Goal: Information Seeking & Learning: Learn about a topic

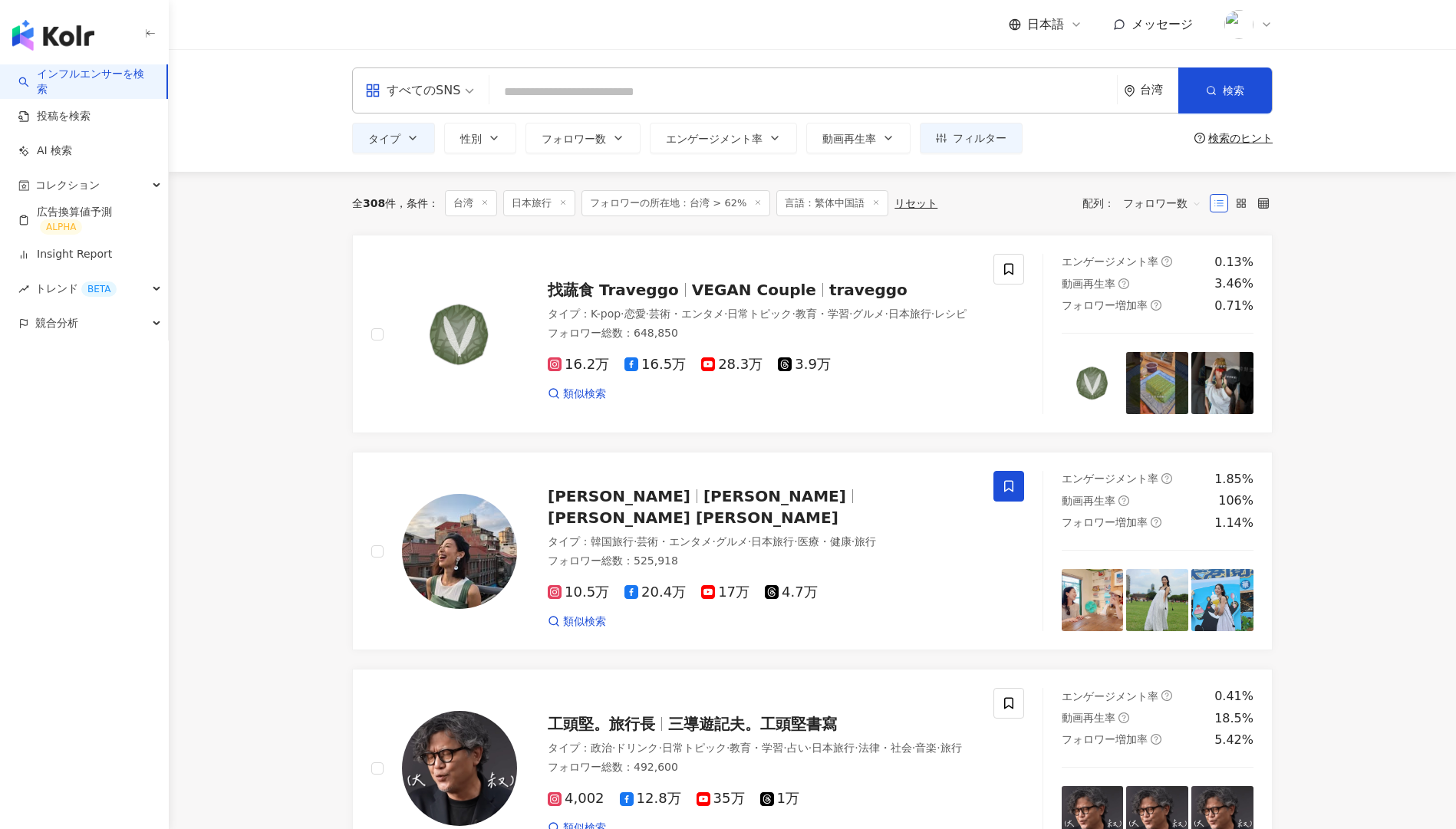
click at [124, 83] on link "インフルエンサーを検索" at bounding box center [85, 82] width 135 height 30
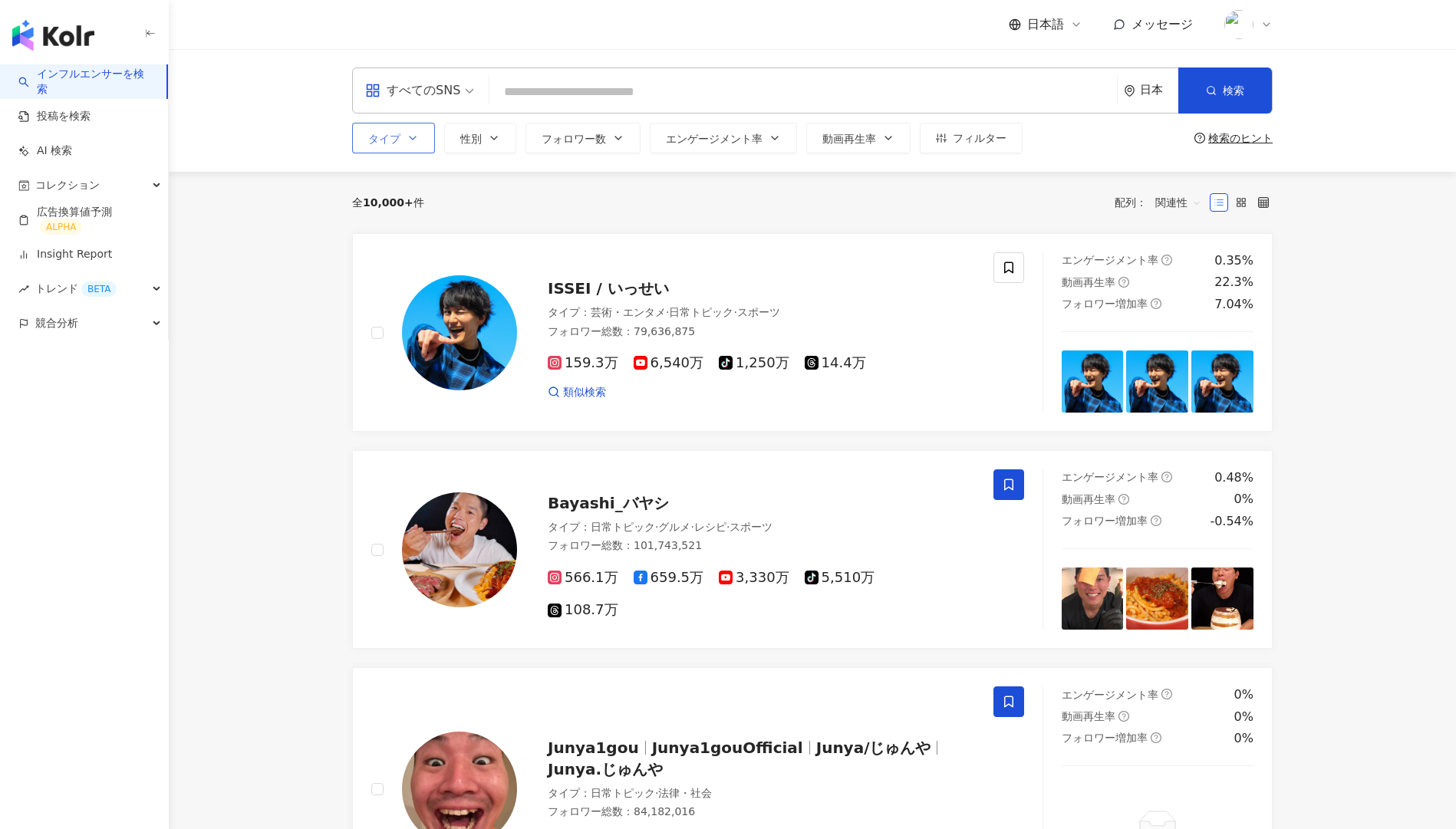
click at [382, 140] on span "タイプ" at bounding box center [384, 138] width 32 height 12
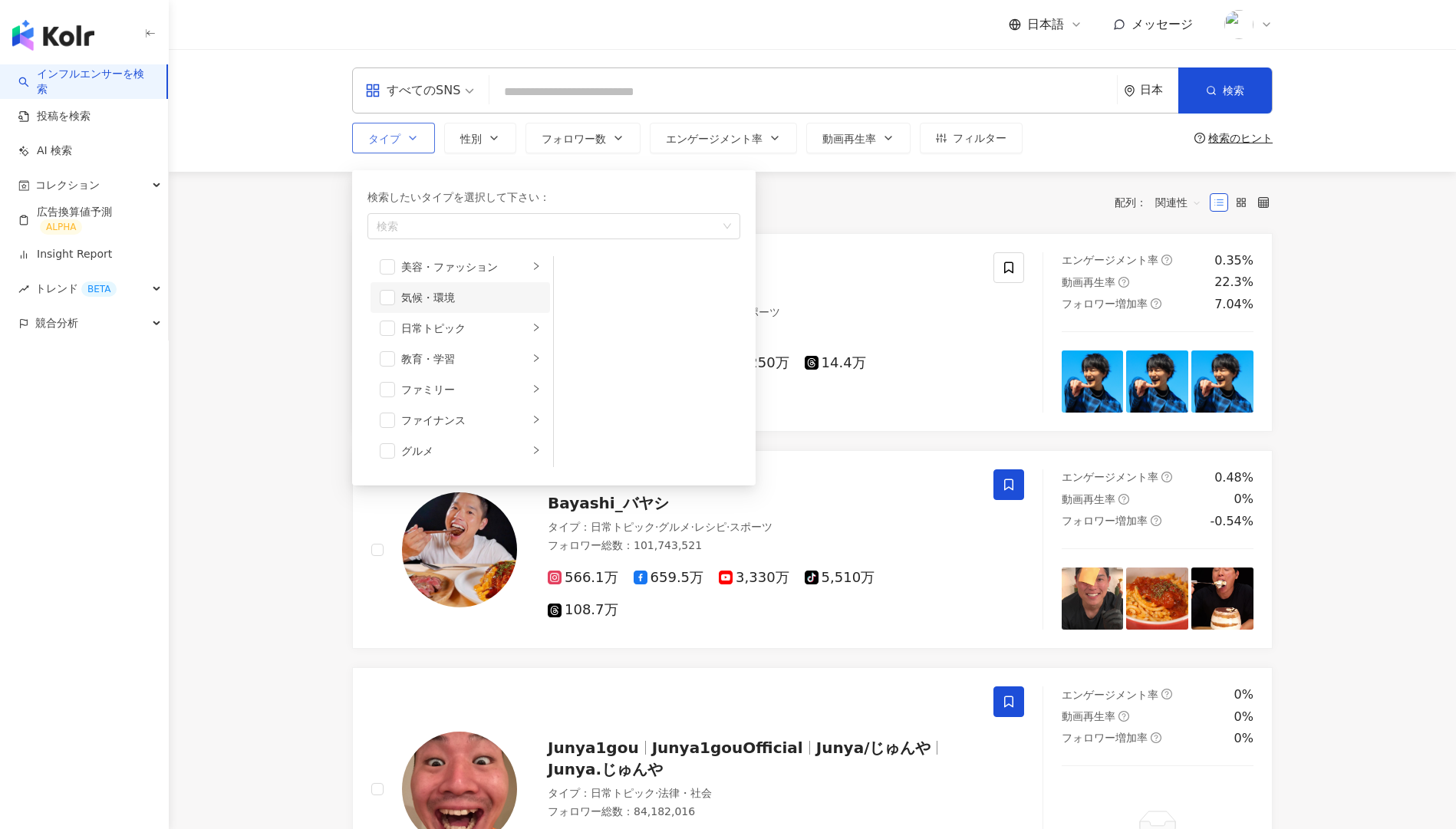
scroll to position [47, 0]
click at [391, 379] on span "button" at bounding box center [387, 380] width 15 height 15
click at [424, 379] on div "ファミリー" at bounding box center [465, 380] width 128 height 17
click at [484, 352] on div "テクノロジー" at bounding box center [465, 357] width 128 height 17
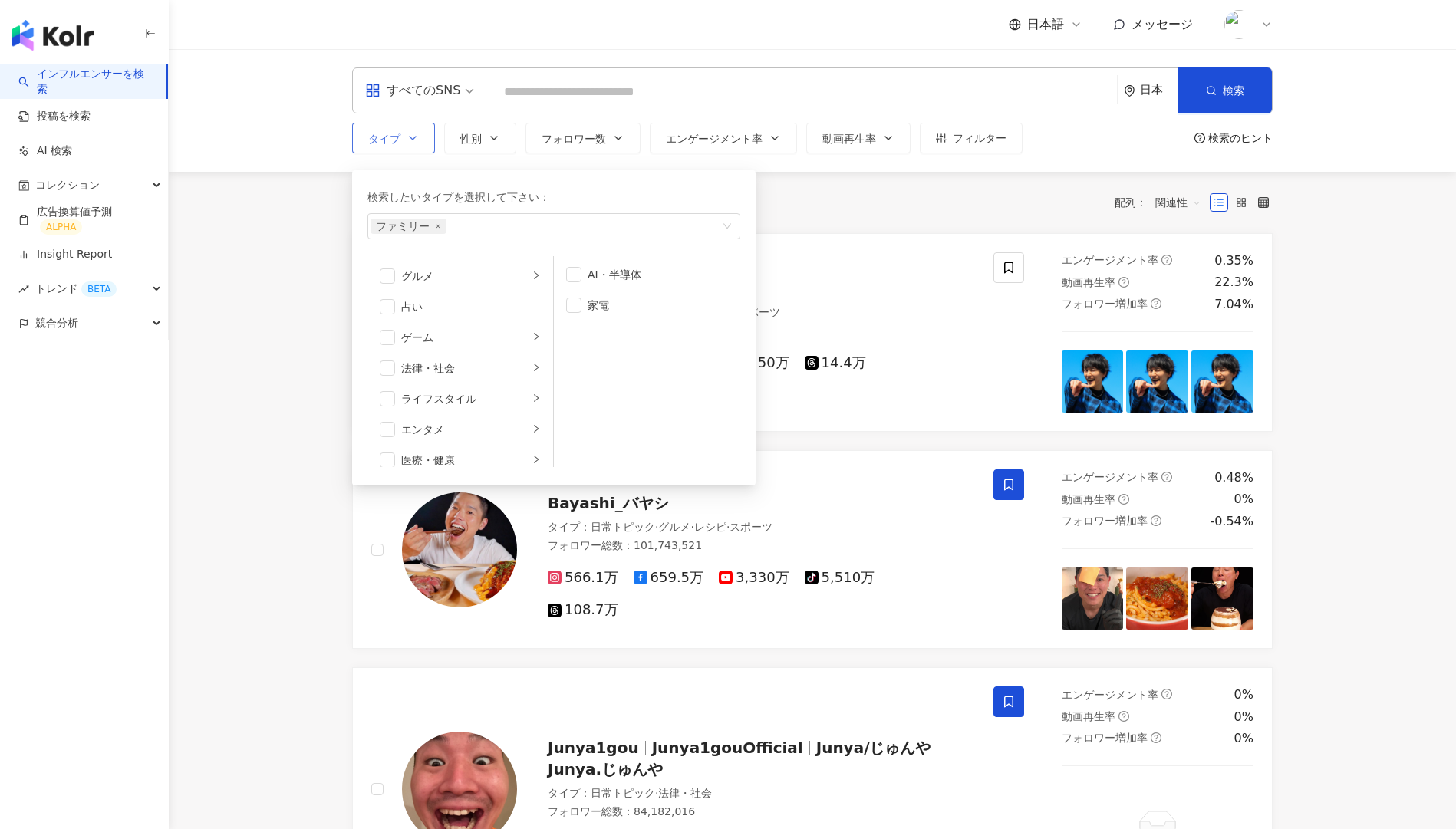
scroll to position [171, 0]
click at [451, 435] on div "ライフスタイル" at bounding box center [465, 441] width 128 height 17
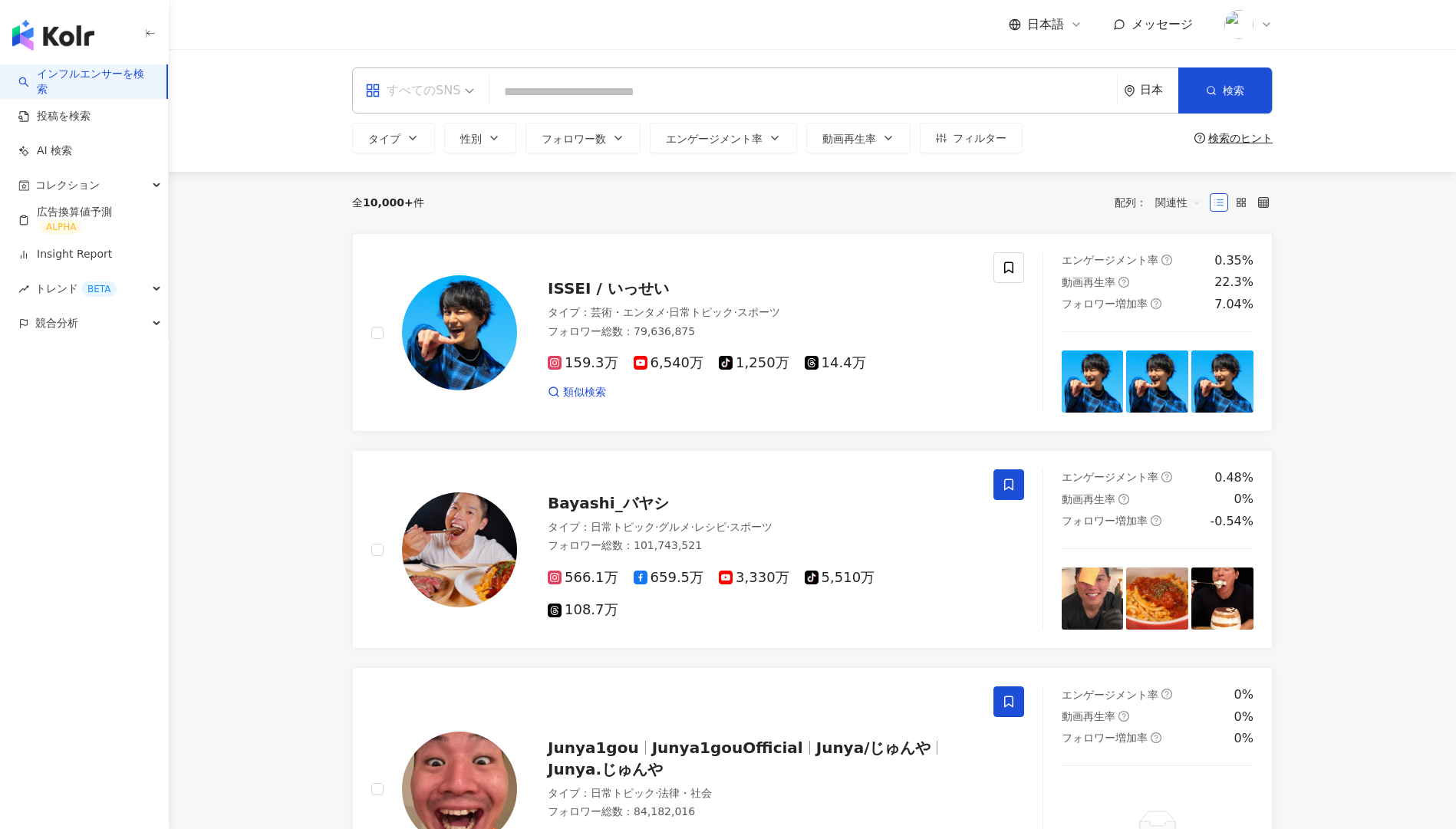
click at [428, 93] on div "すべてのSNS" at bounding box center [413, 91] width 95 height 25
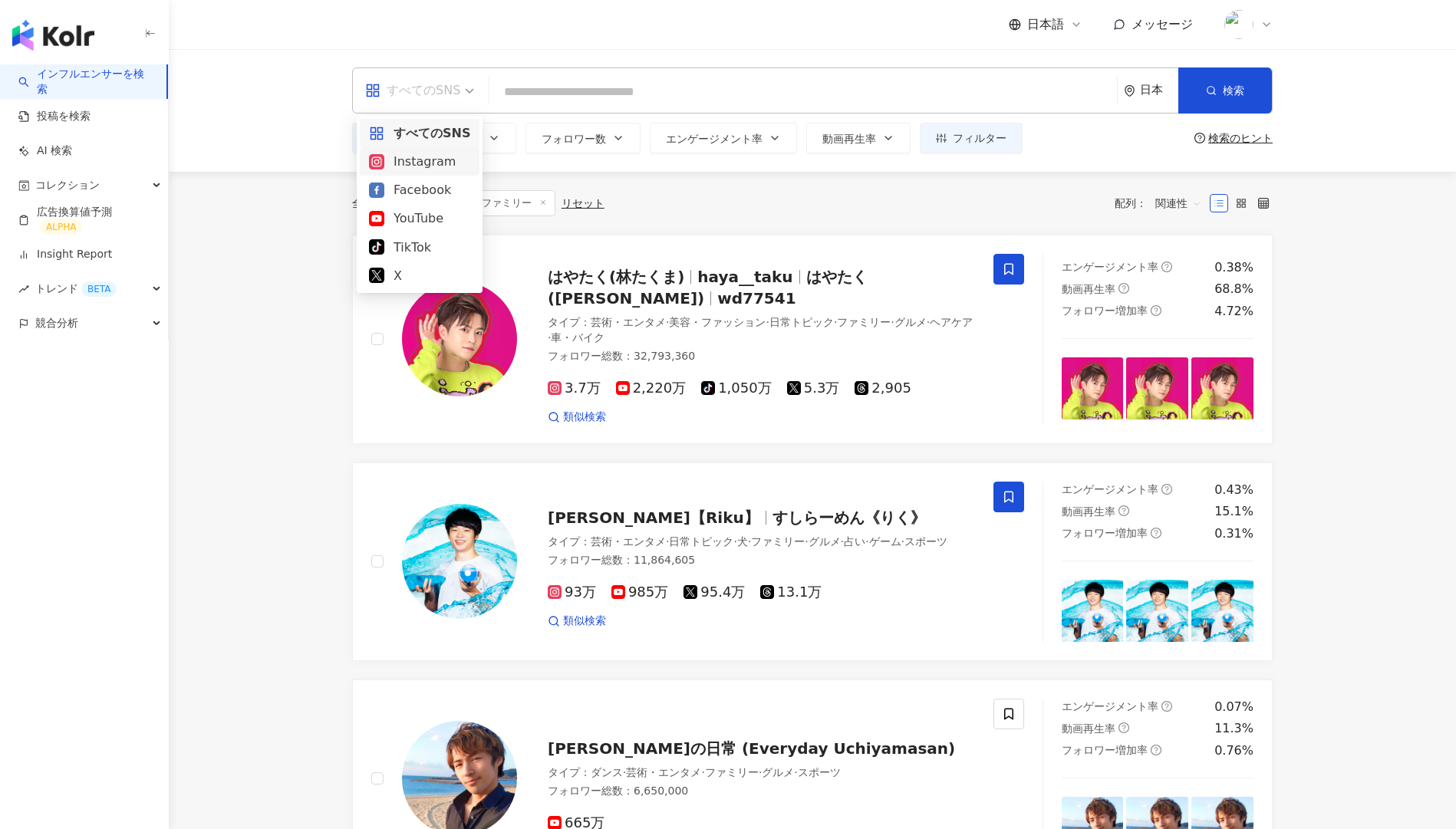
click at [666, 195] on div "全 10,000+ 件 条件 ： ファミリー リセット 配列： 関連性" at bounding box center [812, 203] width 921 height 26
click at [392, 131] on button "タイプ" at bounding box center [394, 138] width 83 height 30
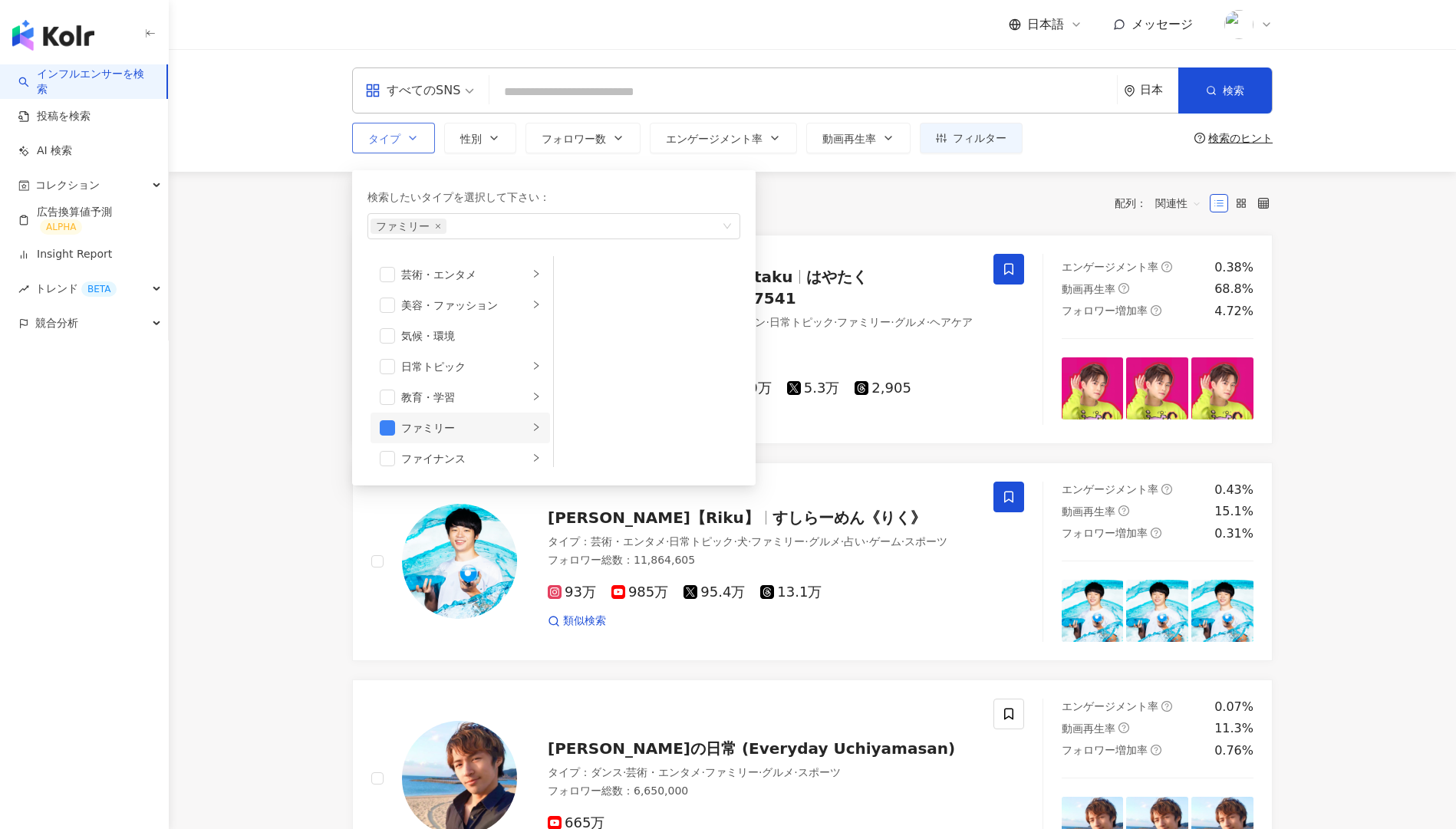
click at [444, 429] on div "ファミリー" at bounding box center [465, 428] width 128 height 17
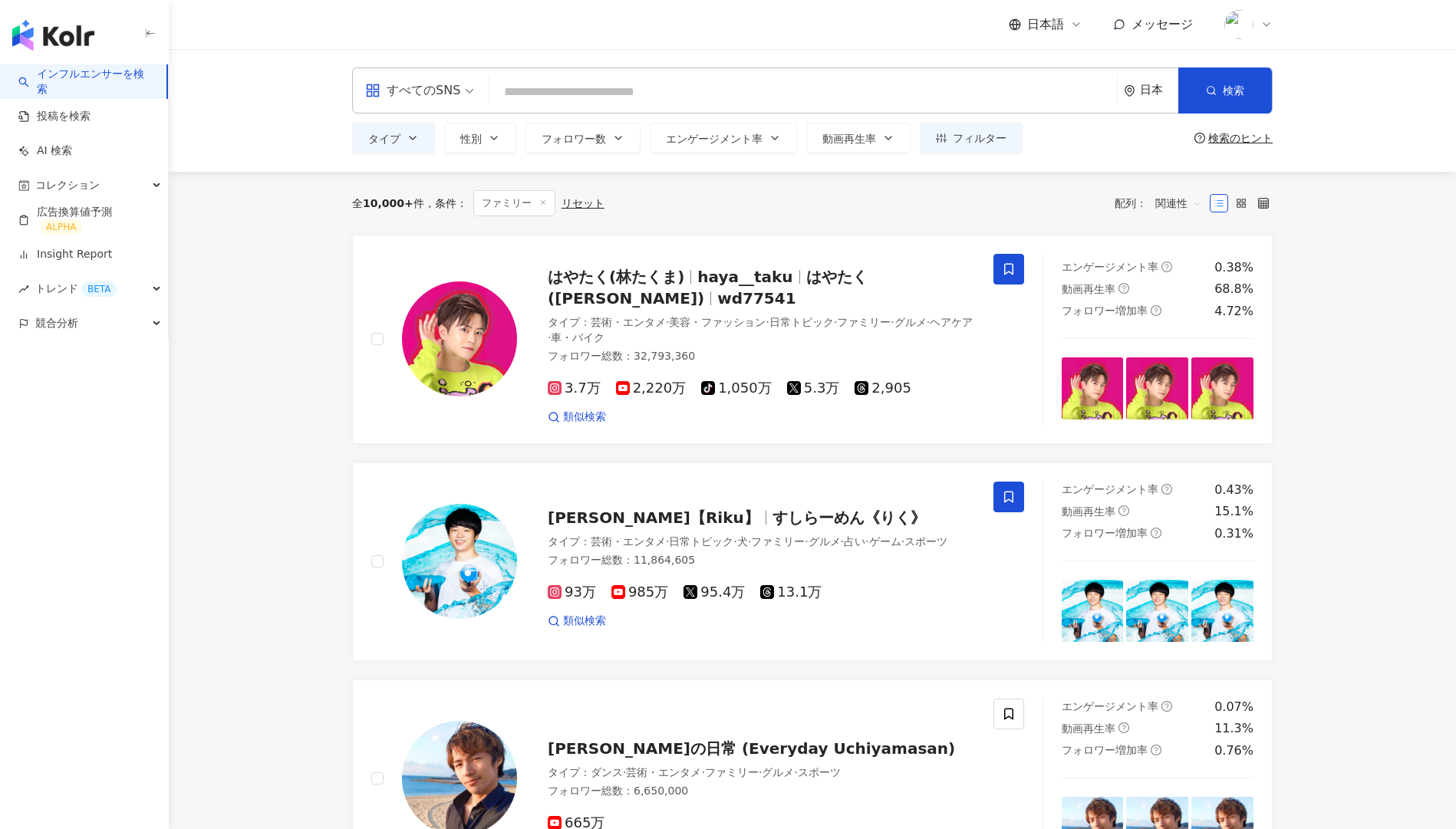
click at [878, 183] on div "全 10,000+ 件 条件 ： ファミリー リセット 配列： 関連性" at bounding box center [812, 203] width 921 height 62
click at [965, 139] on span "フィルター" at bounding box center [980, 137] width 54 height 12
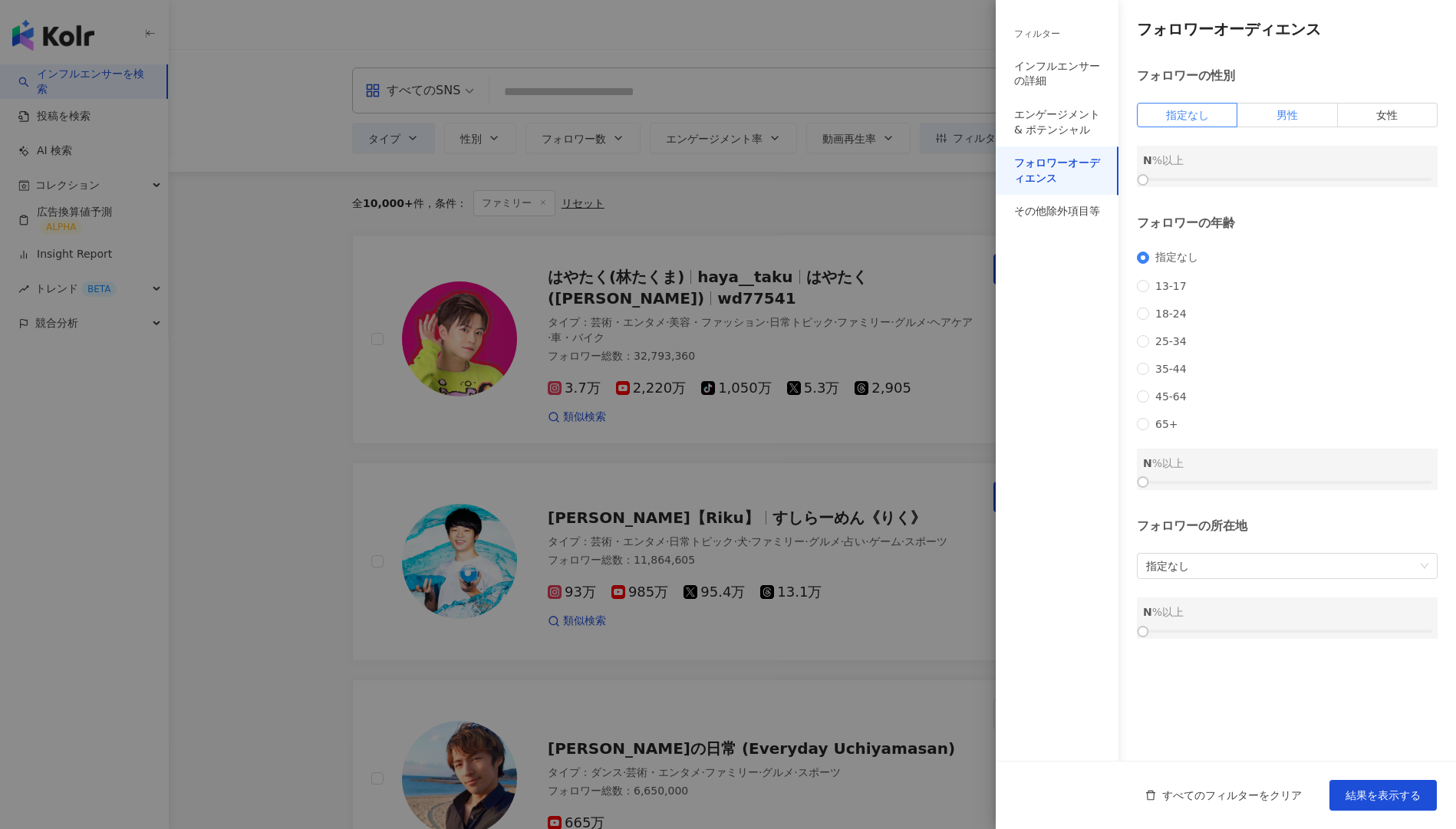
click at [1293, 112] on span "男性" at bounding box center [1287, 115] width 22 height 12
click at [1171, 375] on span "35-44" at bounding box center [1171, 368] width 44 height 12
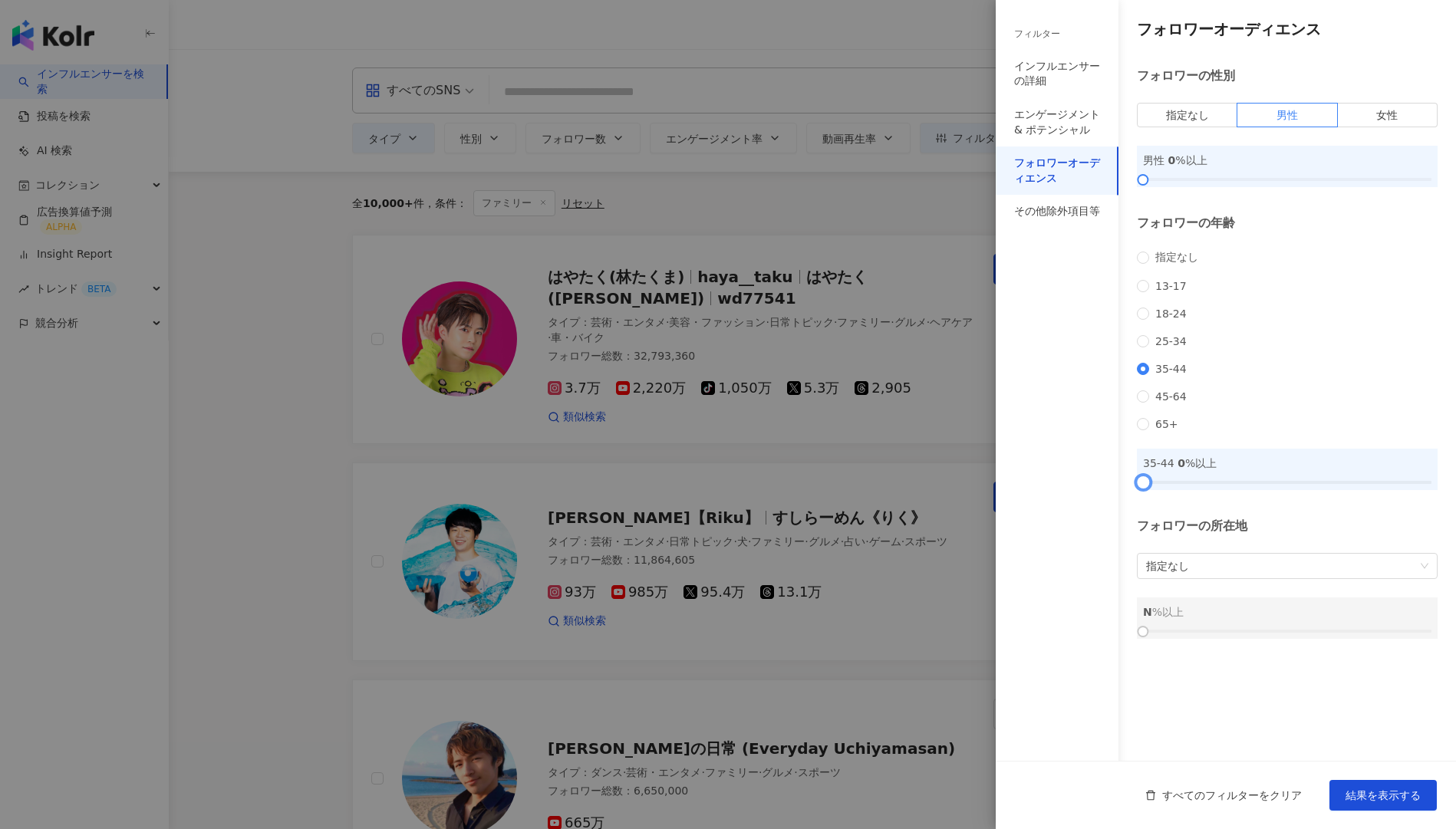
click at [1246, 487] on div at bounding box center [1287, 483] width 289 height 9
click at [1261, 487] on div at bounding box center [1287, 483] width 289 height 9
click at [1028, 189] on div "フォロワーオーディエンス" at bounding box center [1057, 170] width 123 height 48
click at [1028, 207] on div "その他除外項目等" at bounding box center [1056, 212] width 86 height 15
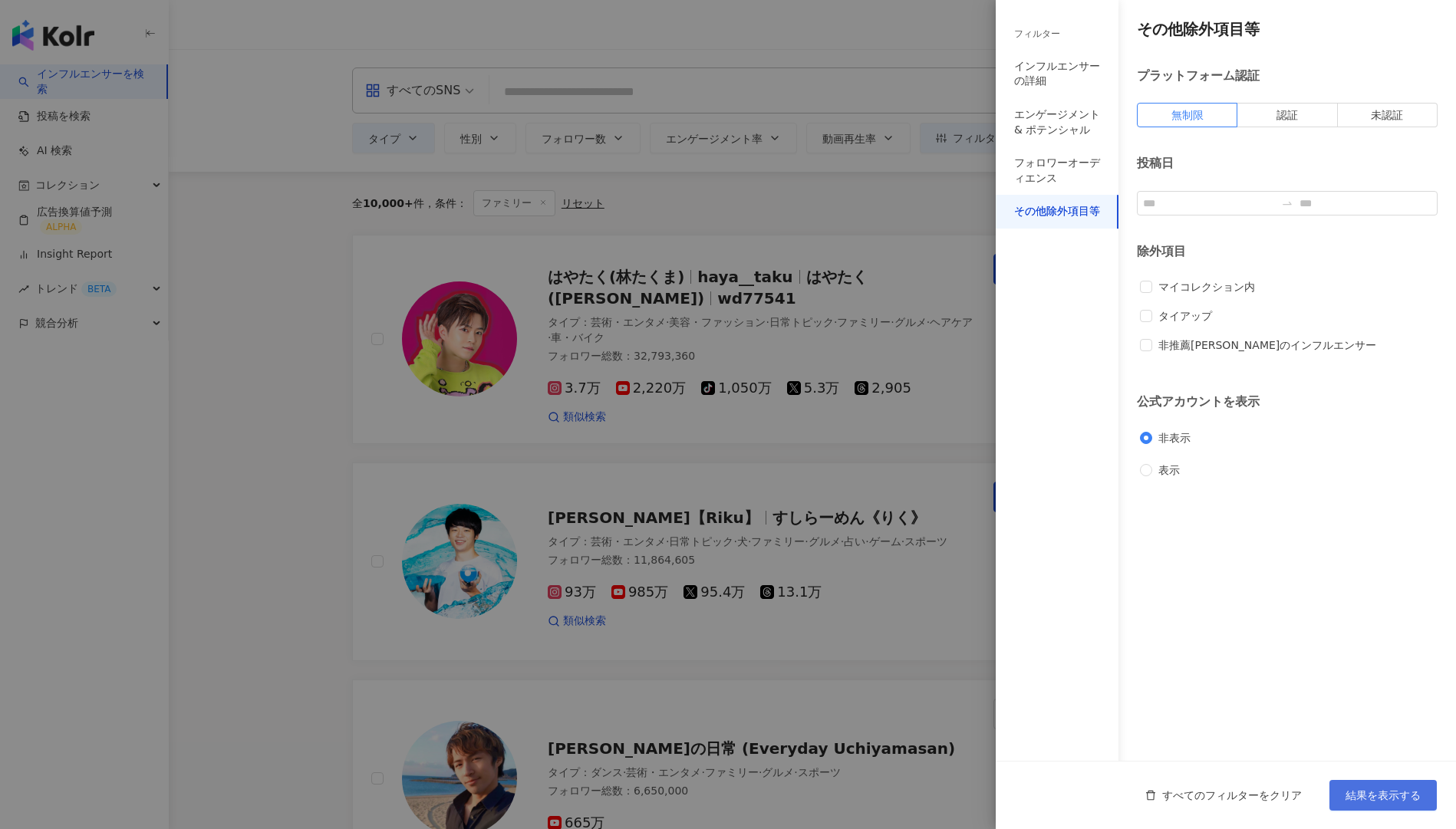
click at [1369, 806] on button "結果を表示する" at bounding box center [1382, 795] width 107 height 30
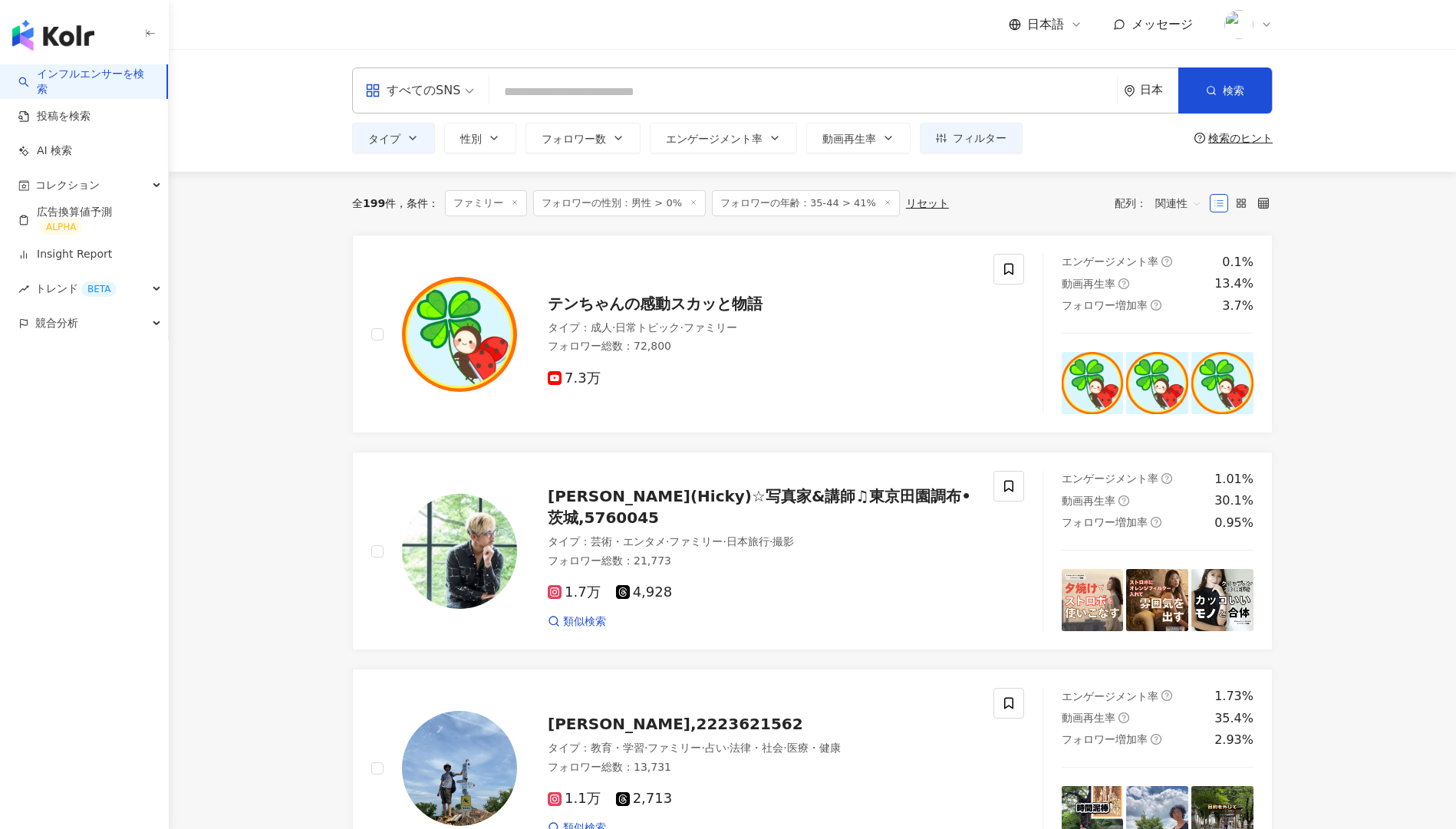
click at [661, 95] on input "search" at bounding box center [804, 92] width 615 height 29
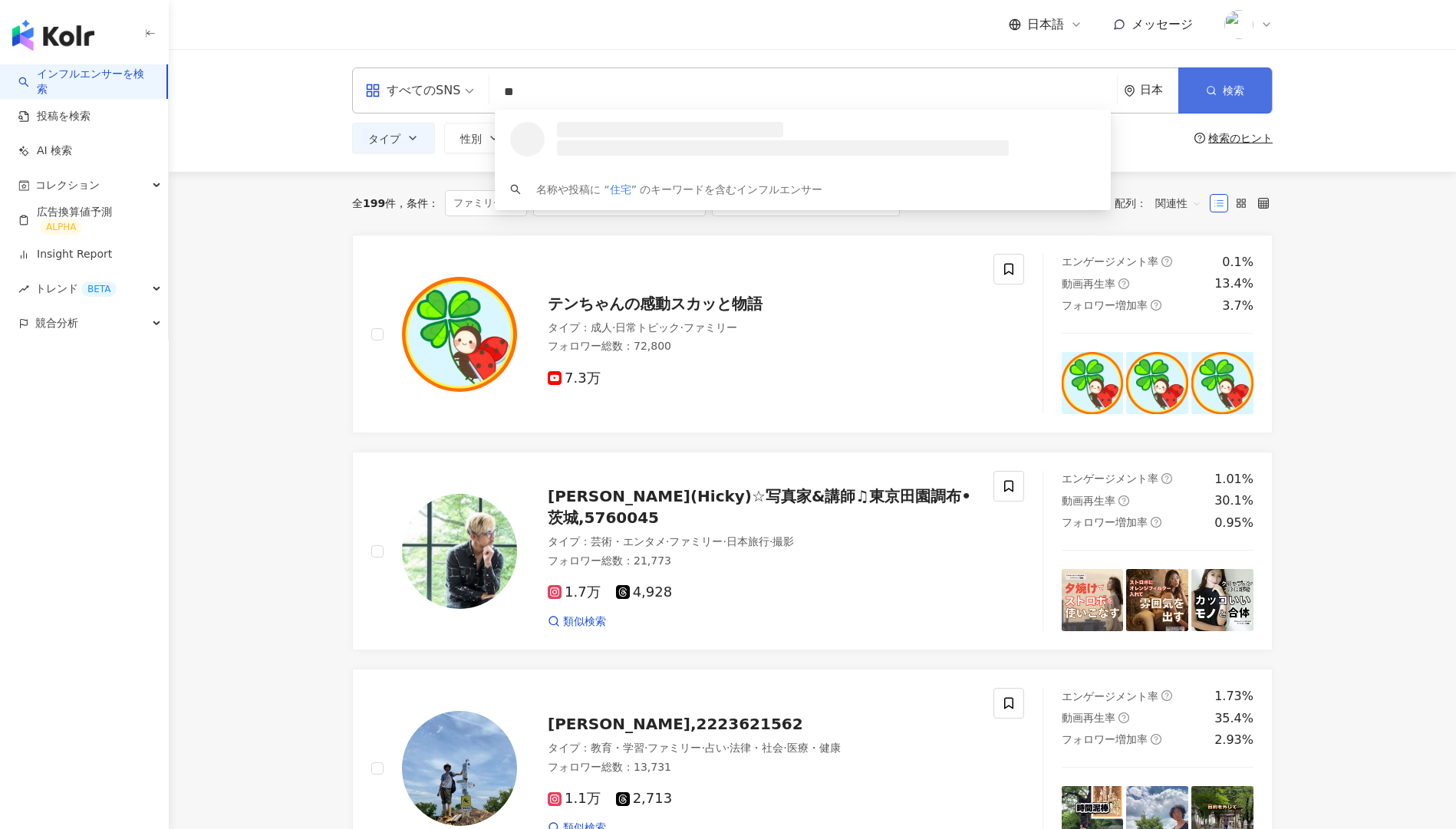
type input "**"
click at [1236, 67] on button "検索" at bounding box center [1225, 90] width 94 height 46
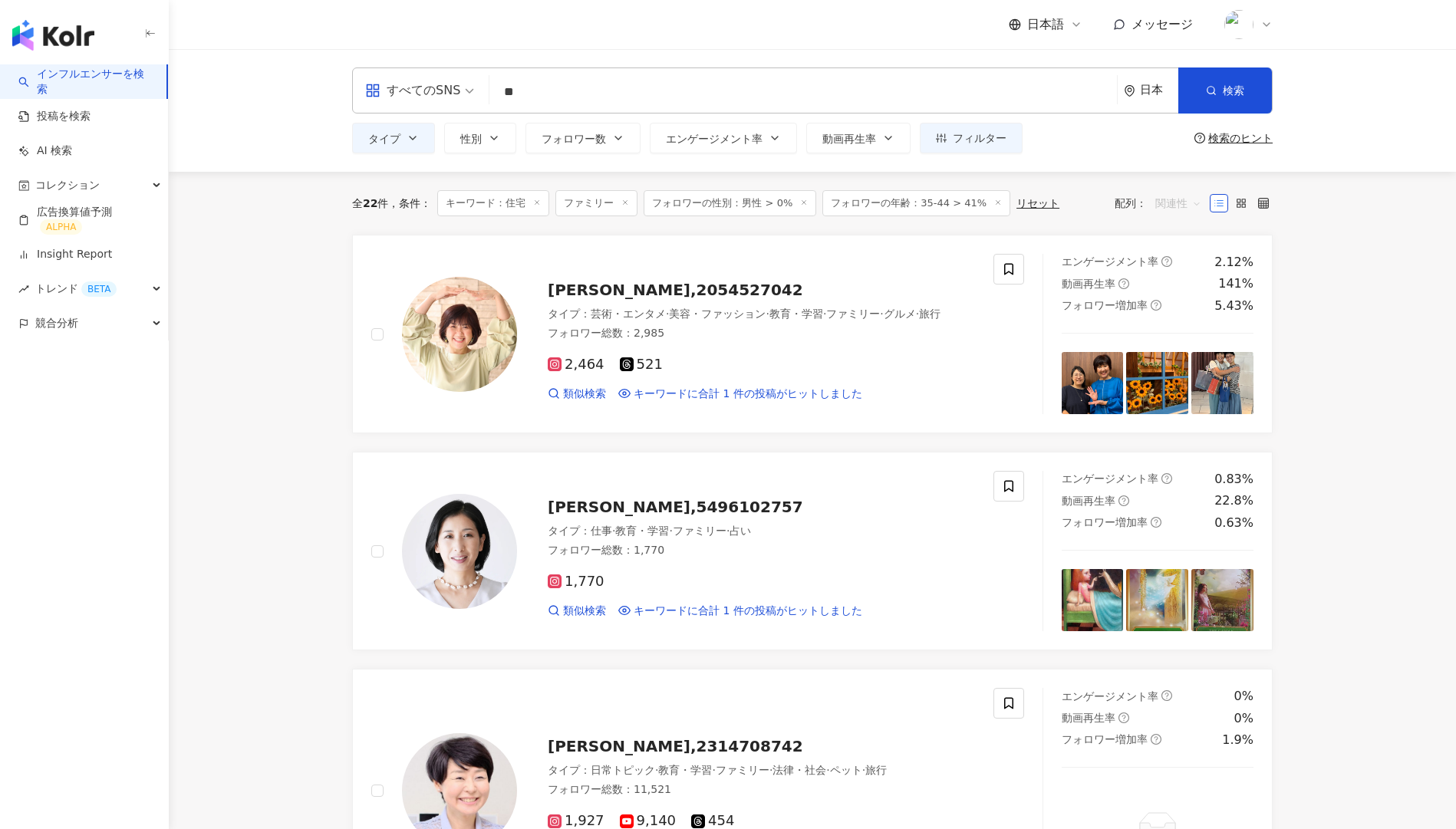
click at [1153, 201] on div "関連性" at bounding box center [1179, 203] width 62 height 25
click at [1172, 267] on div "フォロワー数" at bounding box center [1208, 261] width 97 height 17
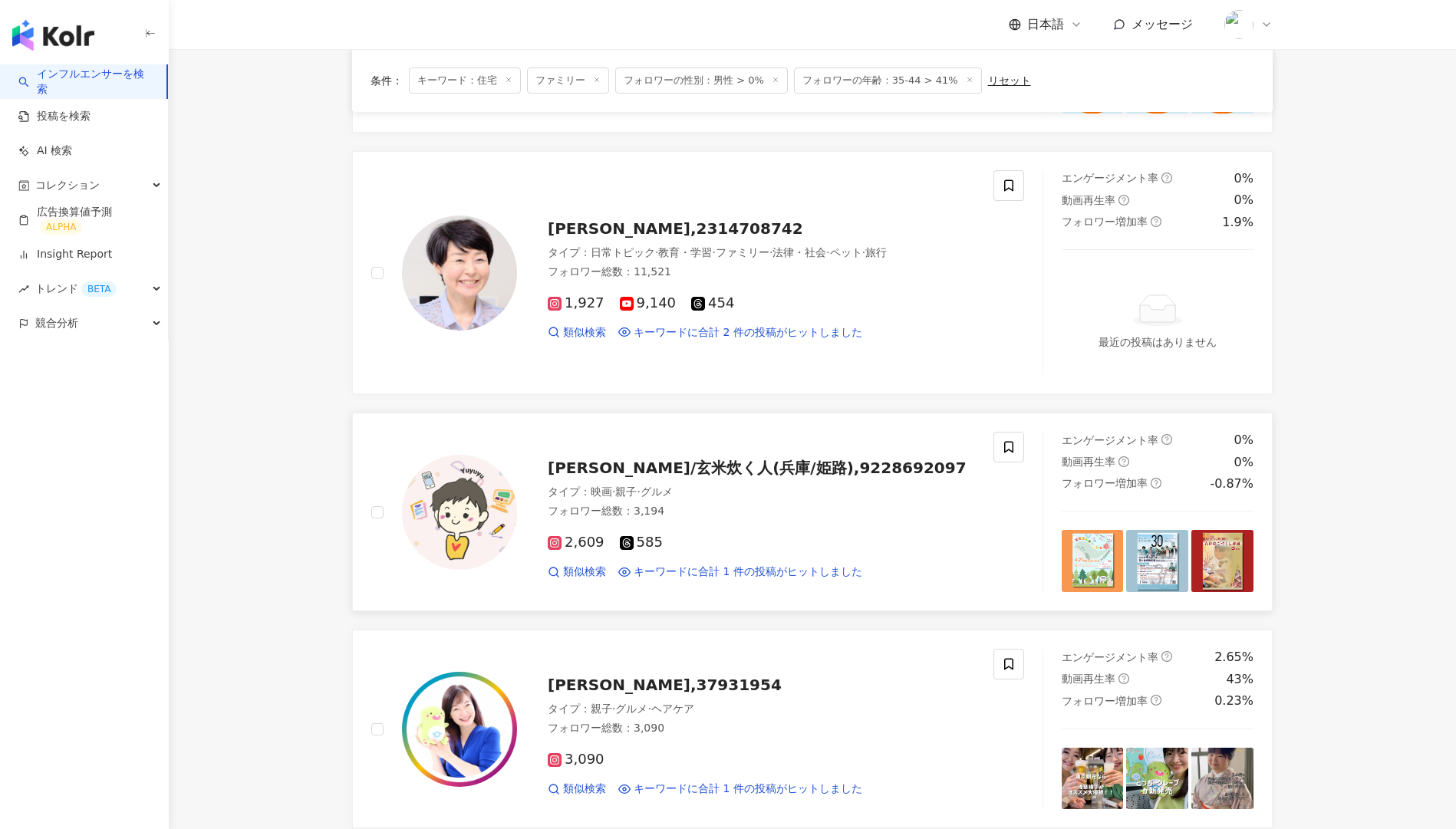
scroll to position [318, 0]
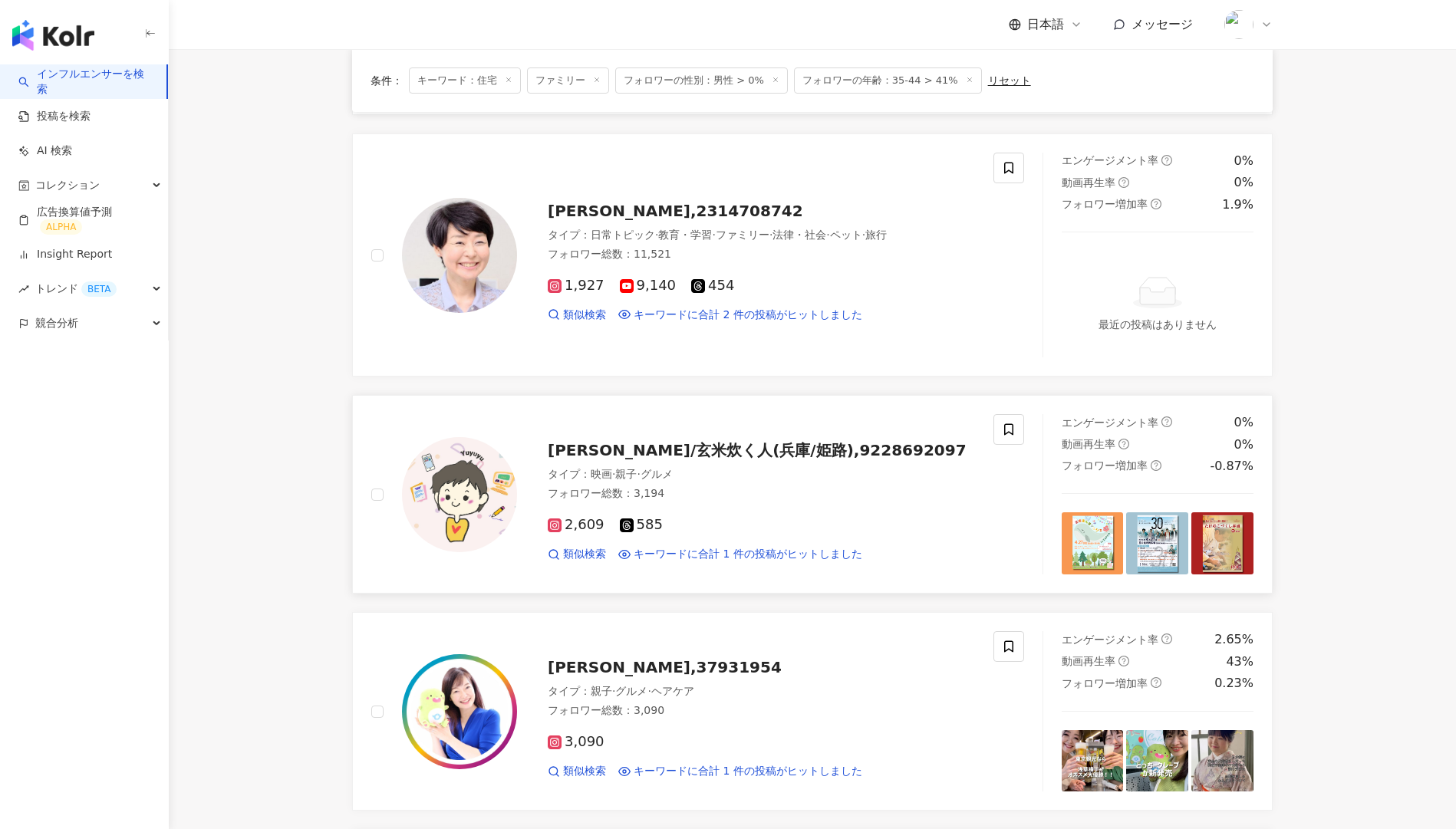
click at [853, 464] on div "あらき ゆうこ/玄米炊く人(兵庫/姫路),9228692097 タイプ ： 映画 · 親子 · グルメ フォロワー総数 ： 3,194 2,609 585 類…" at bounding box center [746, 494] width 458 height 134
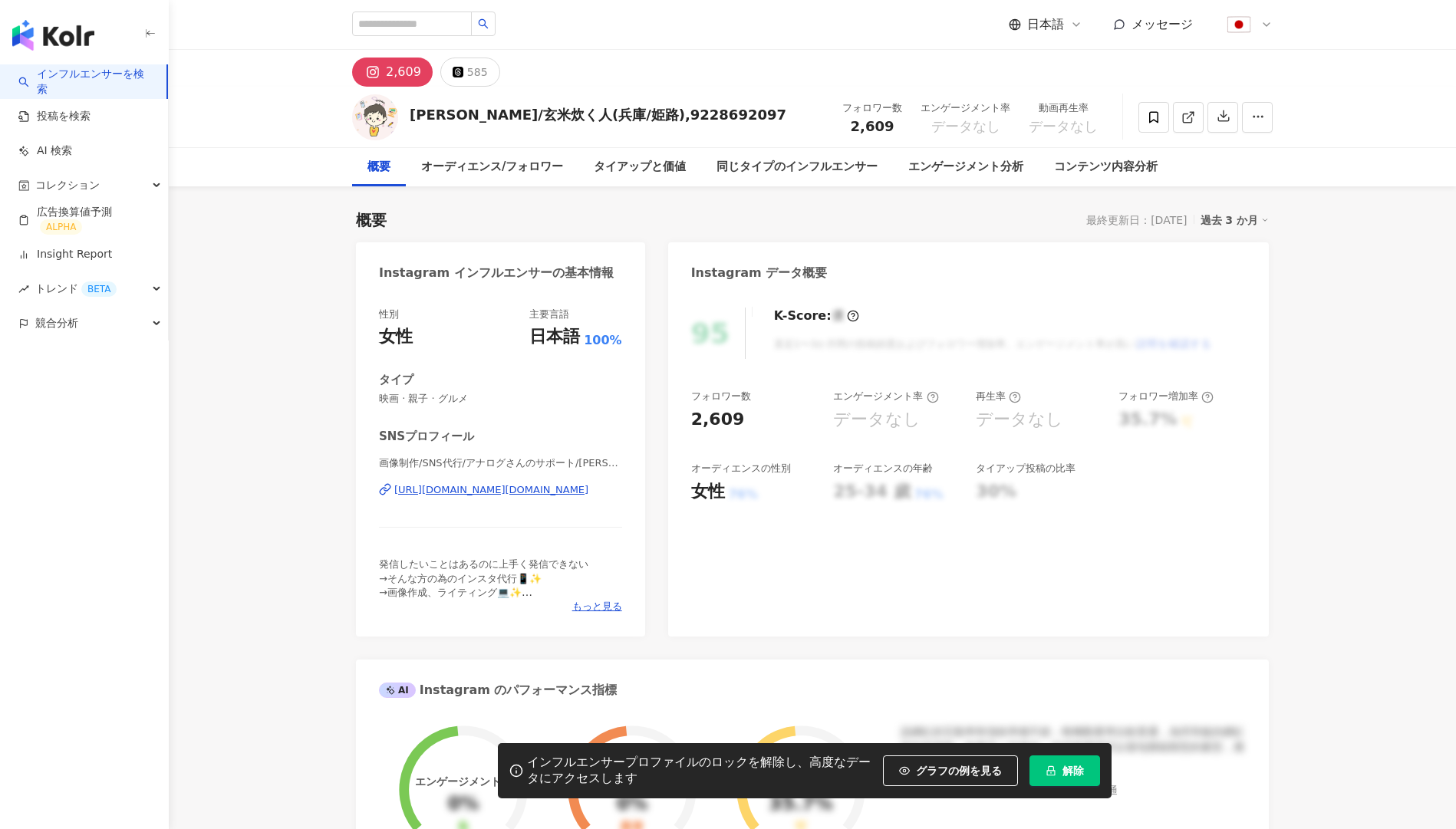
click at [1065, 770] on span "解除" at bounding box center [1073, 770] width 22 height 12
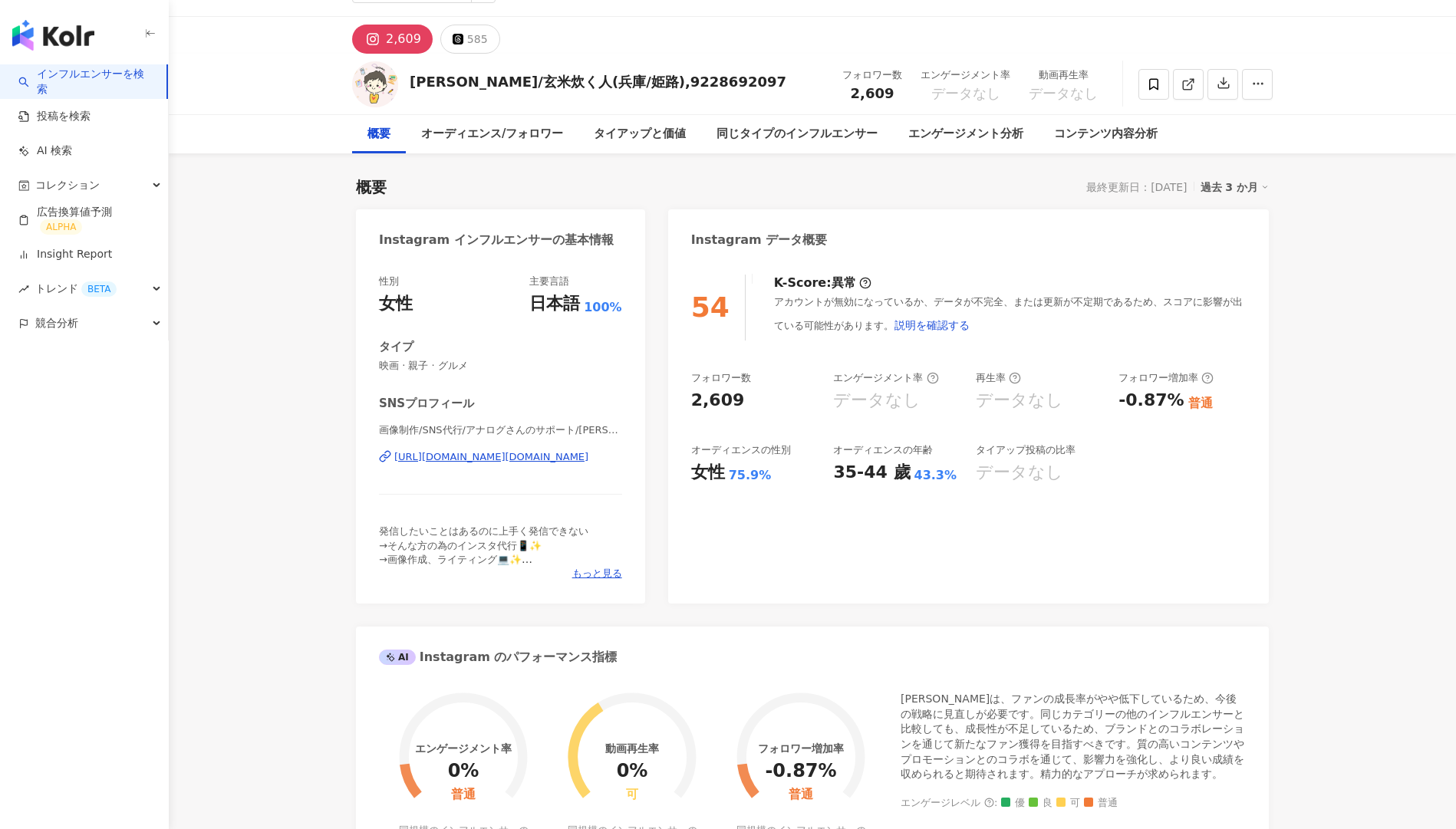
scroll to position [21, 0]
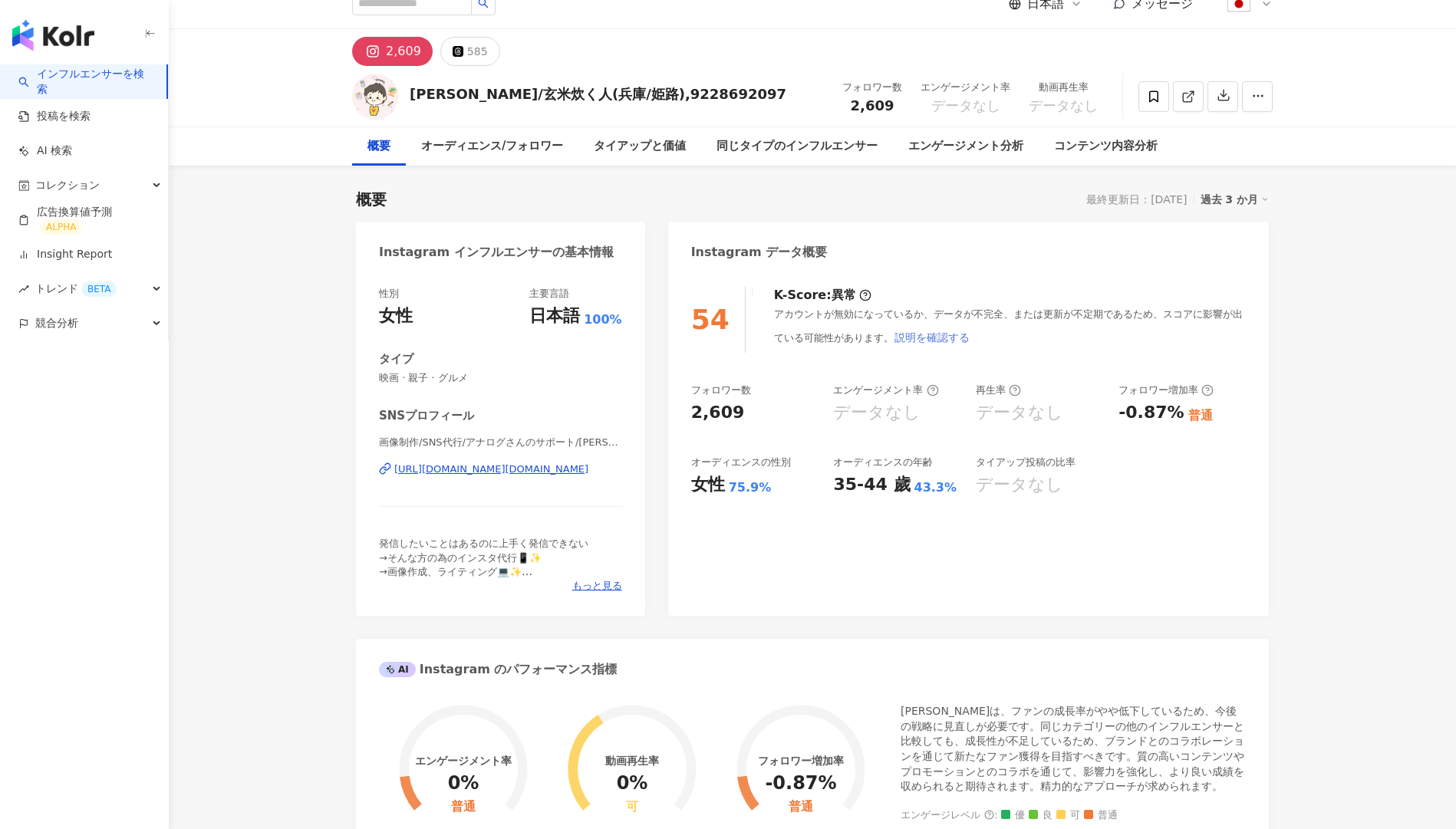
click at [907, 341] on span "説明を確認する" at bounding box center [932, 337] width 75 height 12
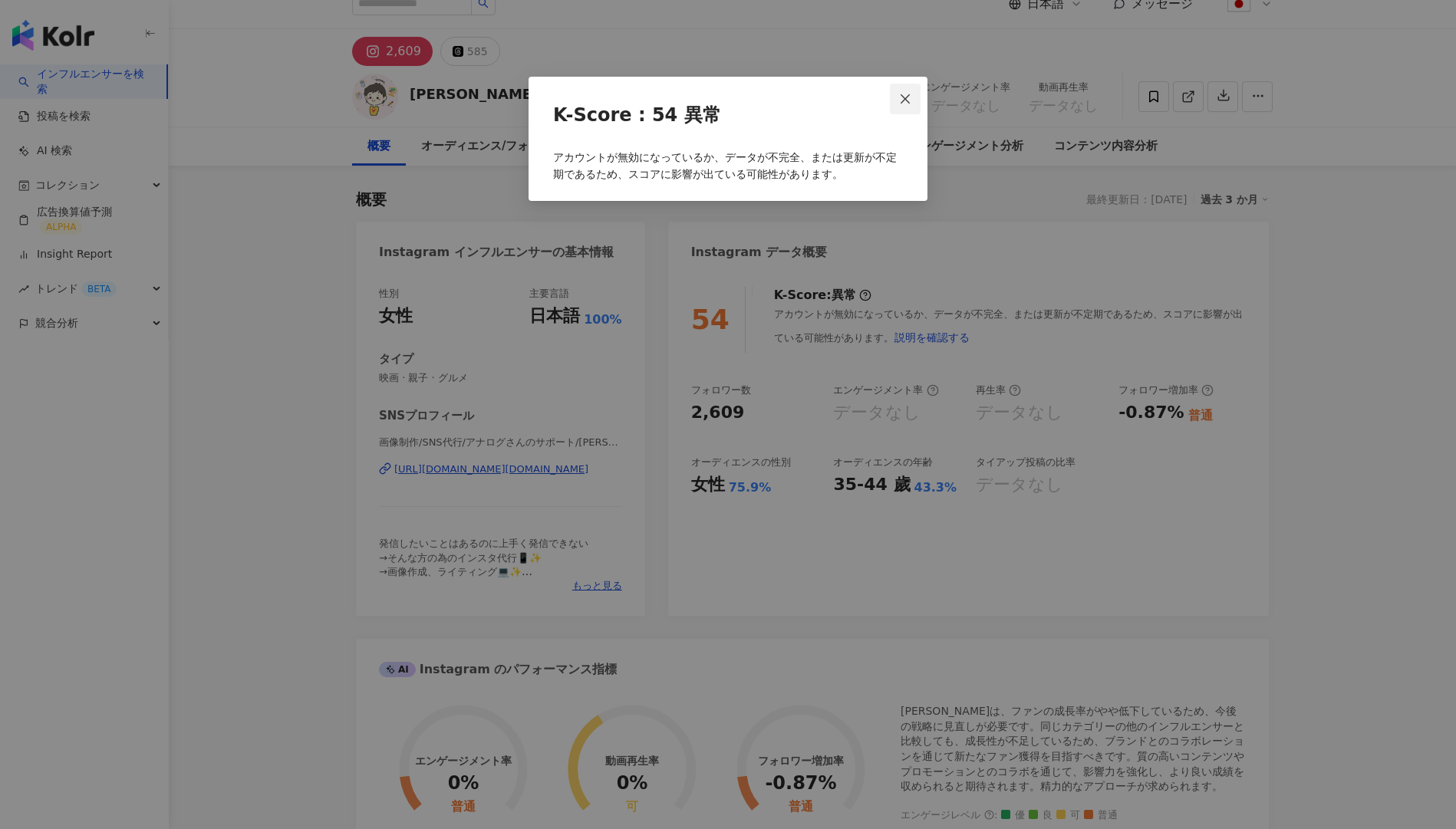
click at [907, 101] on icon "close" at bounding box center [905, 98] width 12 height 12
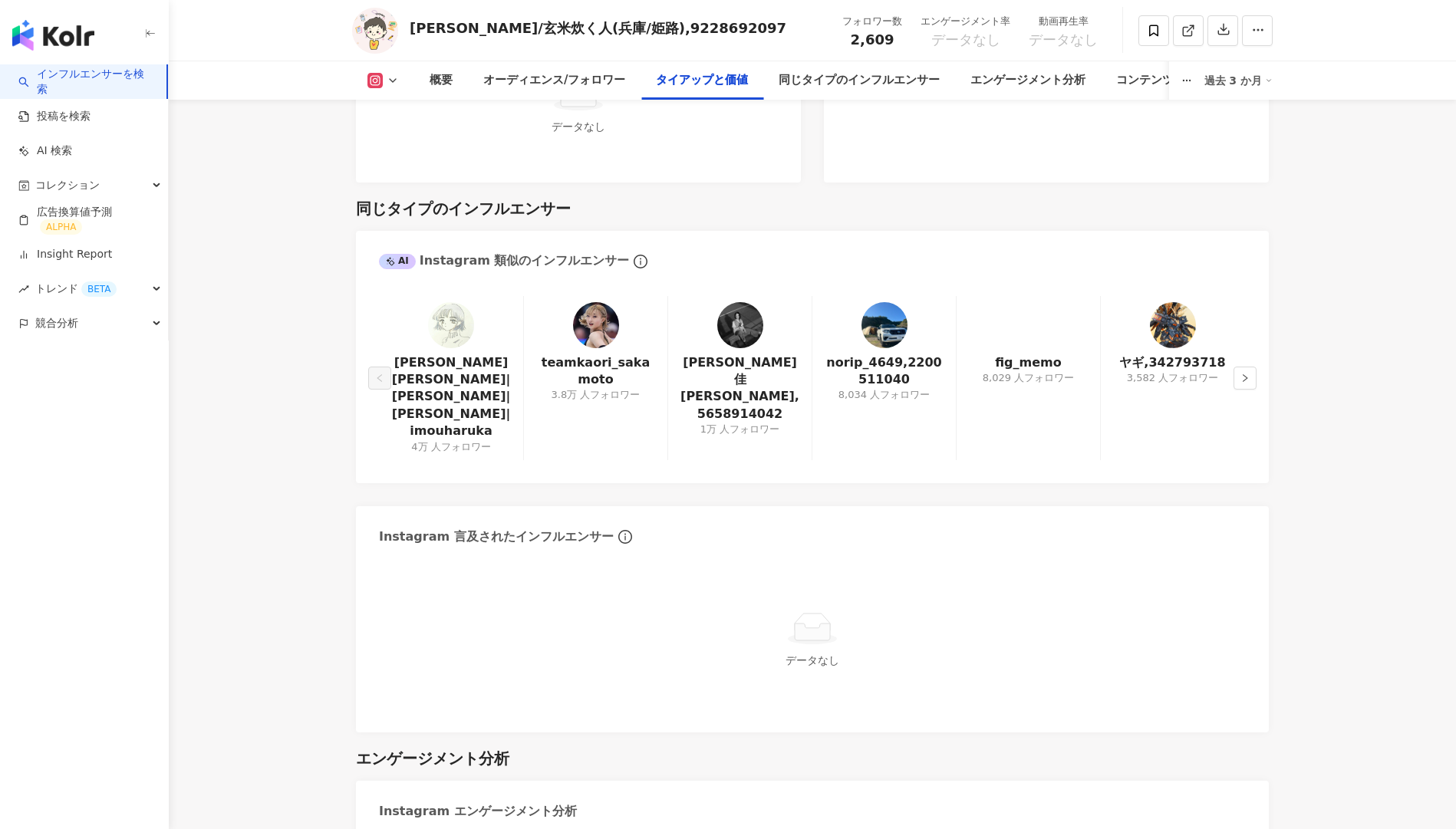
scroll to position [2486, 0]
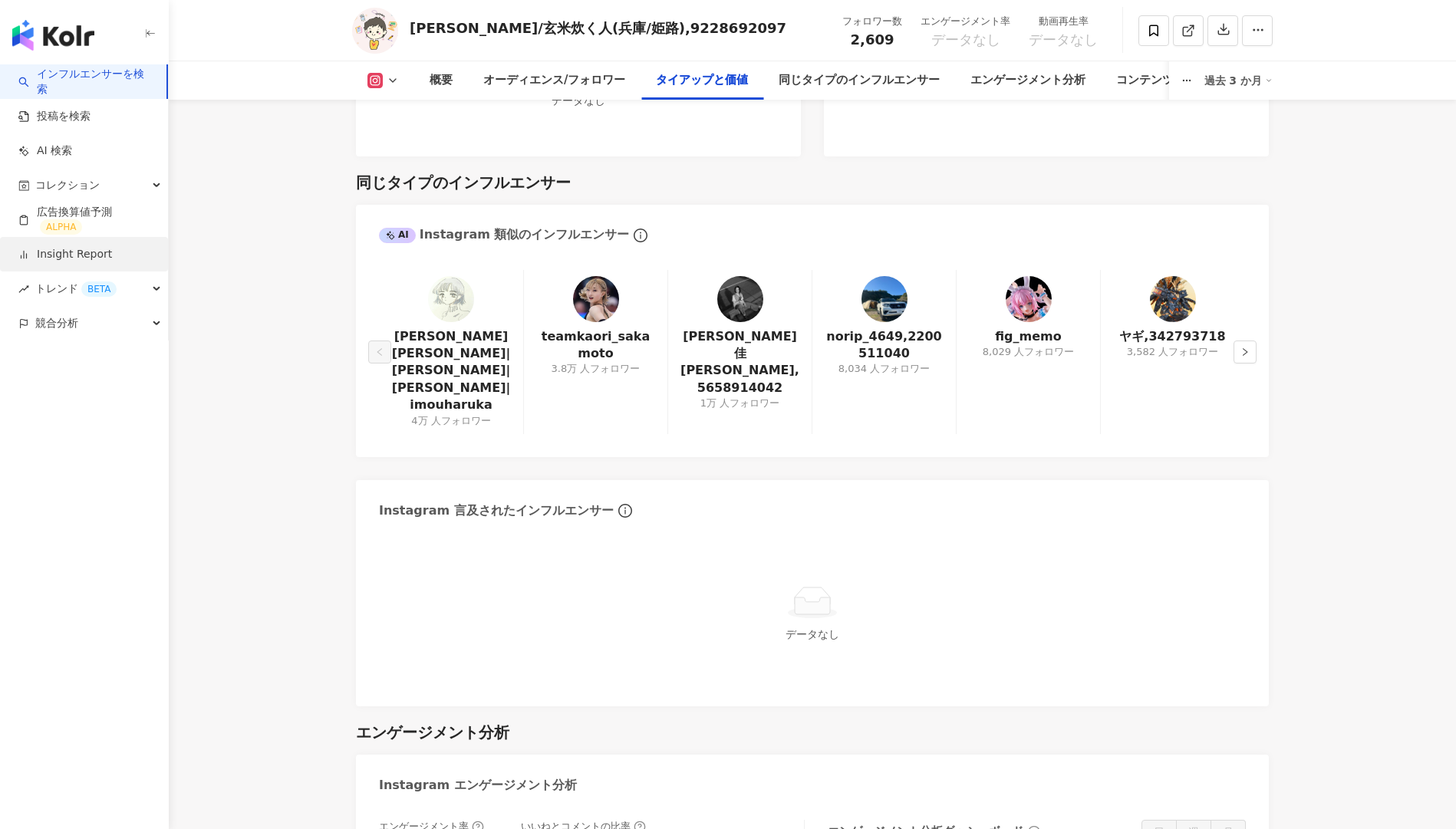
click at [59, 252] on link "Insight Report" at bounding box center [64, 255] width 94 height 15
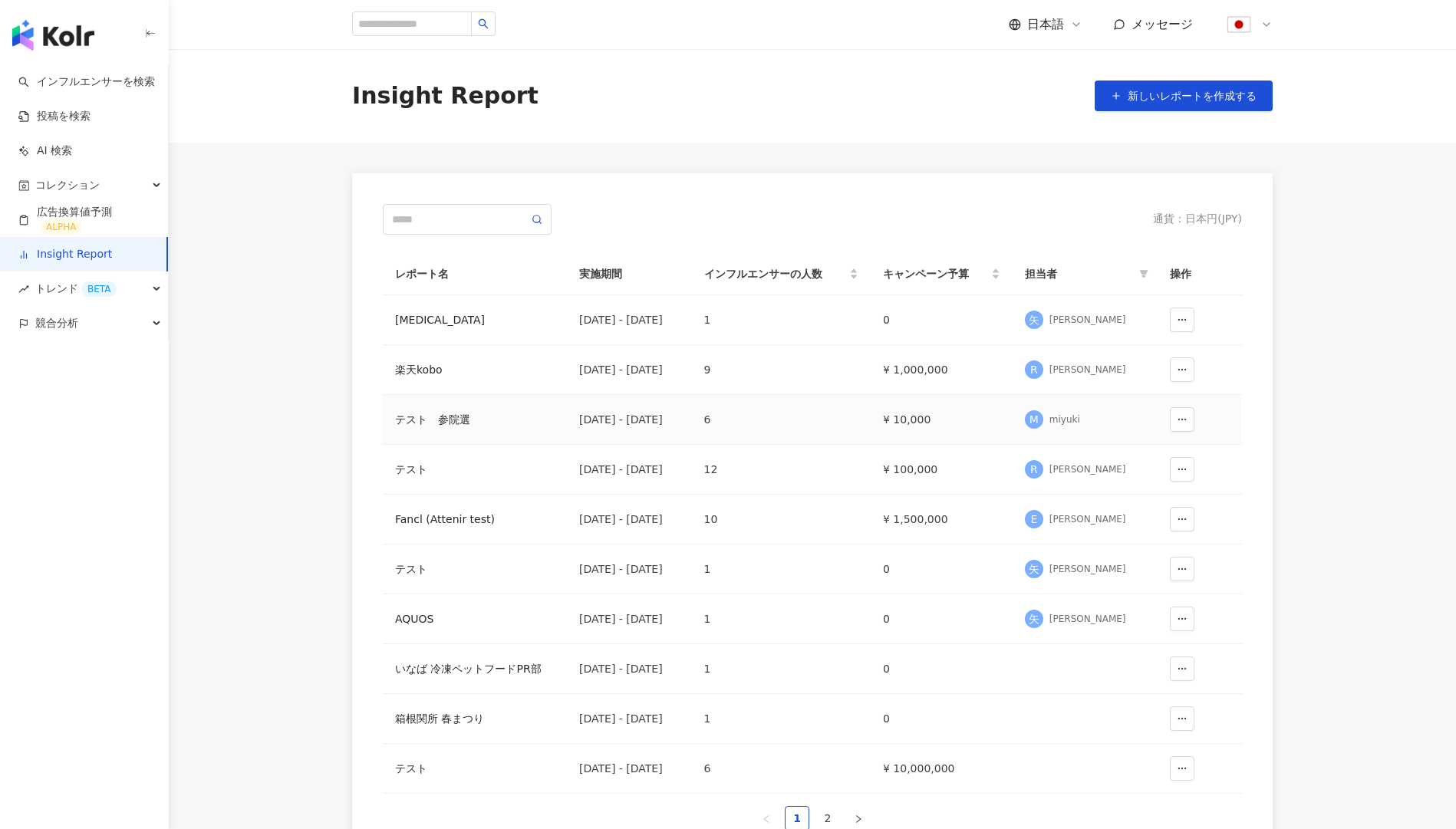
scroll to position [215, 0]
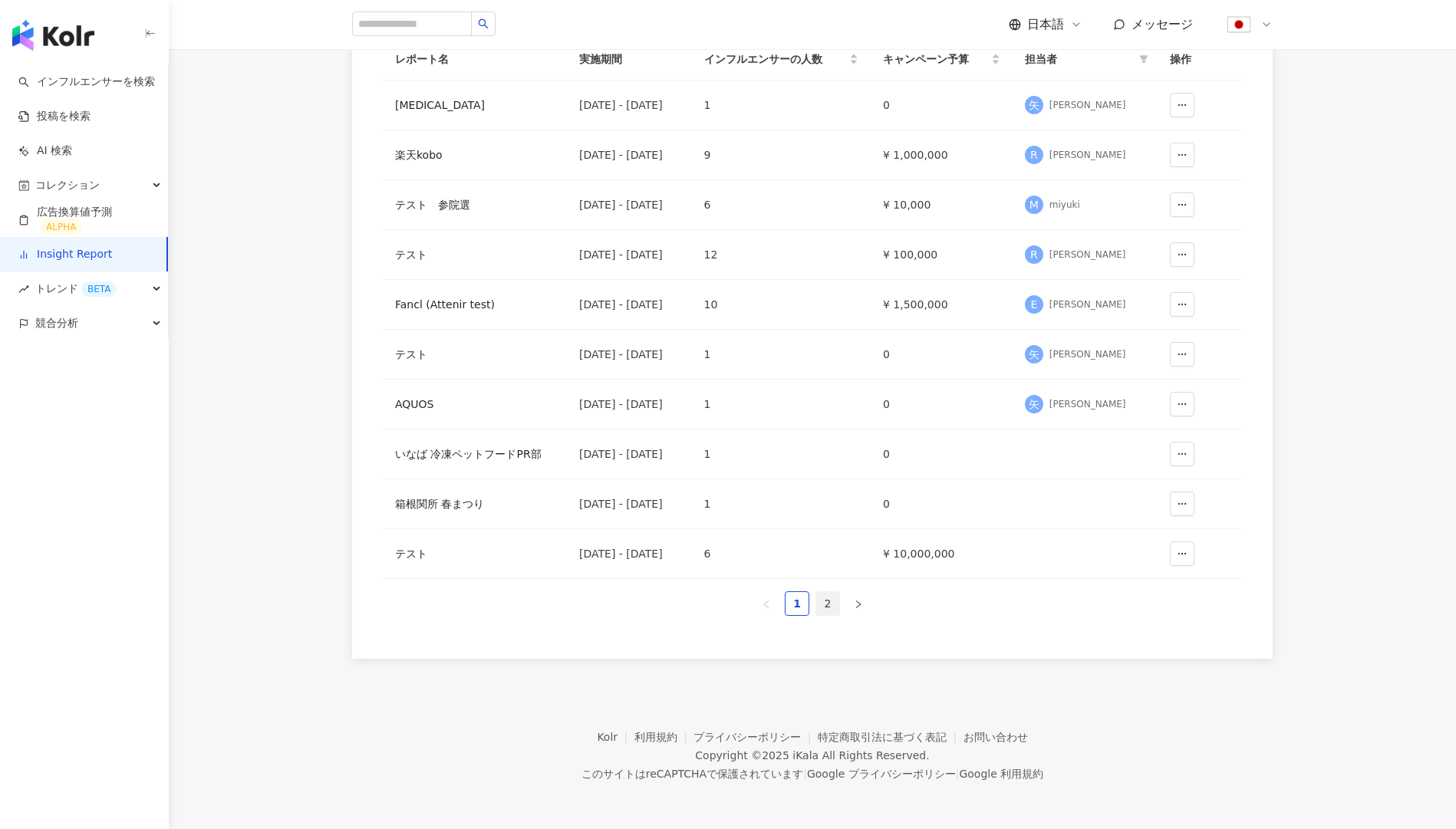
click at [831, 605] on link "2" at bounding box center [827, 604] width 23 height 23
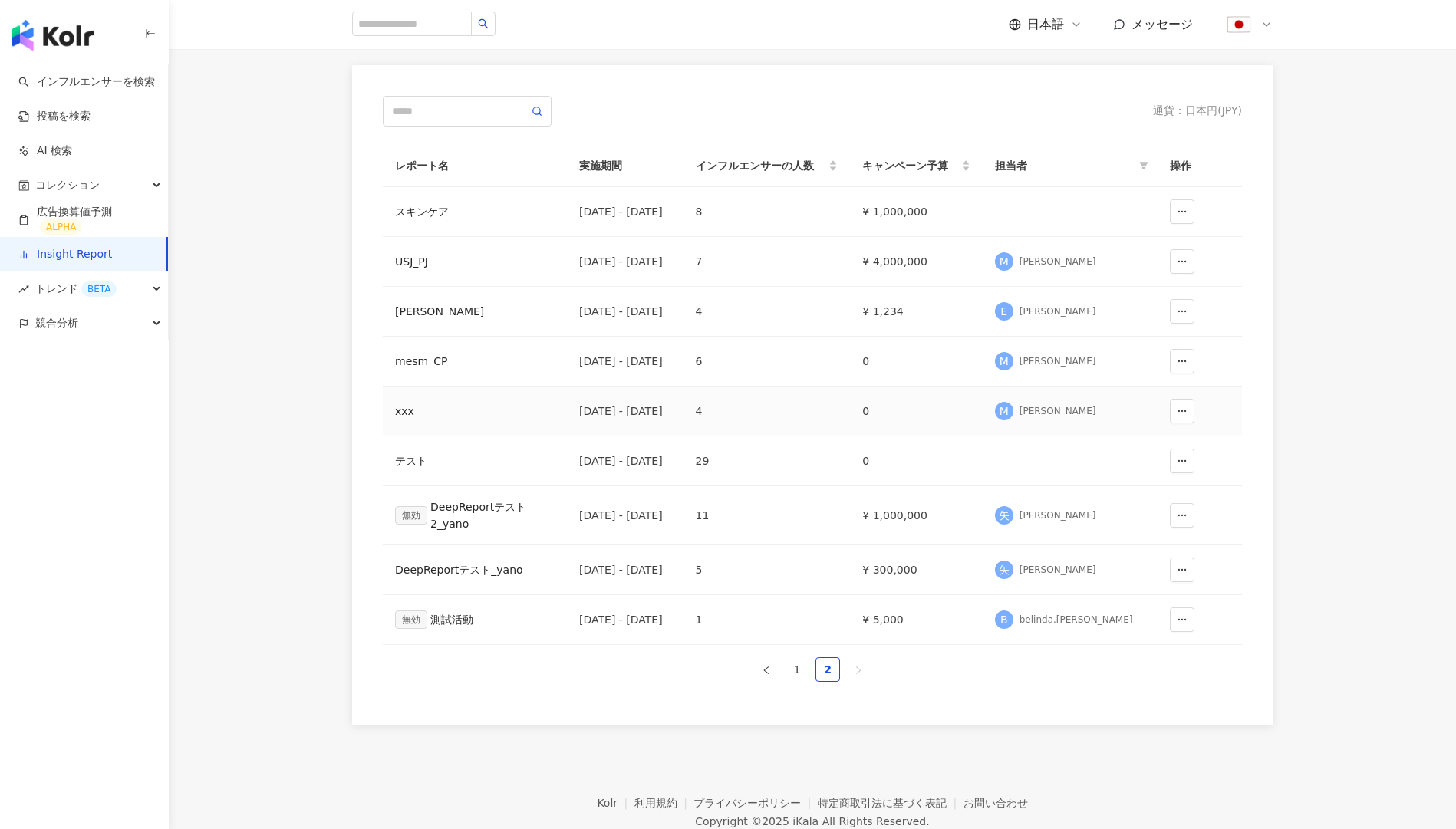
scroll to position [37, 0]
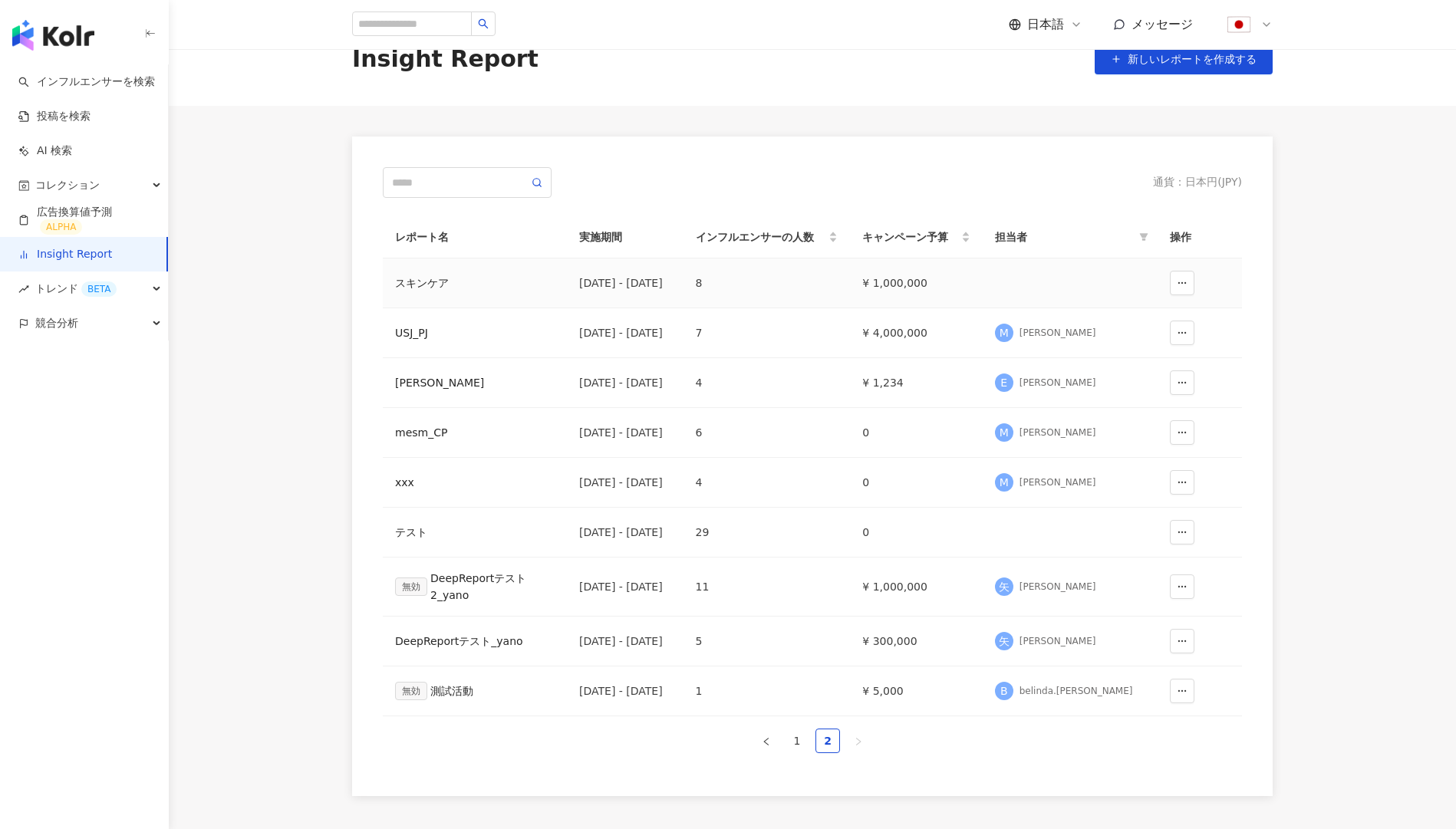
click at [632, 284] on div "2024/11/01 - 2024/12/31" at bounding box center [625, 283] width 92 height 17
click at [411, 291] on td "スキンケア" at bounding box center [474, 283] width 185 height 50
click at [427, 274] on div "スキンケア" at bounding box center [474, 283] width 160 height 17
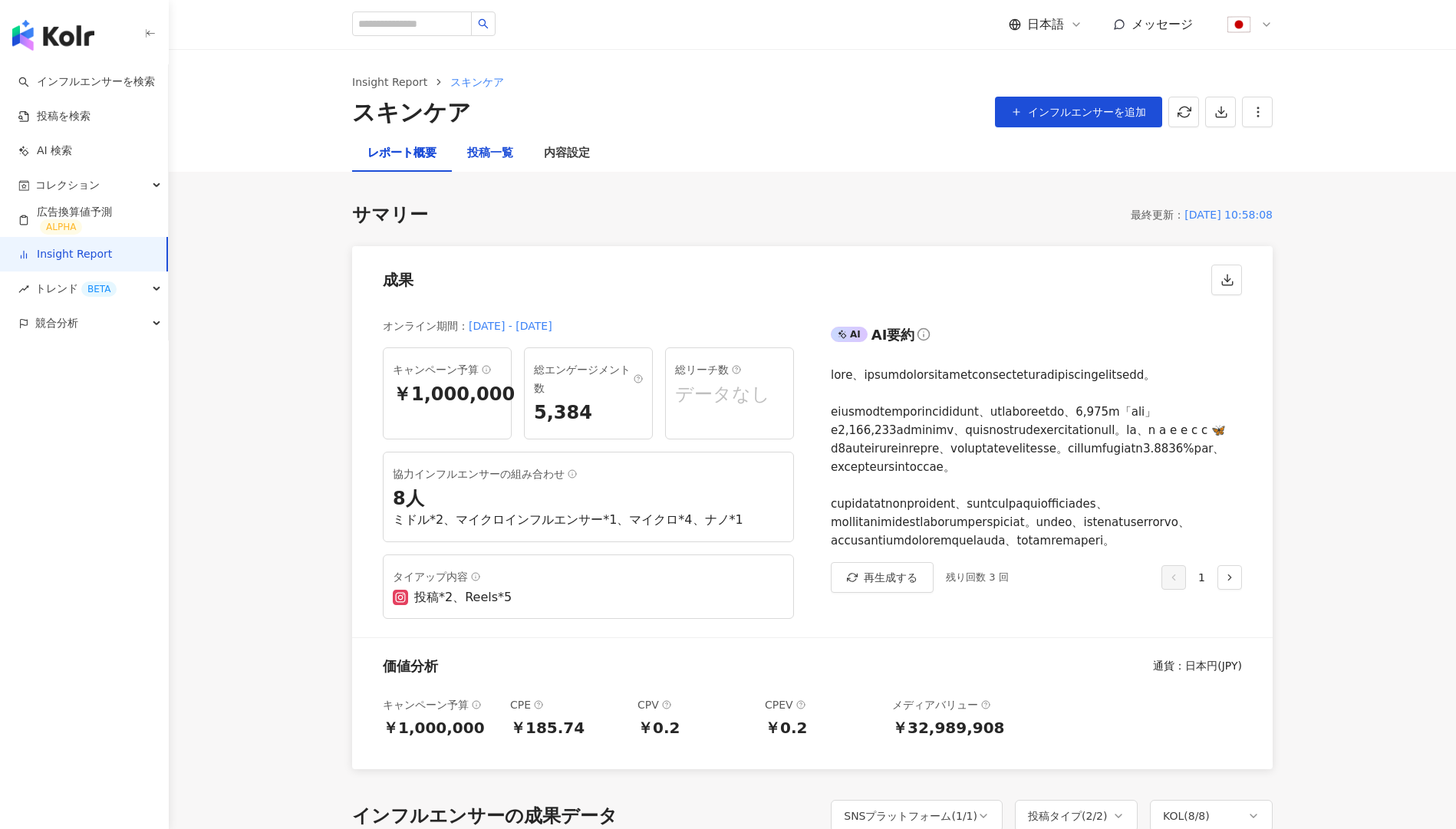
click at [498, 159] on div "投稿一覧" at bounding box center [490, 152] width 46 height 18
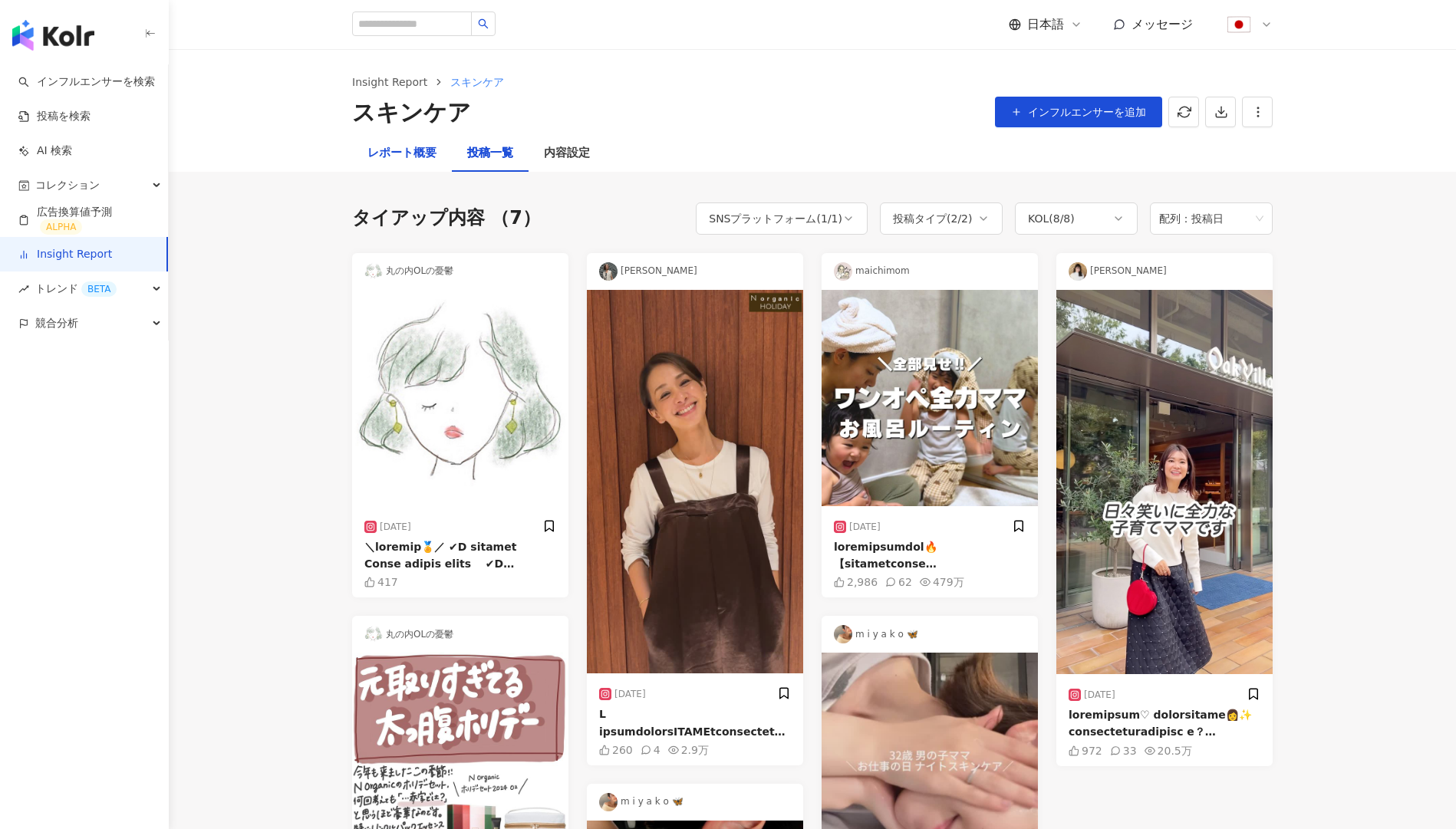
click at [400, 155] on div "レポート概要" at bounding box center [401, 152] width 69 height 18
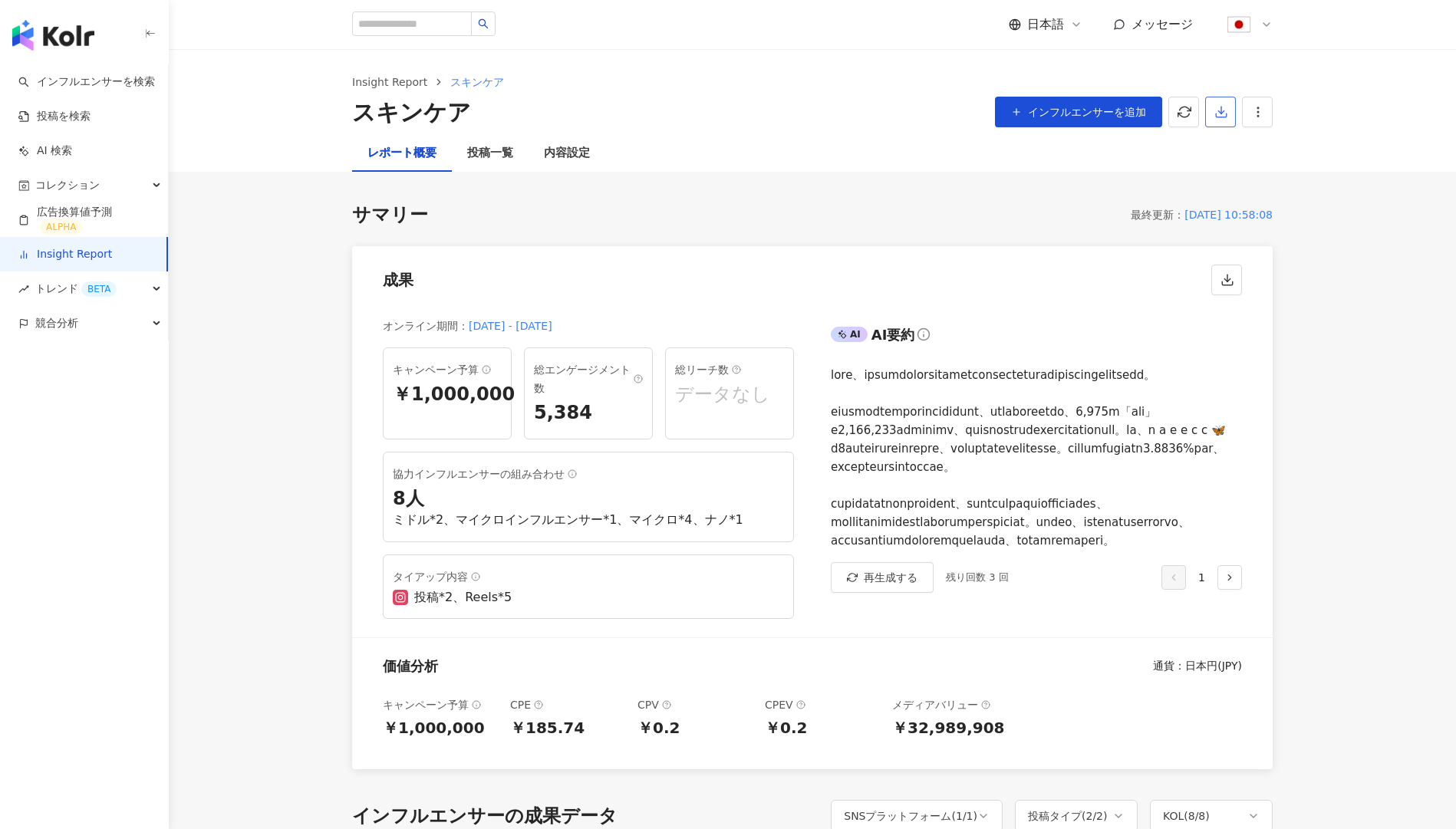
click at [1224, 118] on icon "button" at bounding box center [1221, 112] width 14 height 14
click at [1241, 152] on span "プレゼンテーションを出力" at bounding box center [1282, 149] width 129 height 17
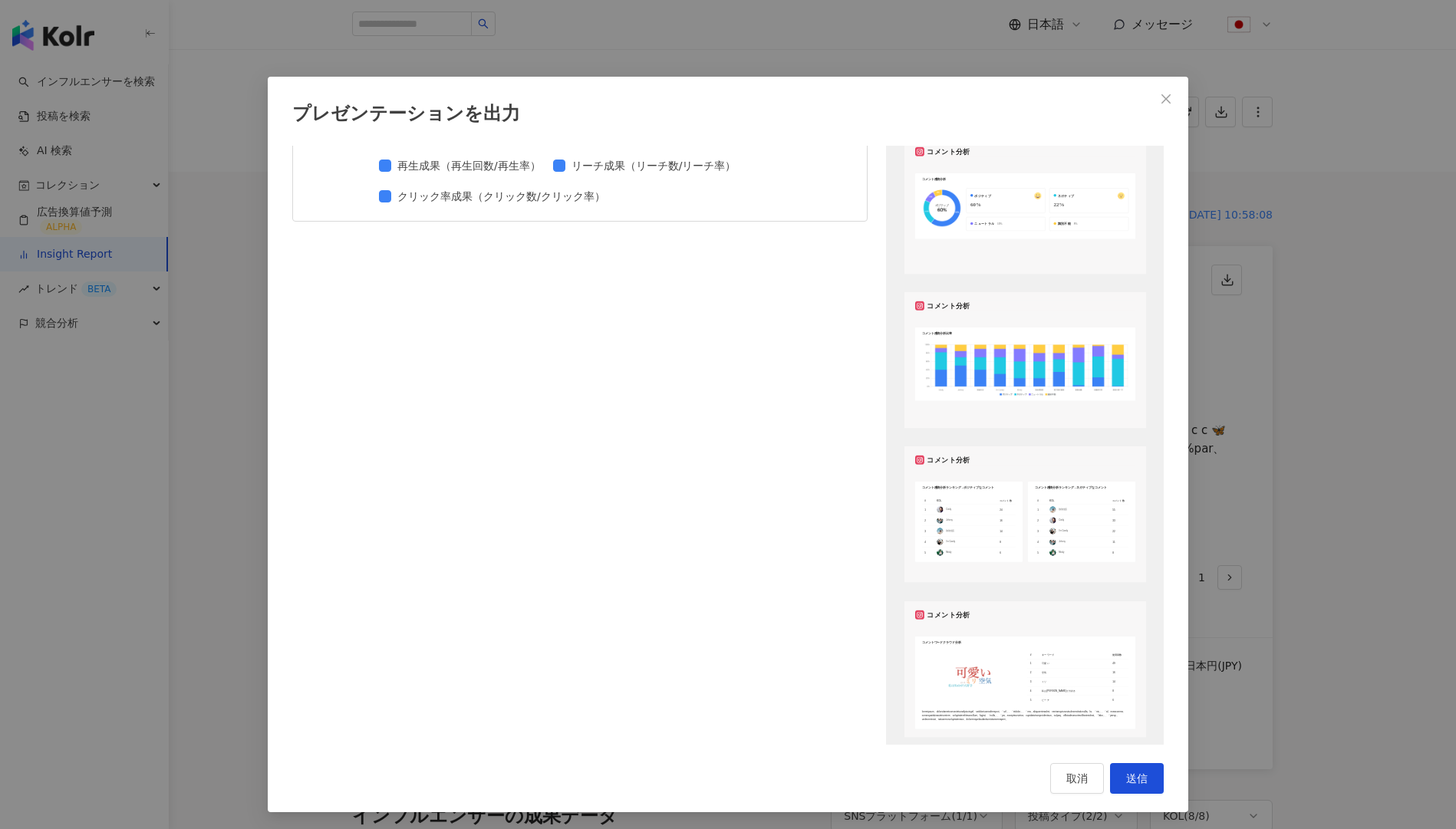
scroll to position [1502, 0]
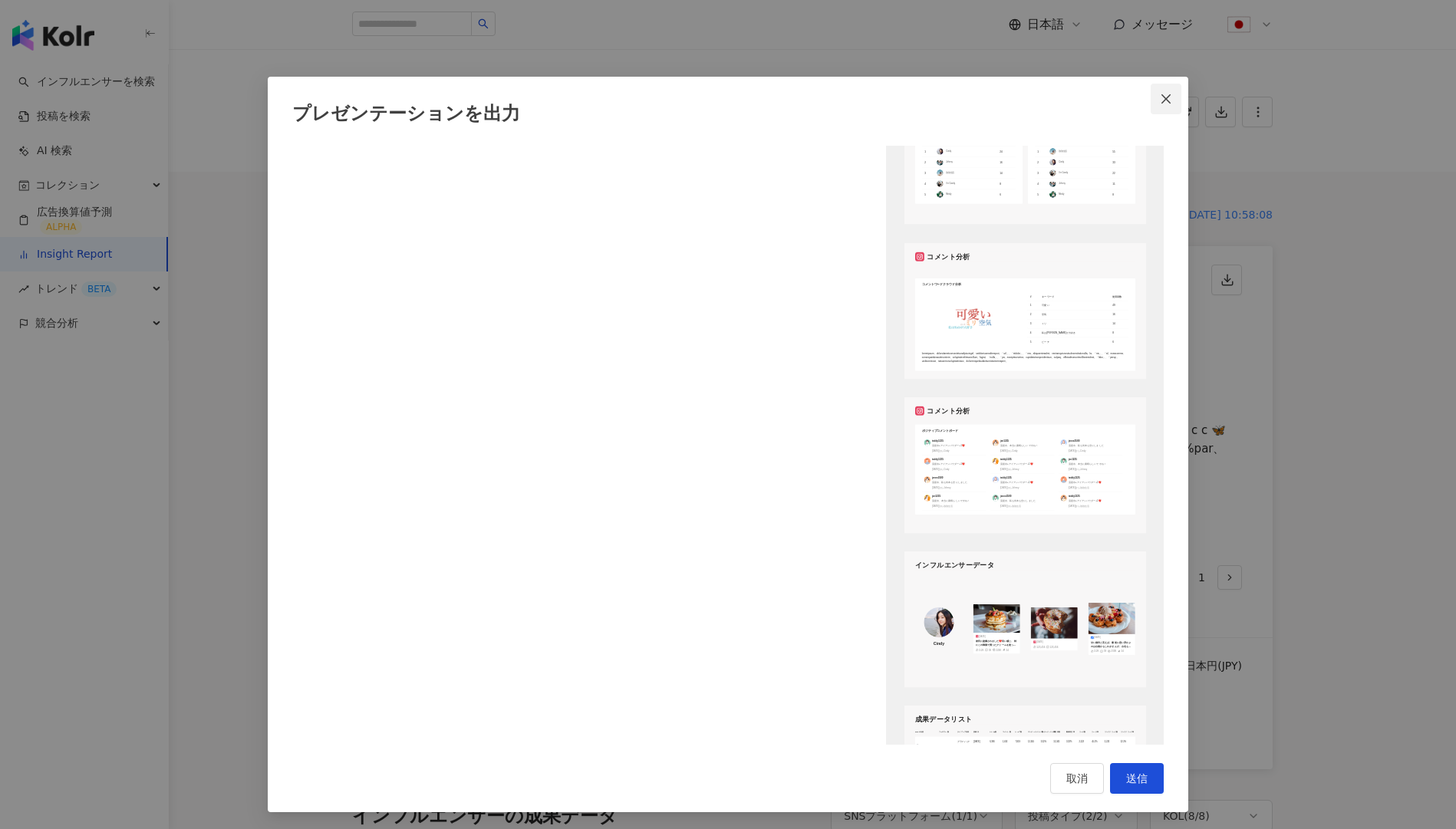
click at [1163, 107] on button "Close" at bounding box center [1166, 98] width 30 height 30
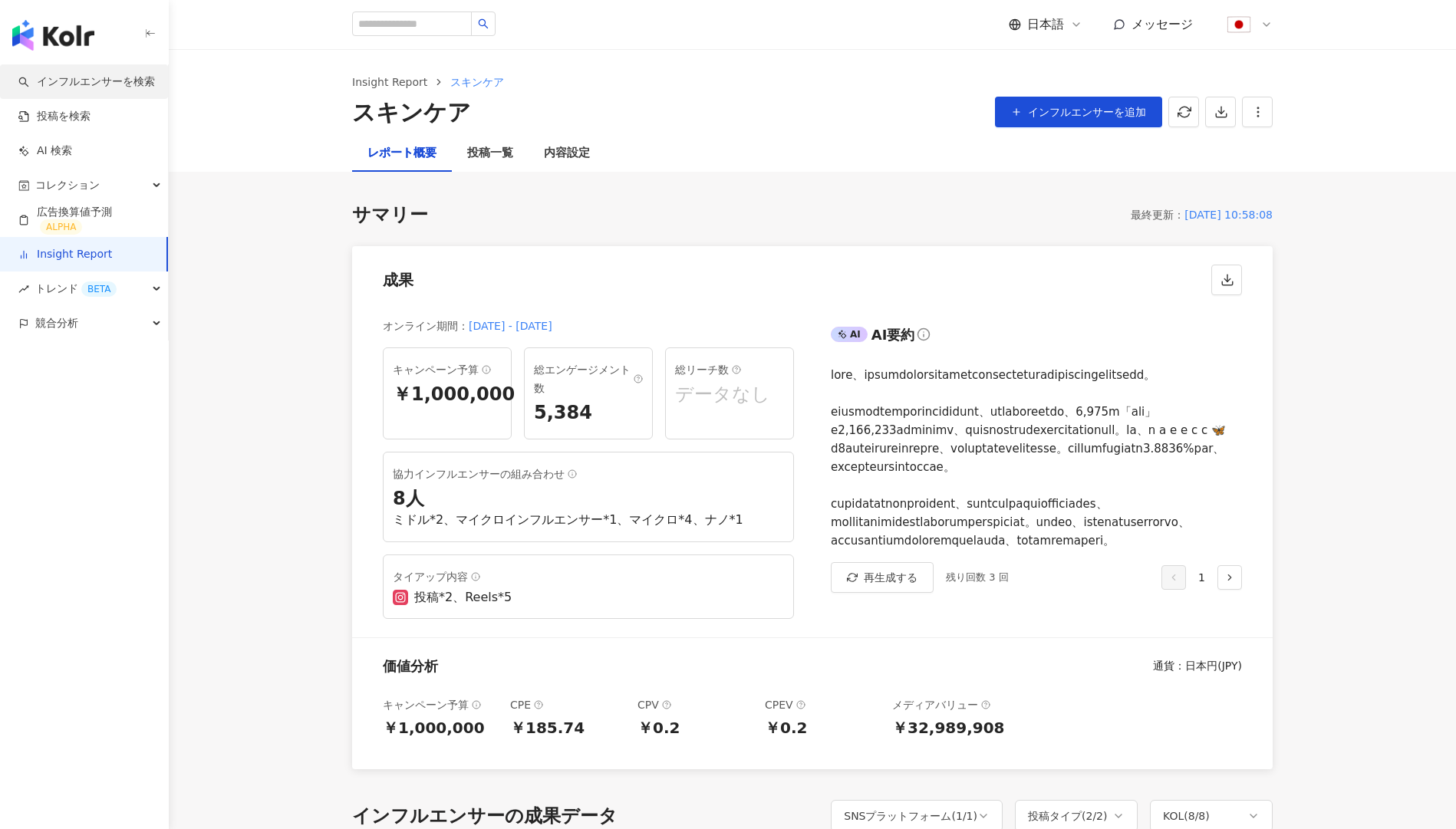
click at [105, 79] on link "インフルエンサーを検索" at bounding box center [86, 82] width 136 height 15
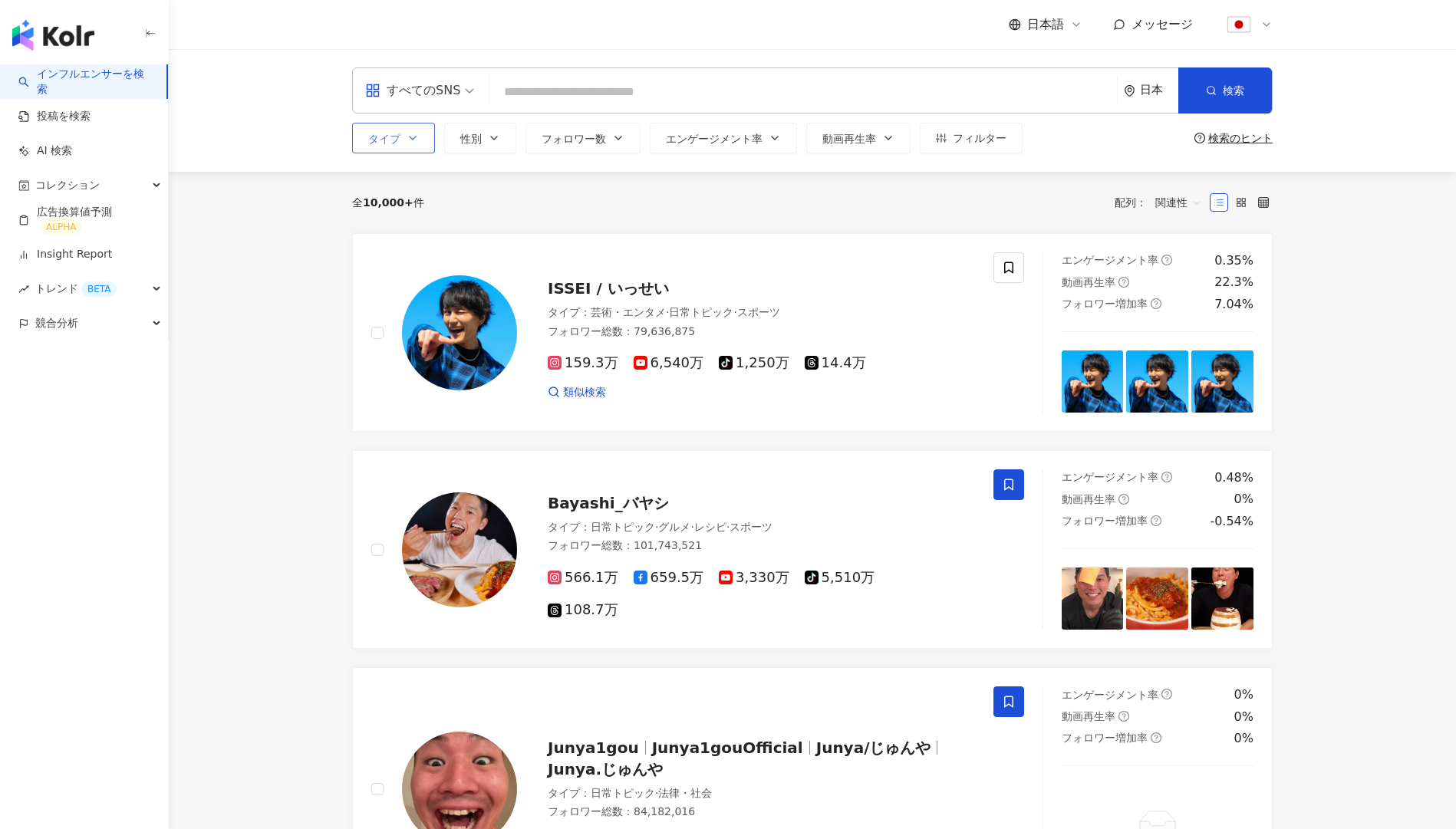
click at [413, 151] on button "タイプ" at bounding box center [394, 138] width 83 height 30
click at [404, 87] on div "すべてのSNS" at bounding box center [413, 91] width 95 height 25
click at [560, 207] on div "全 10,000+ 件 配列： 関連性" at bounding box center [812, 203] width 921 height 25
click at [408, 154] on div "すべてのSNS 日本 検索 タイプ 性別 フォロワー数 エンゲージメント率 動画再生率 フィルター 検索のヒント" at bounding box center [812, 111] width 1287 height 123
click at [408, 138] on icon "button" at bounding box center [413, 137] width 12 height 12
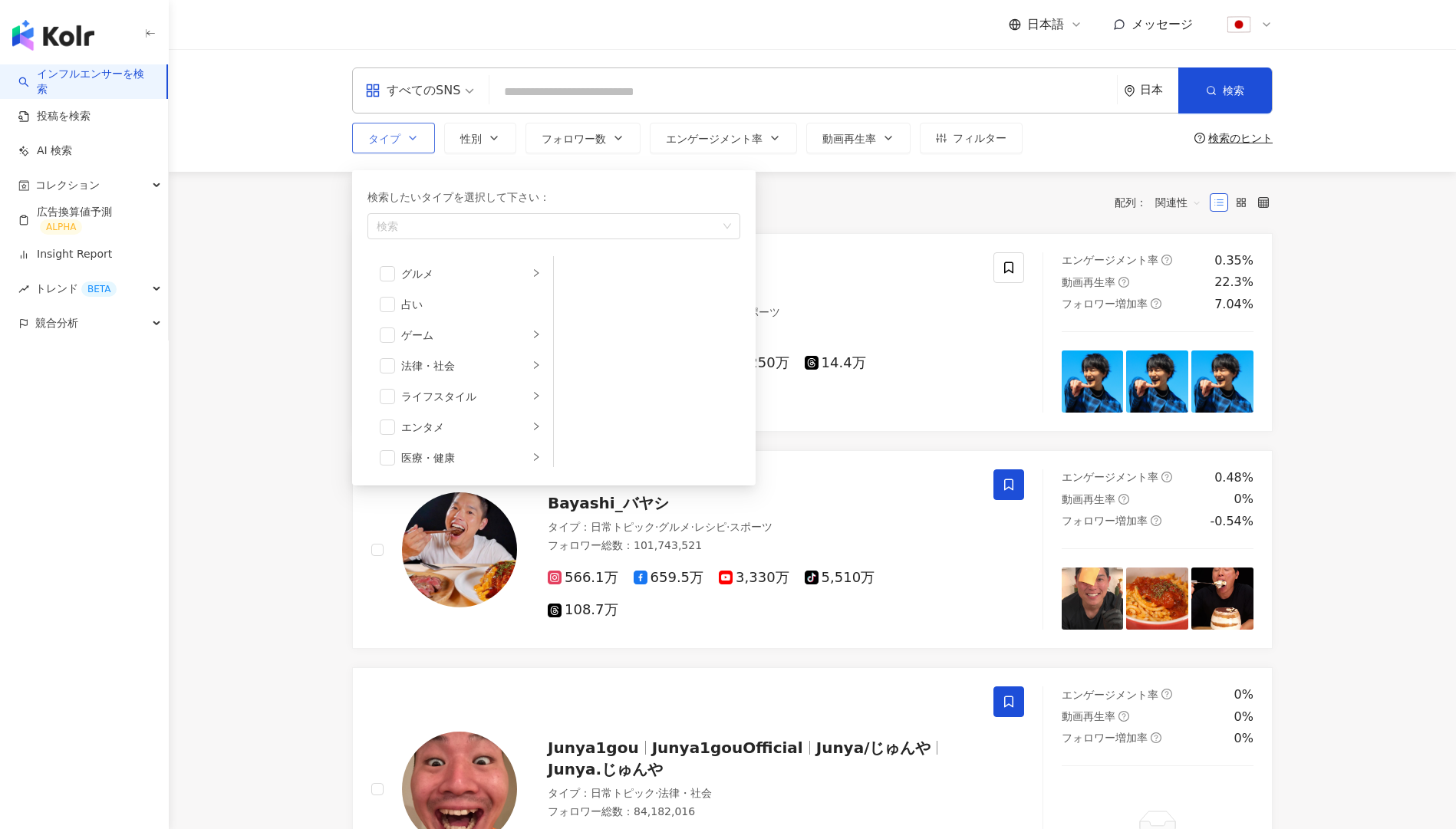
scroll to position [220, 0]
click at [483, 392] on div "ライフスタイル" at bounding box center [465, 393] width 128 height 17
click at [590, 310] on div "DIY" at bounding box center [658, 306] width 140 height 17
click at [590, 279] on div "掃除" at bounding box center [658, 274] width 140 height 17
click at [836, 196] on div "全 10,000+ 件 配列： 関連性" at bounding box center [812, 203] width 921 height 25
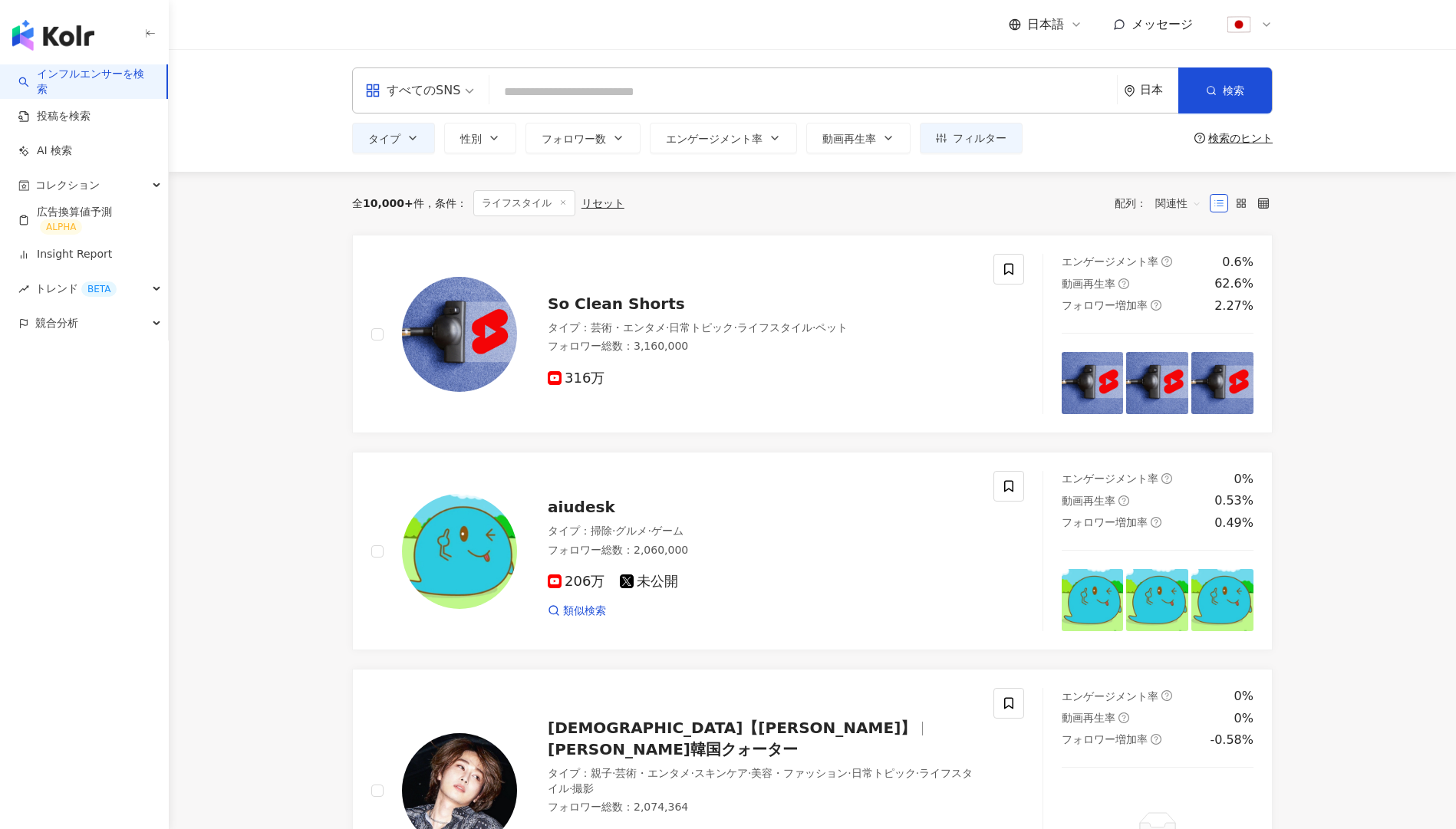
click at [967, 156] on div "すべてのSNS 日本 検索 タイプ 性別 フォロワー数 エンゲージメント率 動画再生率 フィルター 検索のヒント" at bounding box center [812, 111] width 1287 height 123
click at [968, 150] on button "フィルター" at bounding box center [971, 138] width 103 height 30
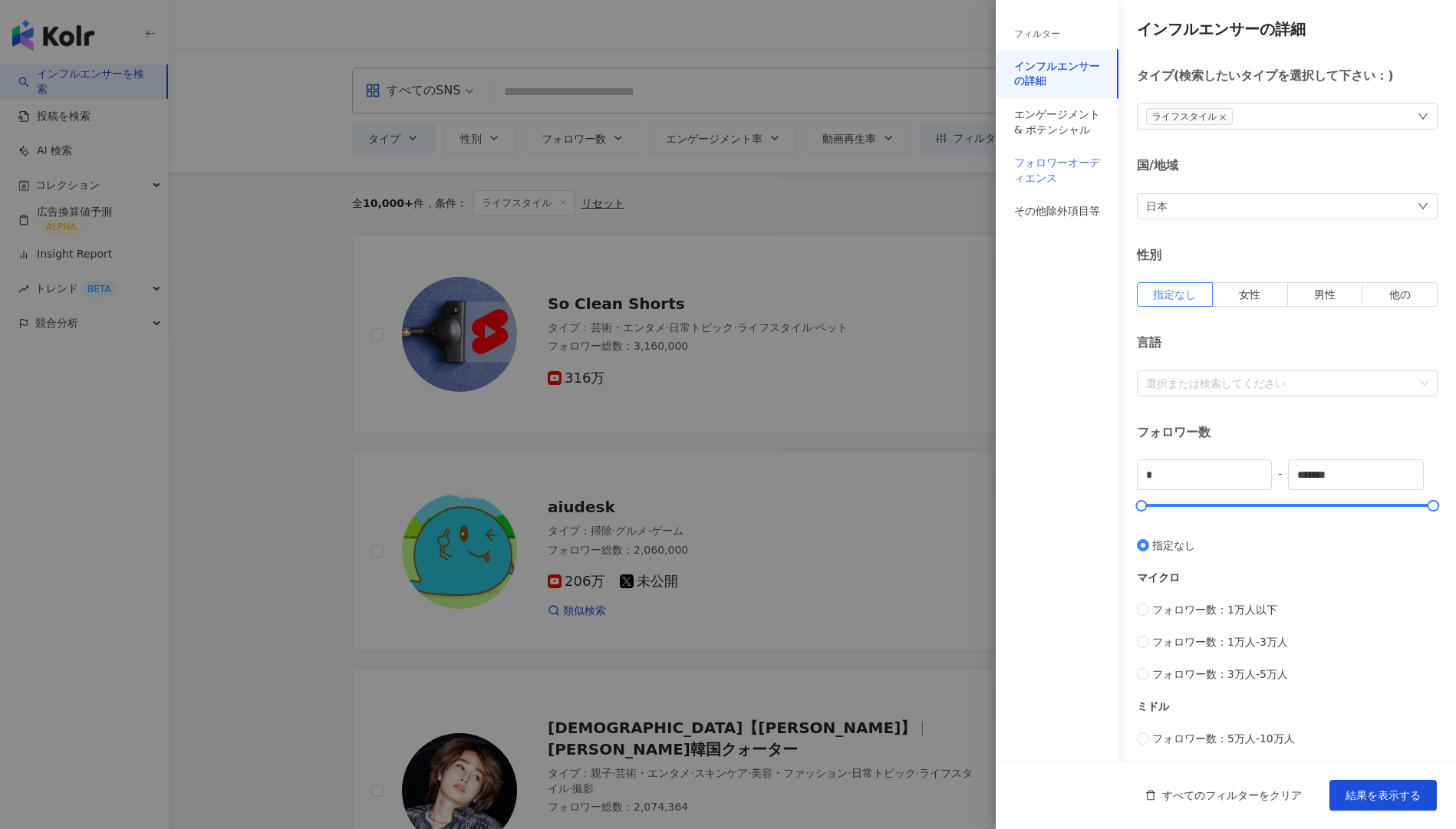
click at [1046, 187] on div "フォロワーオーディエンス" at bounding box center [1057, 170] width 123 height 48
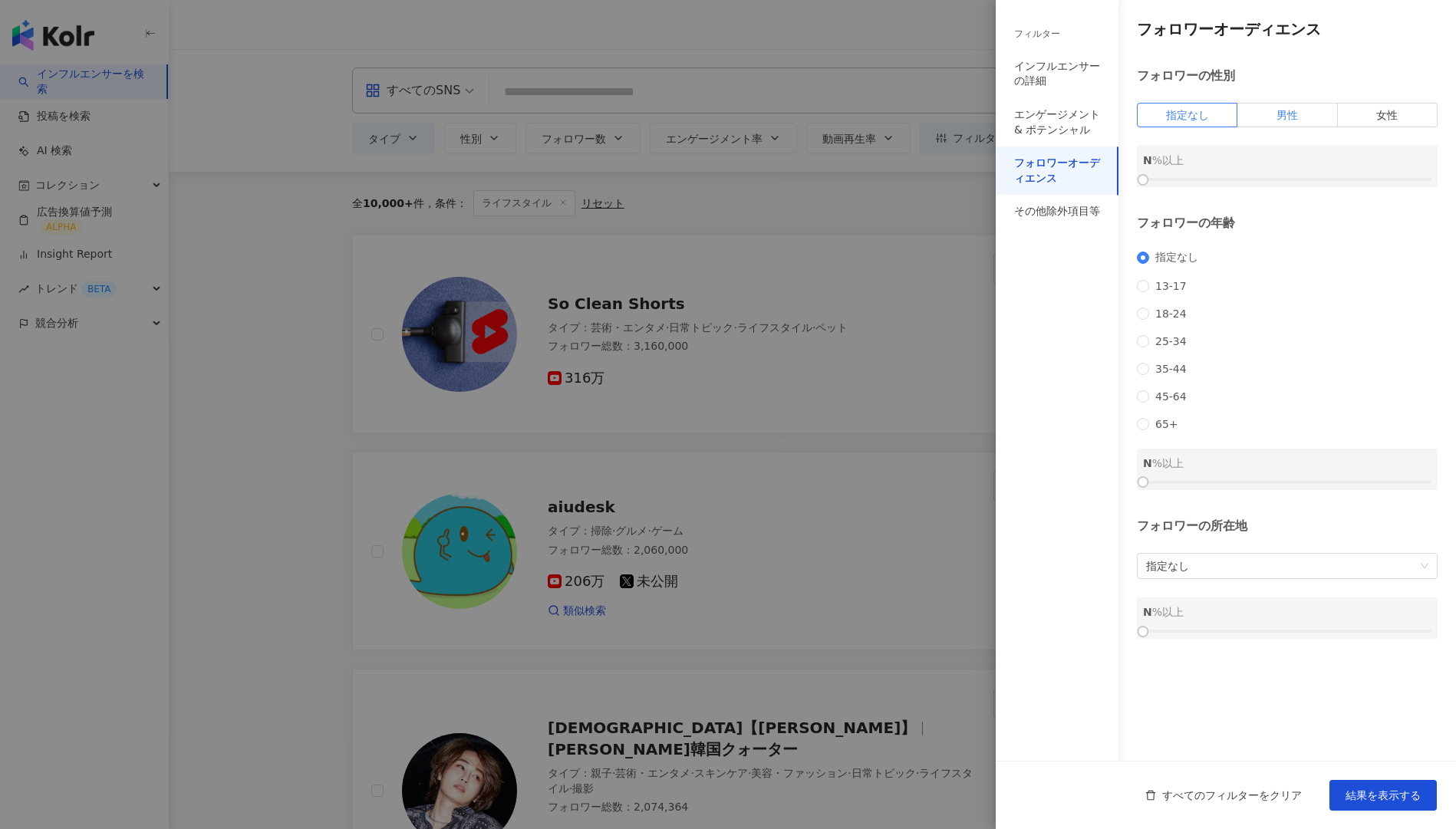
click at [1262, 120] on label "男性" at bounding box center [1287, 115] width 99 height 25
click at [1367, 103] on label "女性" at bounding box center [1387, 115] width 99 height 25
click at [1313, 116] on label "男性" at bounding box center [1287, 115] width 99 height 25
click at [1292, 182] on div at bounding box center [1287, 180] width 289 height 9
click at [1313, 173] on div "男性 52 %以上" at bounding box center [1287, 167] width 301 height 42
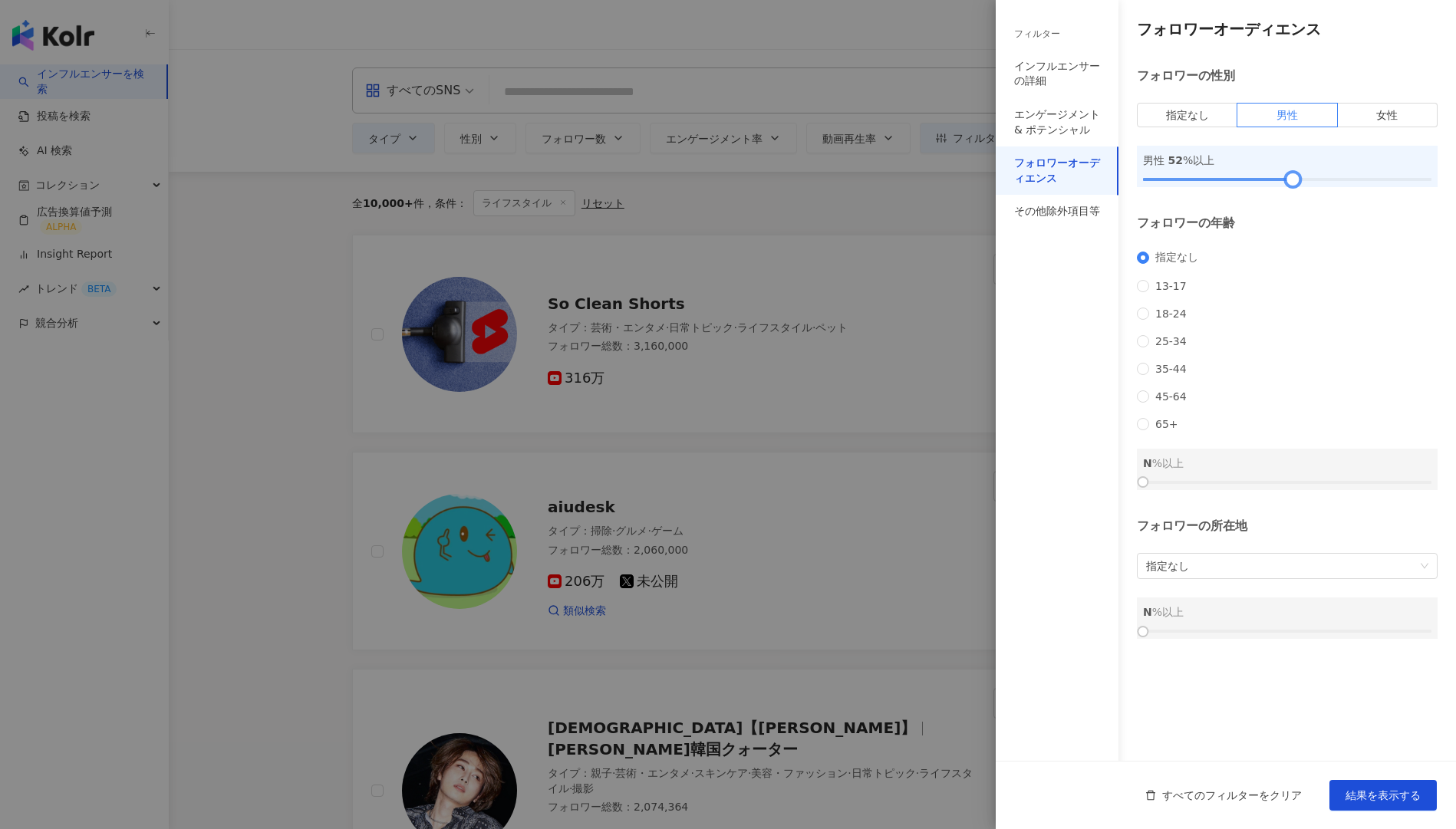
click at [1321, 178] on div at bounding box center [1287, 180] width 289 height 9
click at [1173, 362] on div "指定なし 13-17 18-24 25-34 35-44 45-64 65+" at bounding box center [1287, 341] width 301 height 180
click at [1172, 347] on span "25-34" at bounding box center [1171, 341] width 44 height 12
click at [1266, 487] on div at bounding box center [1287, 483] width 289 height 9
click at [1308, 578] on span "指定なし" at bounding box center [1287, 566] width 282 height 25
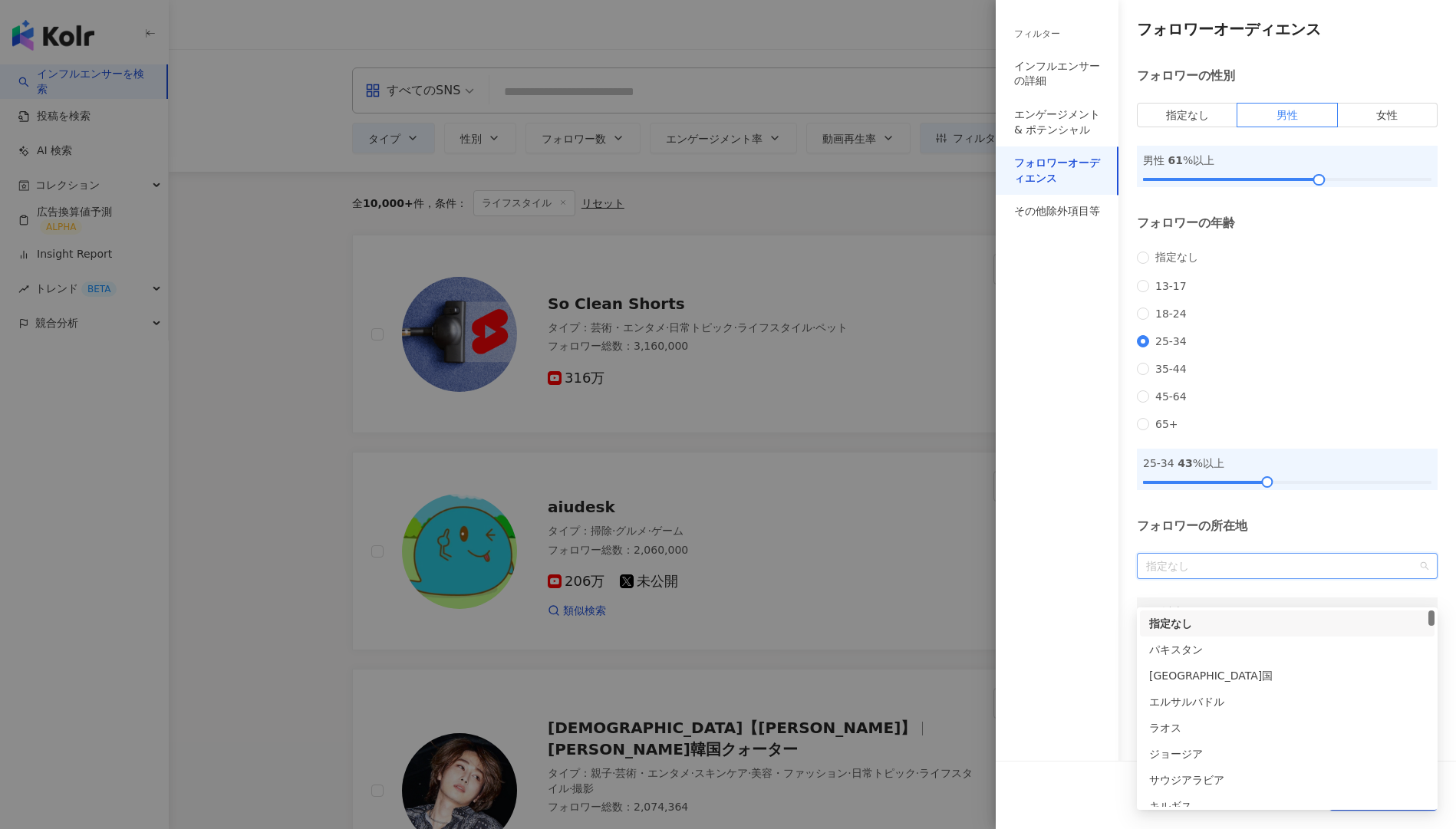
click at [1311, 535] on div "フォロワーの所在地" at bounding box center [1287, 526] width 301 height 17
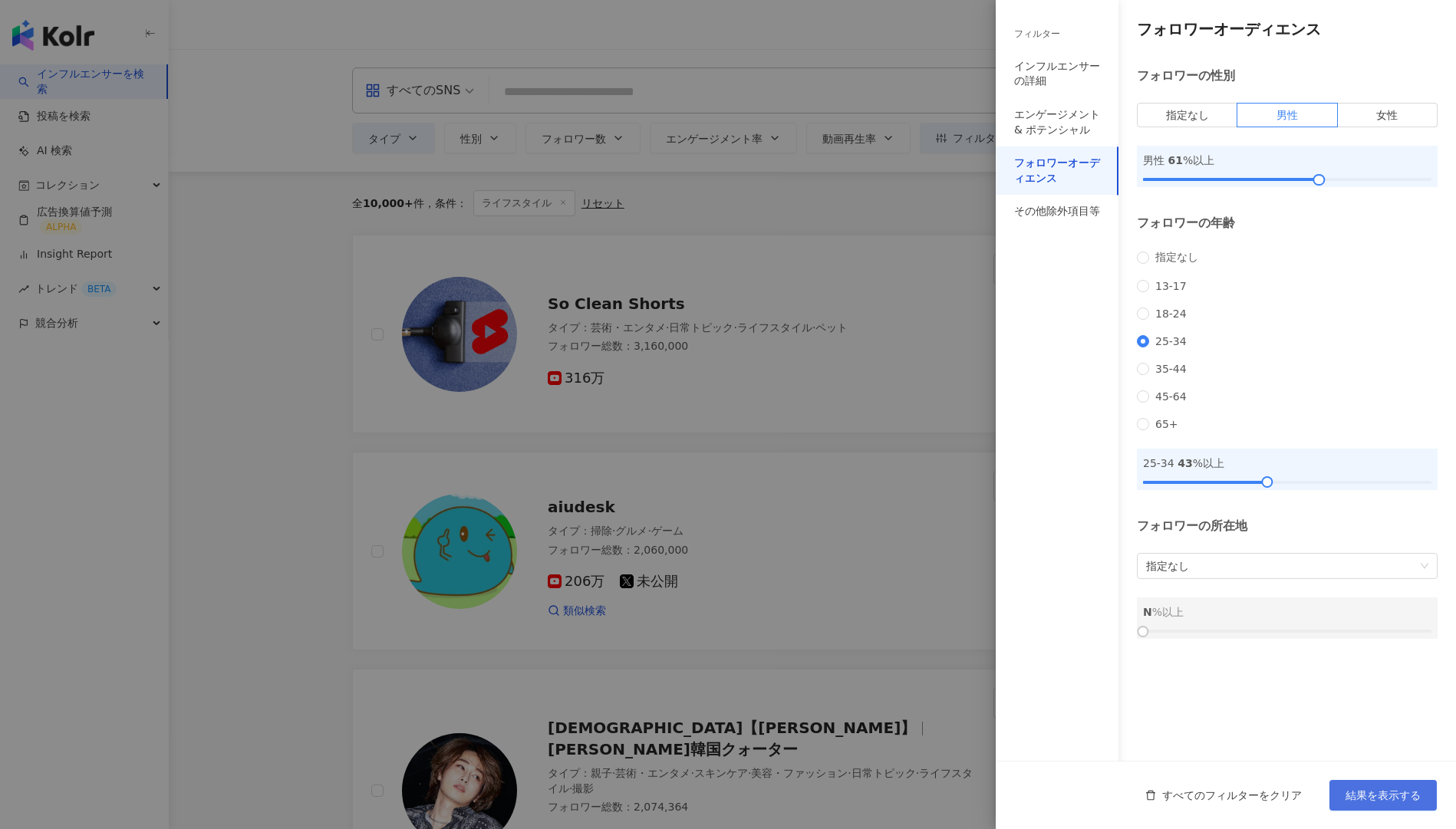
click at [1398, 793] on span "結果を表示する" at bounding box center [1383, 795] width 75 height 12
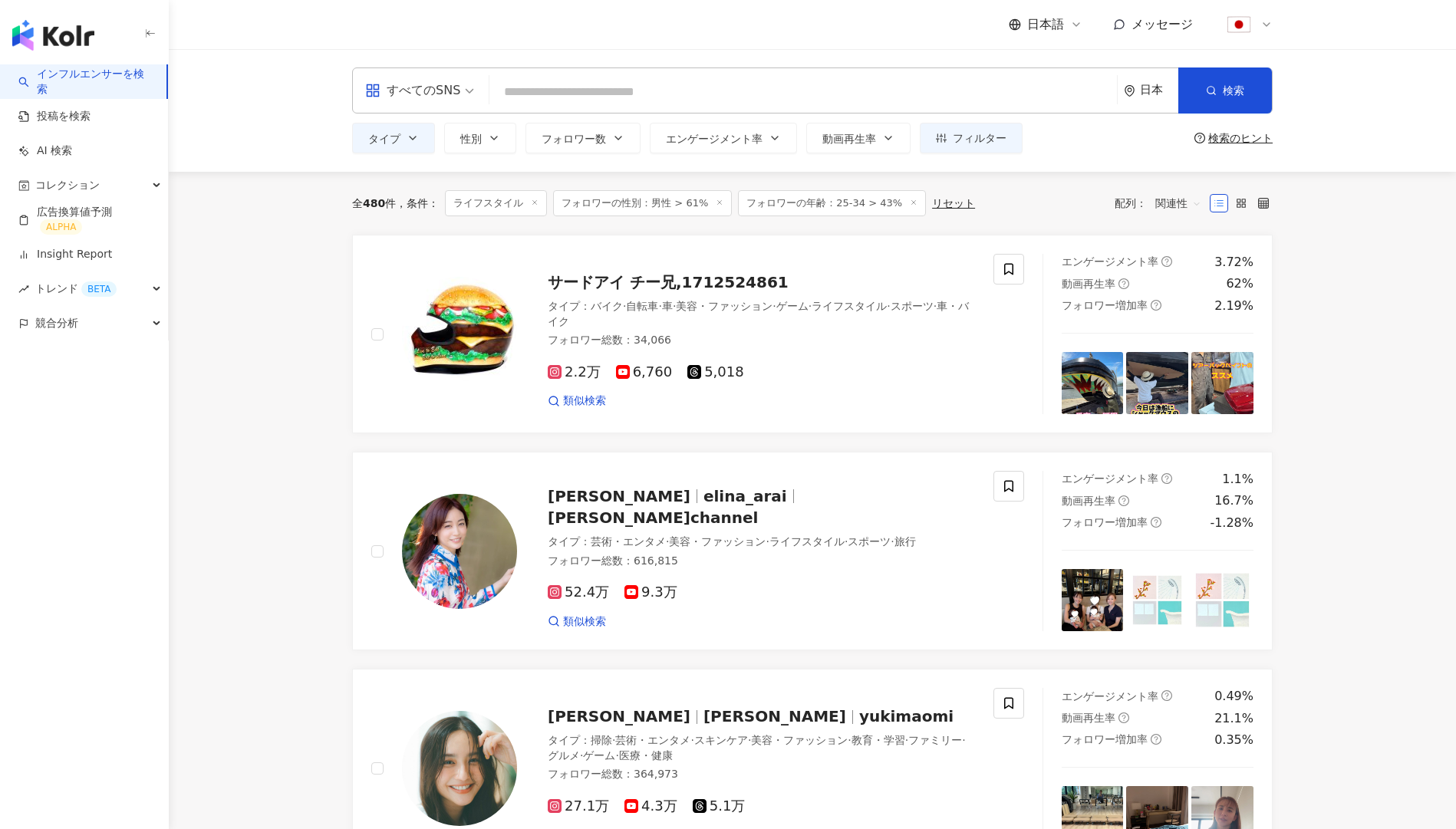
click at [562, 86] on input "search" at bounding box center [804, 92] width 615 height 29
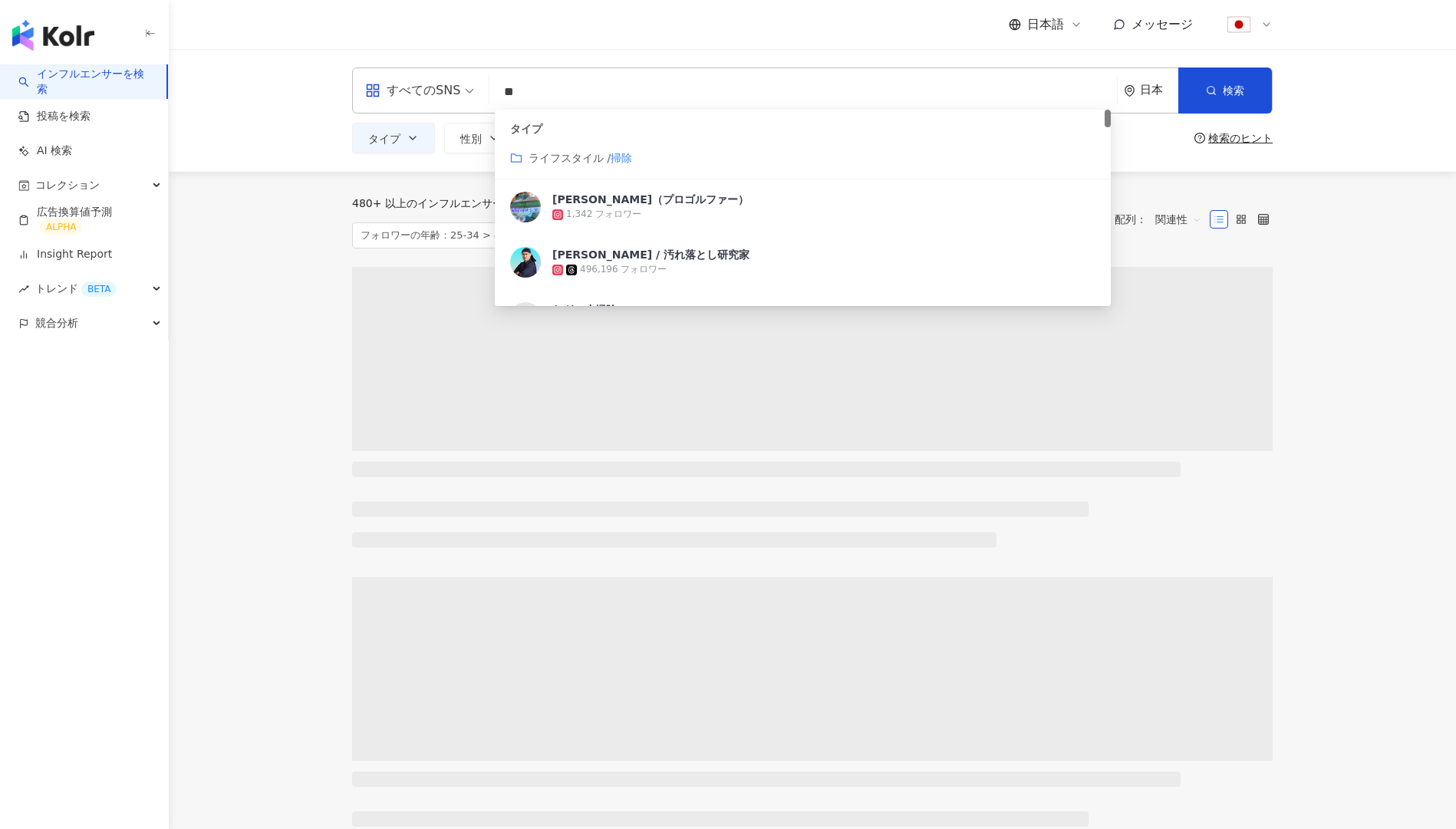
type input "**"
click at [1361, 285] on main "すべてのSNS ** 日本 検索 customizedTag タイプ ライフスタイル / 掃除 藤井翔大（プロゴルファー） 1,342 フォロワー 茂木和哉 …" at bounding box center [812, 794] width 1287 height 1490
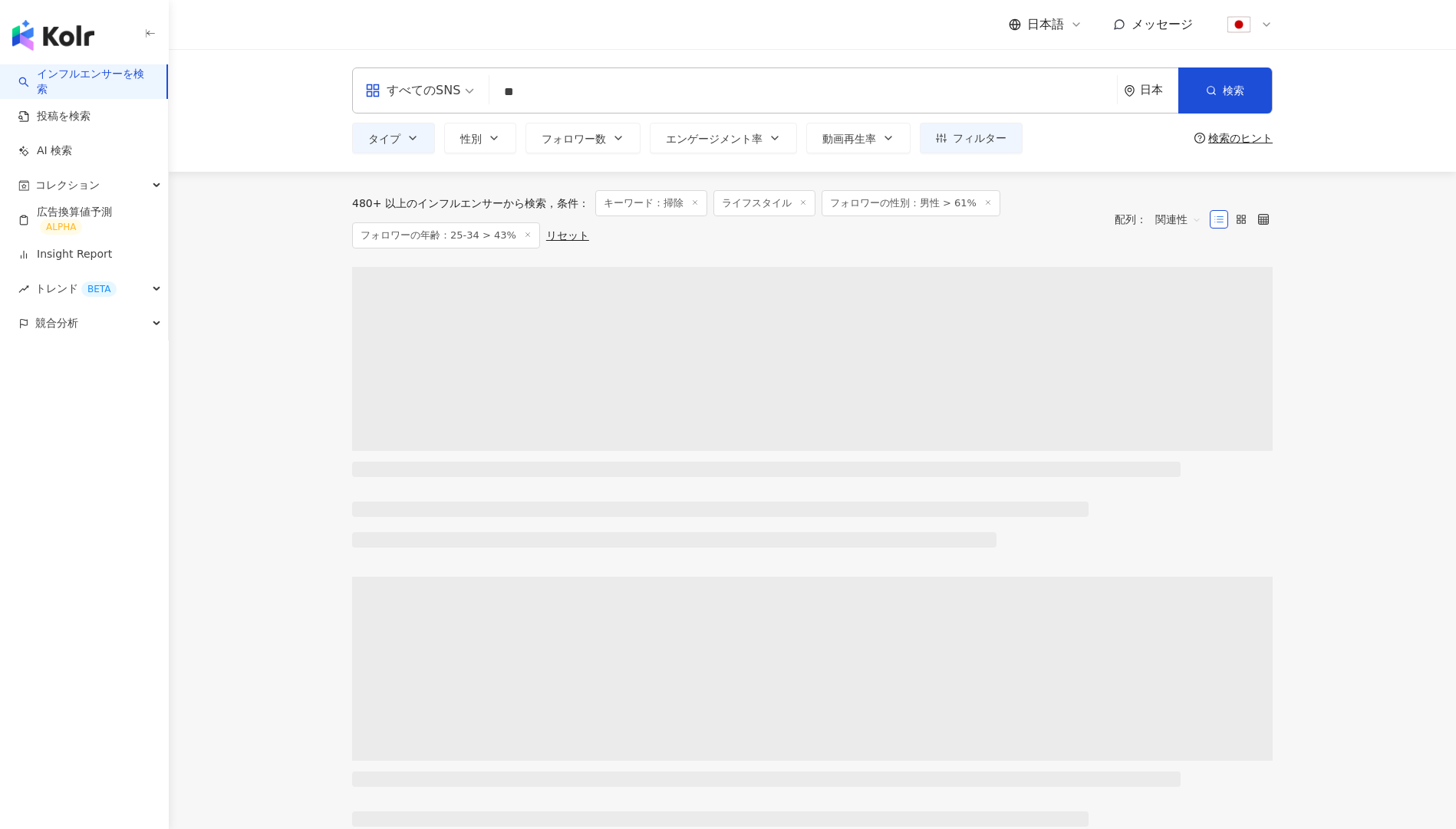
click at [1172, 212] on span "関連性" at bounding box center [1179, 220] width 46 height 25
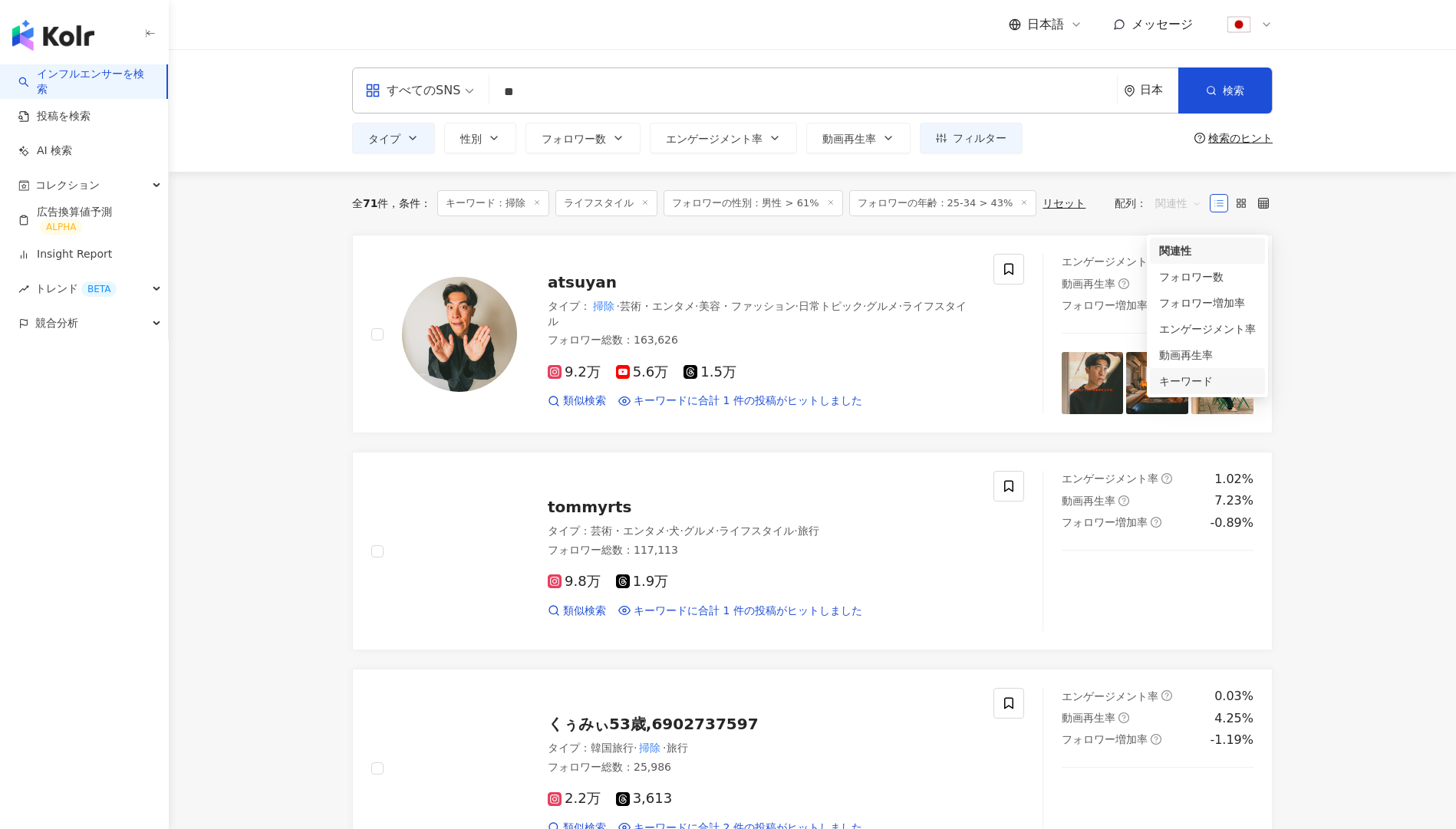
click at [1202, 379] on div "キーワード" at bounding box center [1208, 381] width 97 height 17
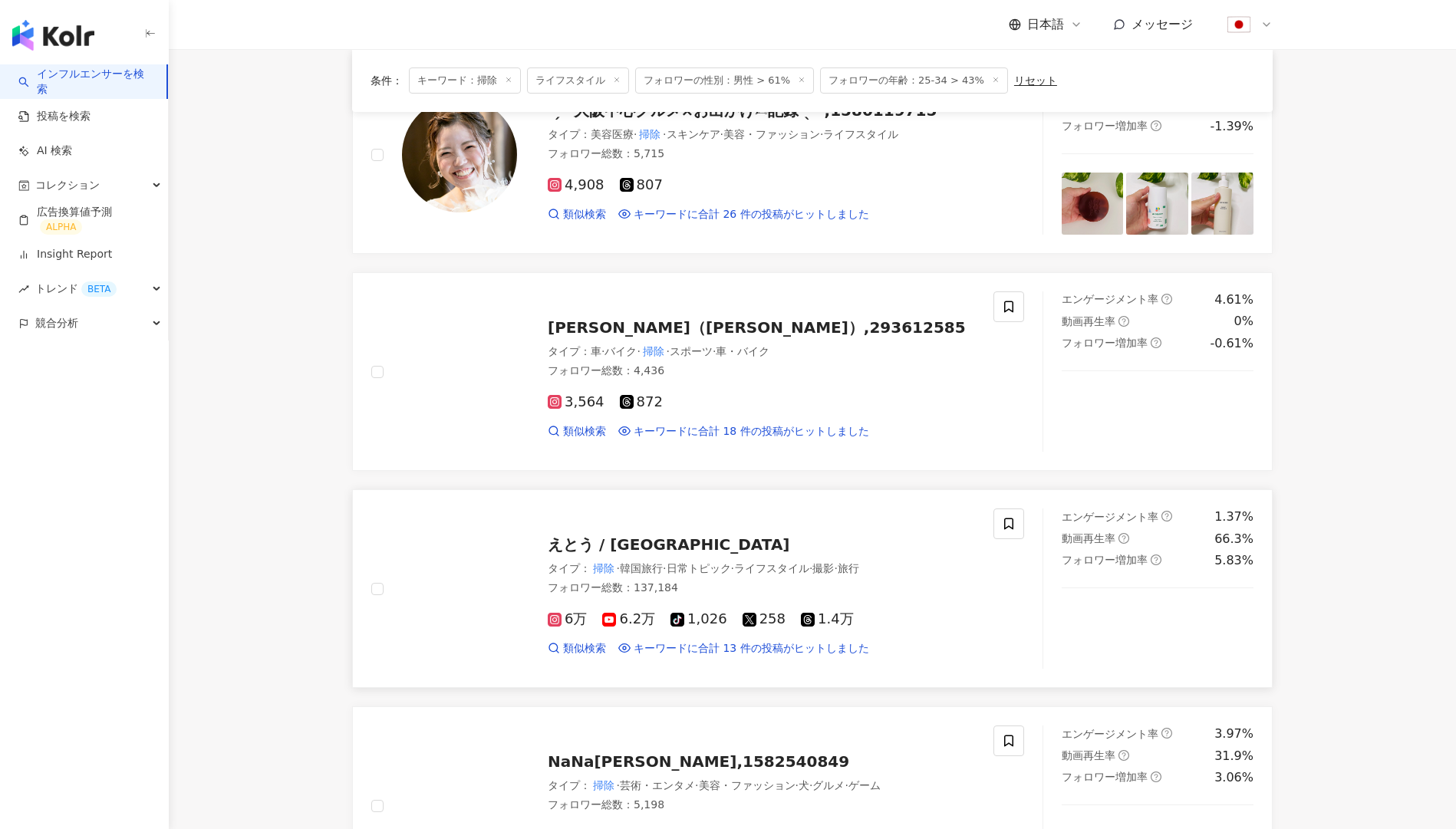
scroll to position [181, 0]
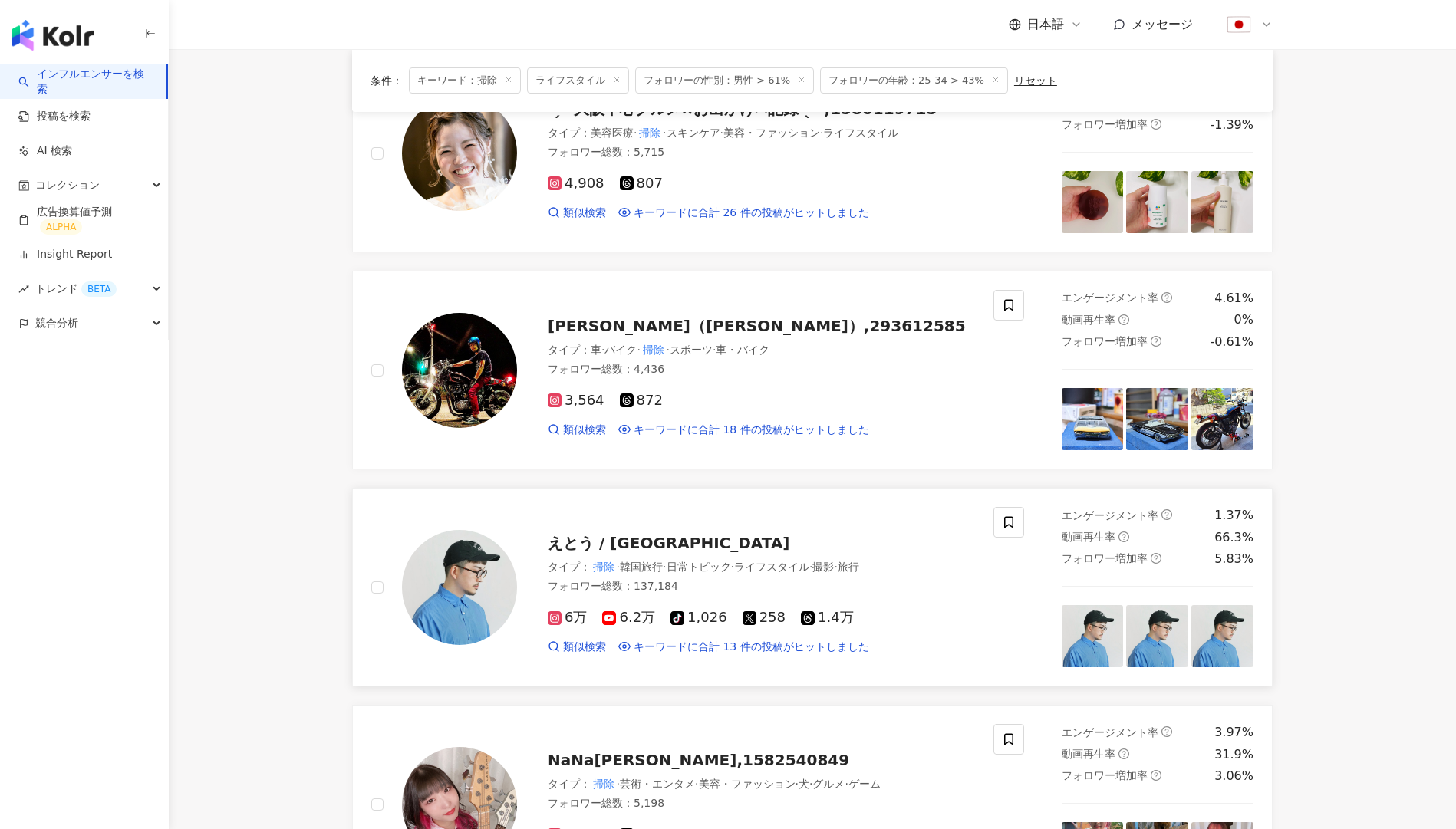
click at [737, 543] on div "えとう / San Francisco" at bounding box center [761, 542] width 427 height 22
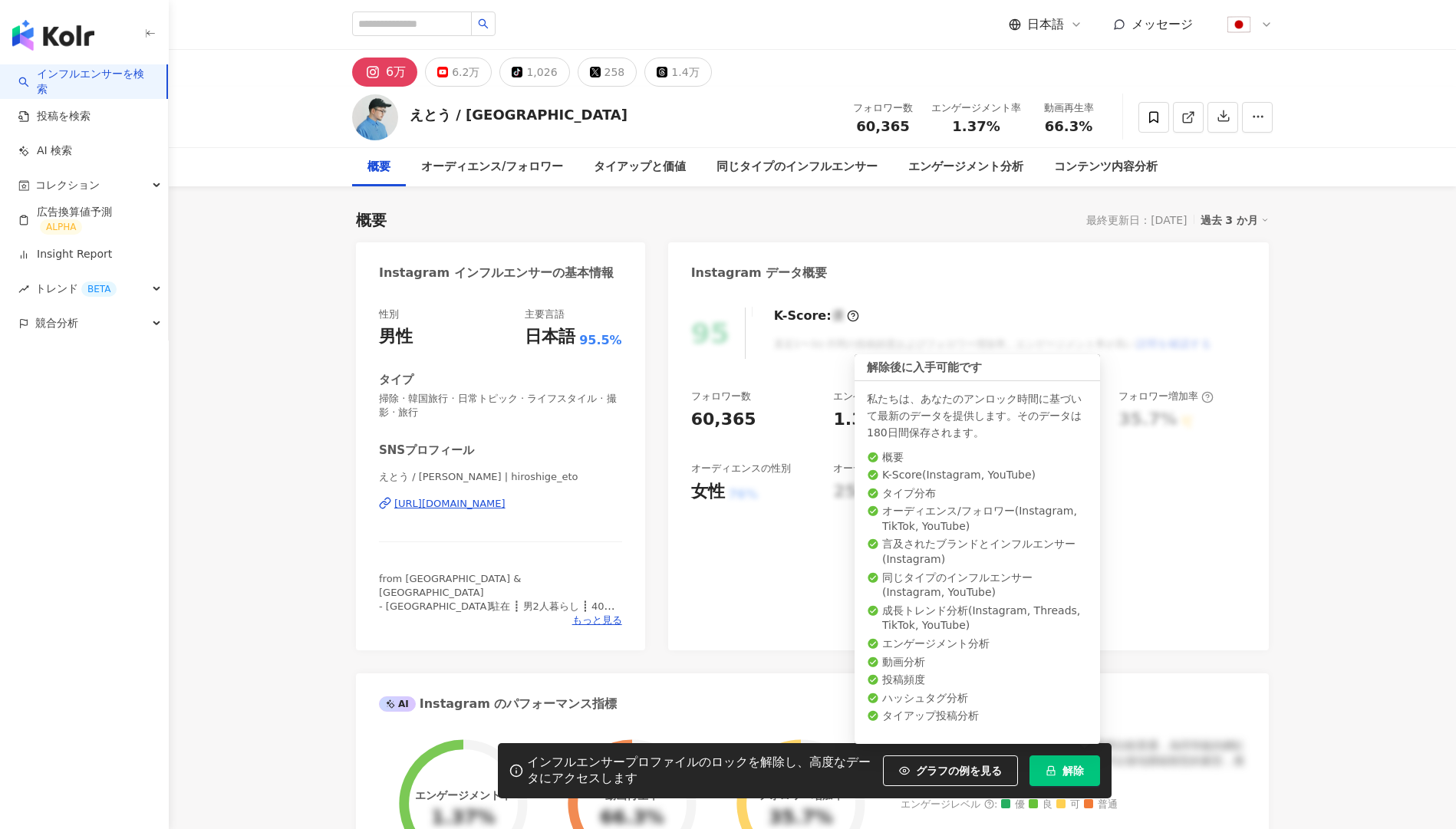
click at [1054, 767] on icon "lock" at bounding box center [1051, 771] width 9 height 10
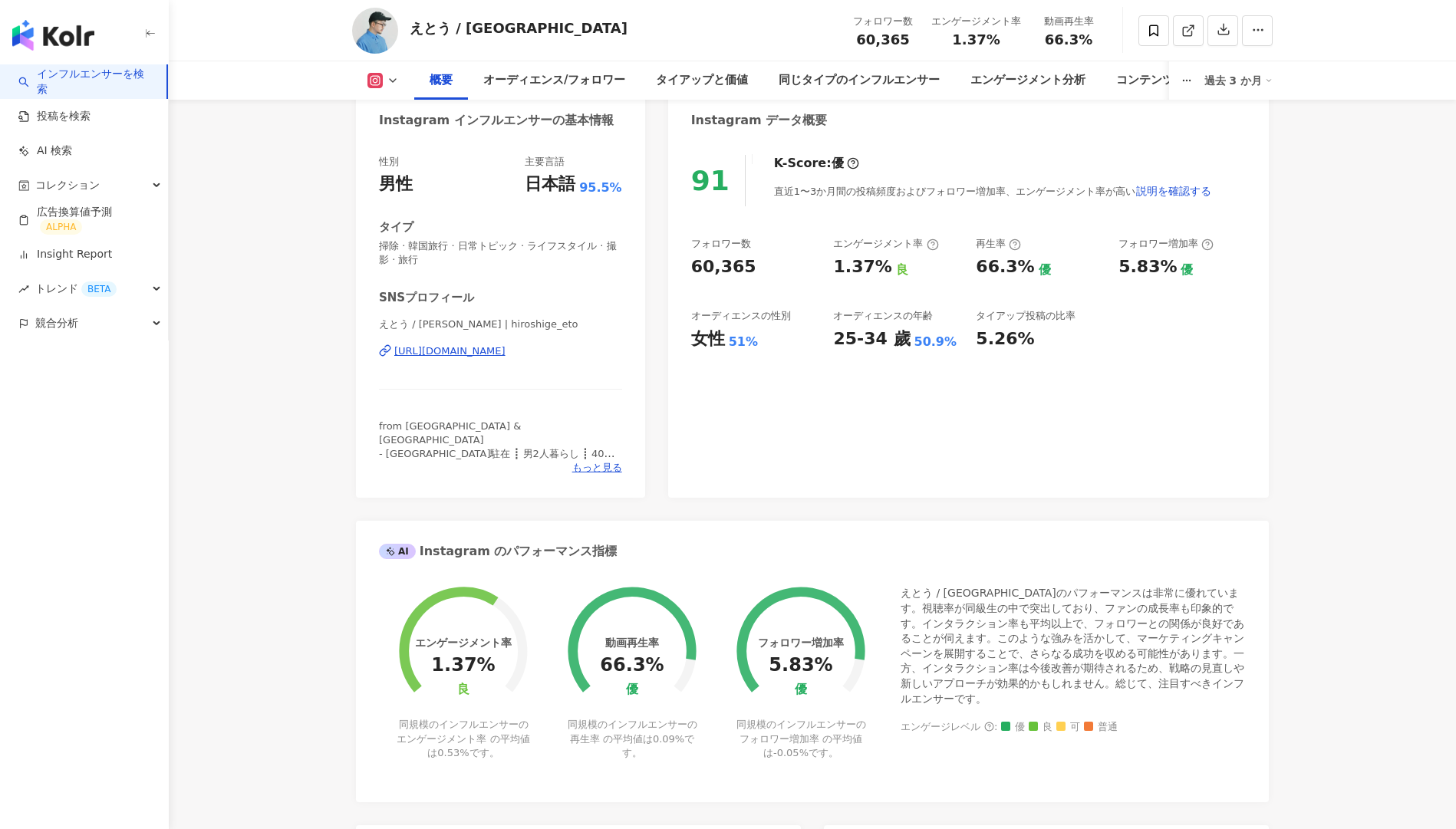
scroll to position [118, 0]
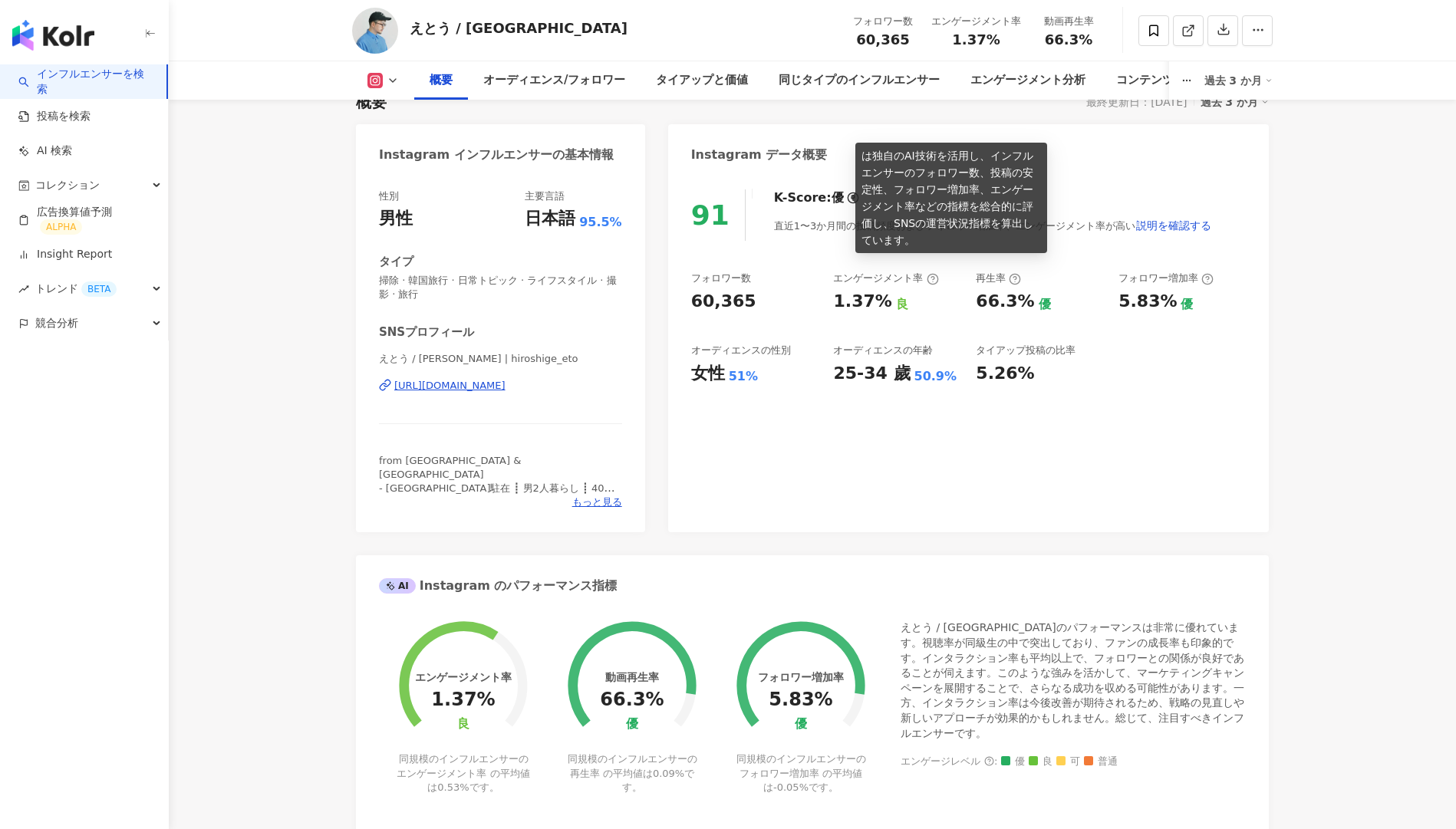
click at [848, 193] on circle at bounding box center [853, 198] width 10 height 10
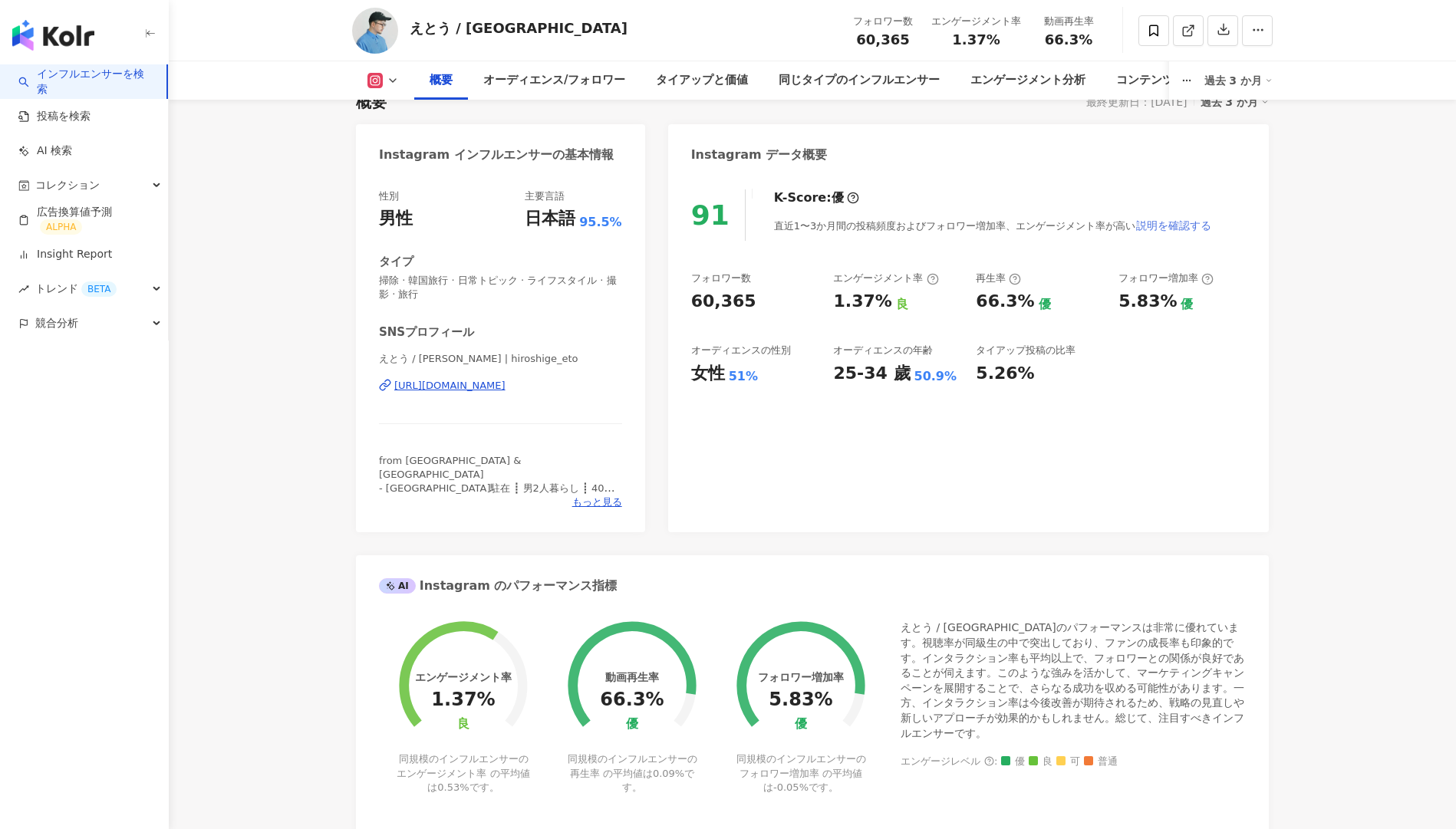
click at [1162, 229] on span "説明を確認する" at bounding box center [1173, 225] width 75 height 12
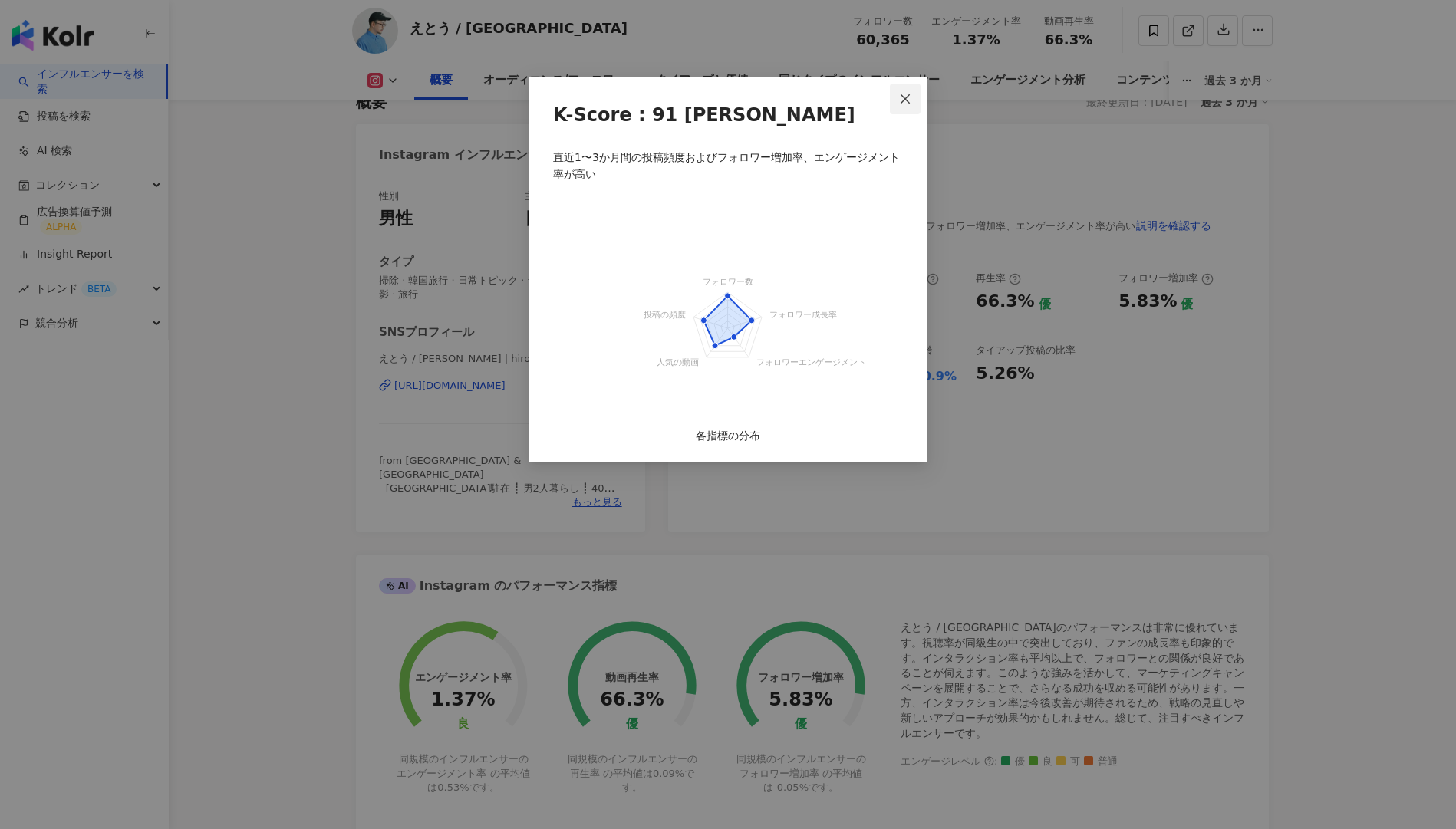
click at [904, 91] on button "Close" at bounding box center [905, 98] width 30 height 30
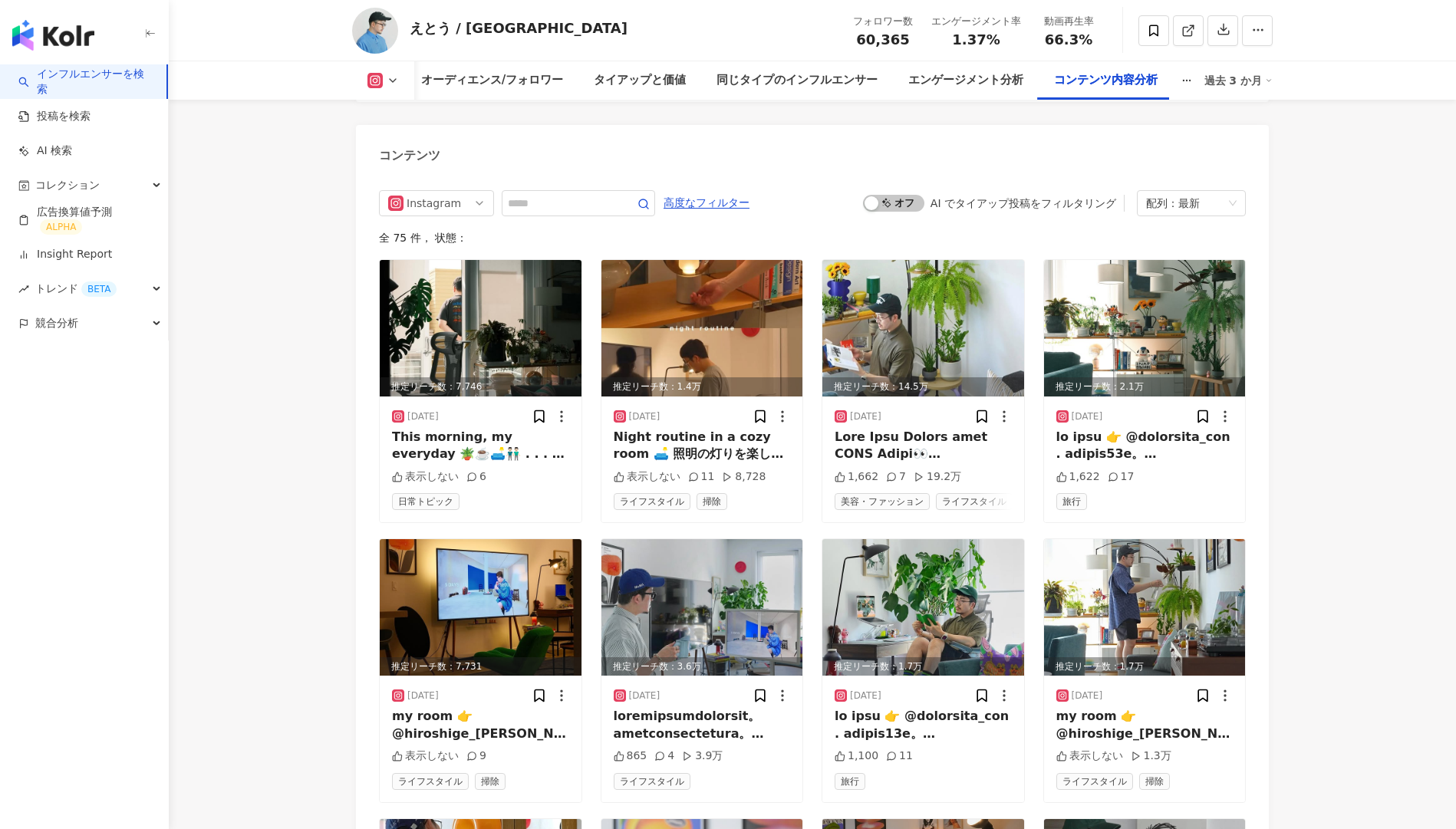
scroll to position [4526, 0]
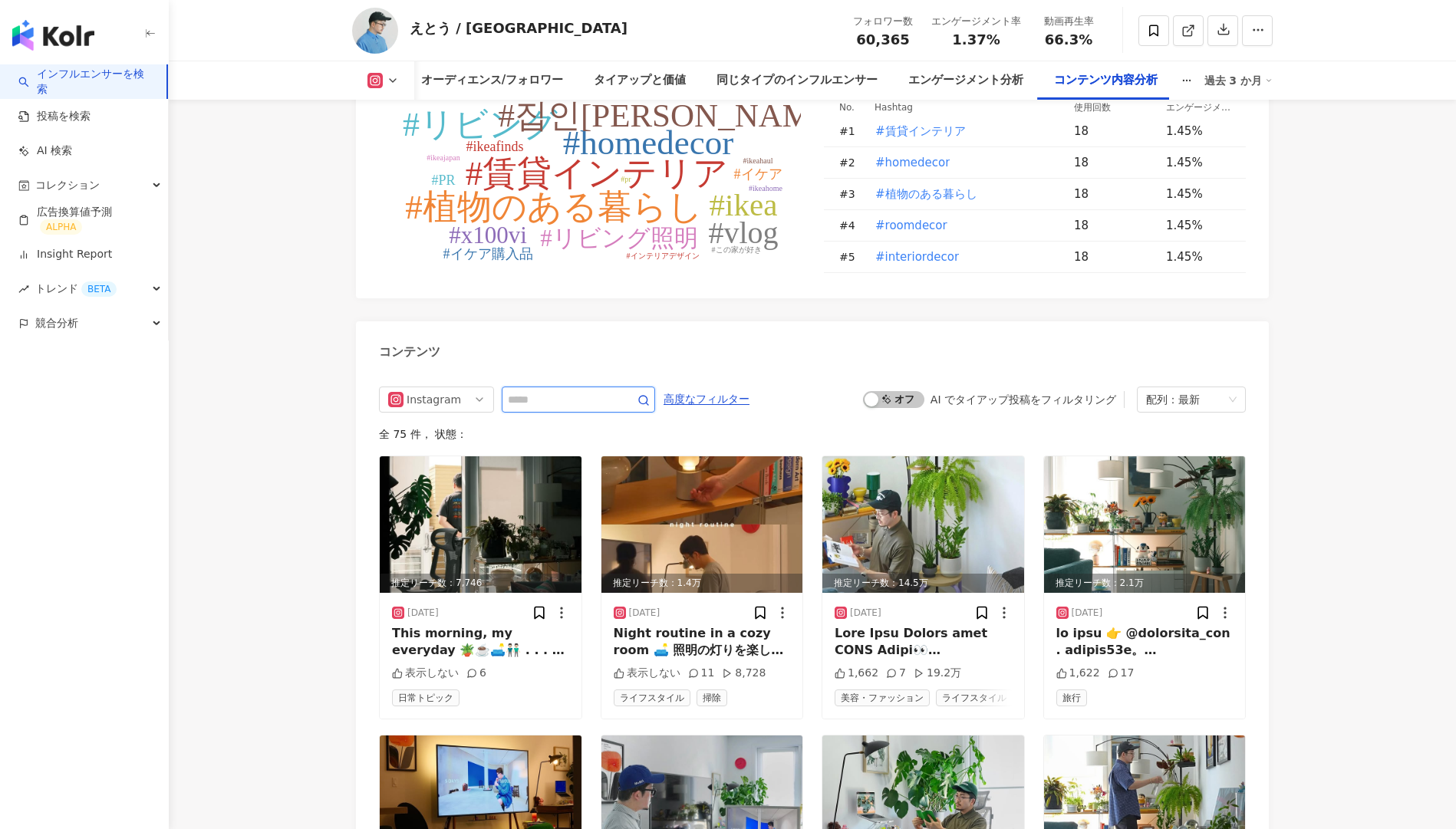
click at [574, 397] on input "text" at bounding box center [561, 399] width 107 height 18
type input "*"
type input "**"
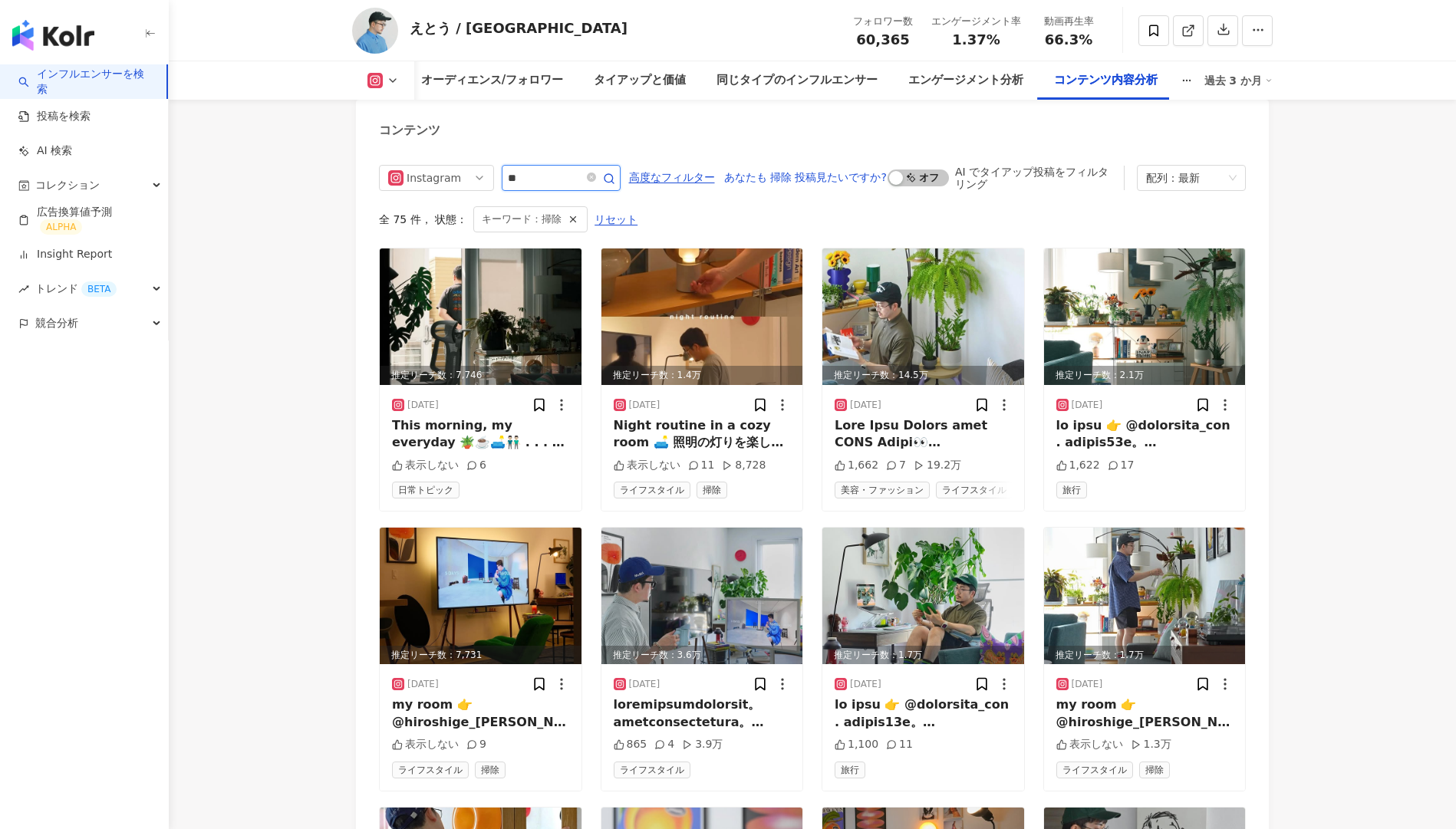
scroll to position [4624, 0]
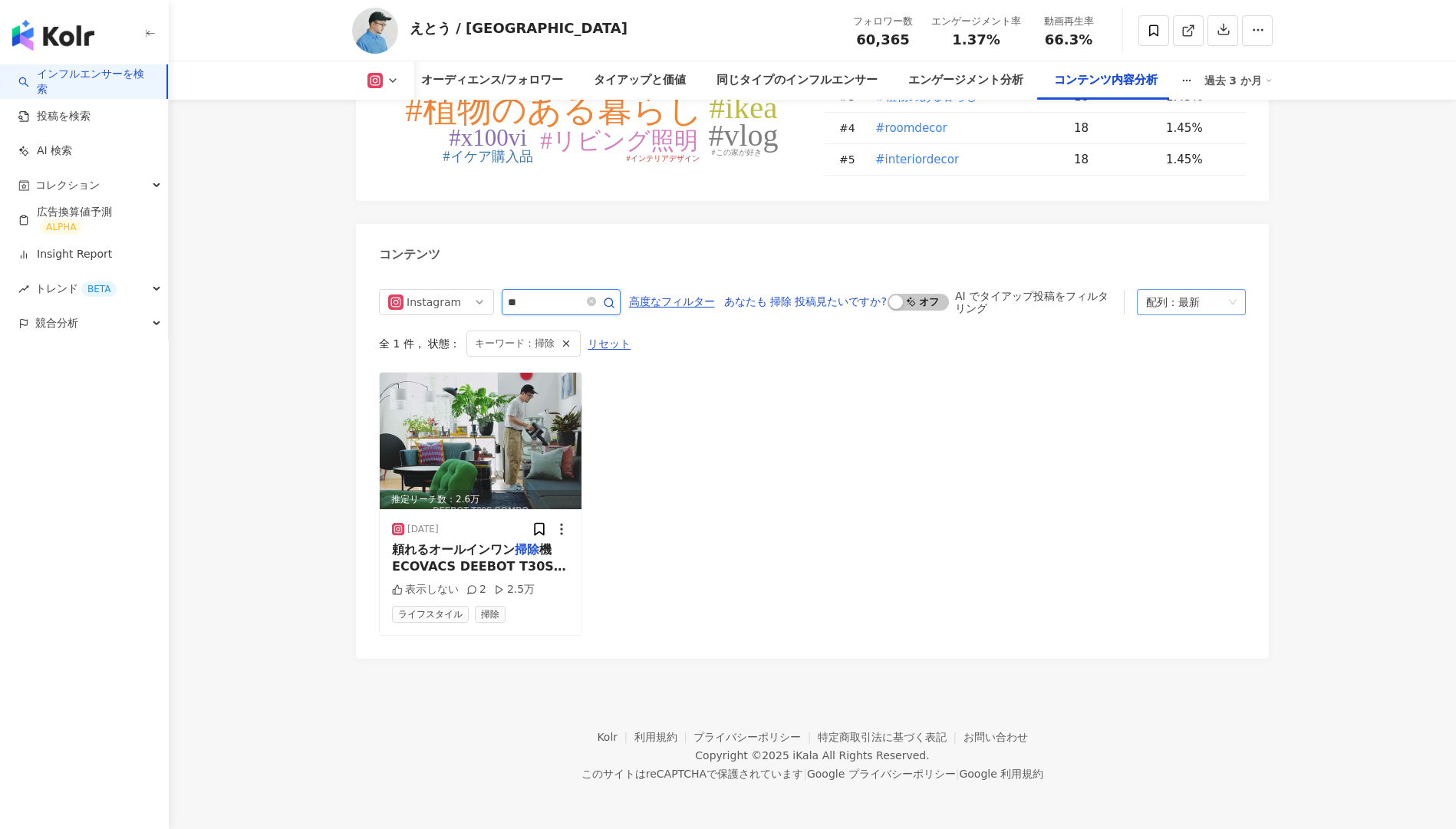
click at [1191, 299] on div "配列：最新" at bounding box center [1184, 302] width 77 height 25
click at [1222, 386] on div "再生回数" at bounding box center [1198, 387] width 97 height 17
click at [1036, 376] on div "推定リーチ数：2.6万 2024/08/24 頼れるオールインワン 掃除 機 ECOVACS DEEBOT T30S COMBO @ecovacs_globa…" at bounding box center [812, 503] width 867 height 264
click at [128, 185] on div "コレクション" at bounding box center [83, 185] width 168 height 34
click at [112, 362] on link "Insight Report" at bounding box center [64, 358] width 94 height 15
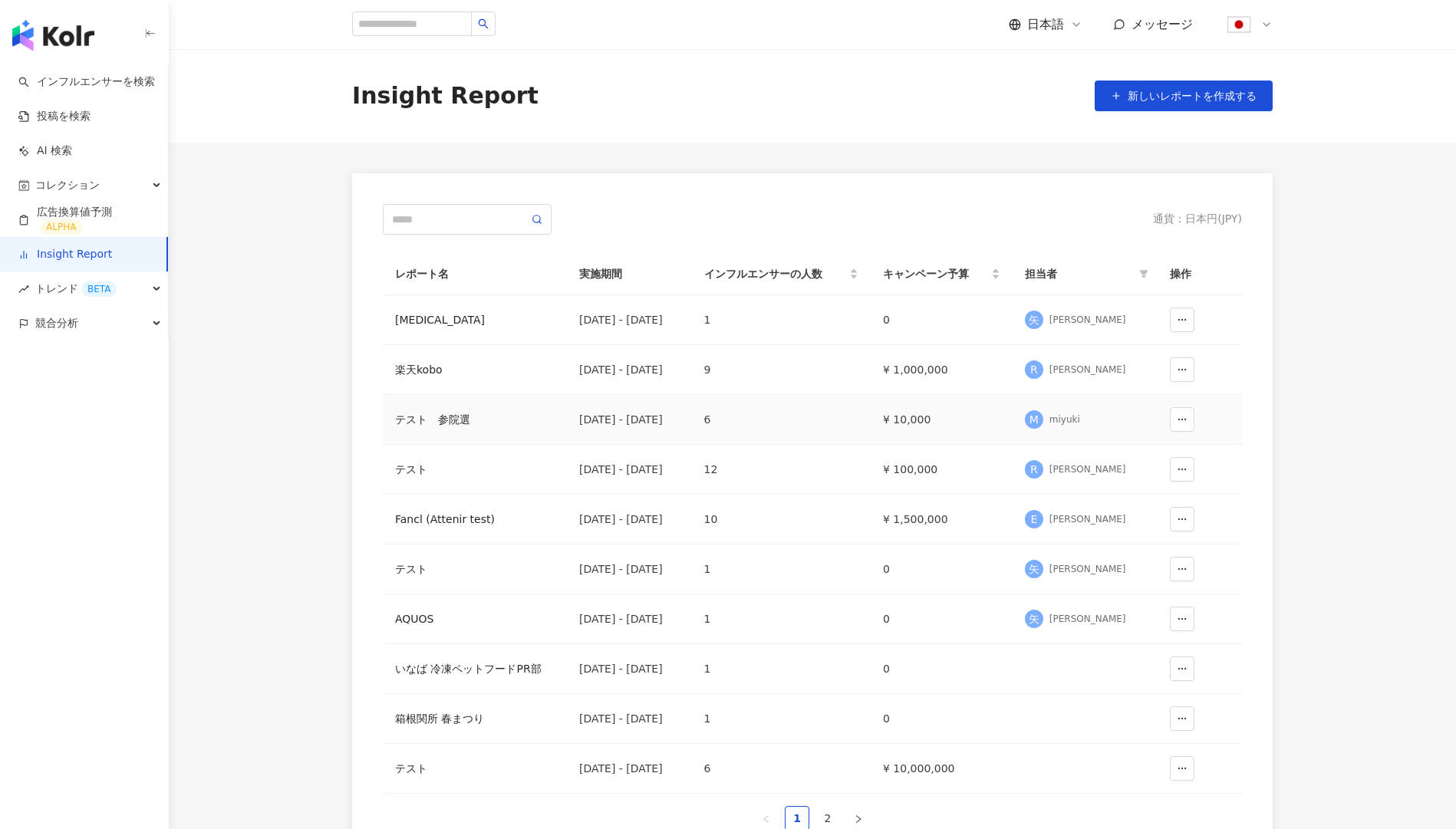
scroll to position [215, 0]
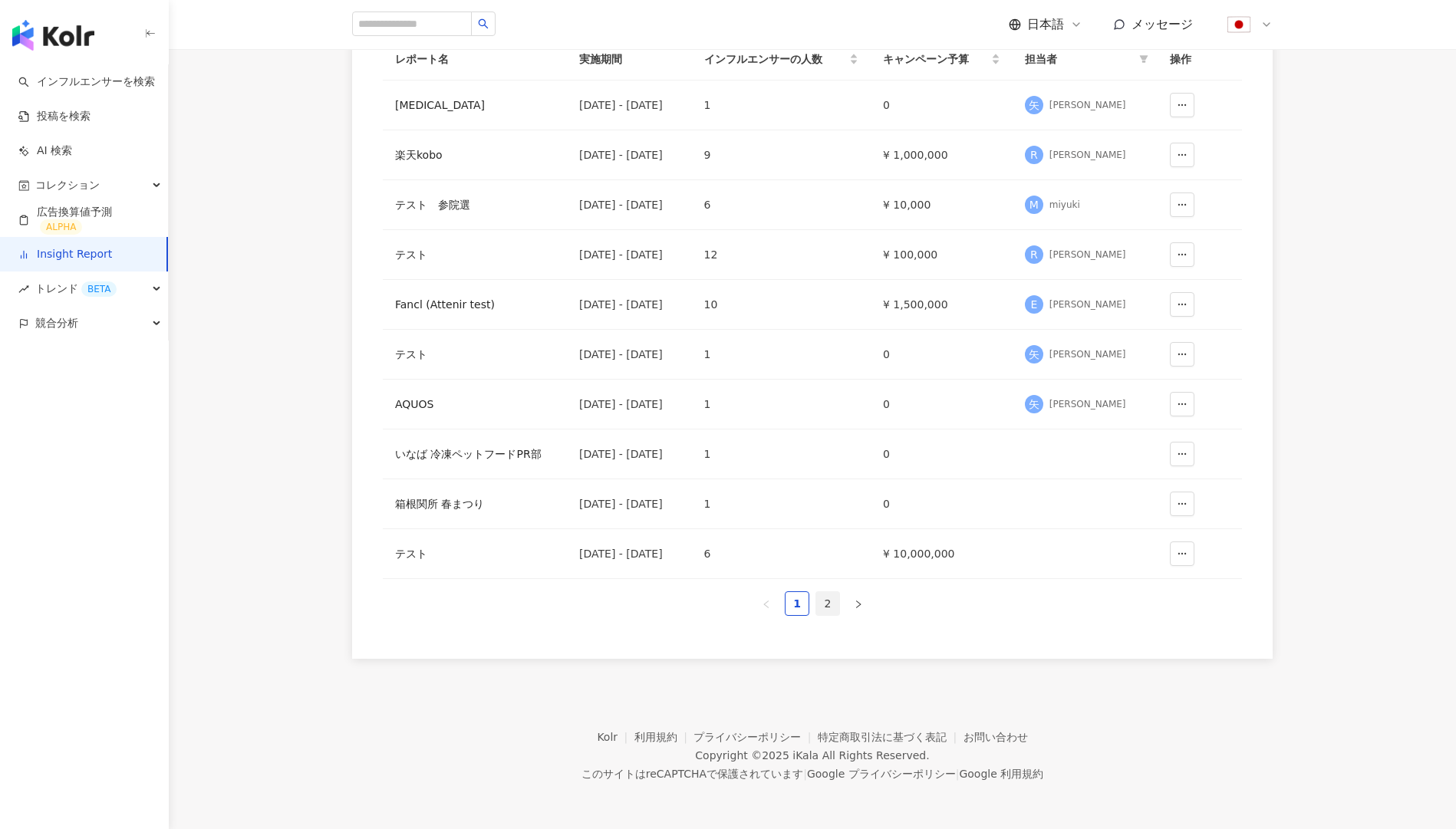
click at [832, 606] on link "2" at bounding box center [827, 604] width 23 height 23
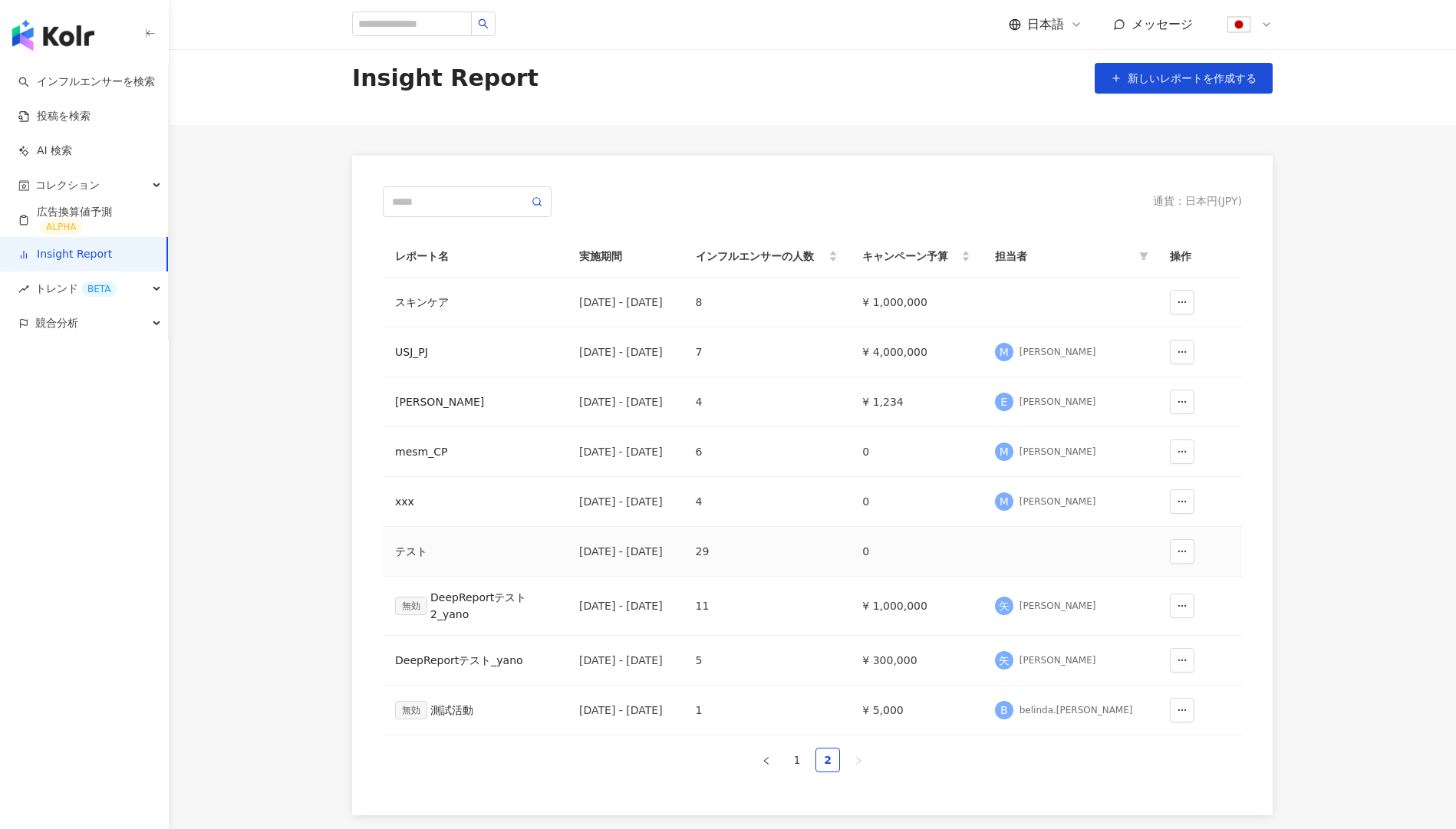
scroll to position [0, 0]
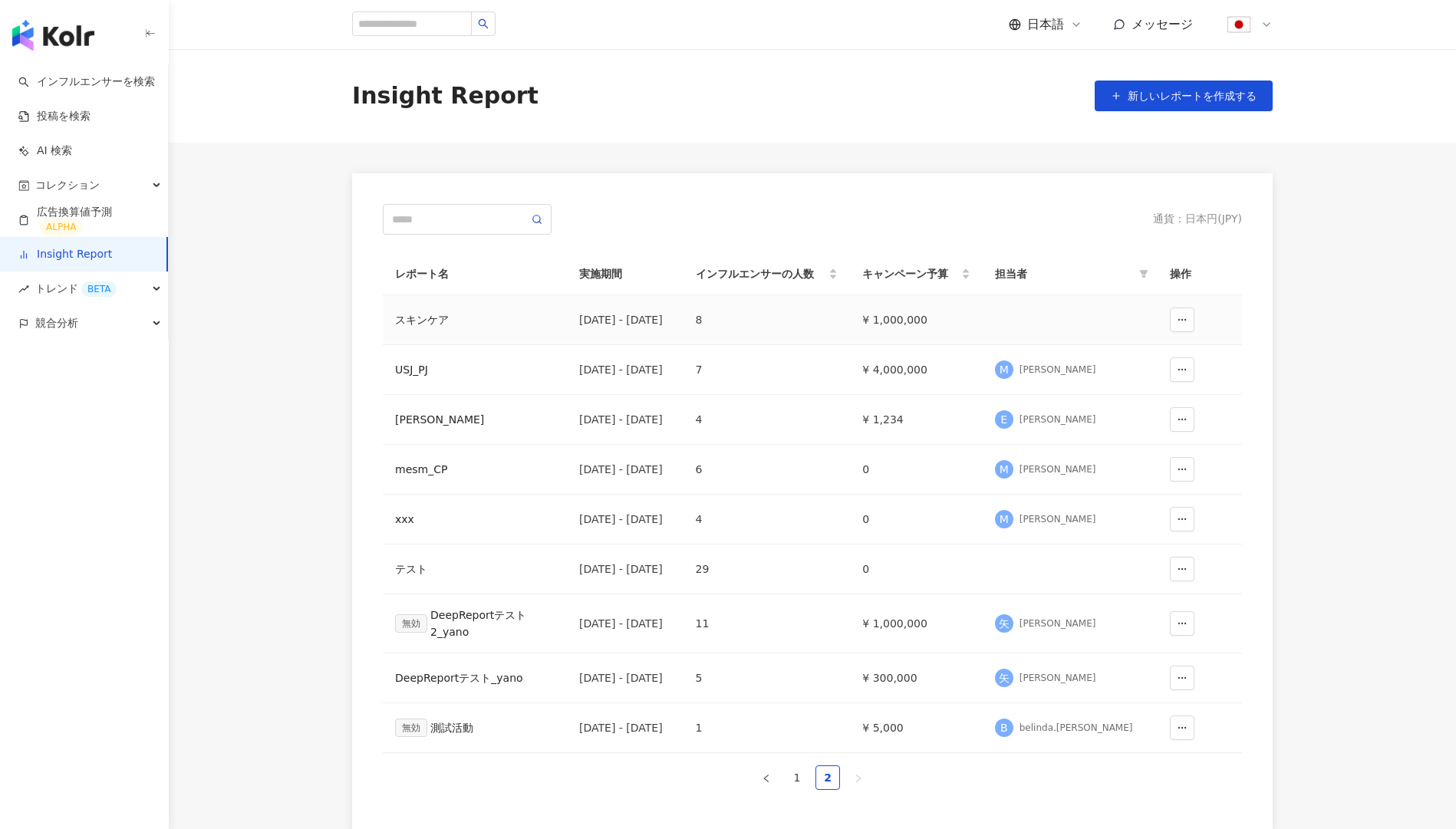
click at [936, 314] on td "¥ 1,000,000" at bounding box center [915, 320] width 132 height 50
click at [738, 319] on td "8" at bounding box center [767, 320] width 168 height 50
click at [671, 326] on div "2024/11/01 - 2024/12/31" at bounding box center [625, 320] width 92 height 17
click at [953, 313] on td "¥ 1,000,000" at bounding box center [915, 320] width 132 height 50
click at [412, 317] on div "スキンケア" at bounding box center [474, 320] width 160 height 17
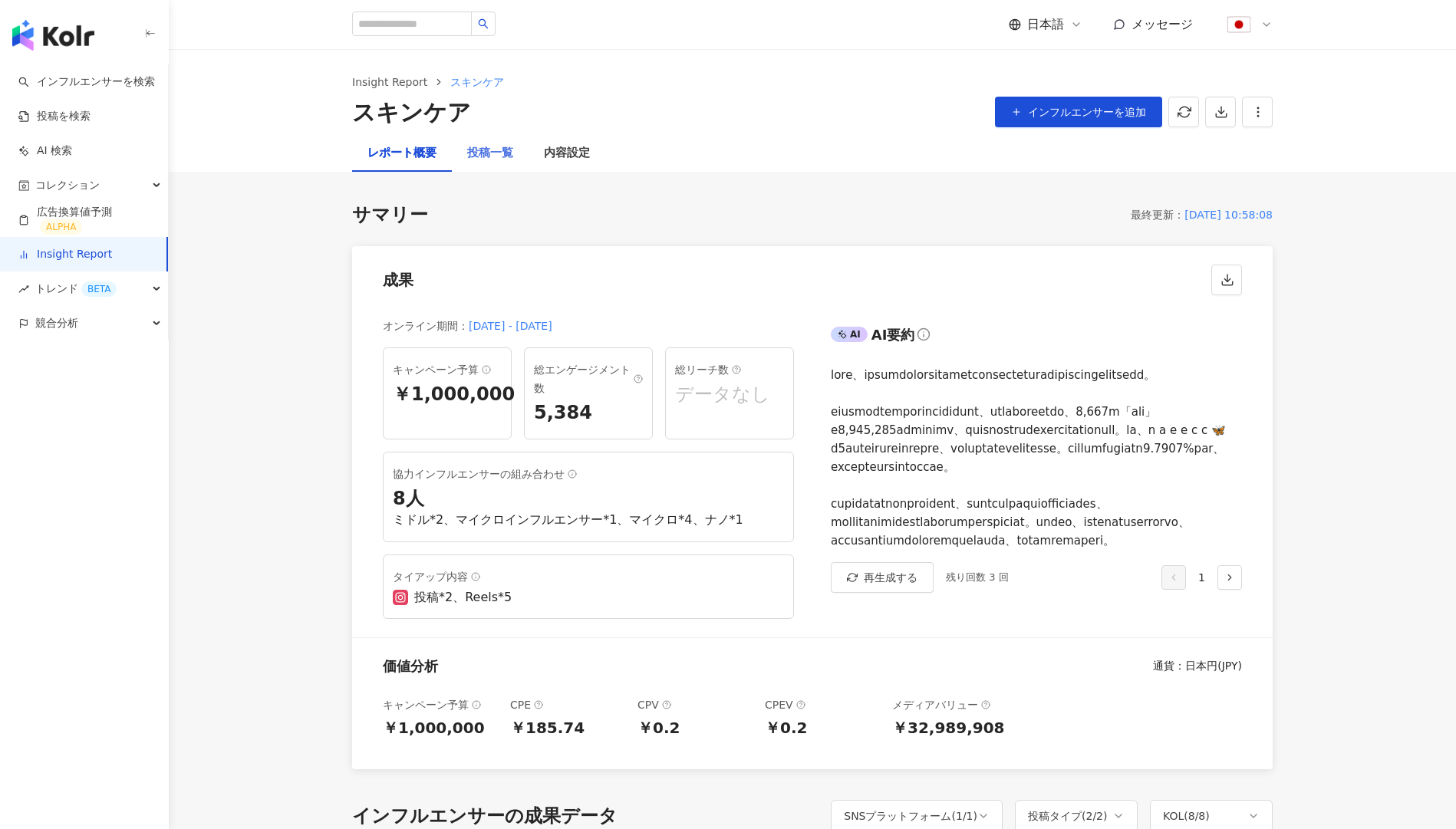
click at [493, 139] on div "投稿一覧" at bounding box center [489, 153] width 77 height 37
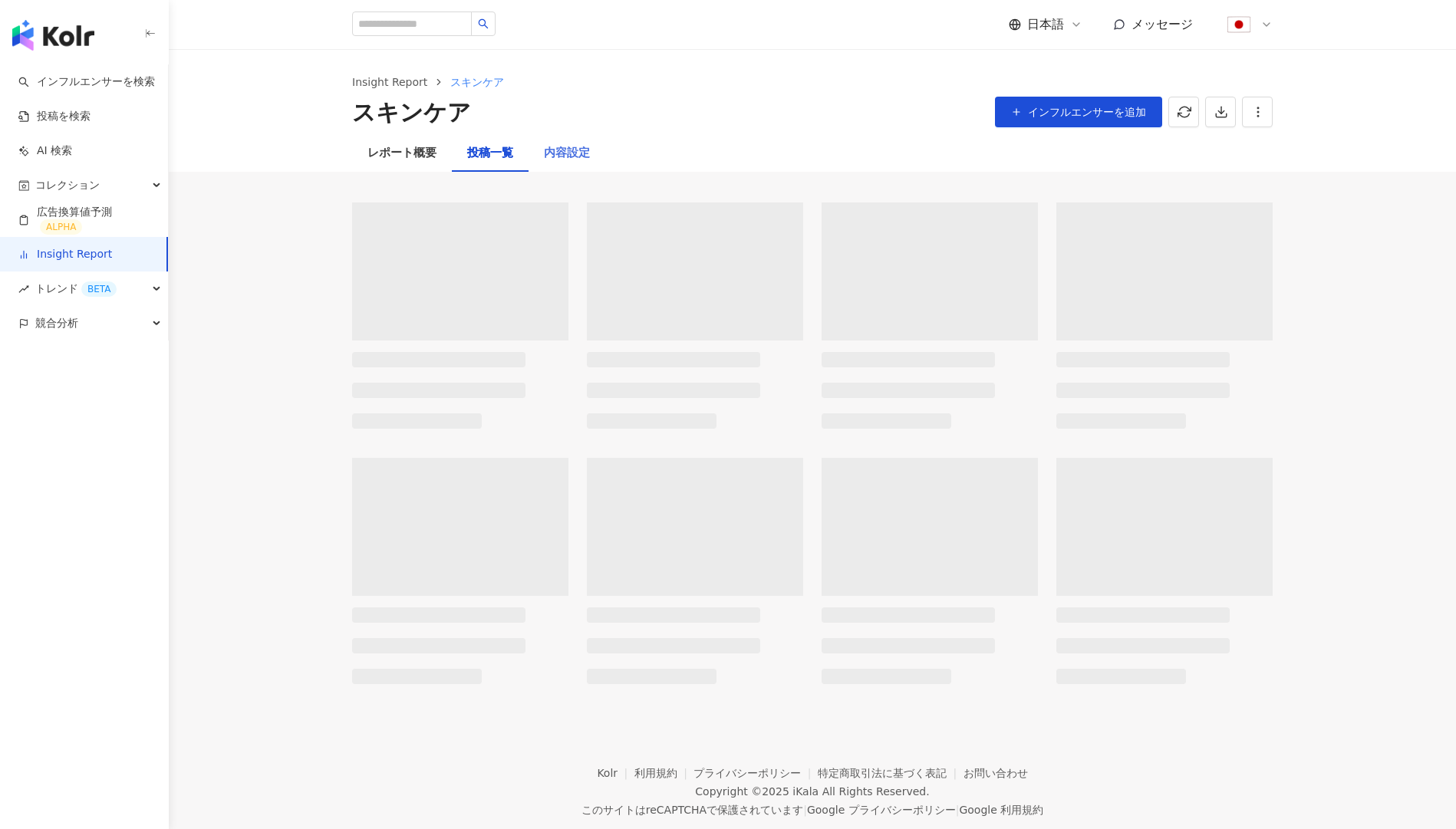
click at [554, 139] on div "内容設定" at bounding box center [566, 153] width 77 height 37
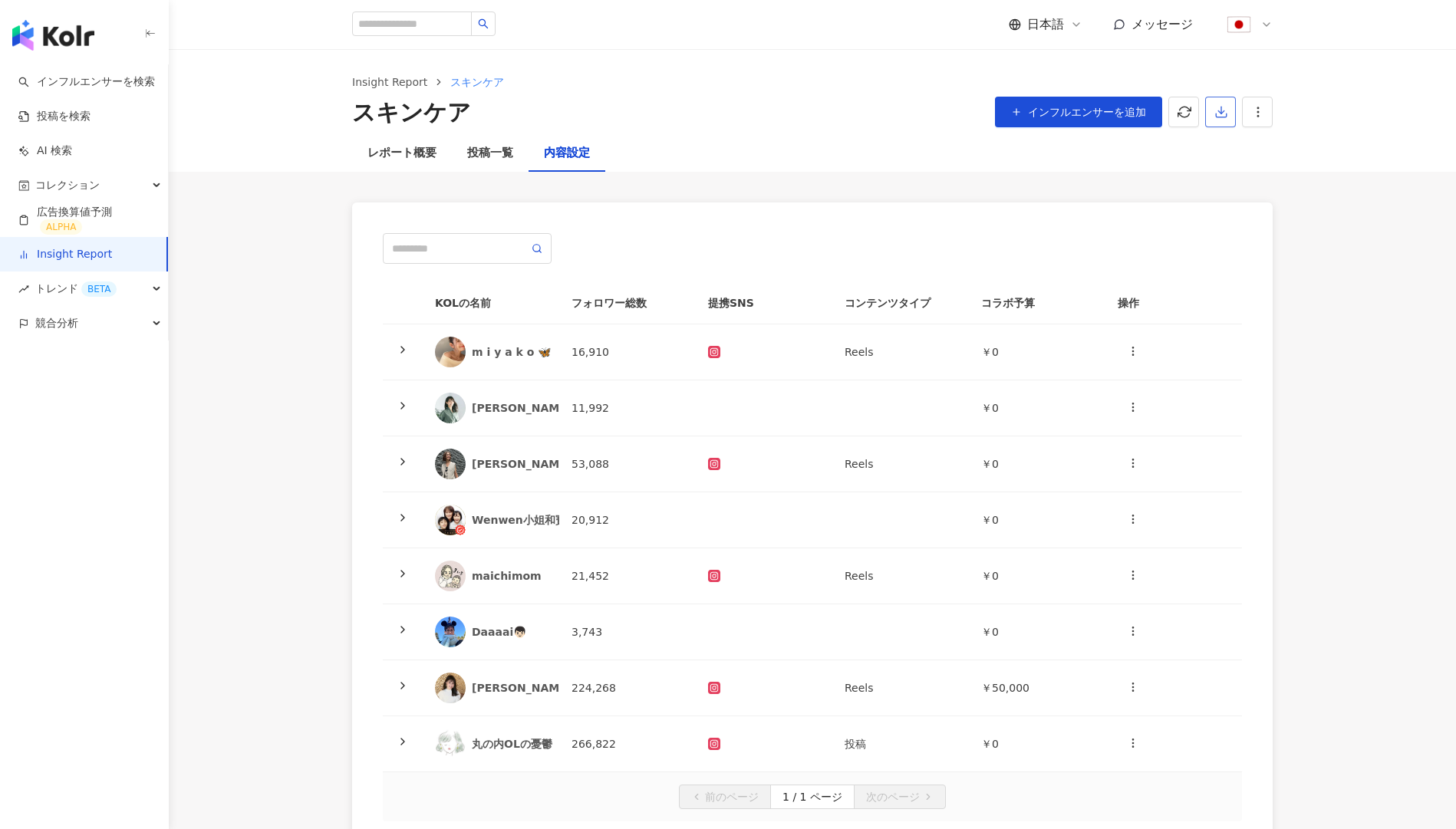
click at [1224, 117] on icon "button" at bounding box center [1221, 112] width 14 height 14
click at [1260, 158] on li "プレゼンテーションを出力" at bounding box center [1282, 149] width 148 height 30
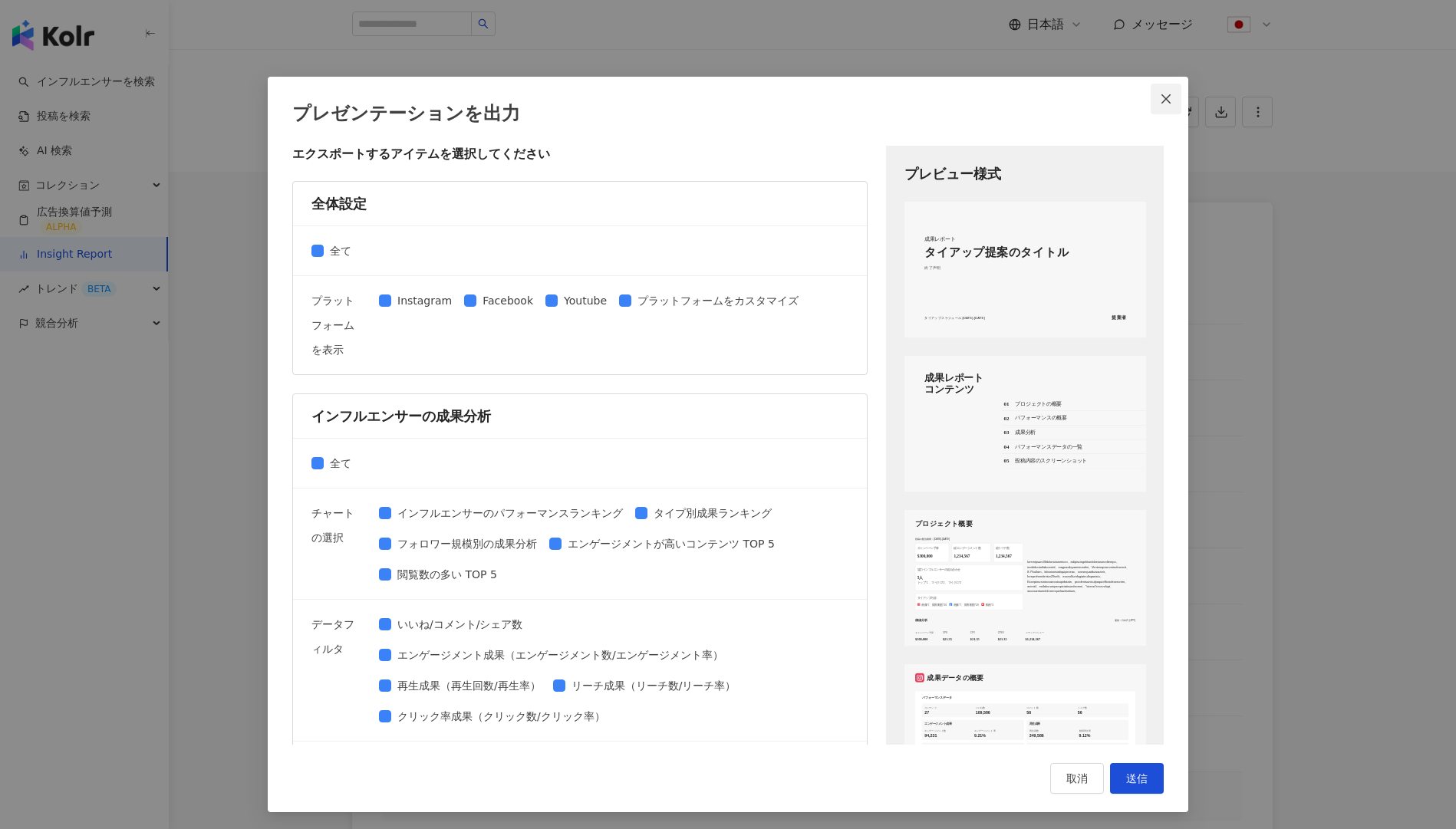
click at [1160, 96] on span "Close" at bounding box center [1166, 98] width 30 height 12
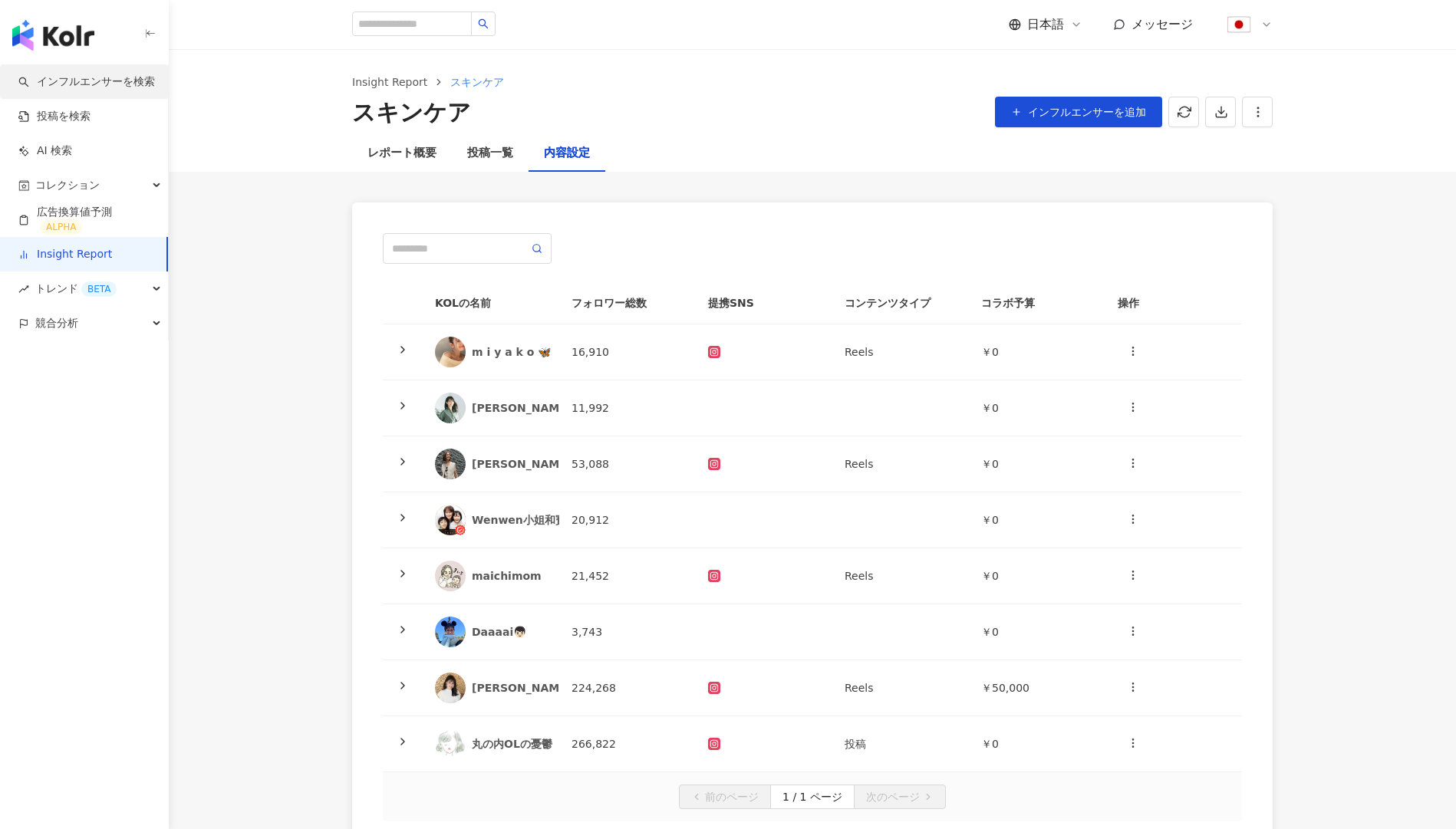
click at [101, 90] on link "インフルエンサーを検索" at bounding box center [86, 82] width 136 height 15
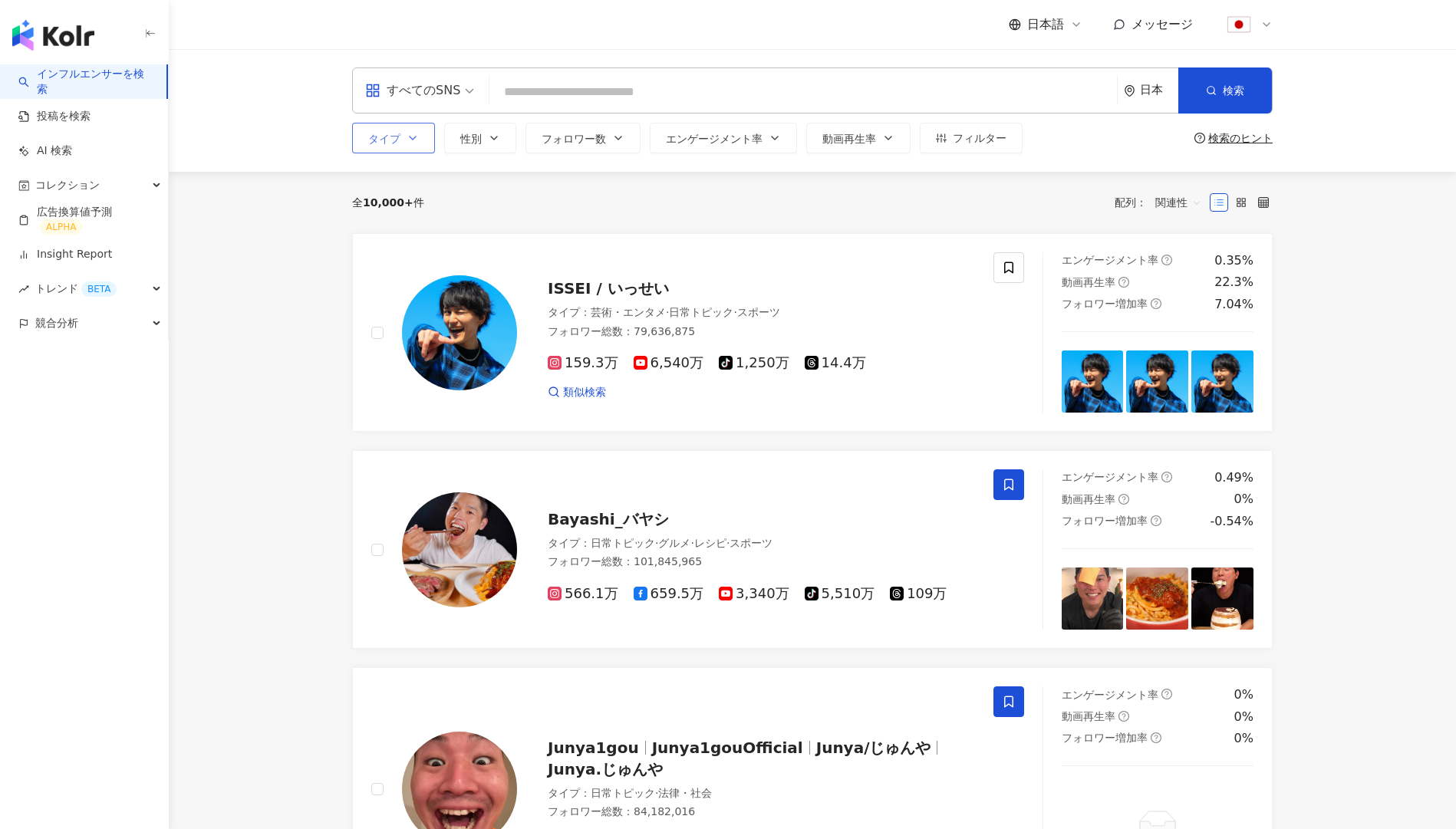
click at [415, 131] on button "タイプ" at bounding box center [394, 138] width 83 height 30
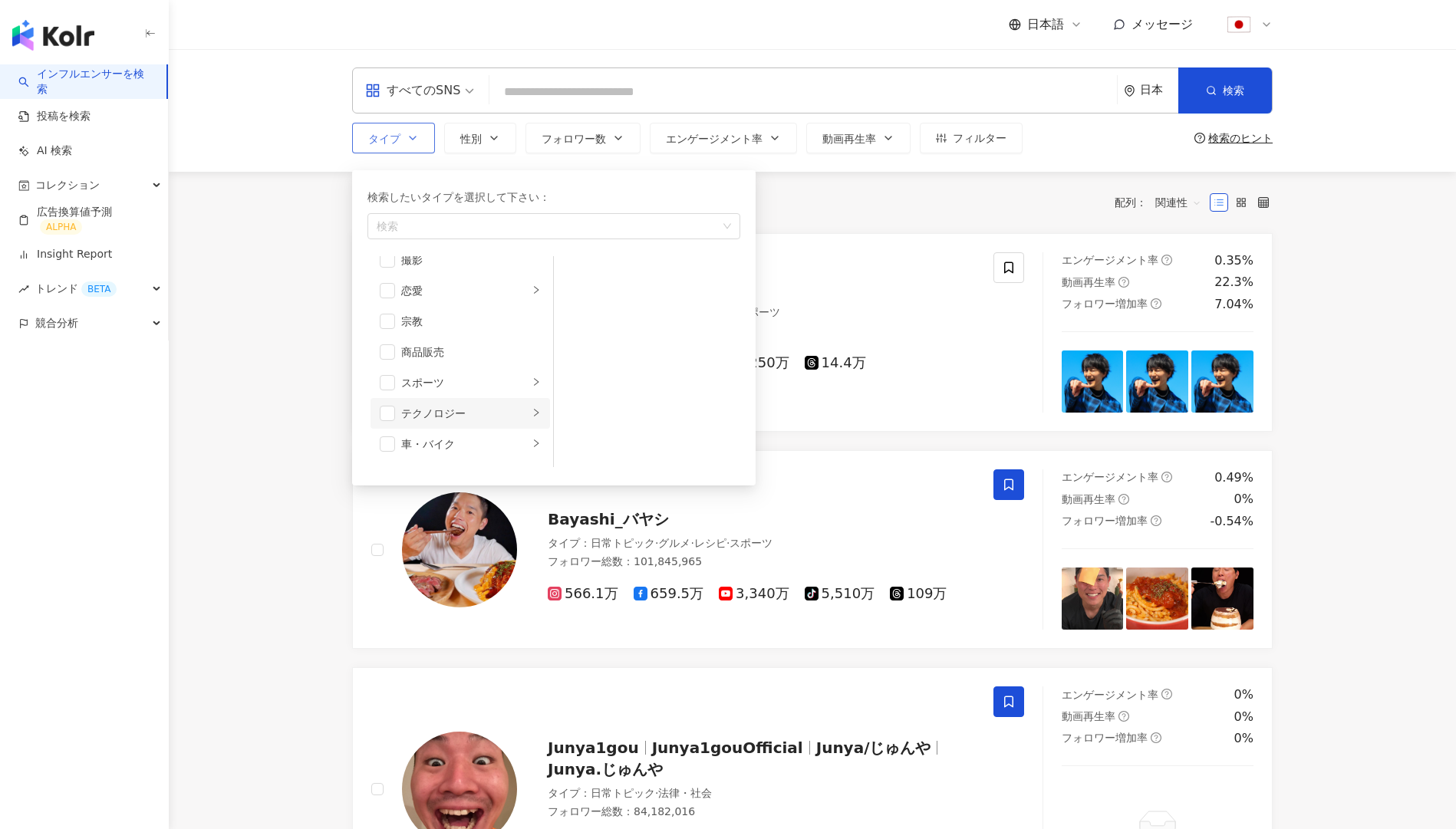
scroll to position [532, 0]
click at [445, 423] on div "旅行" at bounding box center [465, 418] width 128 height 17
click at [571, 338] on span "button" at bounding box center [574, 336] width 15 height 15
click at [589, 406] on li "東南アジア旅行" at bounding box center [647, 397] width 180 height 30
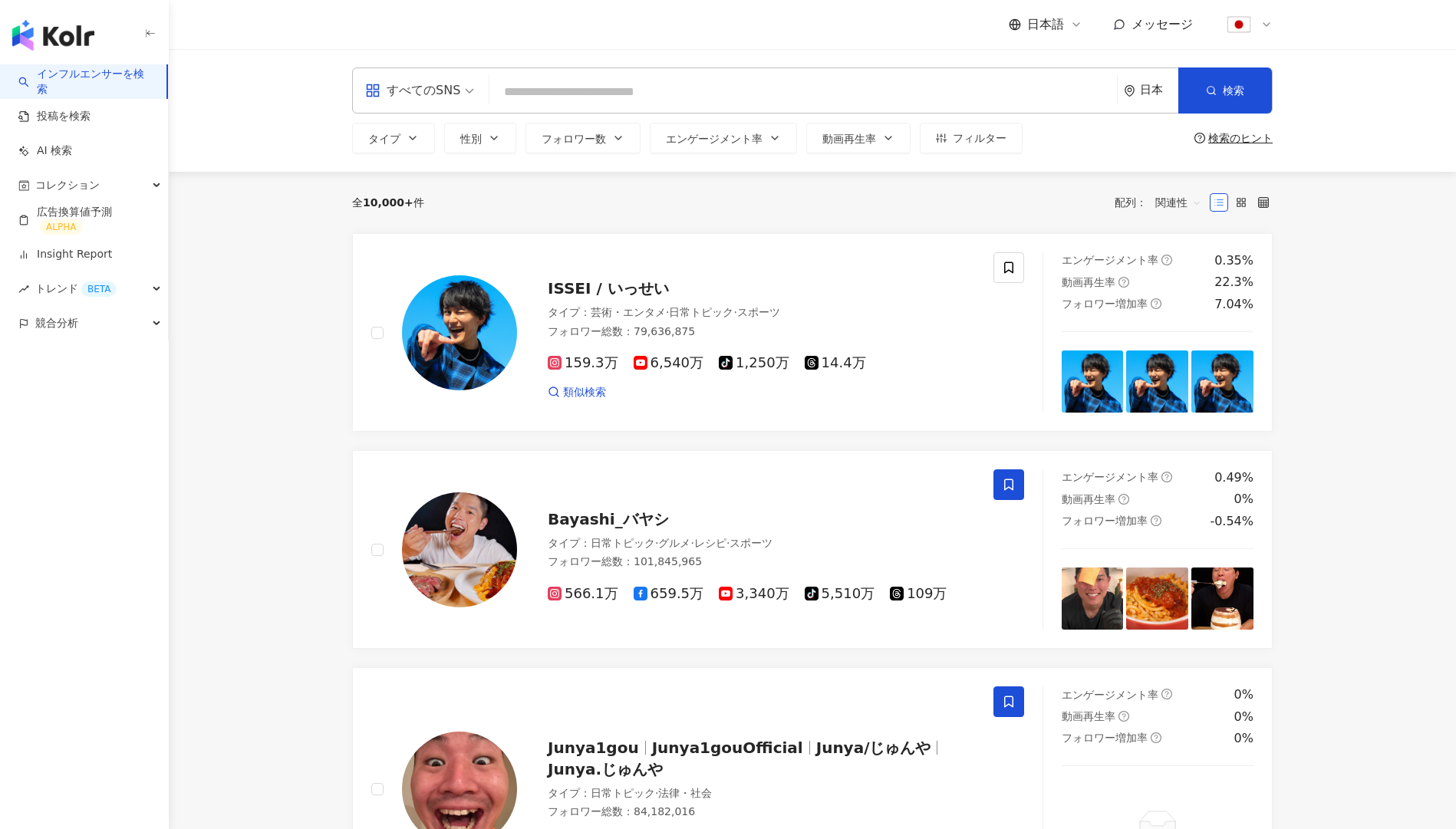
click at [823, 218] on div "全 10,000+ 件 配列： 関連性" at bounding box center [812, 203] width 921 height 62
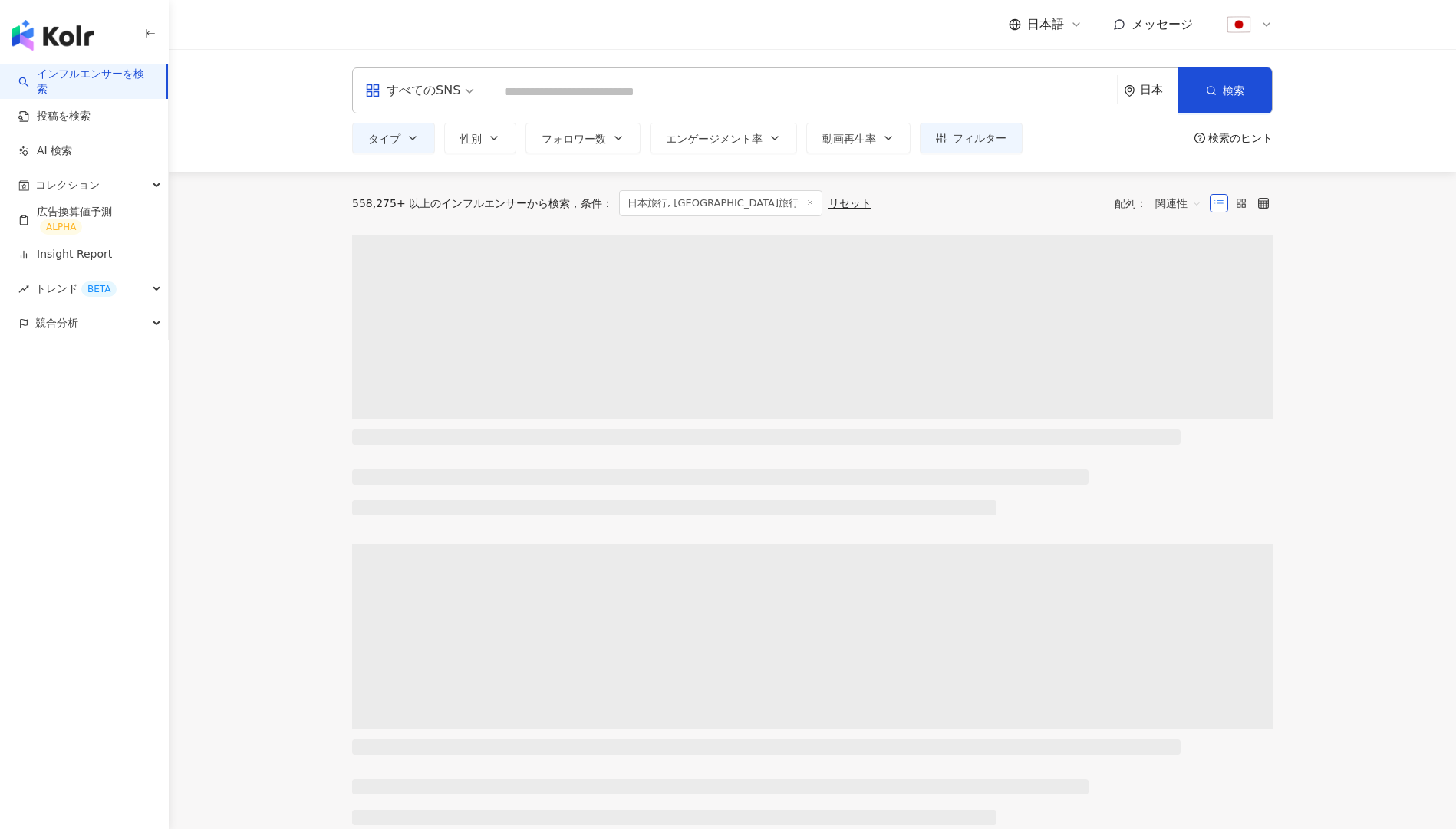
click at [1143, 88] on div "日本" at bounding box center [1159, 90] width 39 height 13
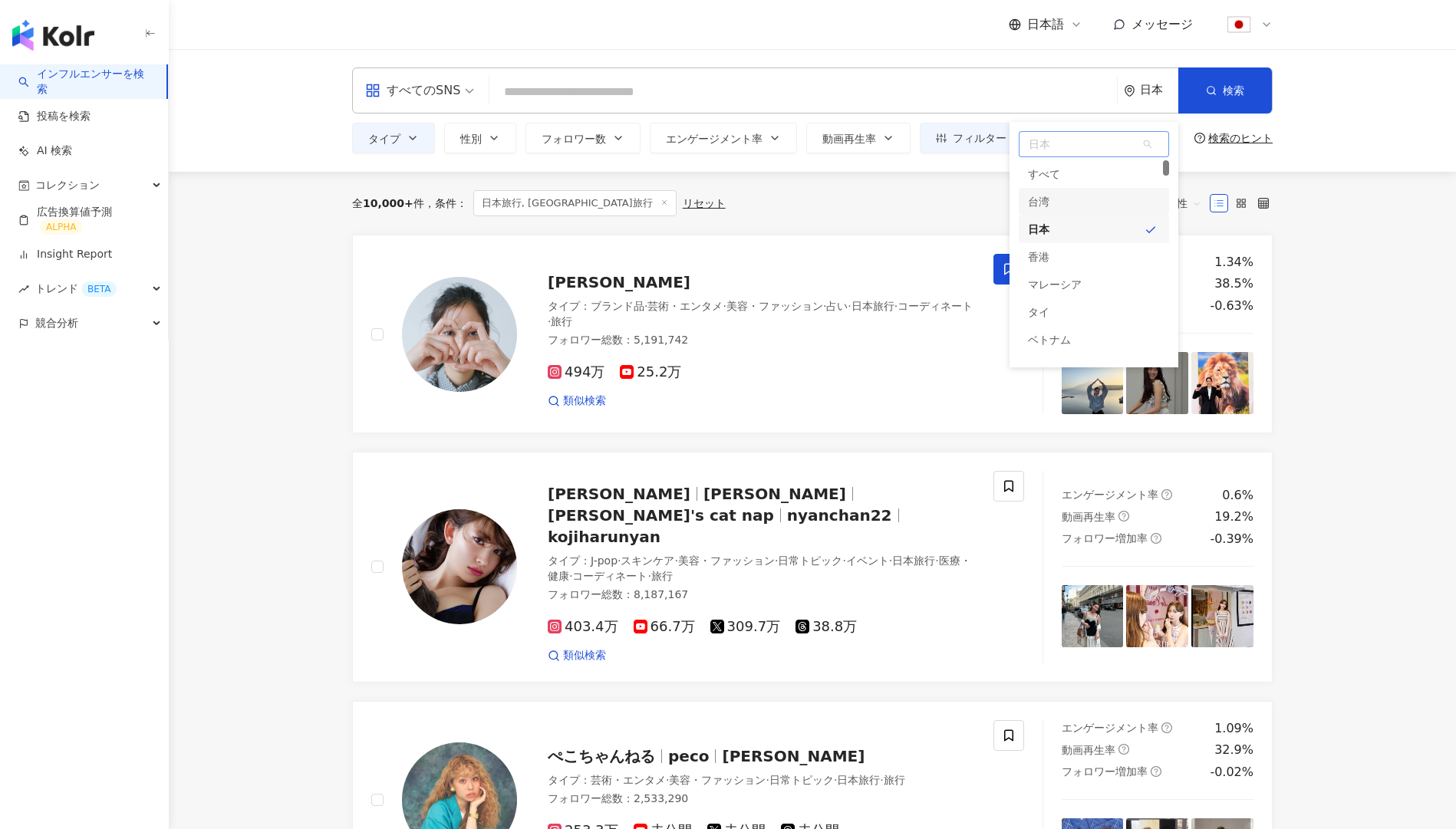
click at [1062, 201] on div "台湾" at bounding box center [1093, 202] width 151 height 27
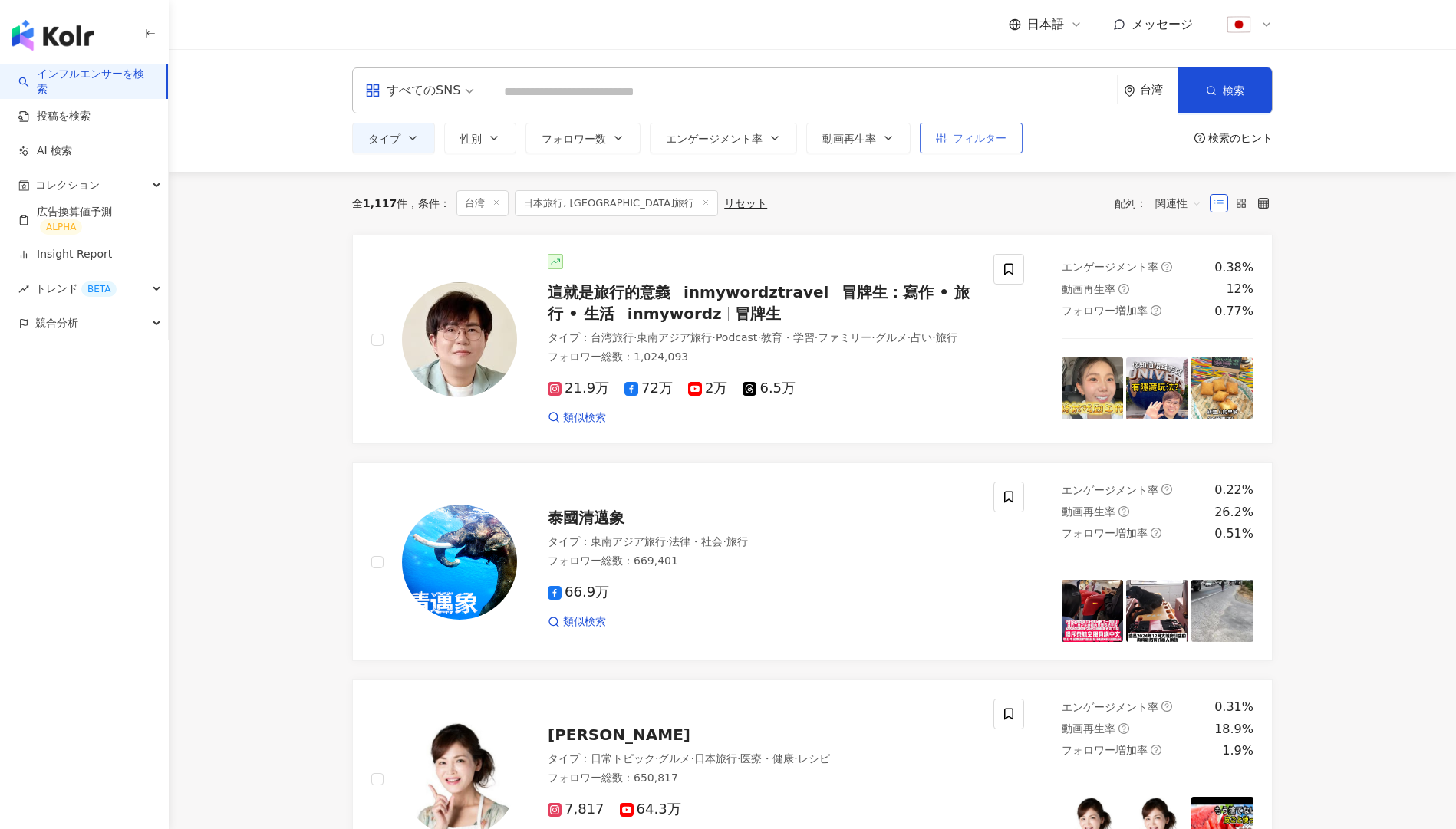
click at [968, 144] on button "フィルター" at bounding box center [971, 138] width 103 height 30
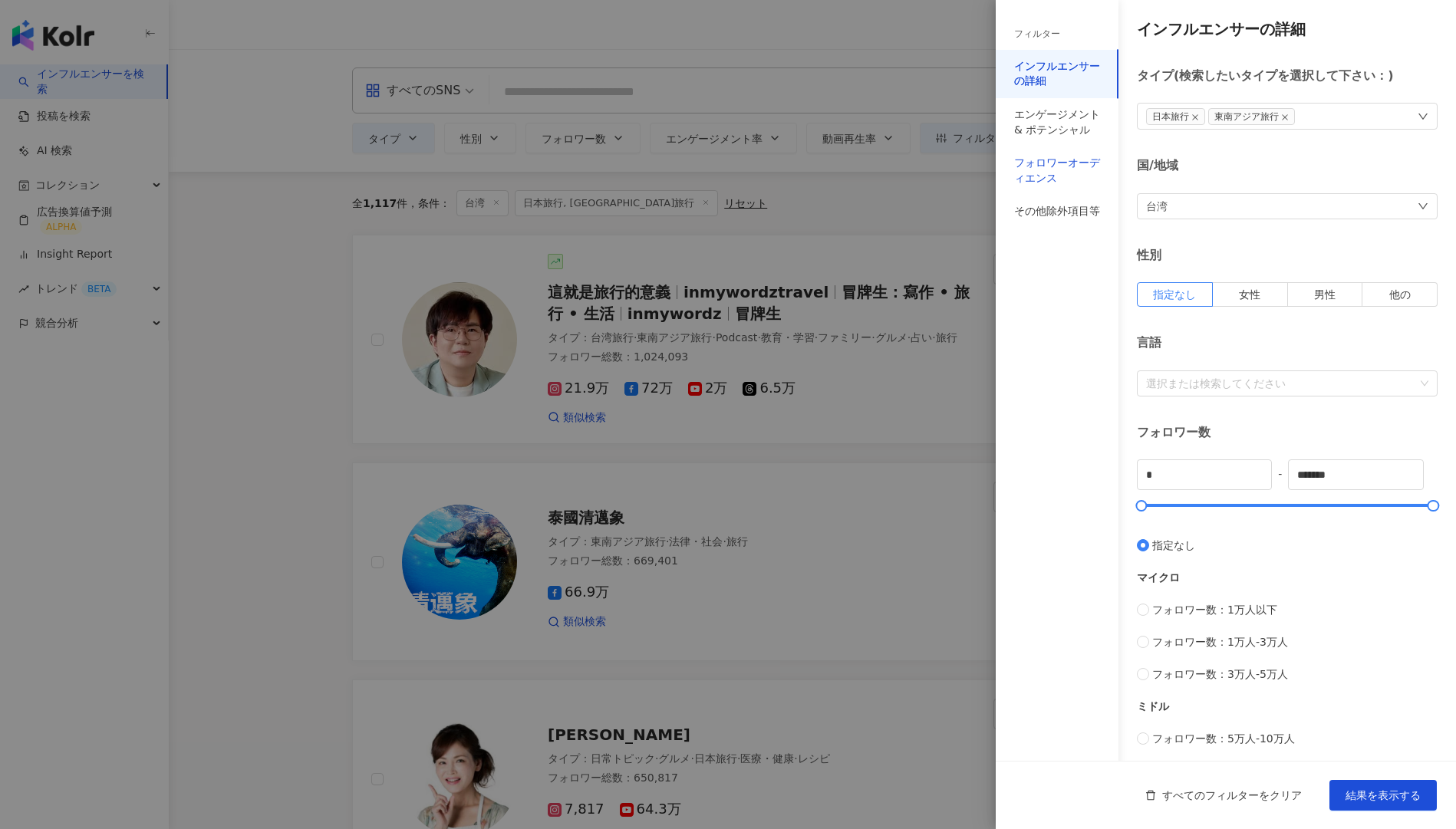
click at [1035, 156] on div "フォロワーオーディエンス" at bounding box center [1056, 171] width 86 height 30
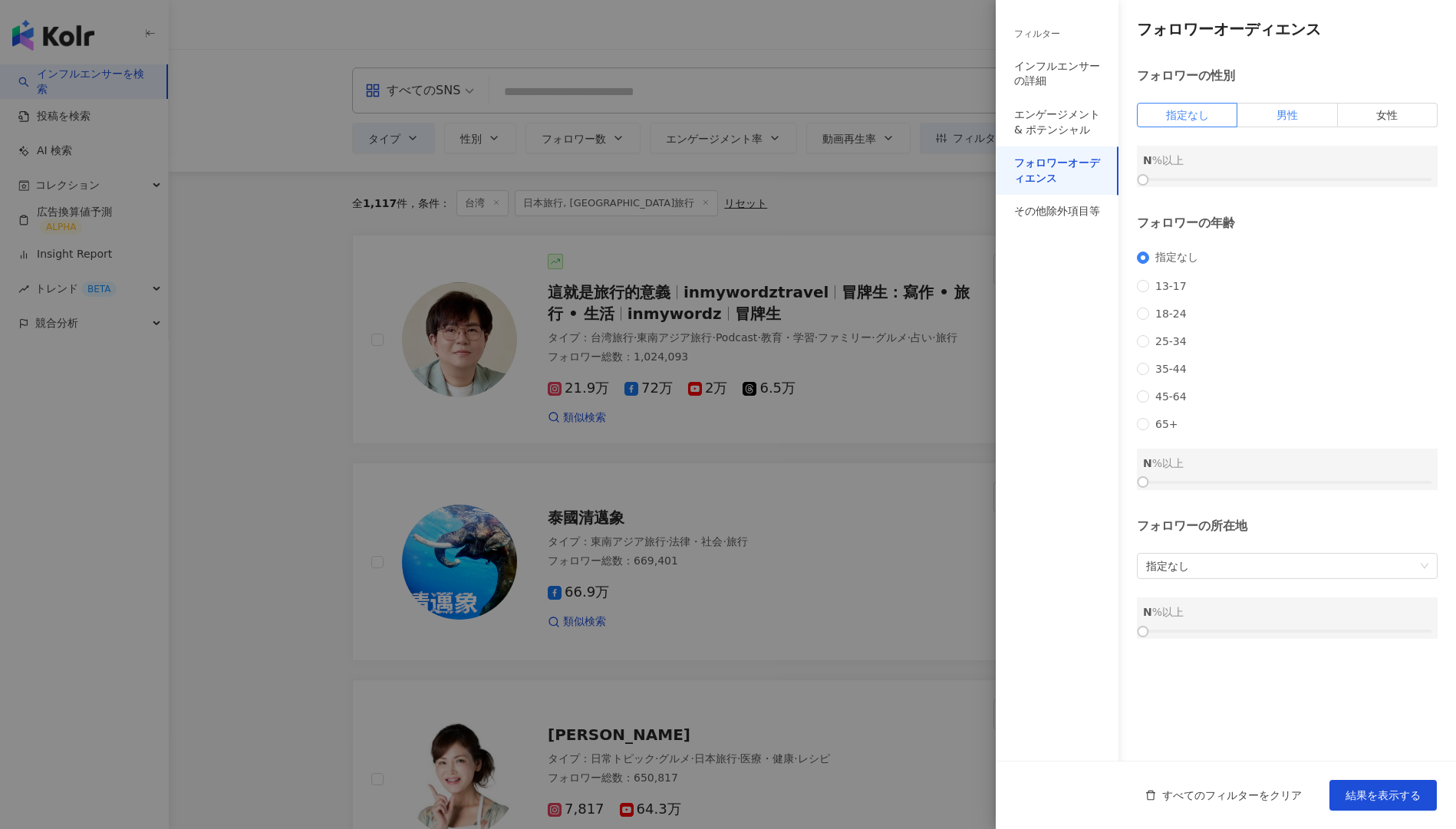
click at [1286, 125] on label "男性" at bounding box center [1287, 115] width 99 height 25
click at [1319, 578] on span "指定なし" at bounding box center [1287, 566] width 282 height 25
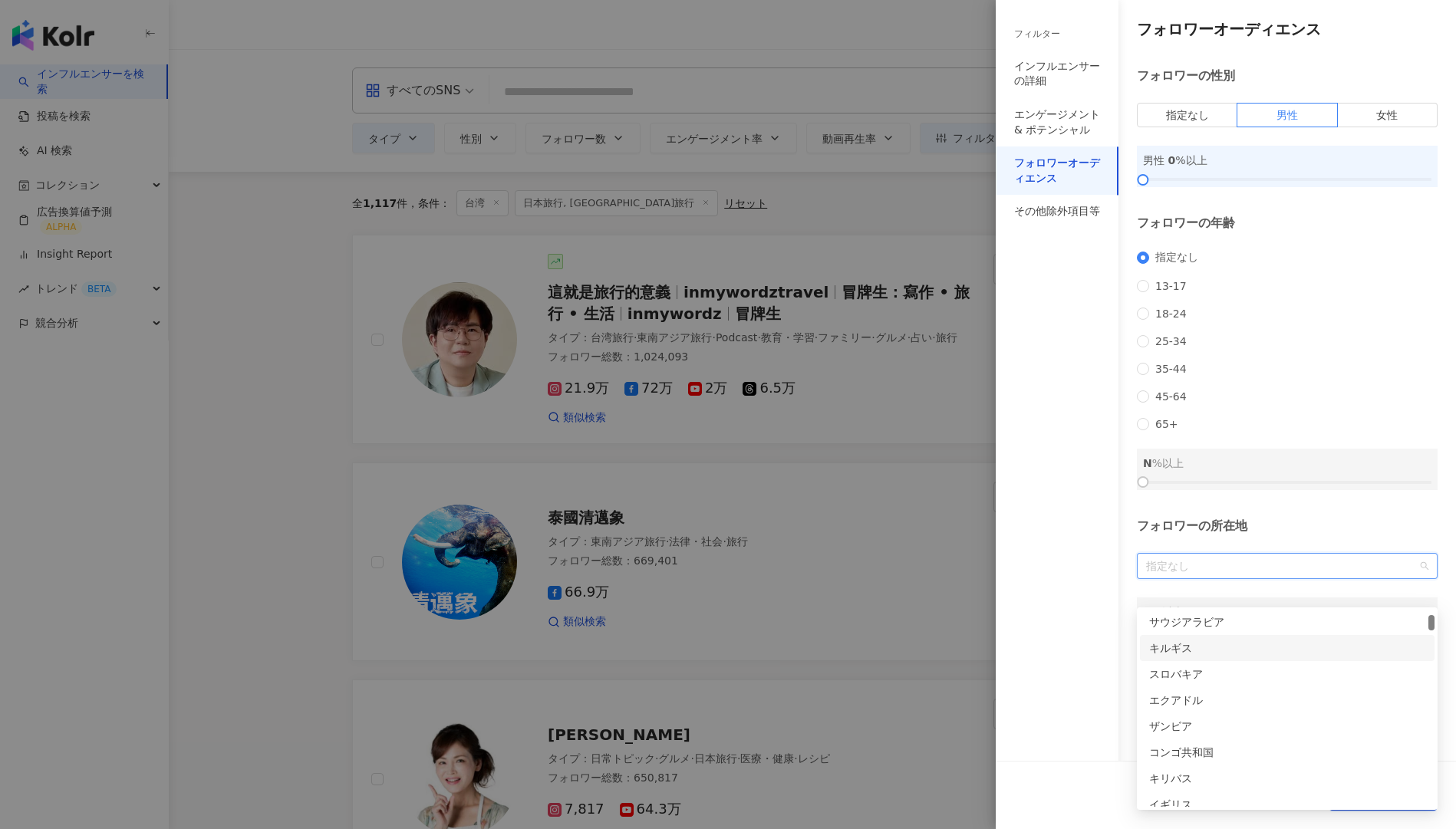
scroll to position [323, 0]
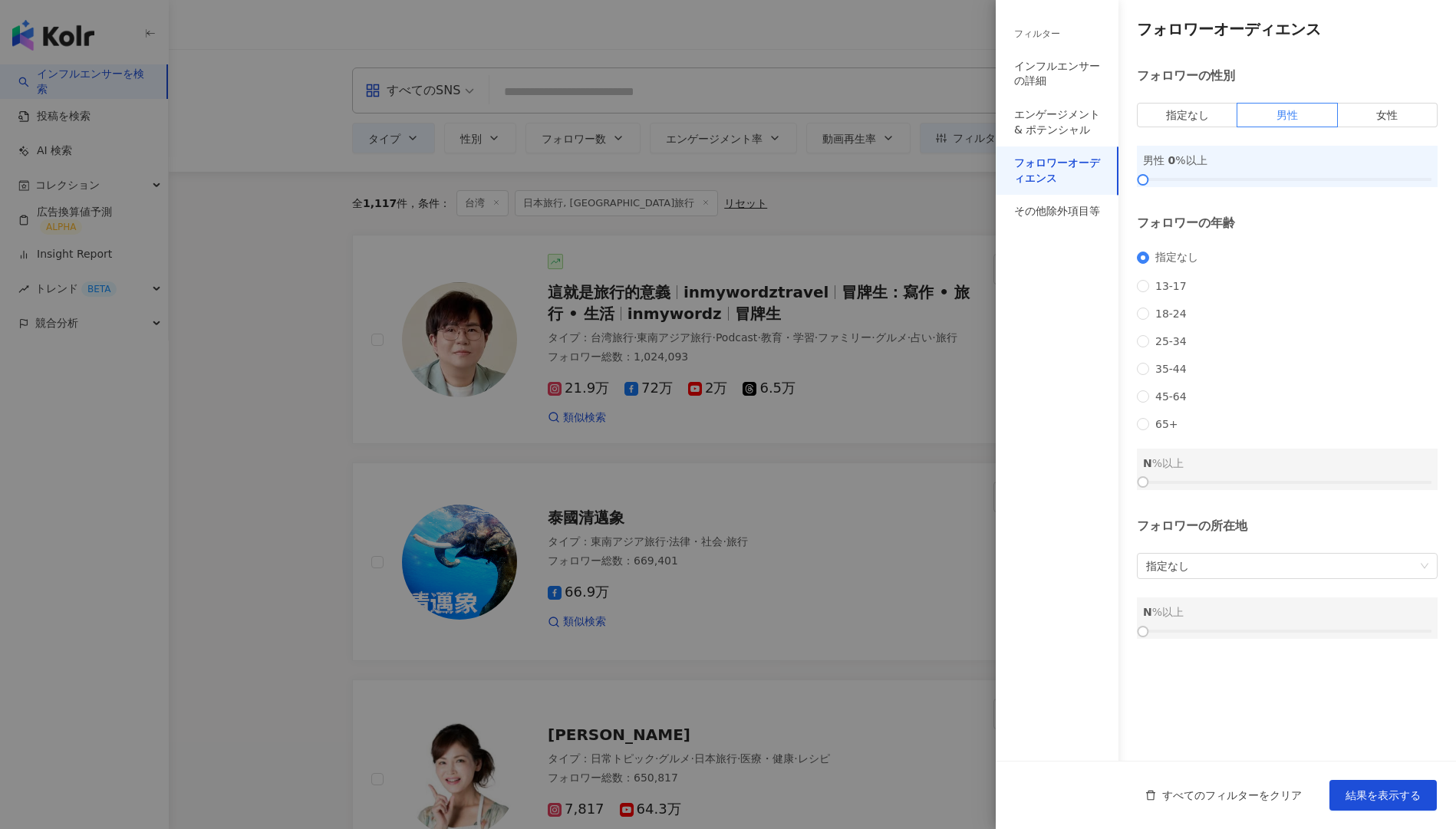
click at [1291, 523] on div "フォロワーオーディエンス フォロワーの性別 指定なし 男性 女性 男性 0 %以上 フォロワーの年齢 指定なし 13-17 18-24 25-34 35-44…" at bounding box center [1226, 328] width 460 height 658
click at [902, 331] on div at bounding box center [728, 414] width 1456 height 829
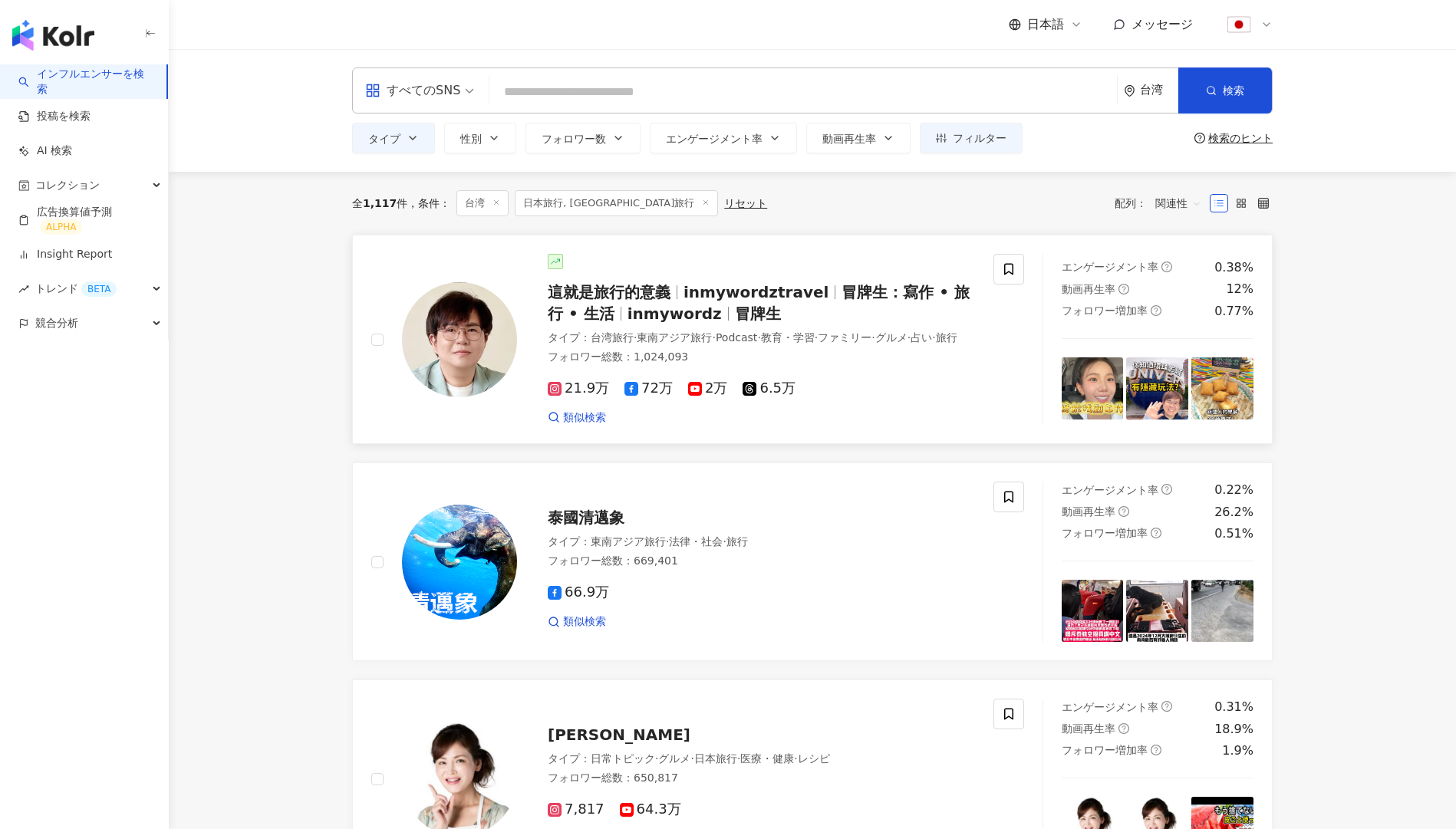
click at [851, 346] on div "タイプ ： 台湾旅行 · 東南アジア旅行 · Podcast · 教育・学習 · ファミリー · グルメ · 占い · 旅行" at bounding box center [761, 338] width 427 height 15
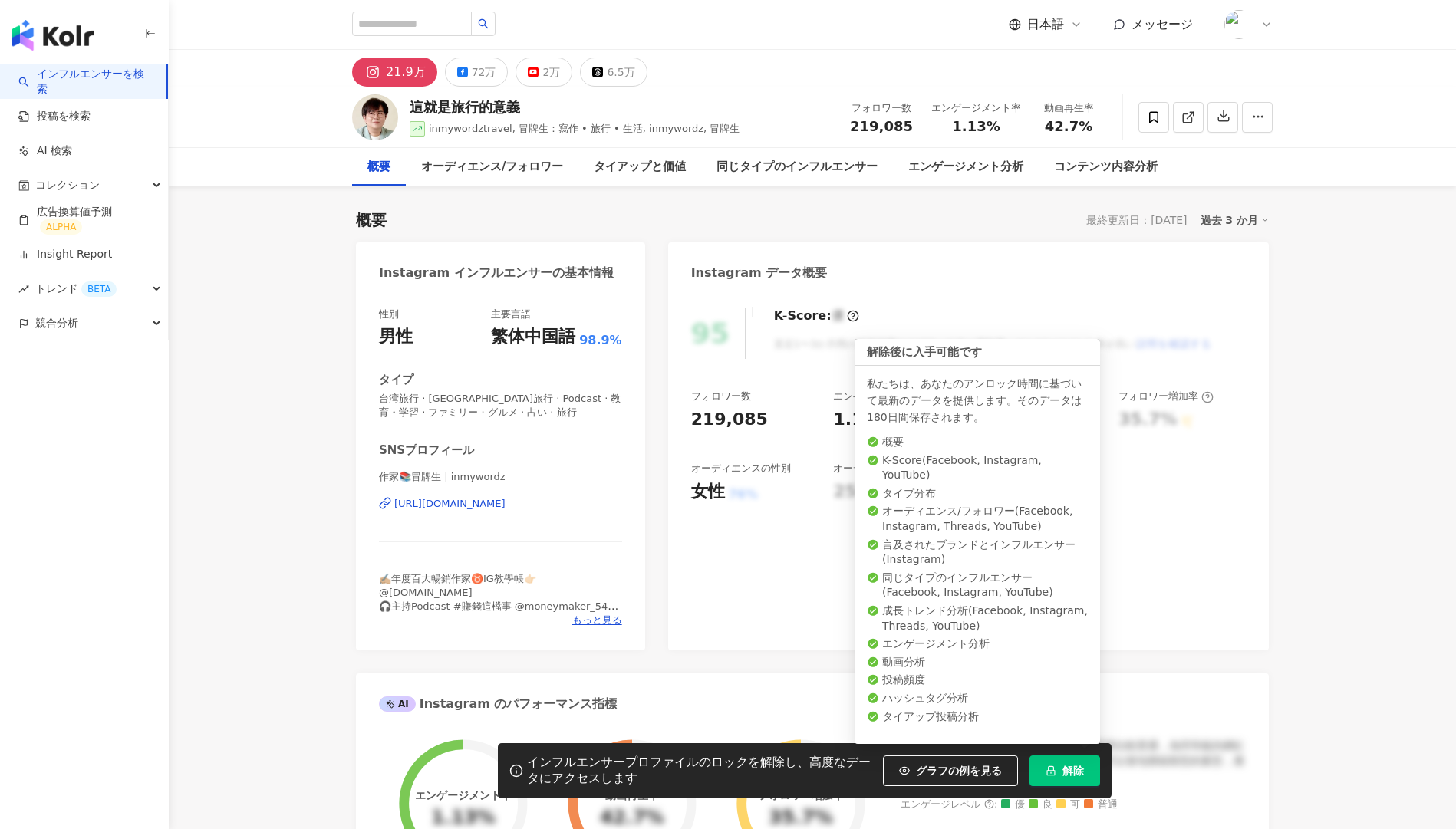
click at [1075, 767] on span "解除" at bounding box center [1073, 770] width 22 height 12
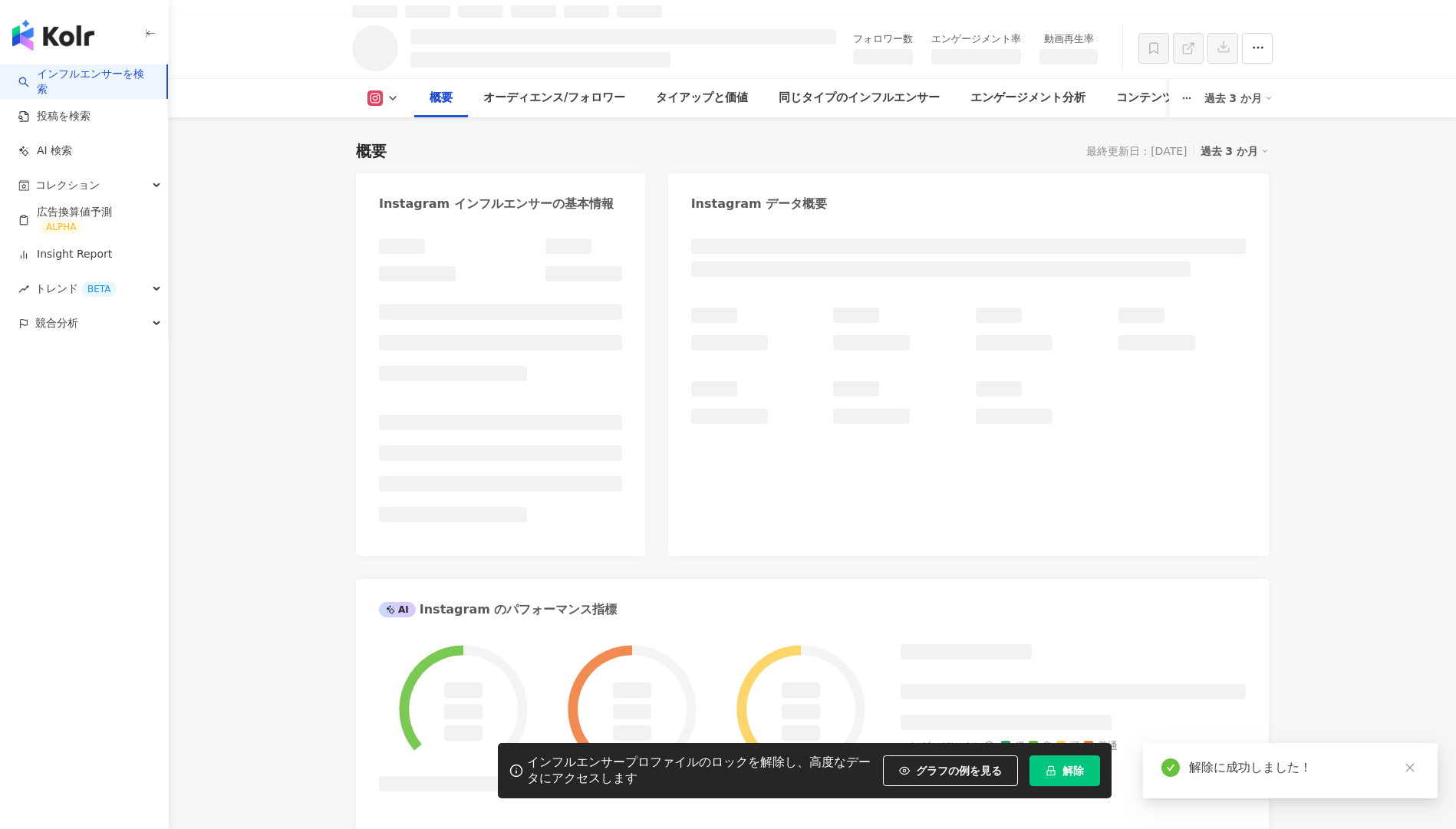
scroll to position [99, 0]
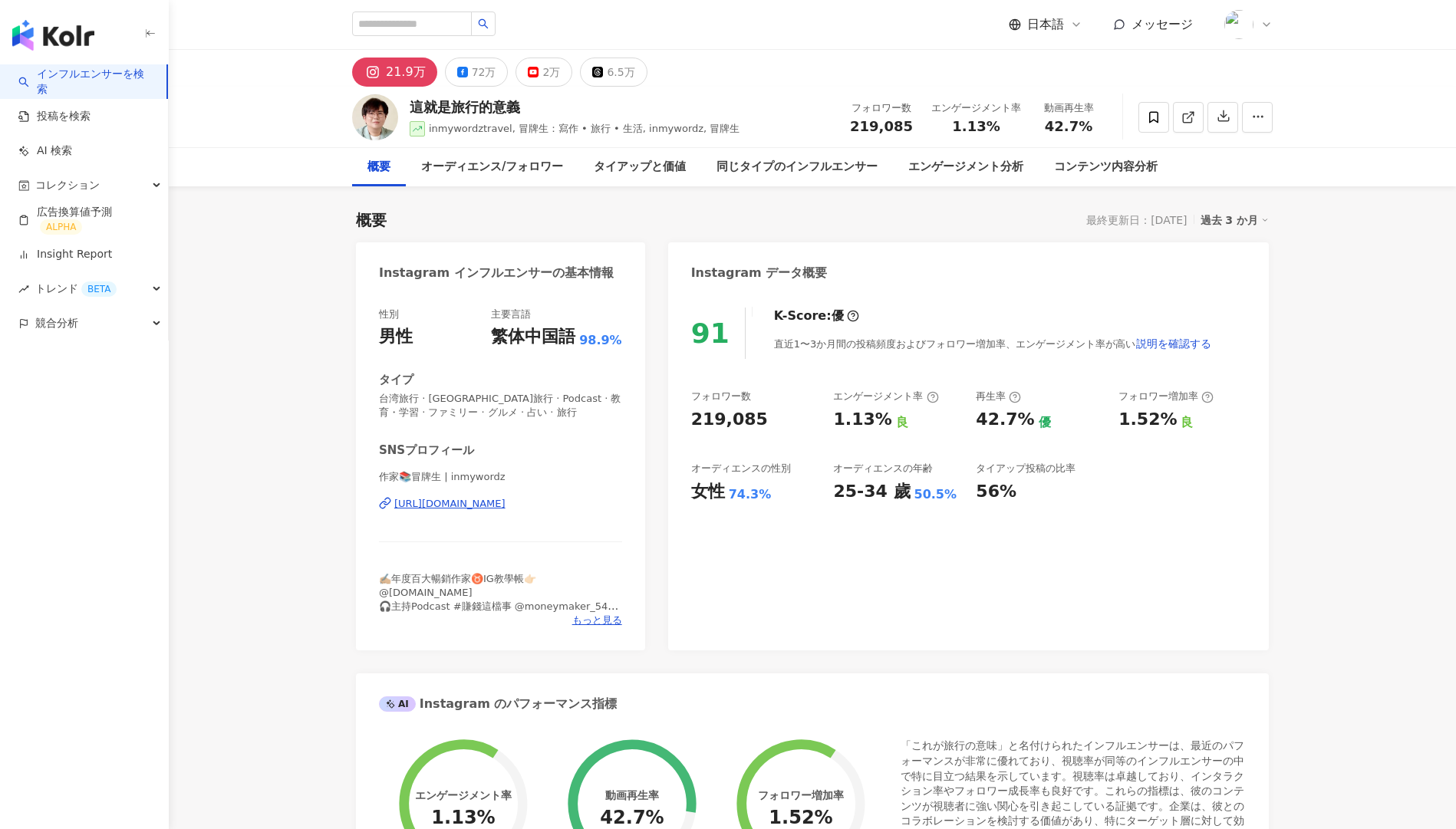
click at [88, 90] on link "インフルエンサーを検索" at bounding box center [85, 82] width 135 height 30
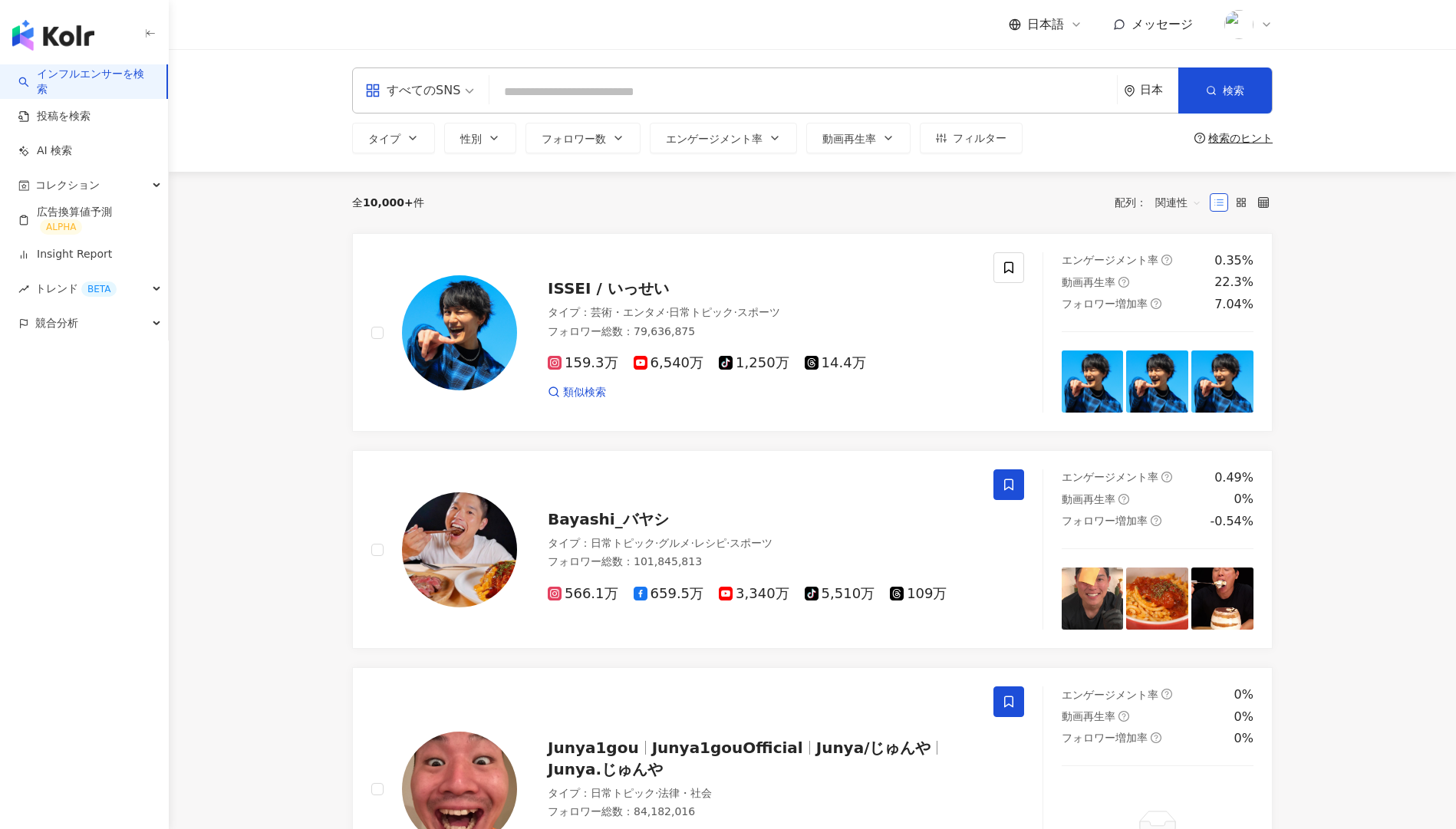
click at [1128, 95] on icon "environment" at bounding box center [1129, 91] width 11 height 11
click at [385, 150] on button "タイプ" at bounding box center [394, 138] width 83 height 30
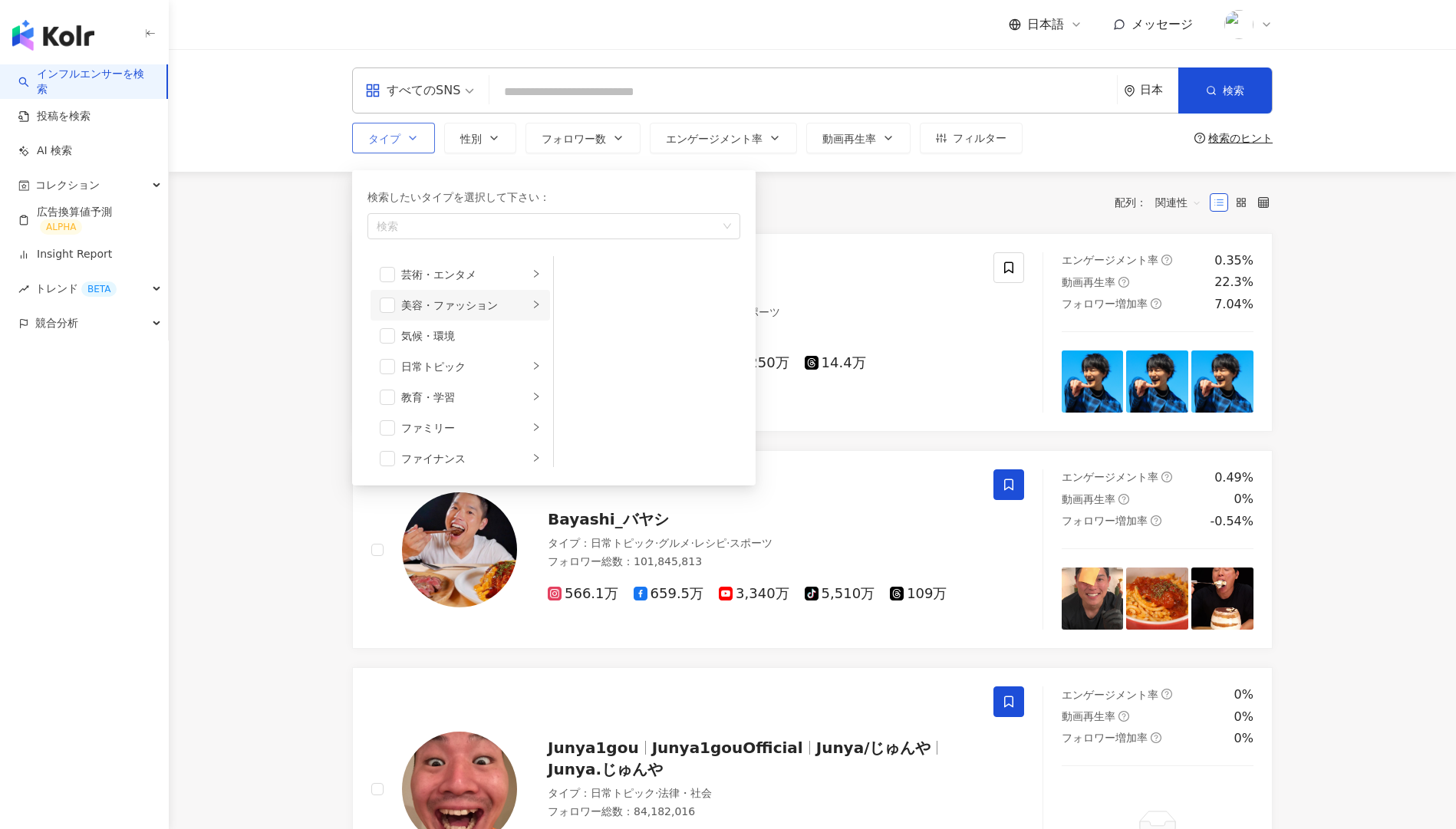
click at [468, 301] on div "美容・ファッション" at bounding box center [465, 306] width 128 height 17
click at [395, 308] on li "美容・ファッション" at bounding box center [460, 305] width 180 height 30
click at [808, 225] on div "全 10,000+ 件 配列： 関連性" at bounding box center [812, 203] width 921 height 62
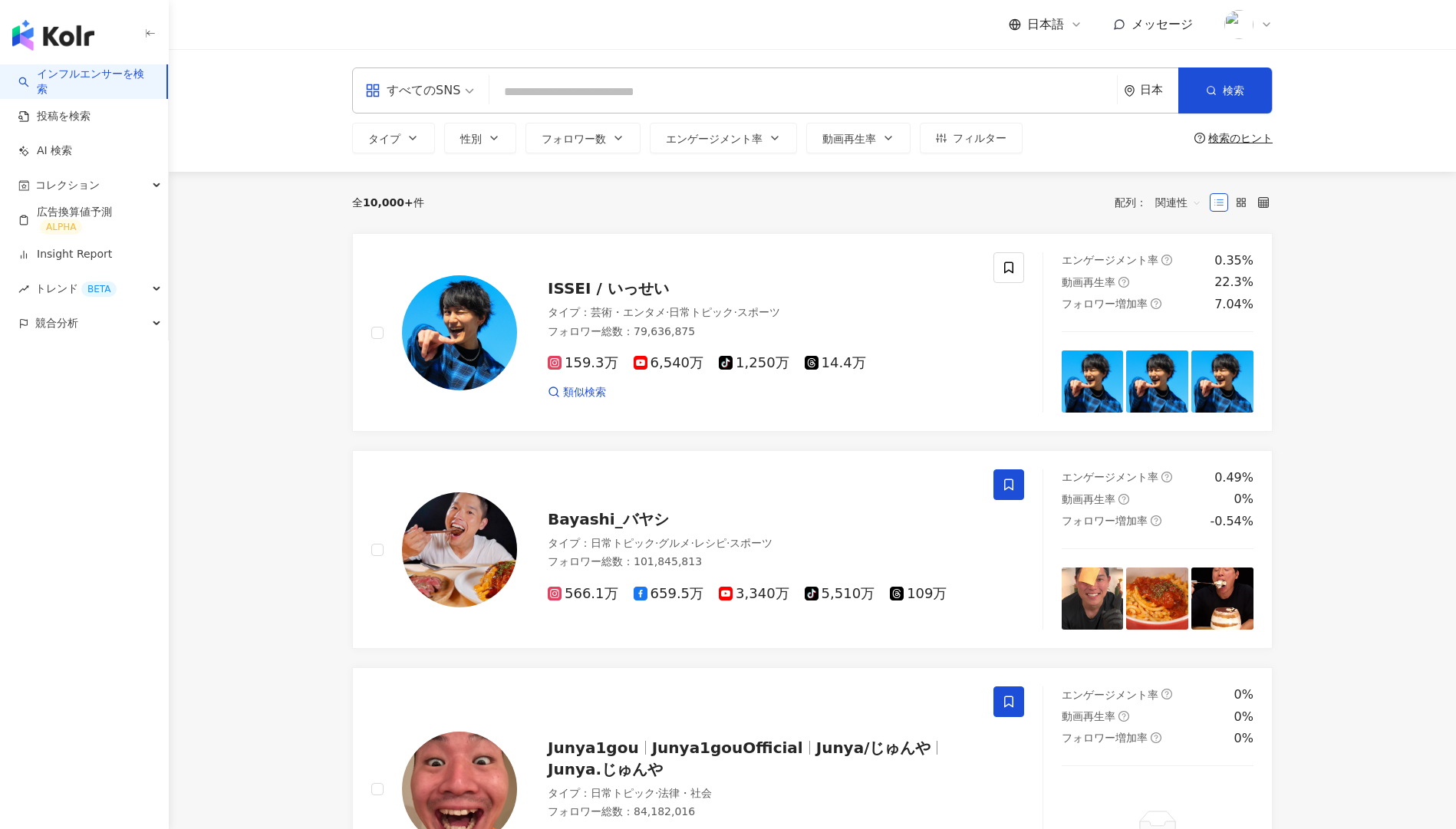
click at [604, 91] on input "search" at bounding box center [804, 92] width 615 height 29
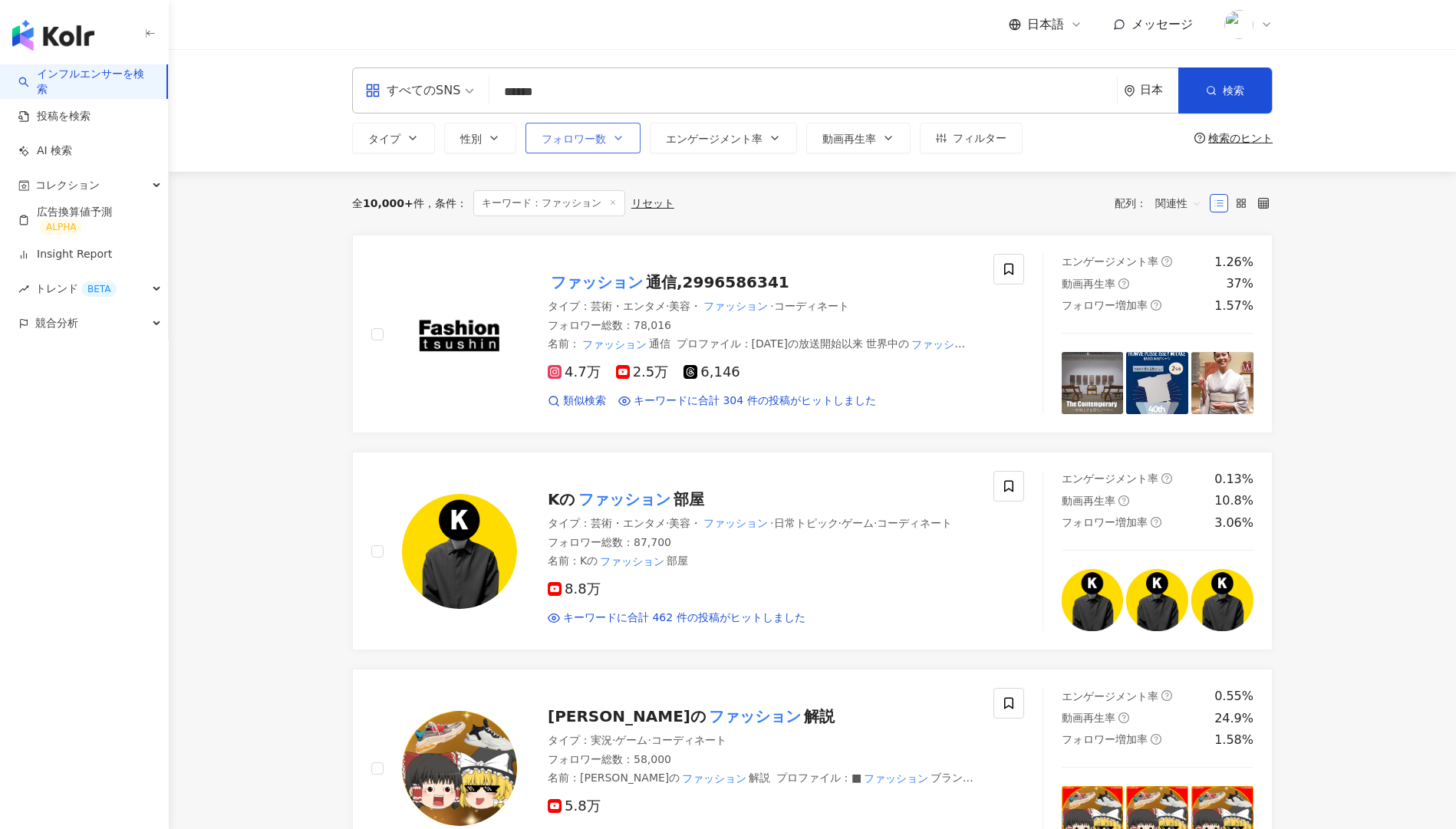
type input "******"
click at [592, 140] on span "フォロワー数" at bounding box center [574, 138] width 64 height 12
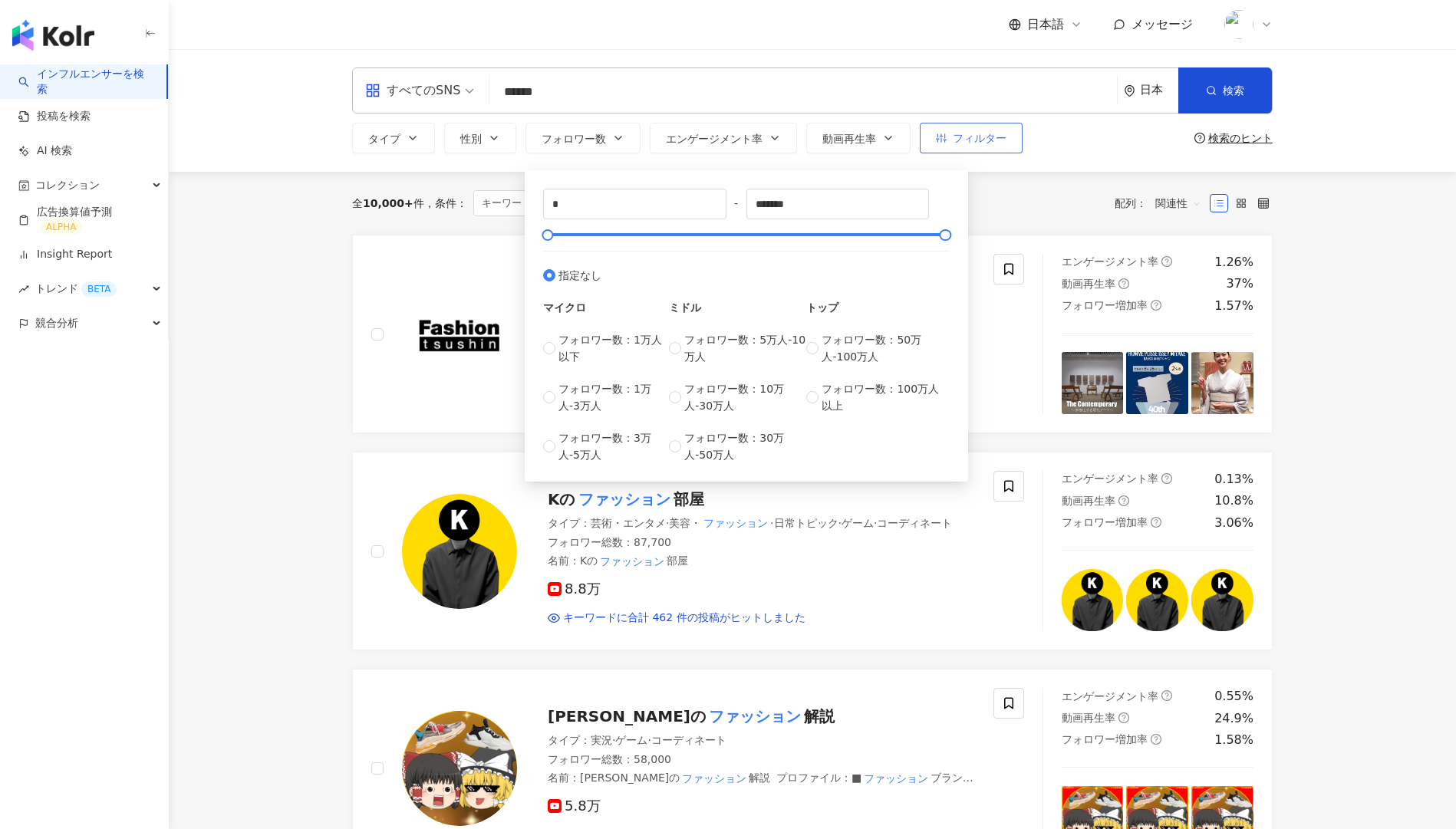
click at [973, 147] on button "フィルター" at bounding box center [971, 138] width 103 height 30
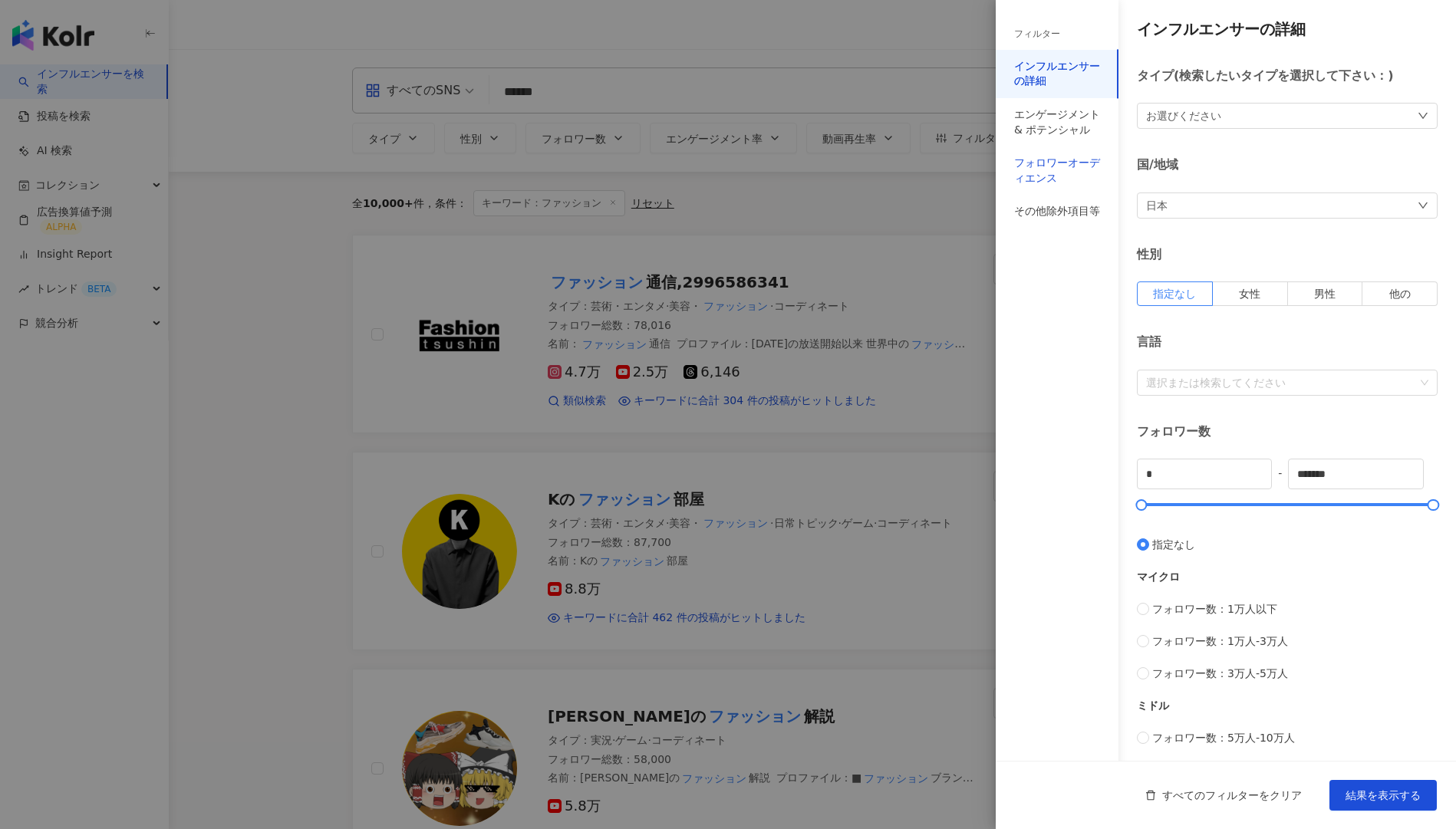
click at [1075, 166] on div "フォロワーオーディエンス" at bounding box center [1056, 171] width 86 height 30
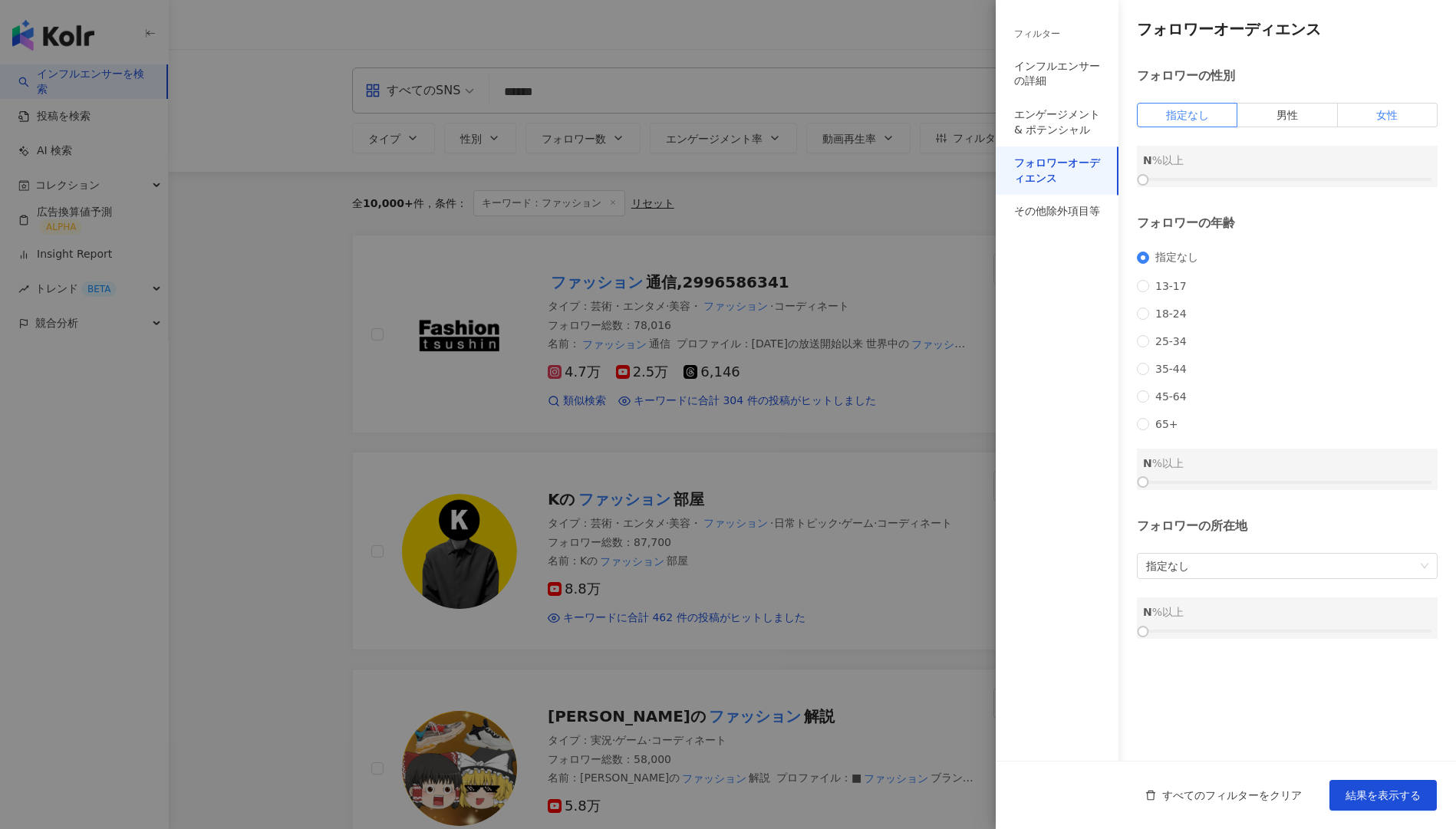
click at [1371, 115] on label "女性" at bounding box center [1387, 115] width 99 height 25
click at [1306, 182] on div at bounding box center [1287, 180] width 289 height 9
click at [1322, 178] on div at bounding box center [1287, 180] width 289 height 9
click at [1164, 347] on span "25-34" at bounding box center [1171, 341] width 44 height 12
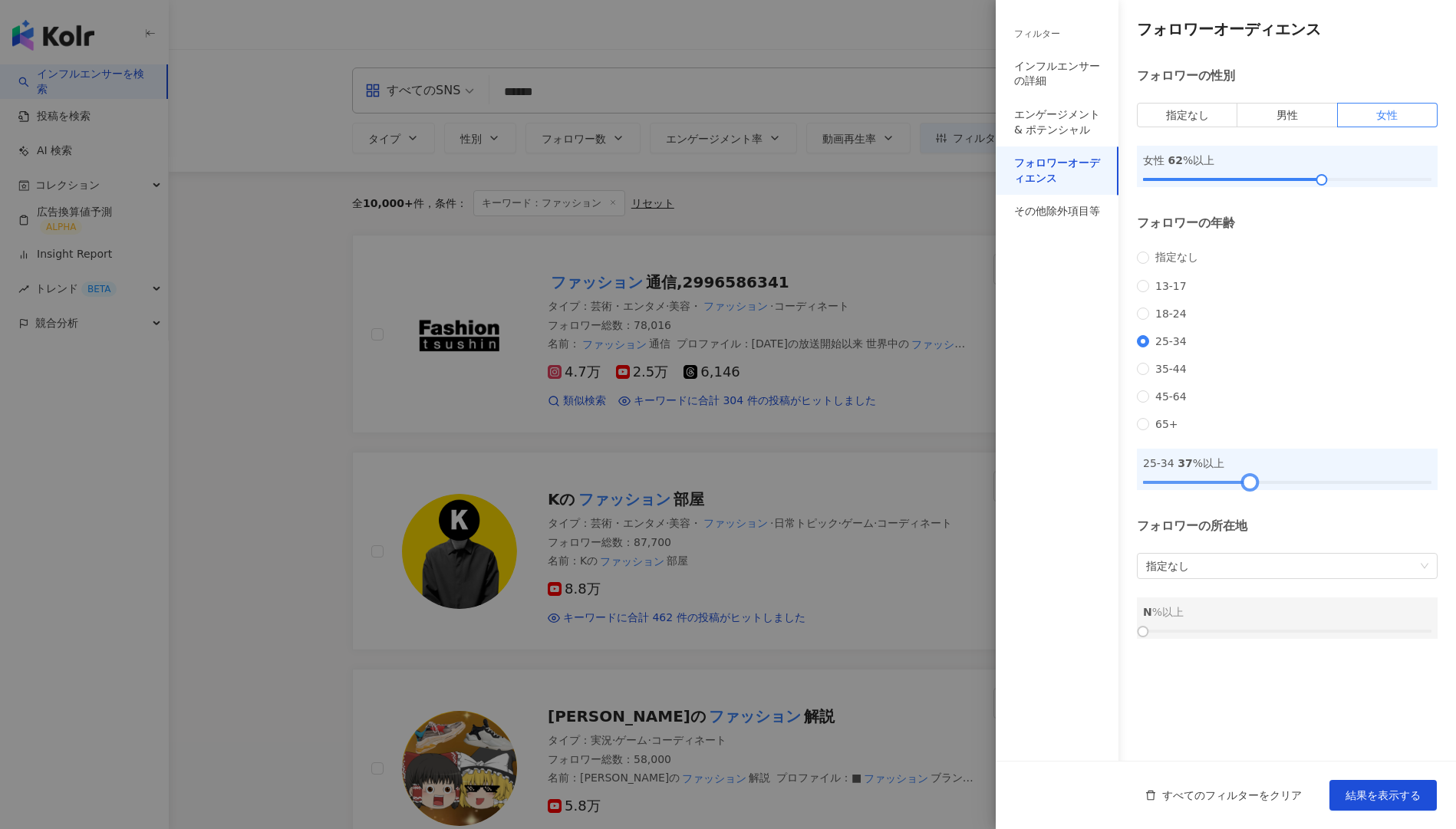
click at [1249, 487] on div at bounding box center [1287, 483] width 289 height 9
click at [1386, 795] on span "結果を表示する" at bounding box center [1383, 795] width 75 height 12
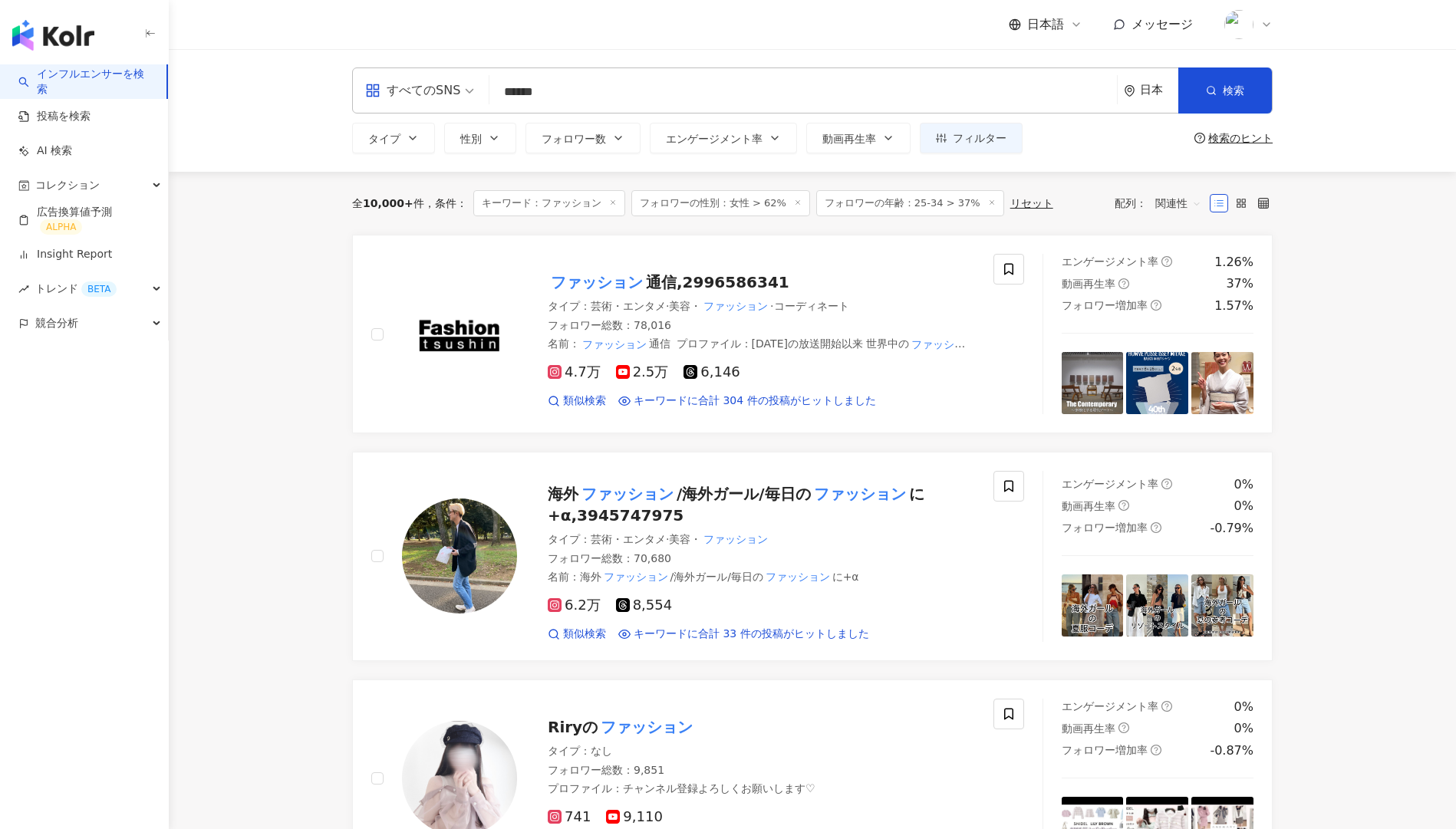
click at [617, 93] on input "******" at bounding box center [804, 92] width 615 height 29
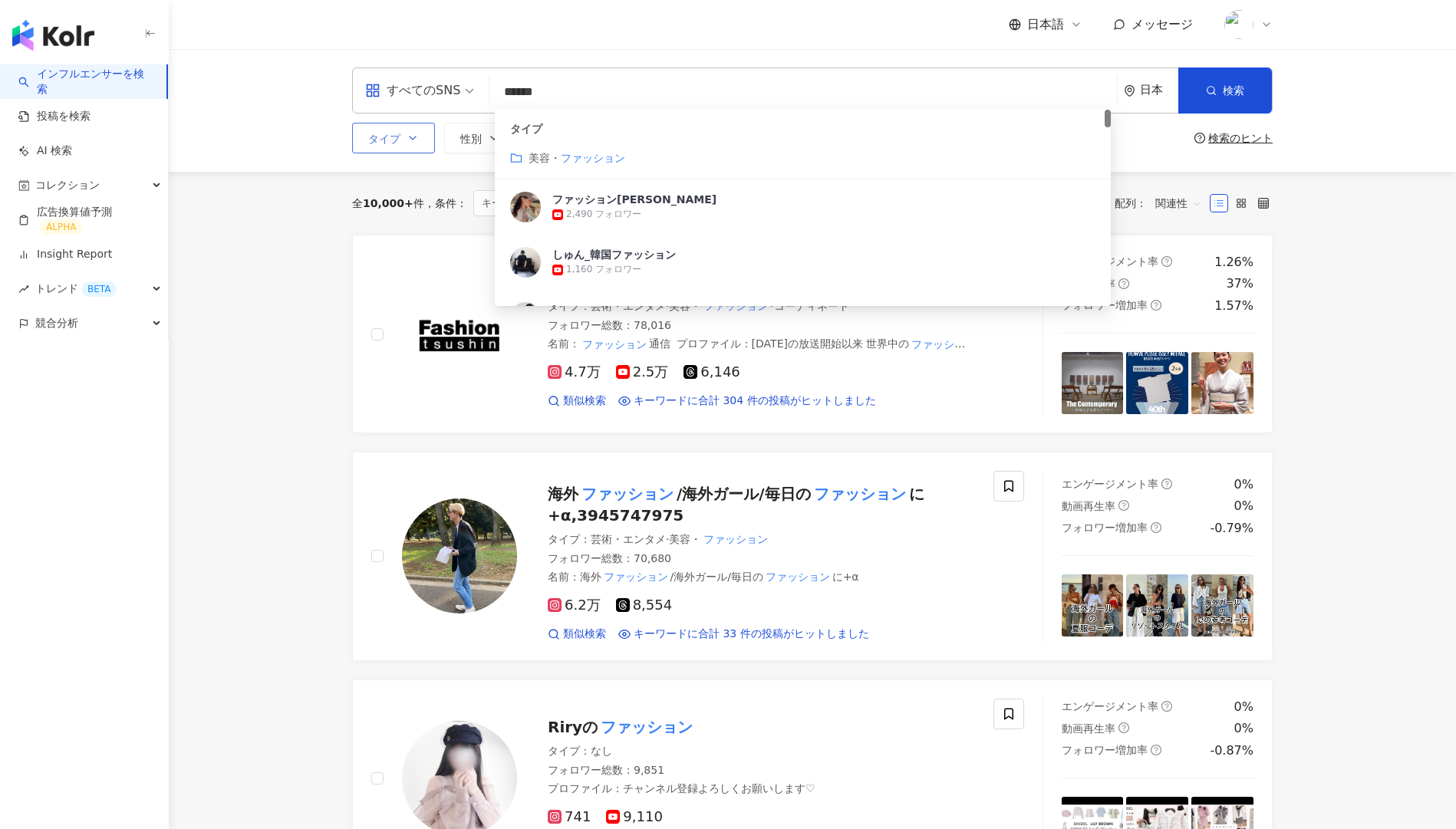
click at [403, 142] on button "タイプ" at bounding box center [394, 138] width 83 height 30
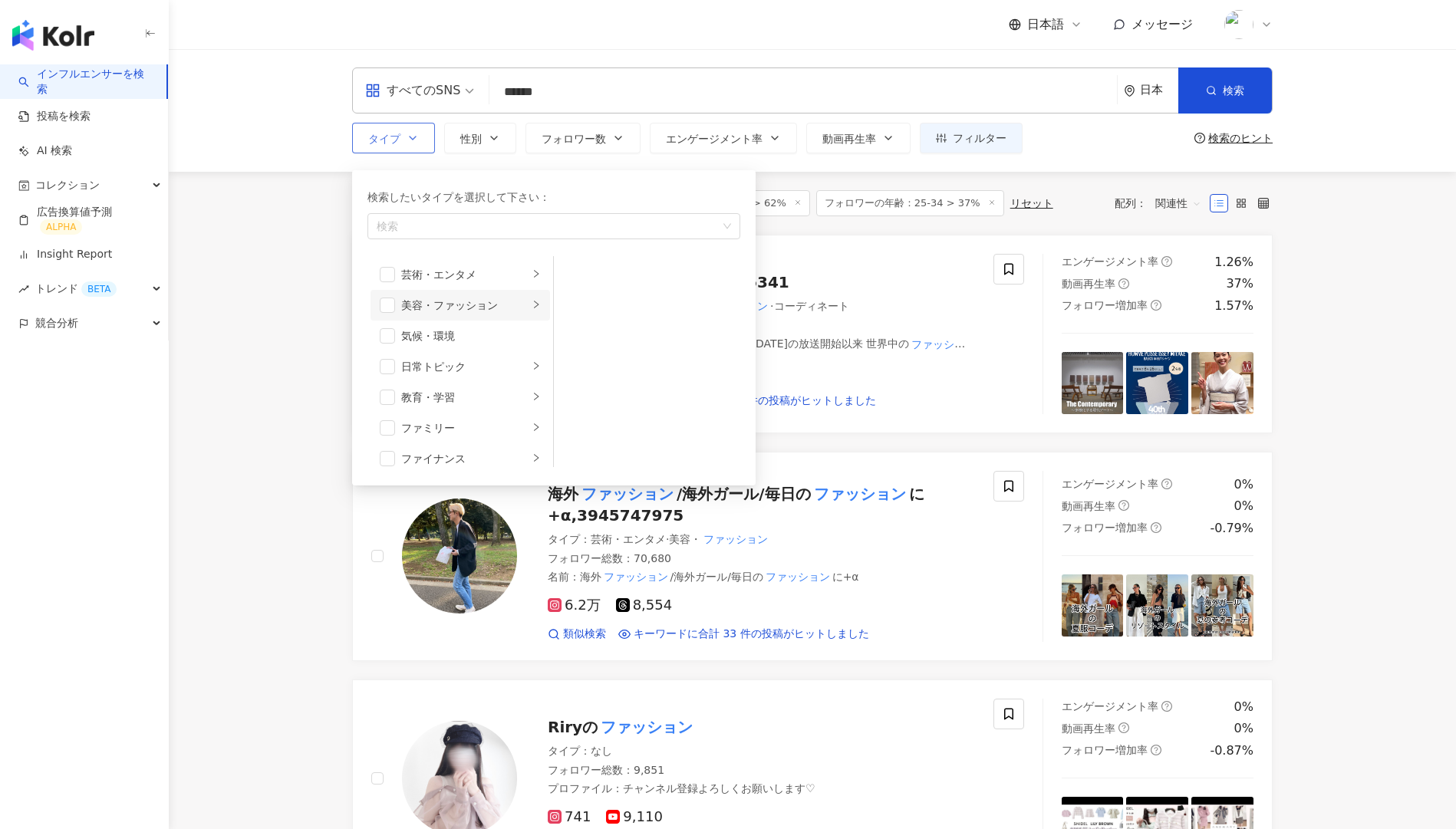
click at [474, 302] on div "美容・ファッション" at bounding box center [465, 306] width 128 height 17
click at [396, 304] on li "美容・ファッション" at bounding box center [460, 305] width 180 height 30
click at [391, 306] on span "button" at bounding box center [387, 305] width 15 height 15
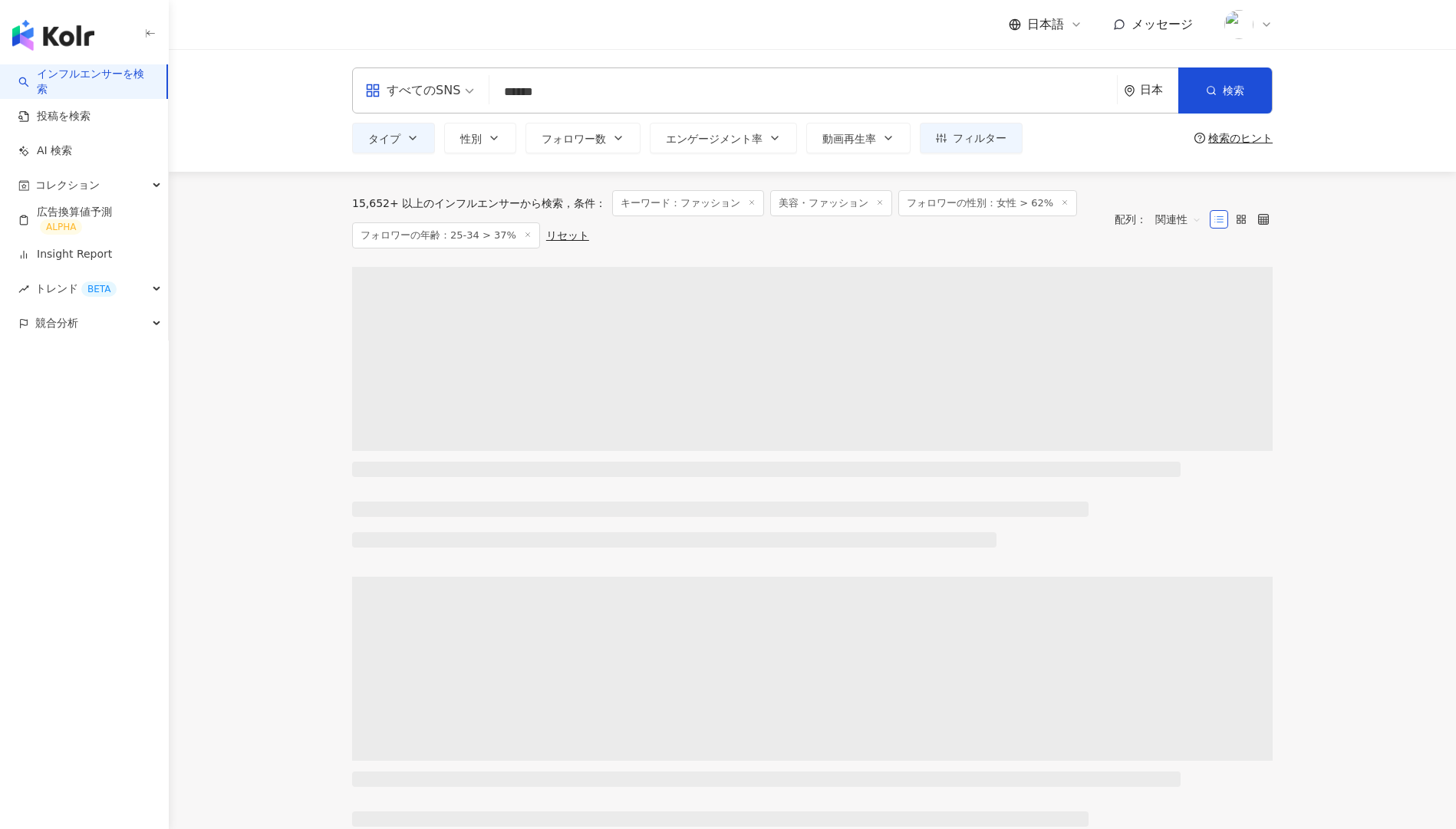
drag, startPoint x: 1237, startPoint y: 95, endPoint x: 1382, endPoint y: 271, distance: 228.0
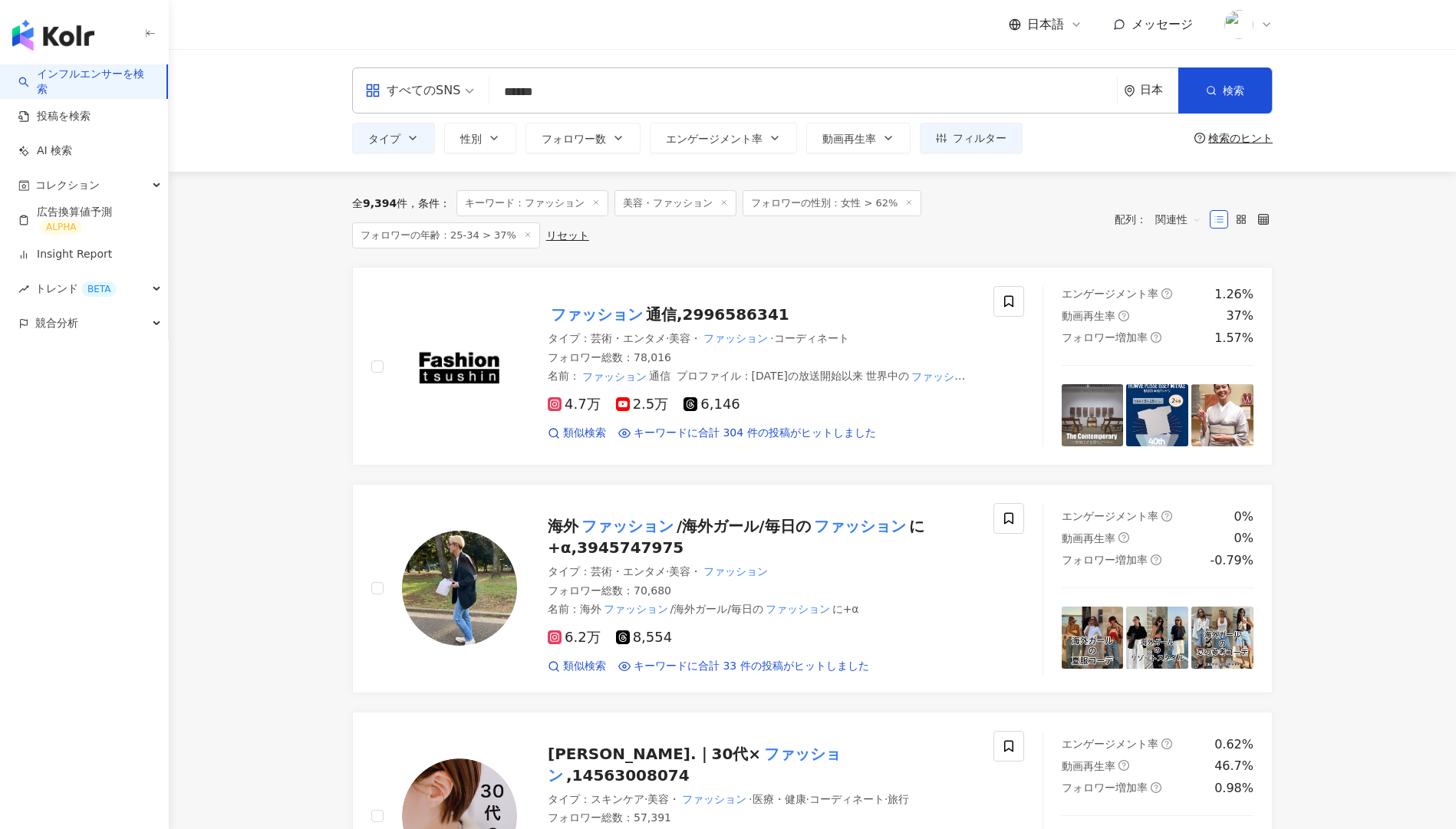
click at [1176, 224] on span "関連性" at bounding box center [1179, 220] width 46 height 25
click at [1200, 338] on div "エンゲージメント率" at bounding box center [1208, 329] width 115 height 26
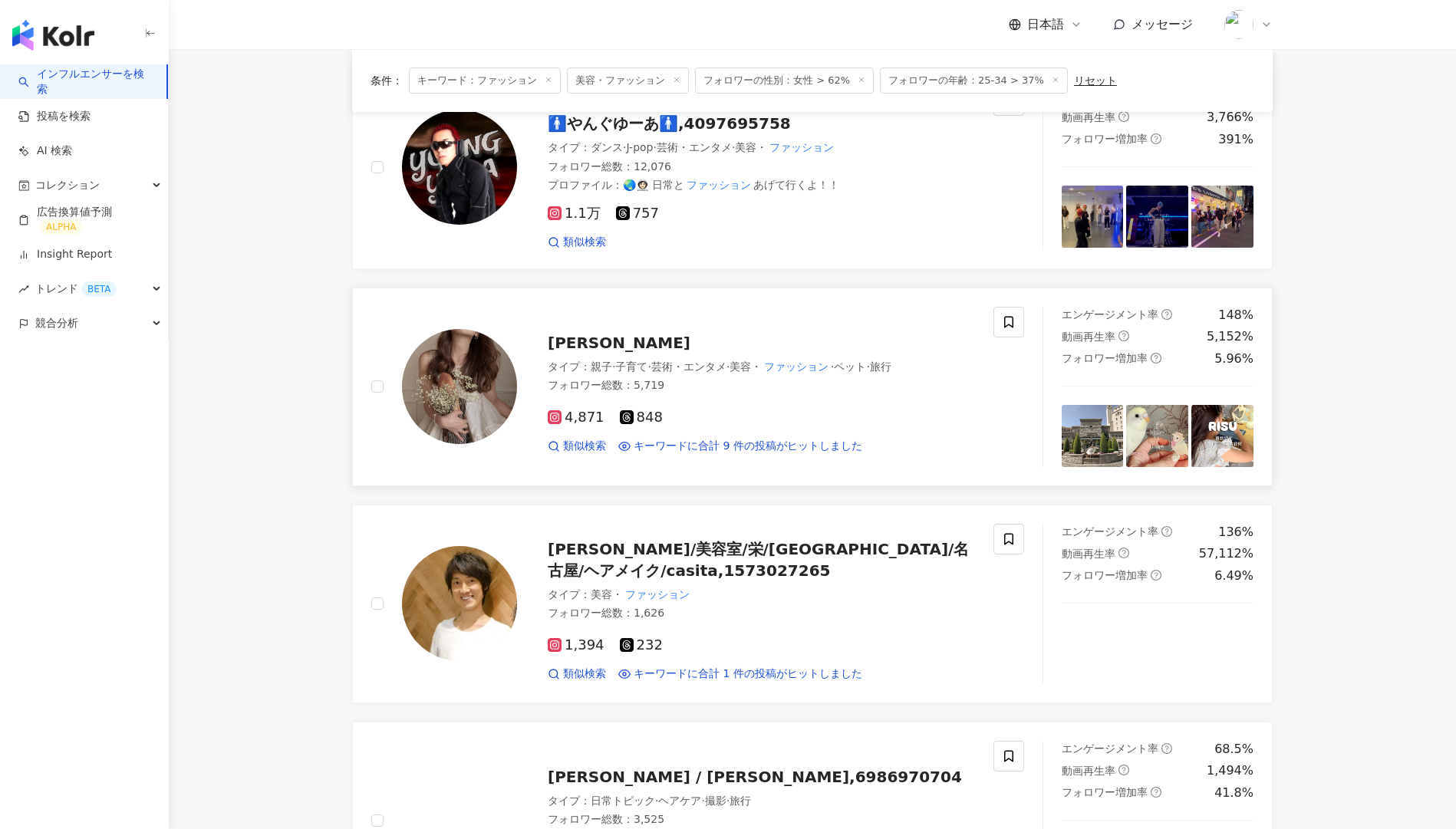
scroll to position [54, 0]
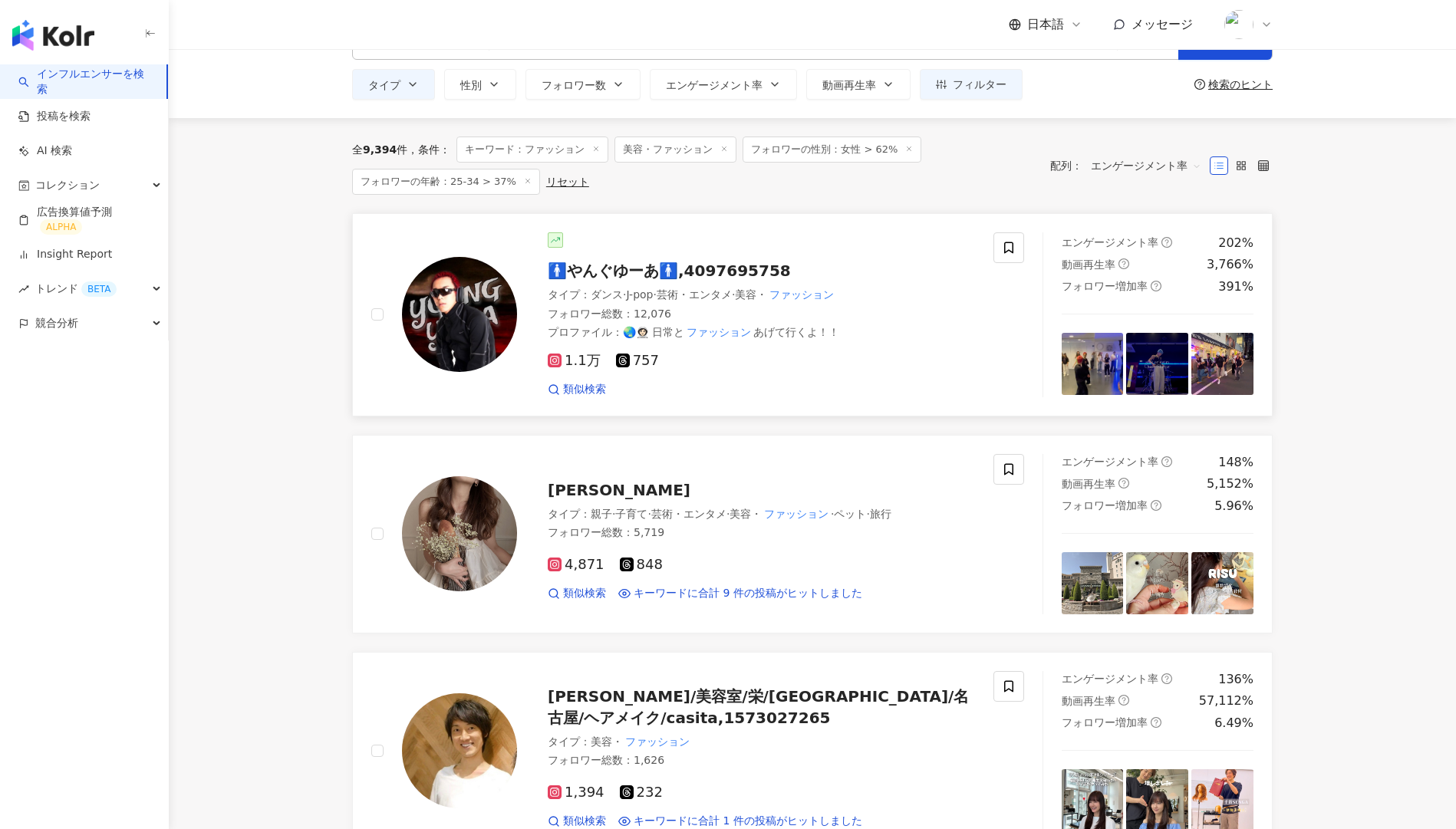
click at [789, 338] on div "プロファイル ： 🌏👩🏻‍🚀 日常と ファッション あげて行くよ！！" at bounding box center [761, 333] width 427 height 15
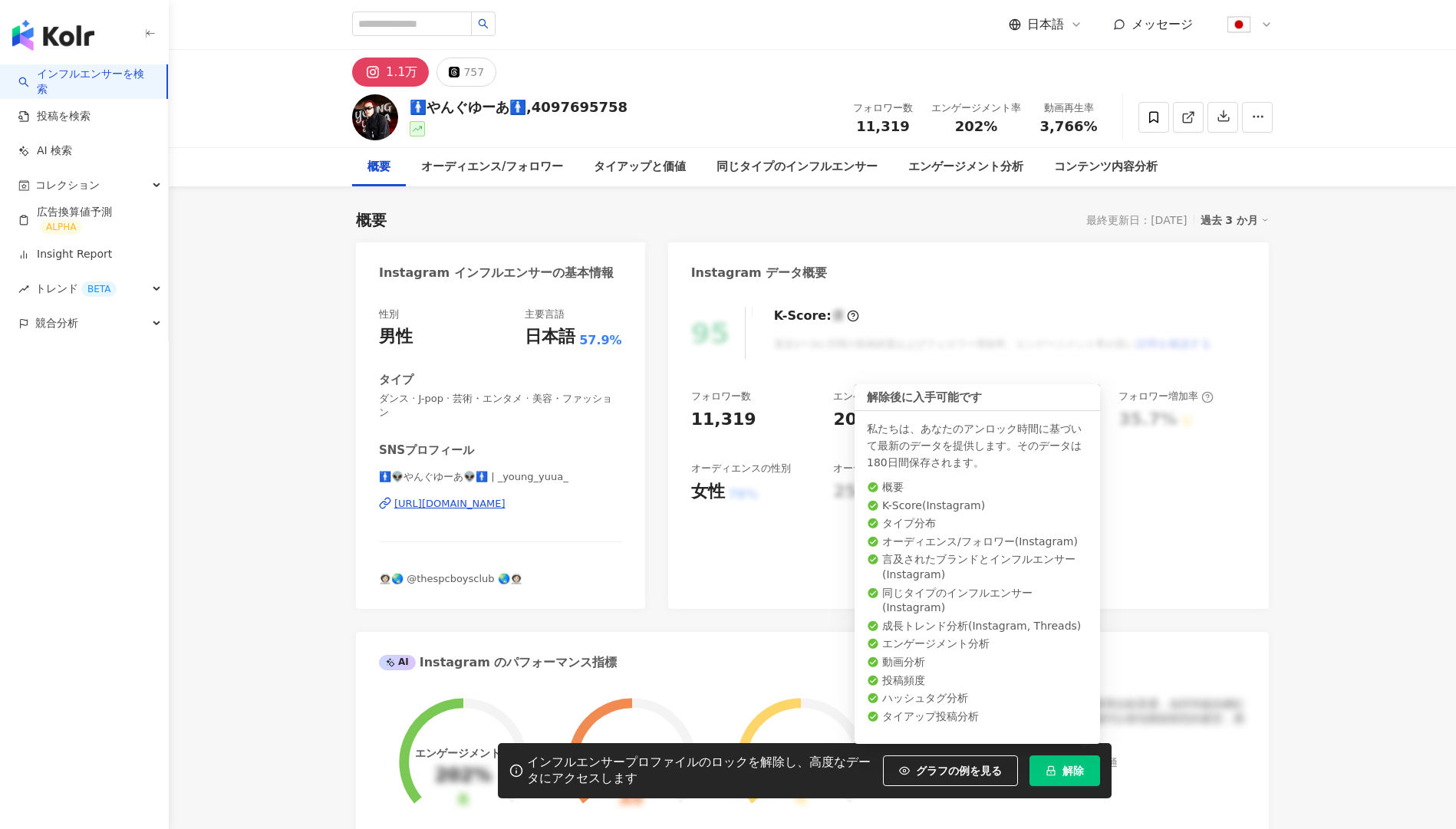
click at [1071, 765] on span "解除" at bounding box center [1073, 770] width 22 height 12
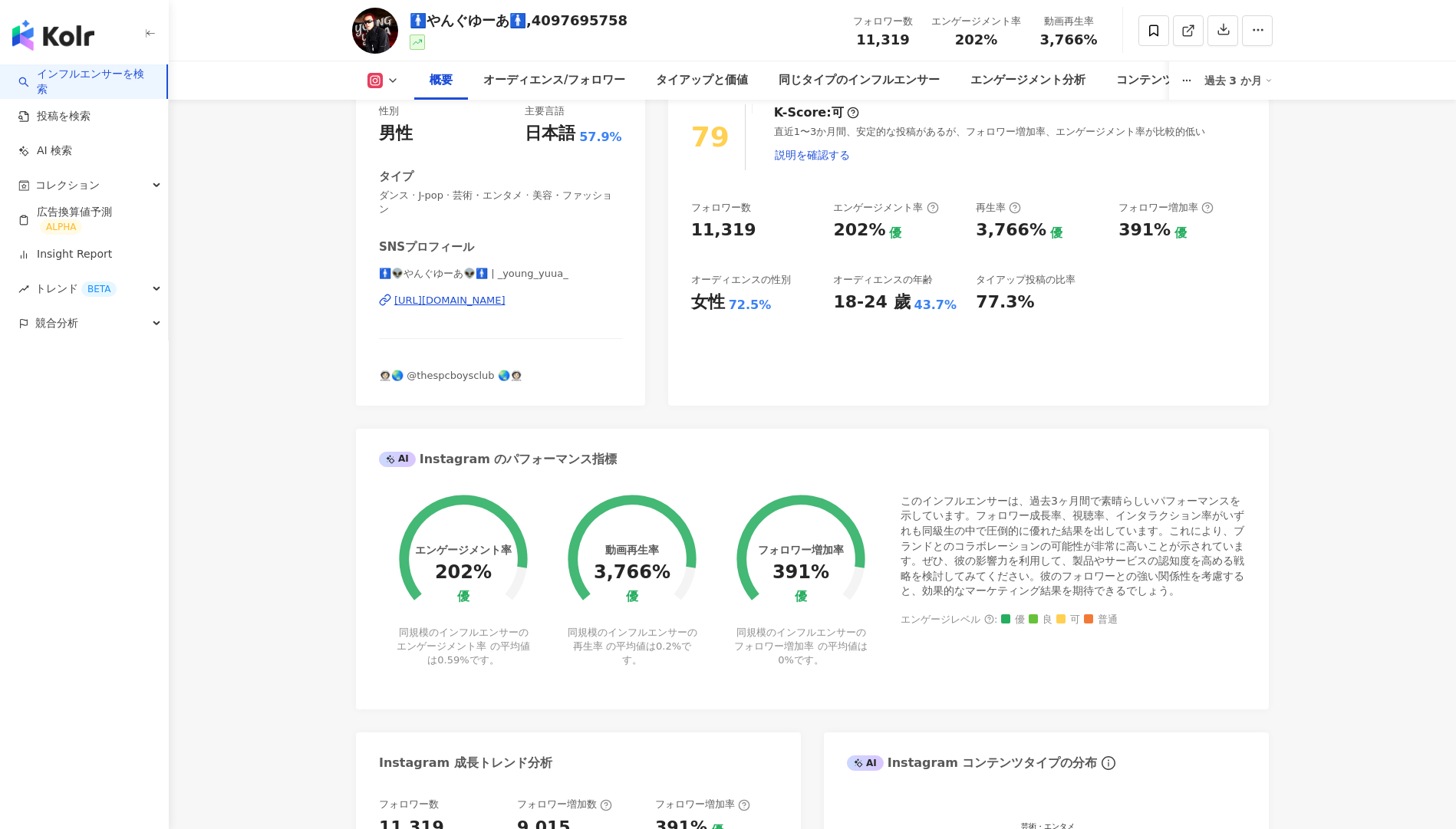
scroll to position [73, 0]
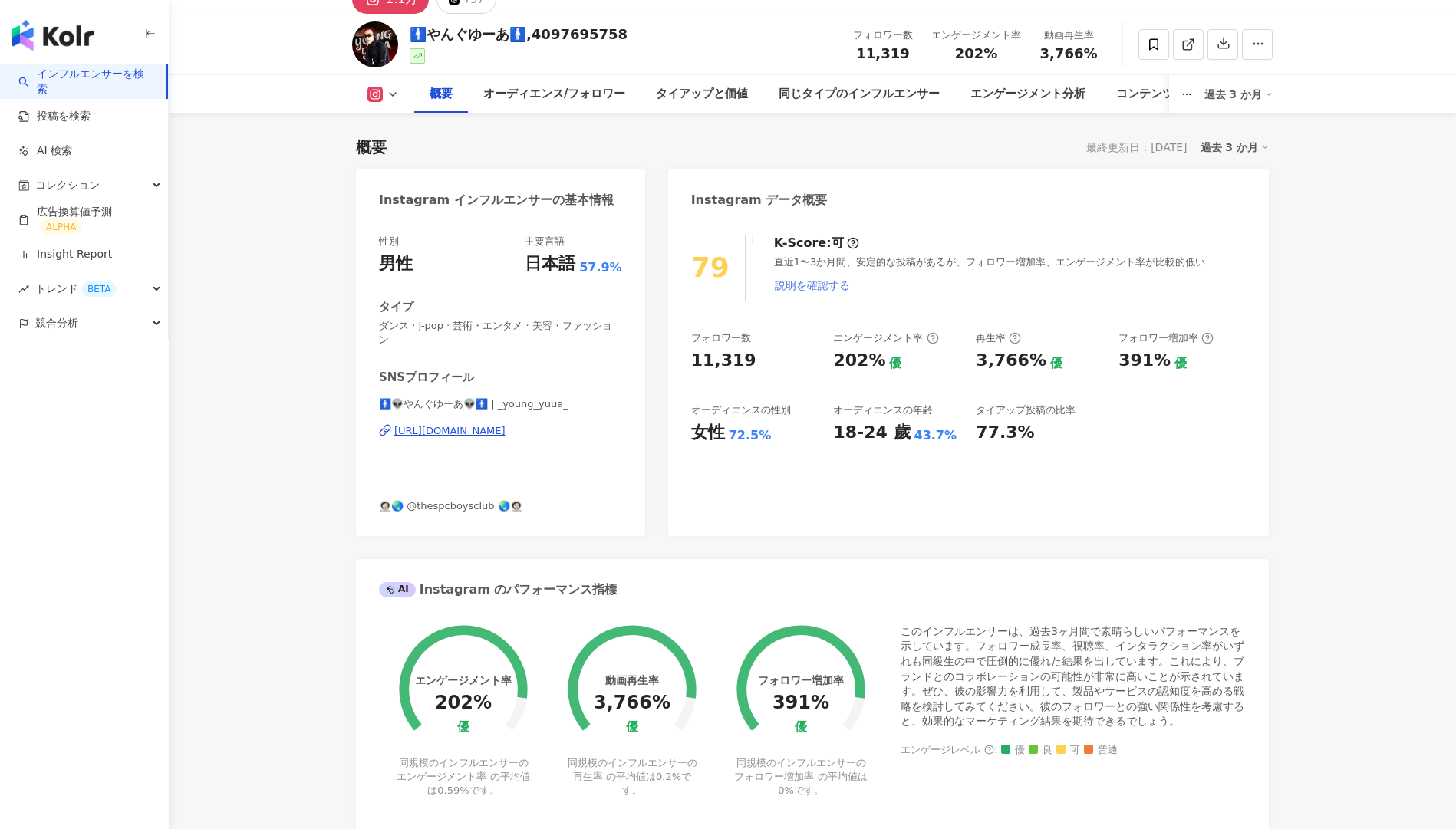
click at [798, 283] on span "説明を確認する" at bounding box center [812, 285] width 75 height 12
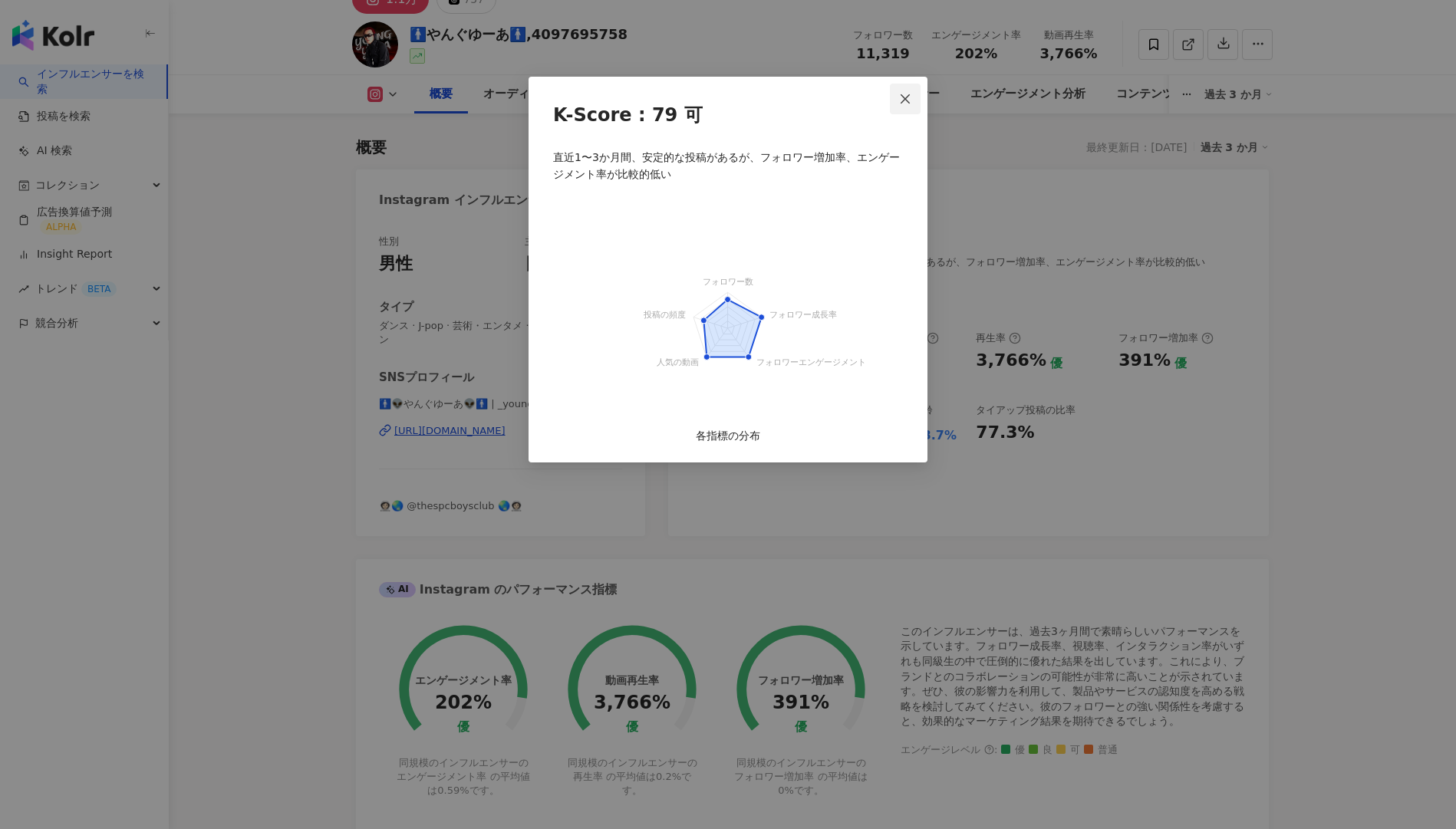
click at [906, 104] on icon "close" at bounding box center [905, 98] width 12 height 12
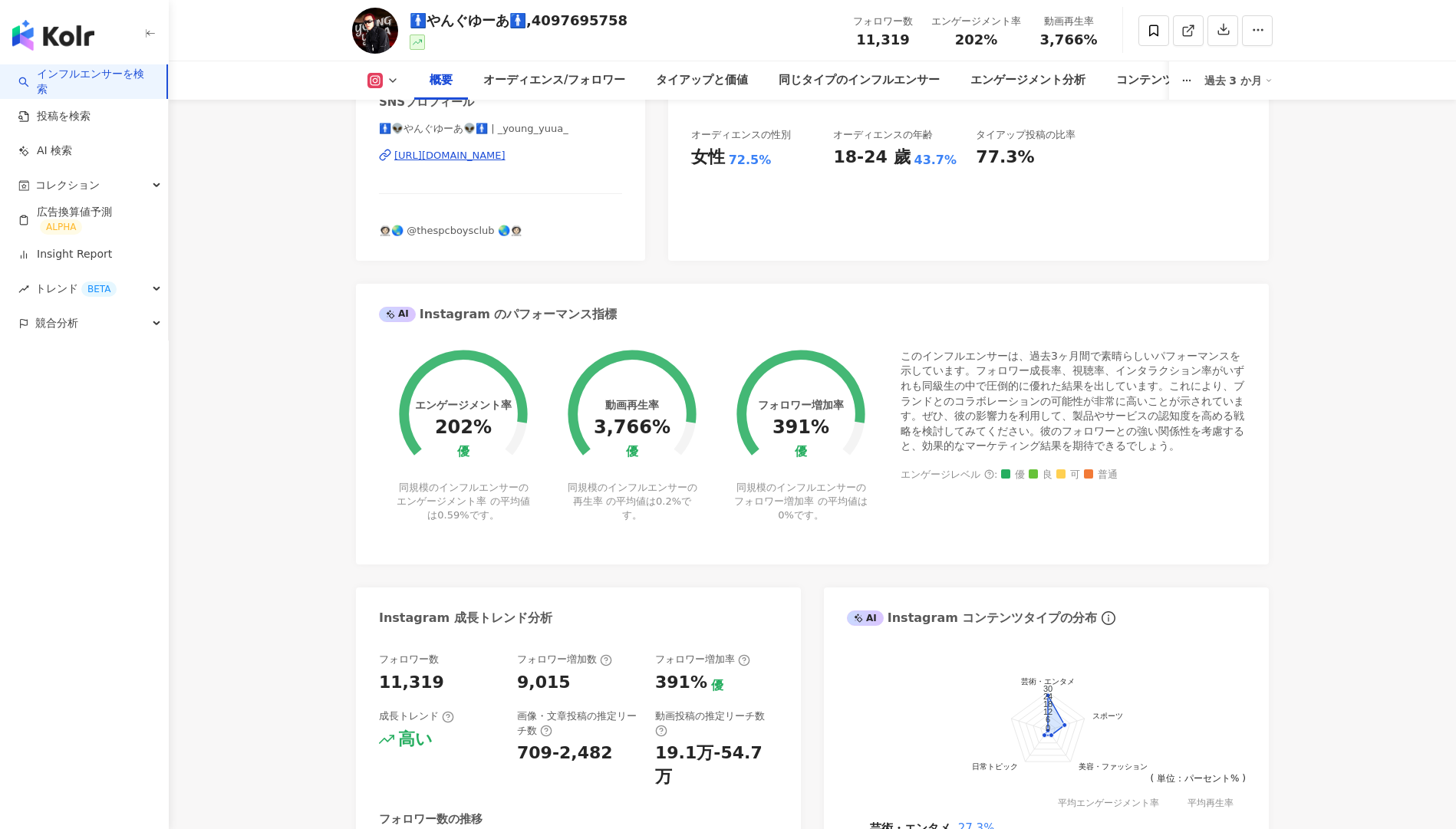
scroll to position [284, 0]
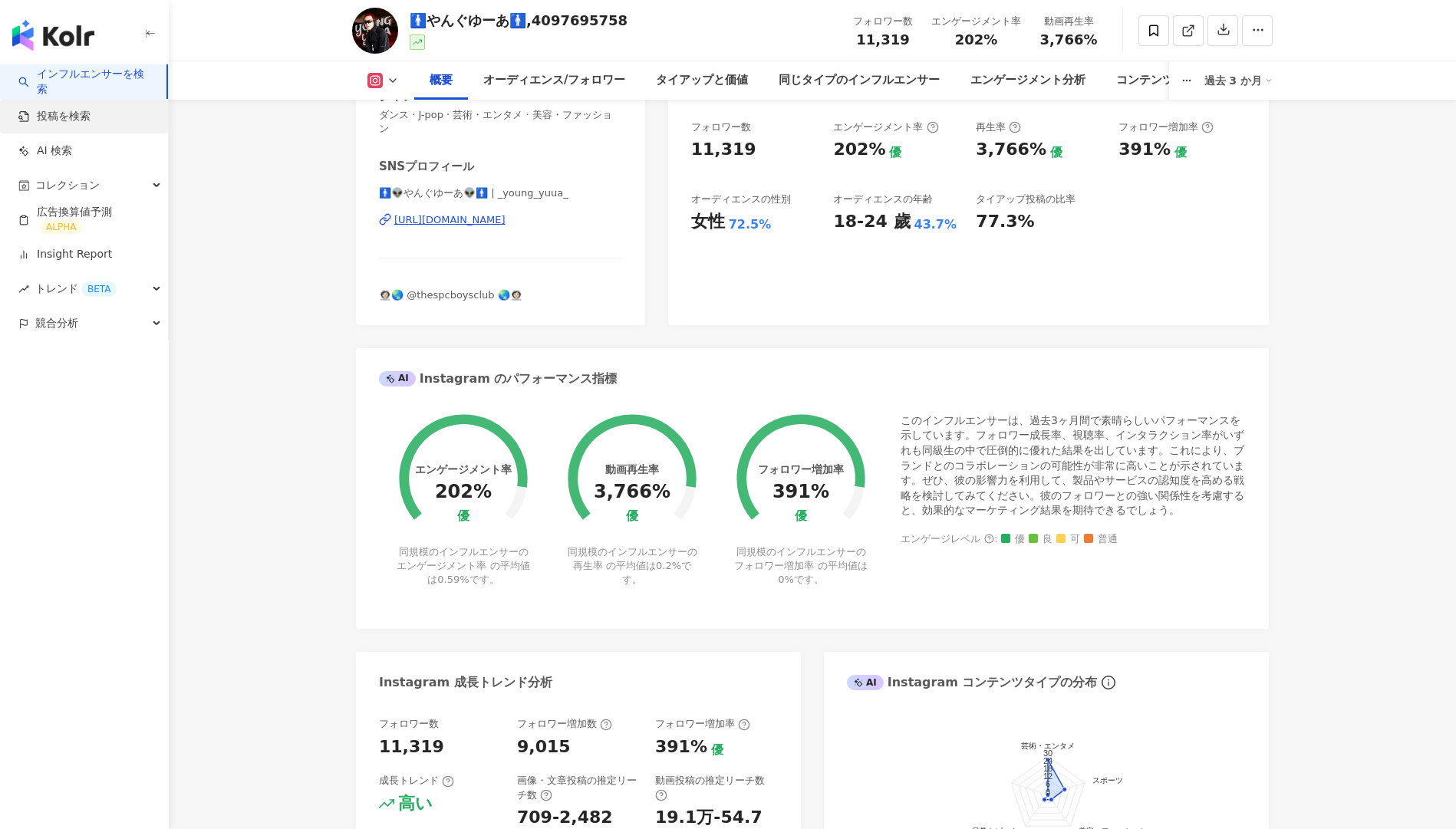
click at [91, 116] on link "投稿を検索" at bounding box center [54, 116] width 72 height 15
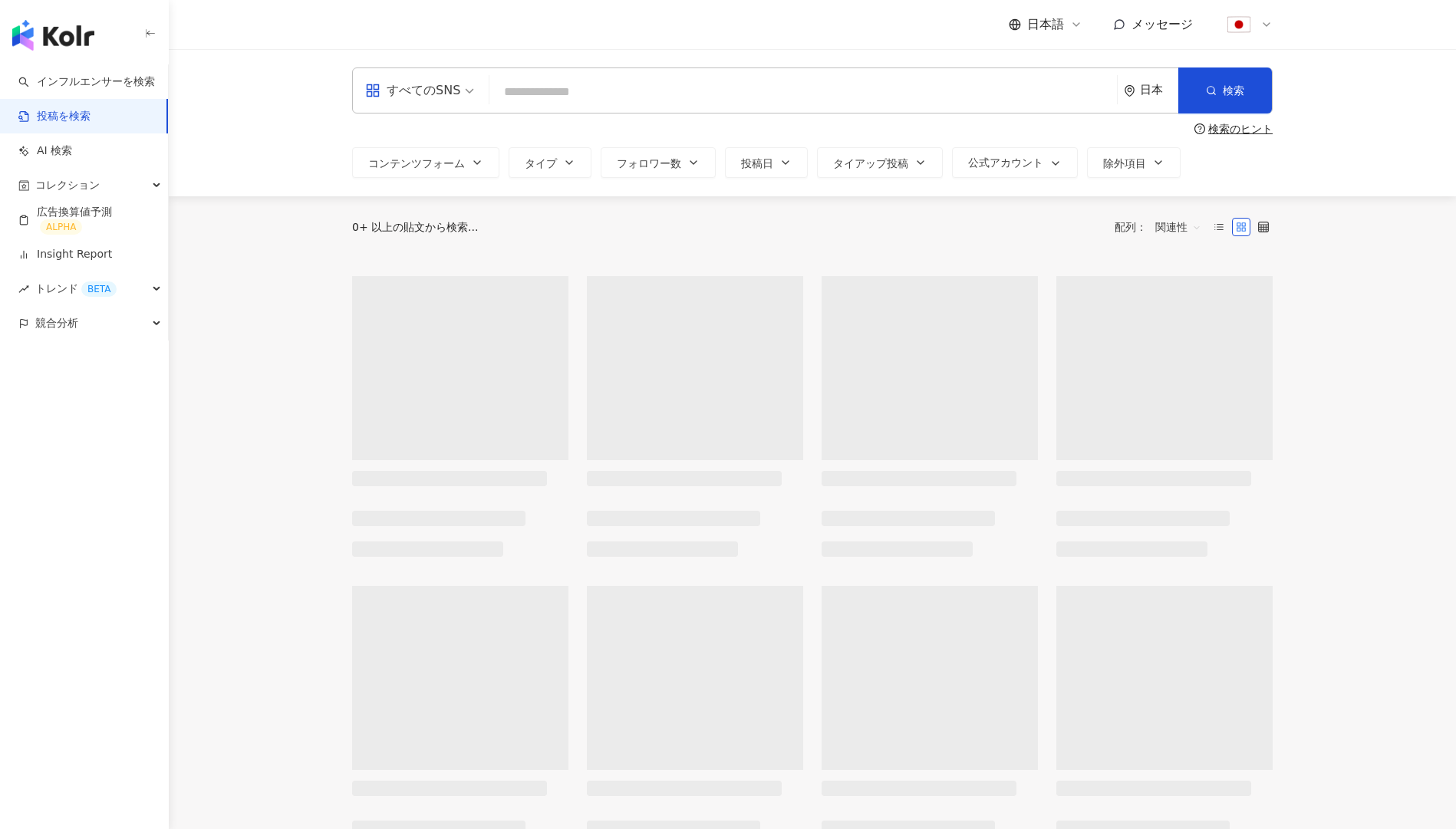
click at [553, 92] on input "search" at bounding box center [804, 91] width 615 height 33
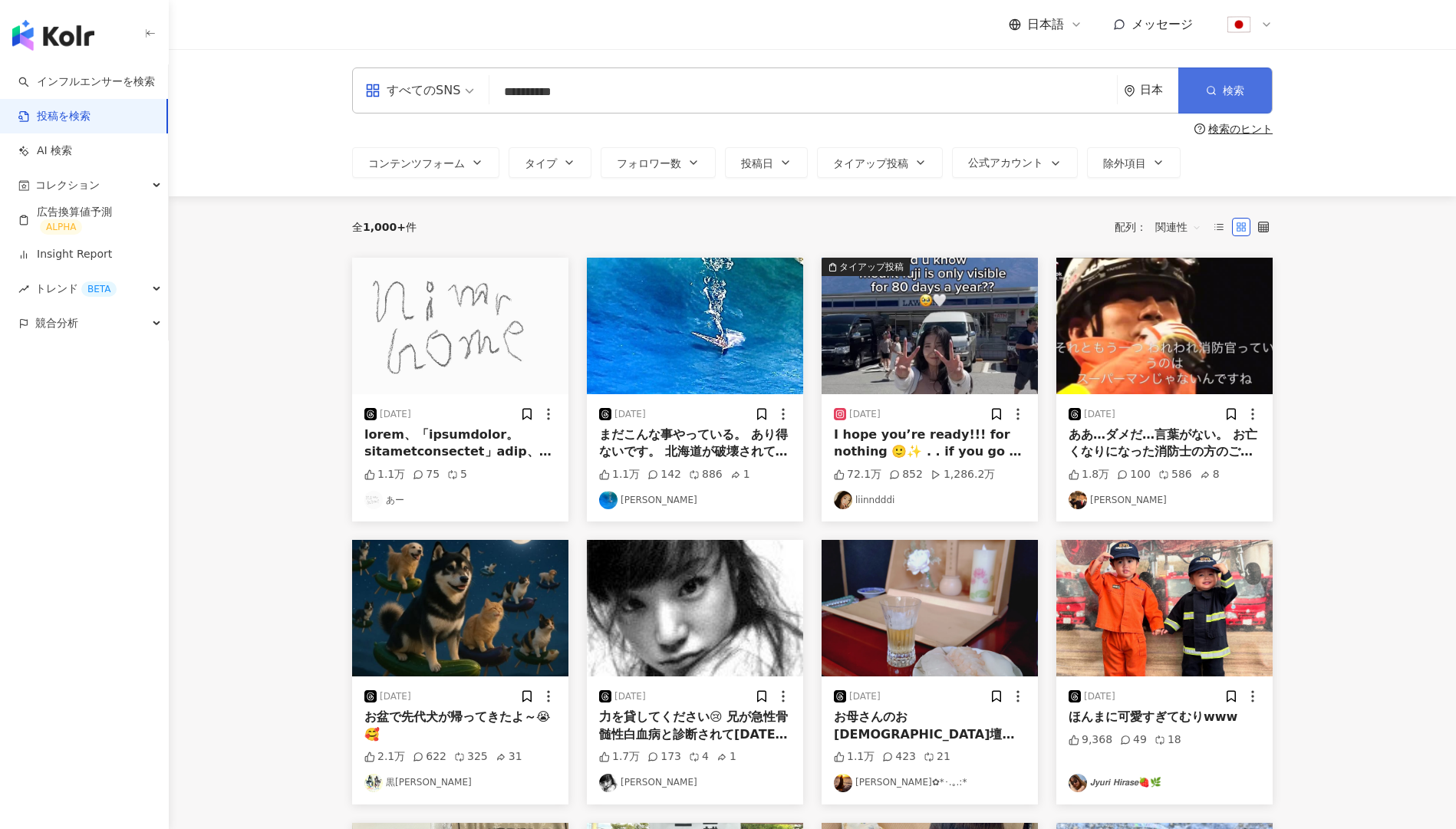
type input "**********"
click at [1230, 87] on span "検索" at bounding box center [1234, 90] width 22 height 12
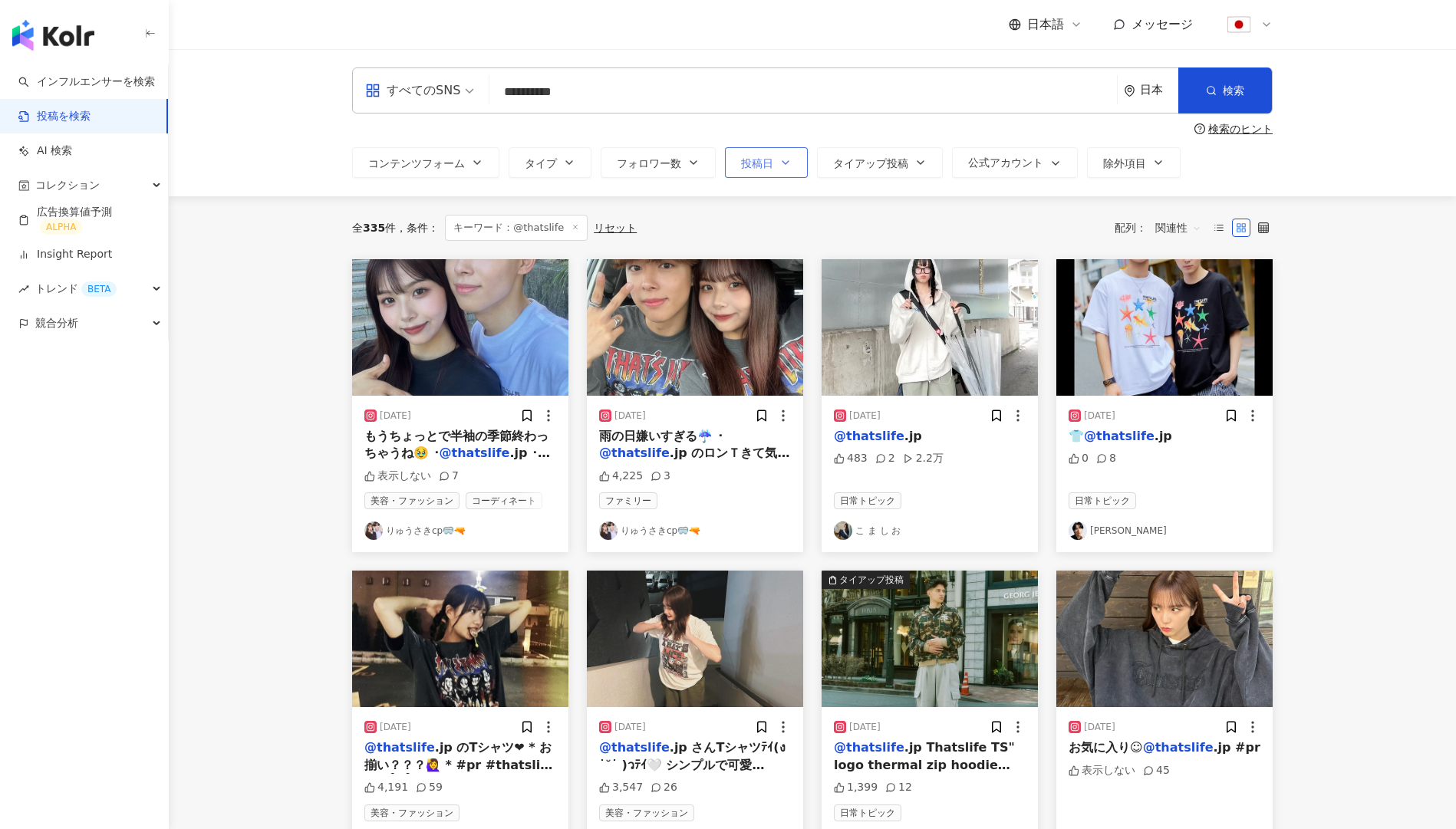
click at [781, 166] on icon "button" at bounding box center [785, 162] width 12 height 12
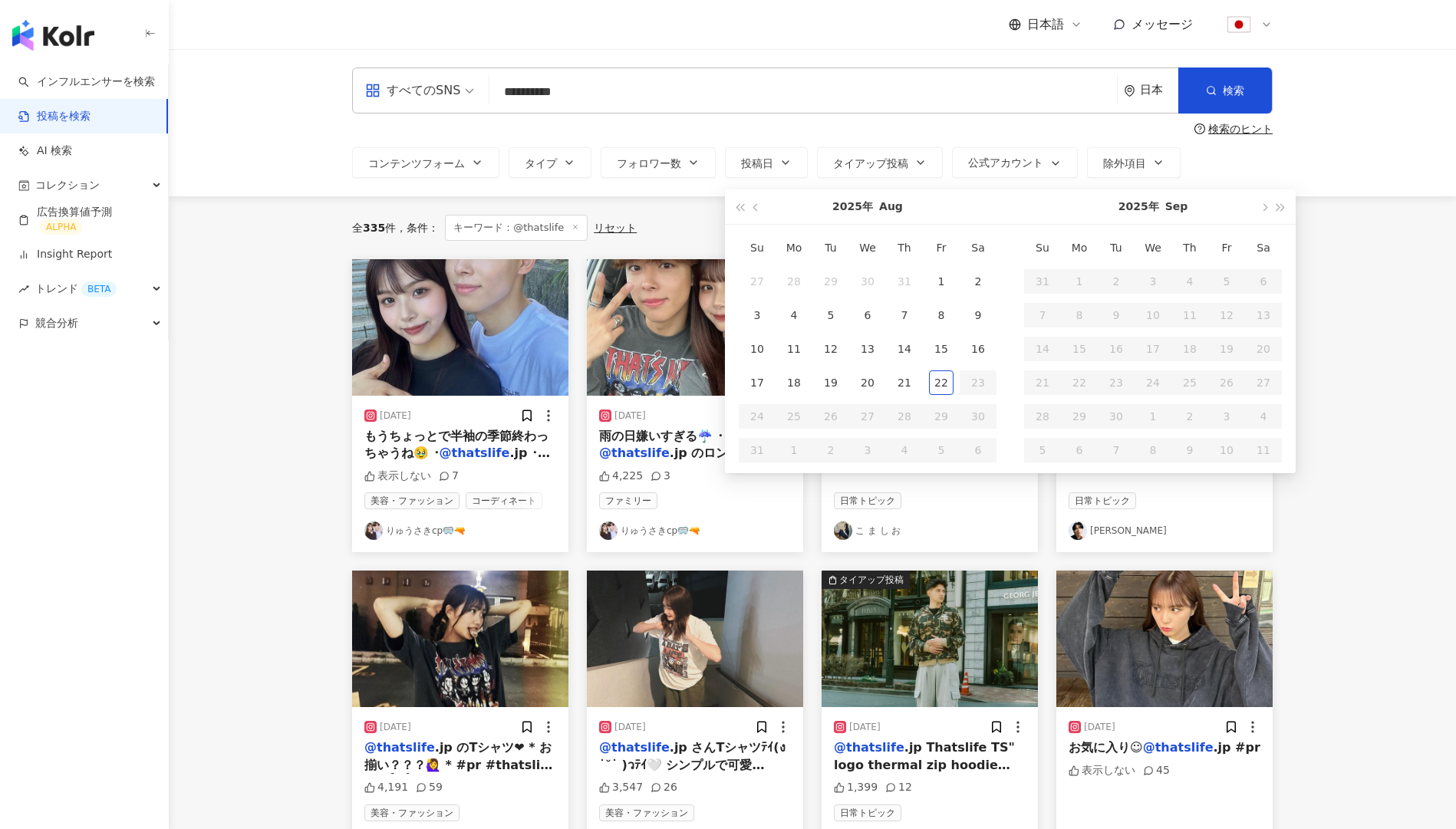
type input "**********"
click at [755, 202] on button "button" at bounding box center [756, 206] width 17 height 34
type input "**********"
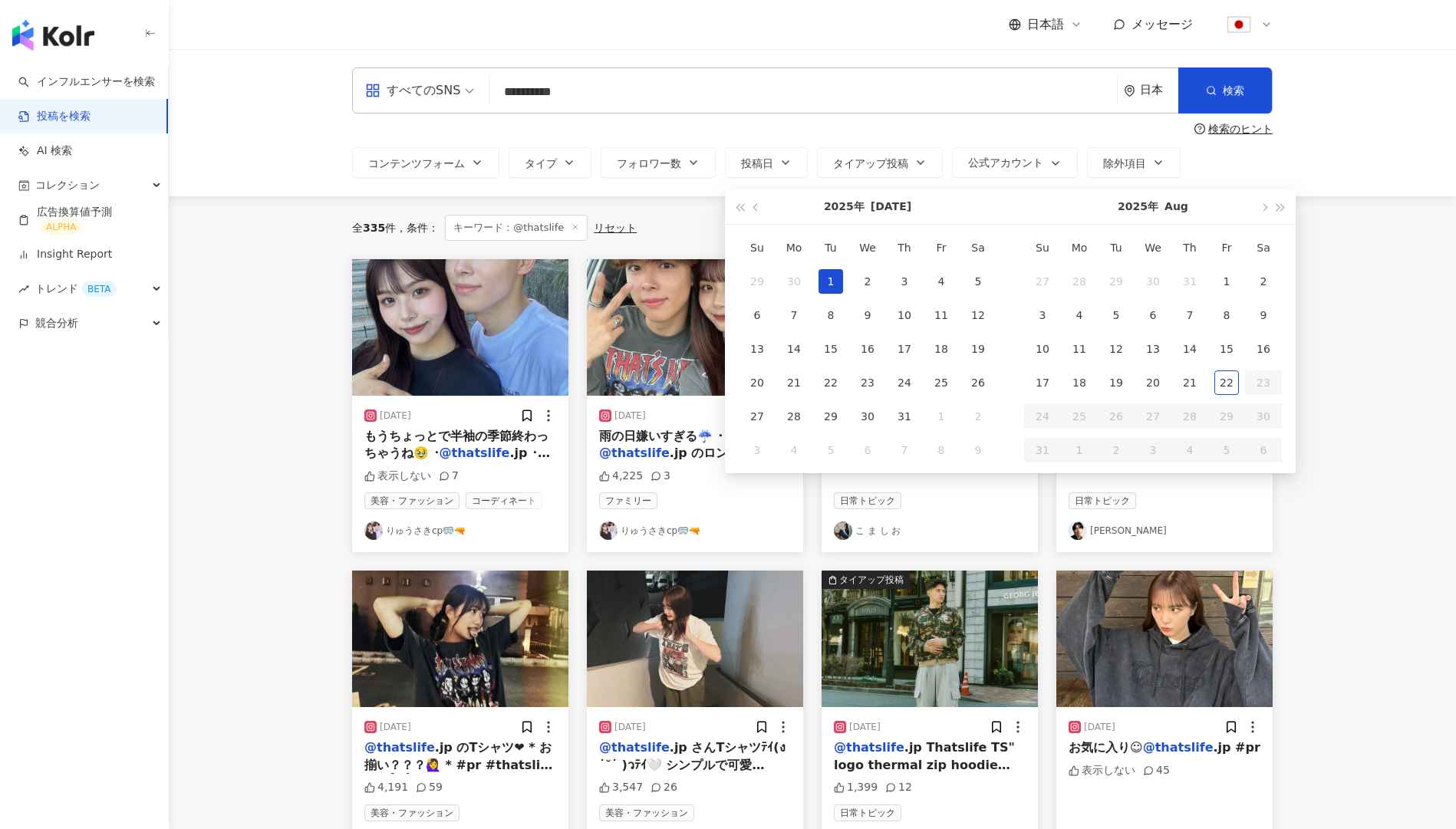
click at [827, 282] on div "1" at bounding box center [831, 281] width 25 height 25
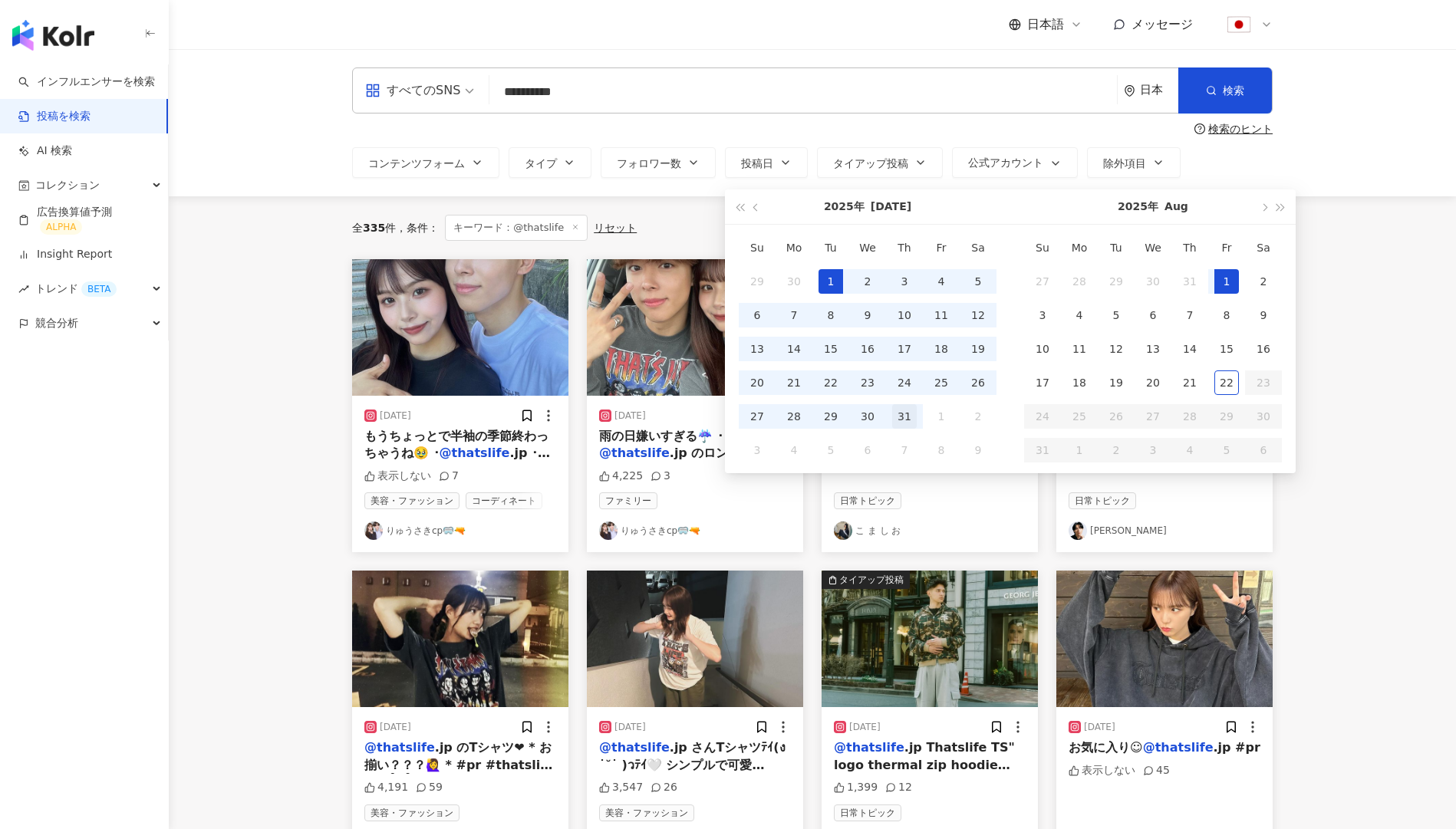
type input "**********"
click at [911, 407] on div "31" at bounding box center [905, 416] width 25 height 25
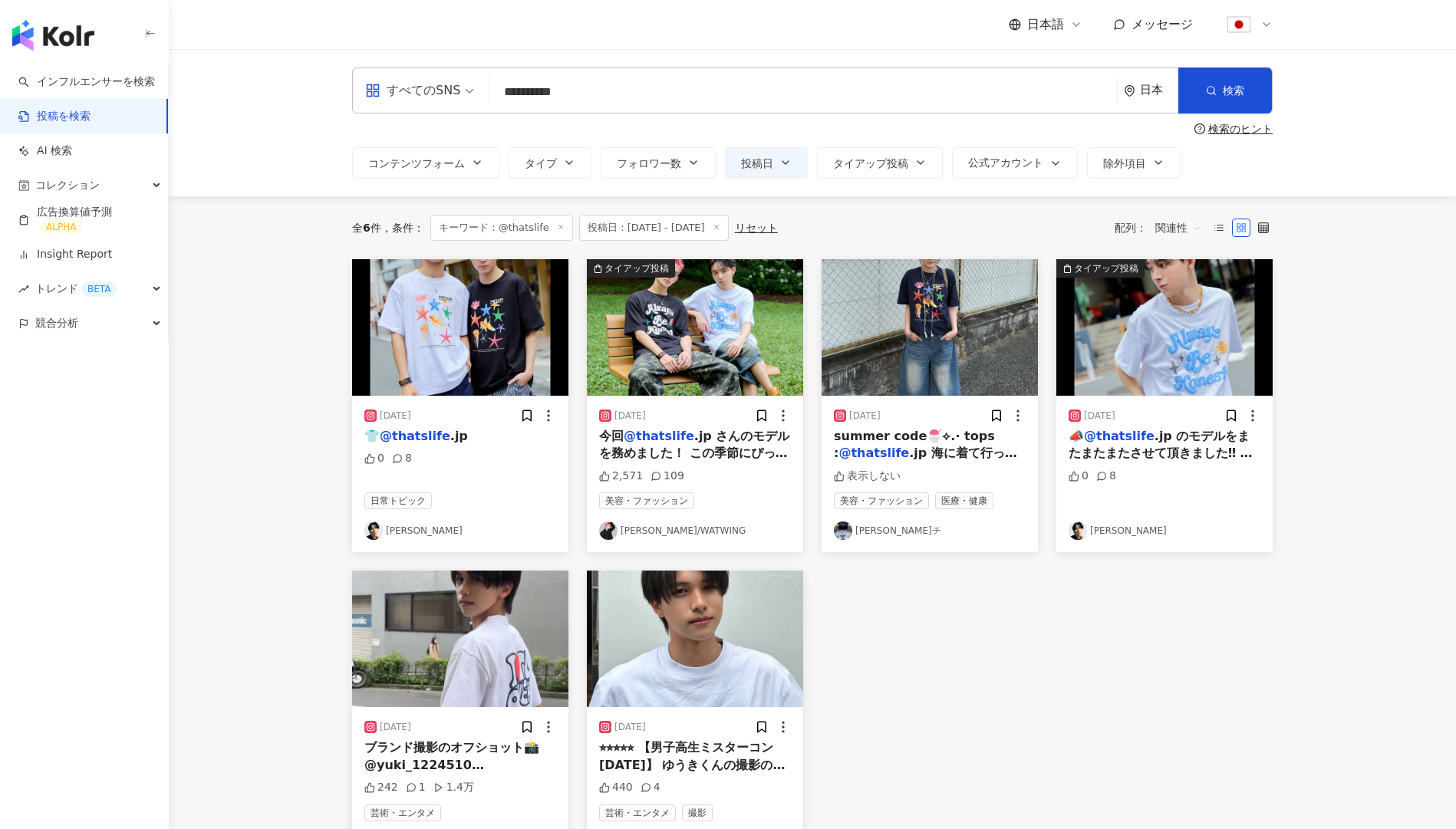
click at [687, 527] on link "桑山 隆太/WATWING" at bounding box center [695, 530] width 192 height 18
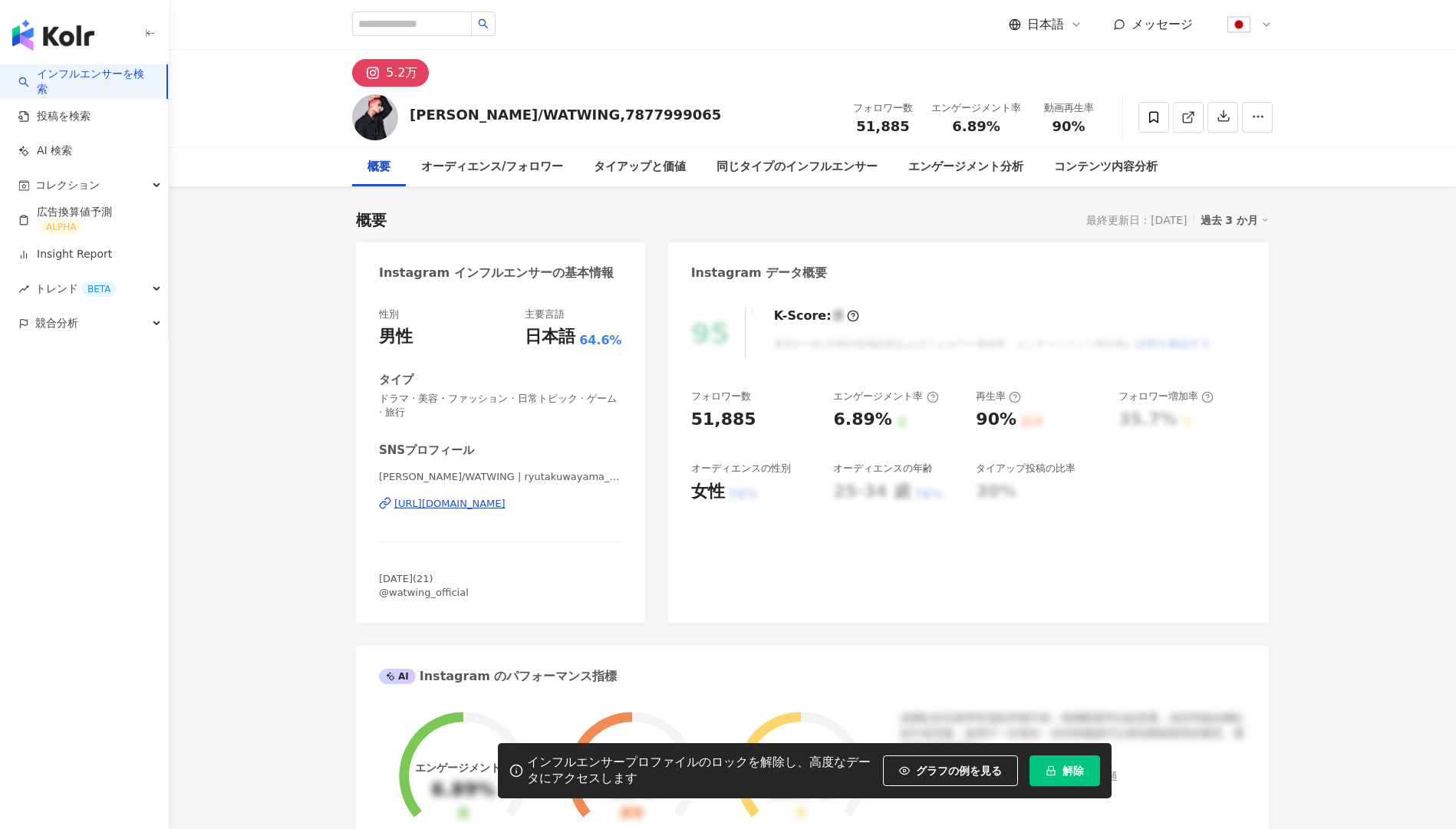
click at [1058, 763] on button "解除" at bounding box center [1065, 770] width 71 height 30
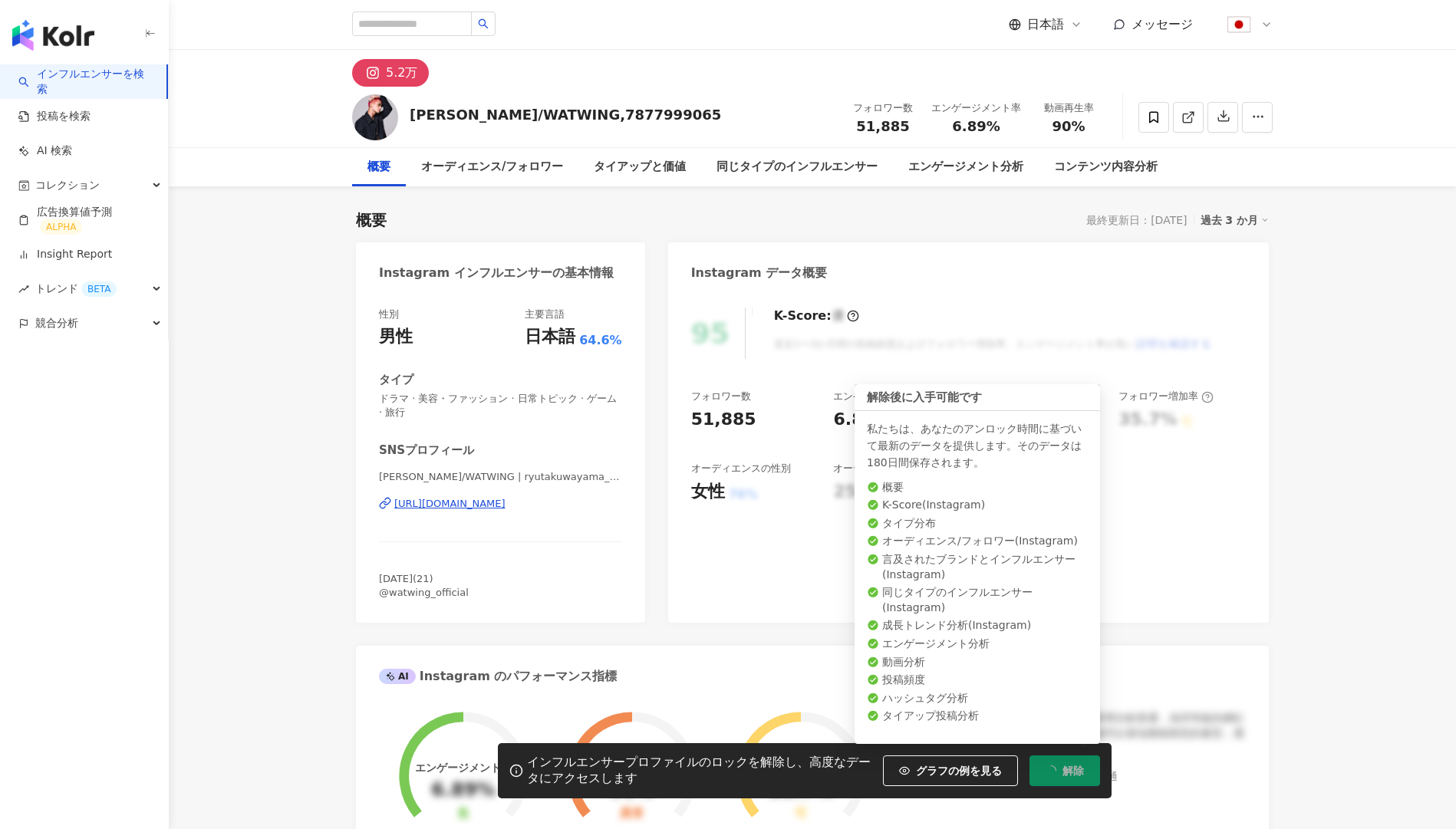
click at [1074, 770] on span "解除" at bounding box center [1073, 770] width 22 height 12
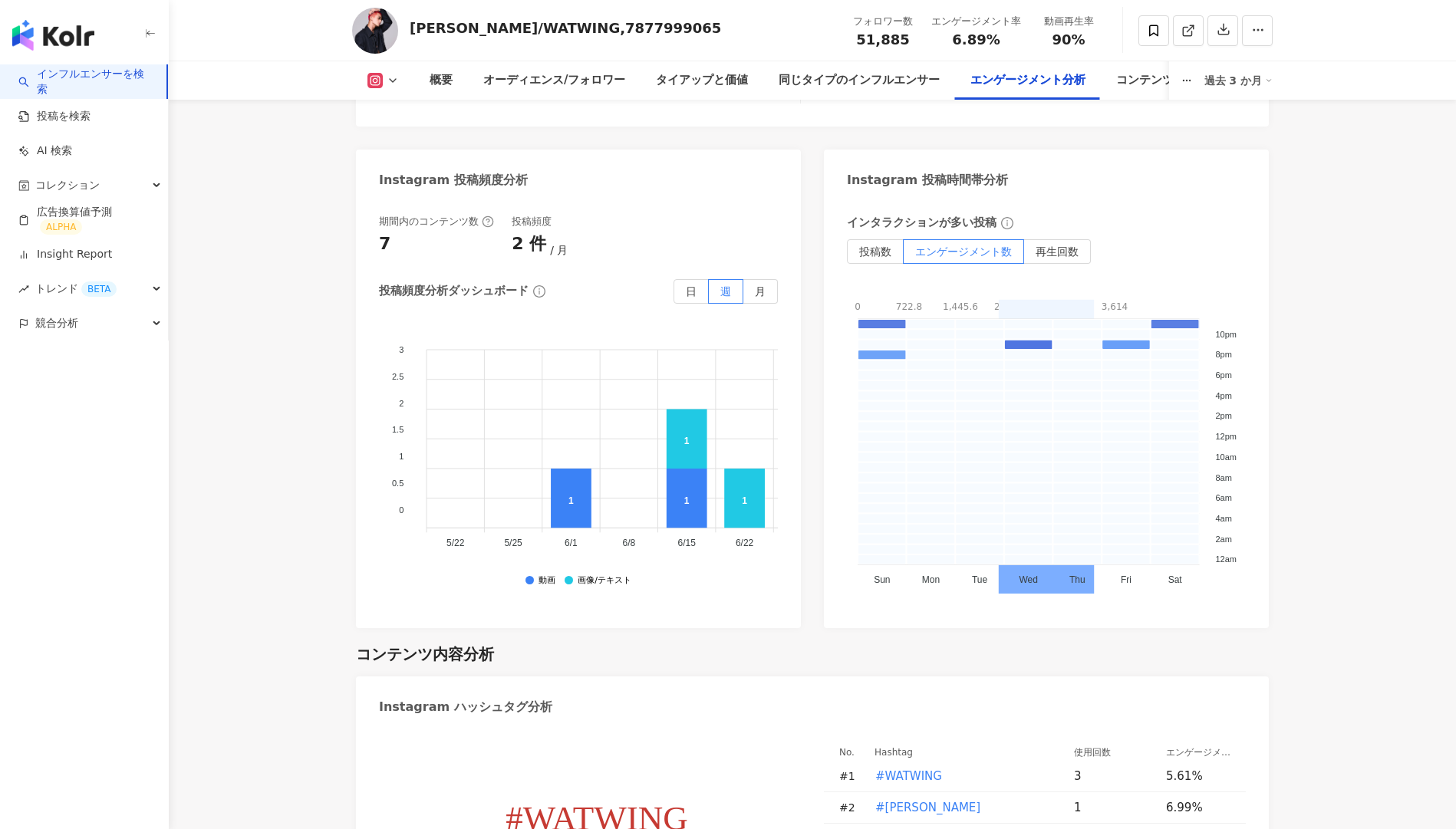
scroll to position [3955, 0]
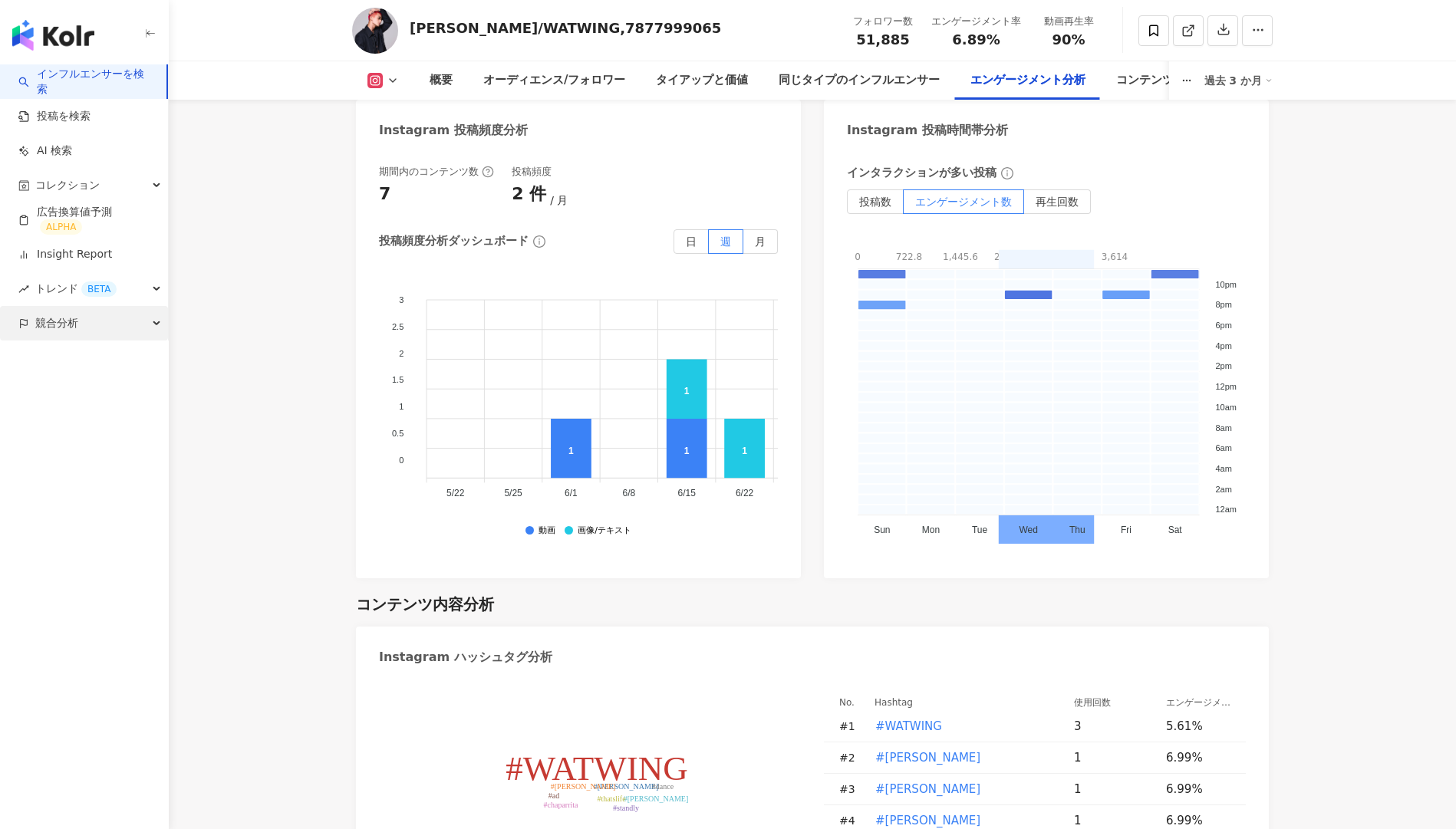
click at [119, 328] on div "競合分析" at bounding box center [83, 323] width 168 height 34
click at [112, 358] on link "アカウント分析" at bounding box center [74, 358] width 75 height 15
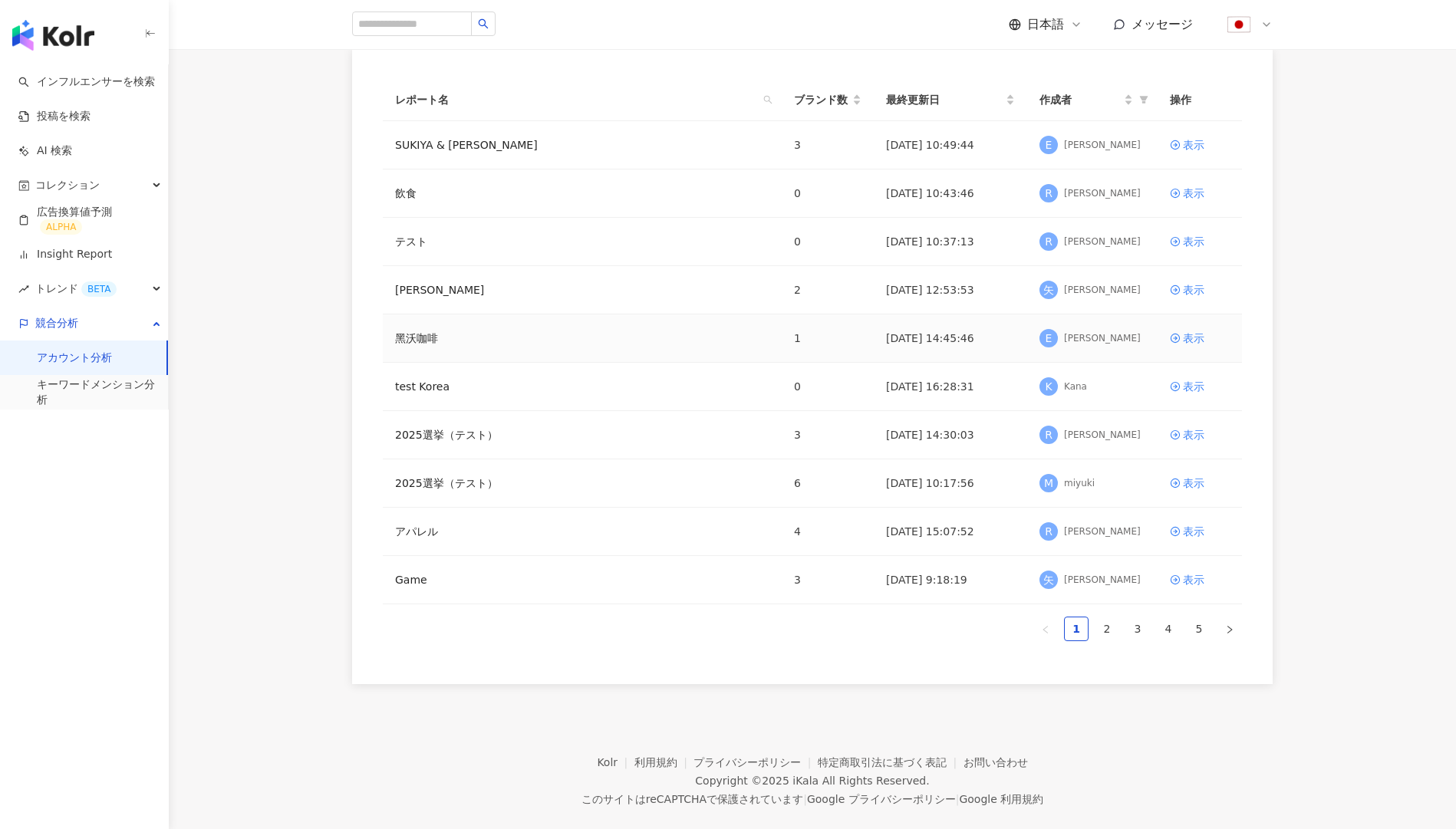
scroll to position [144, 0]
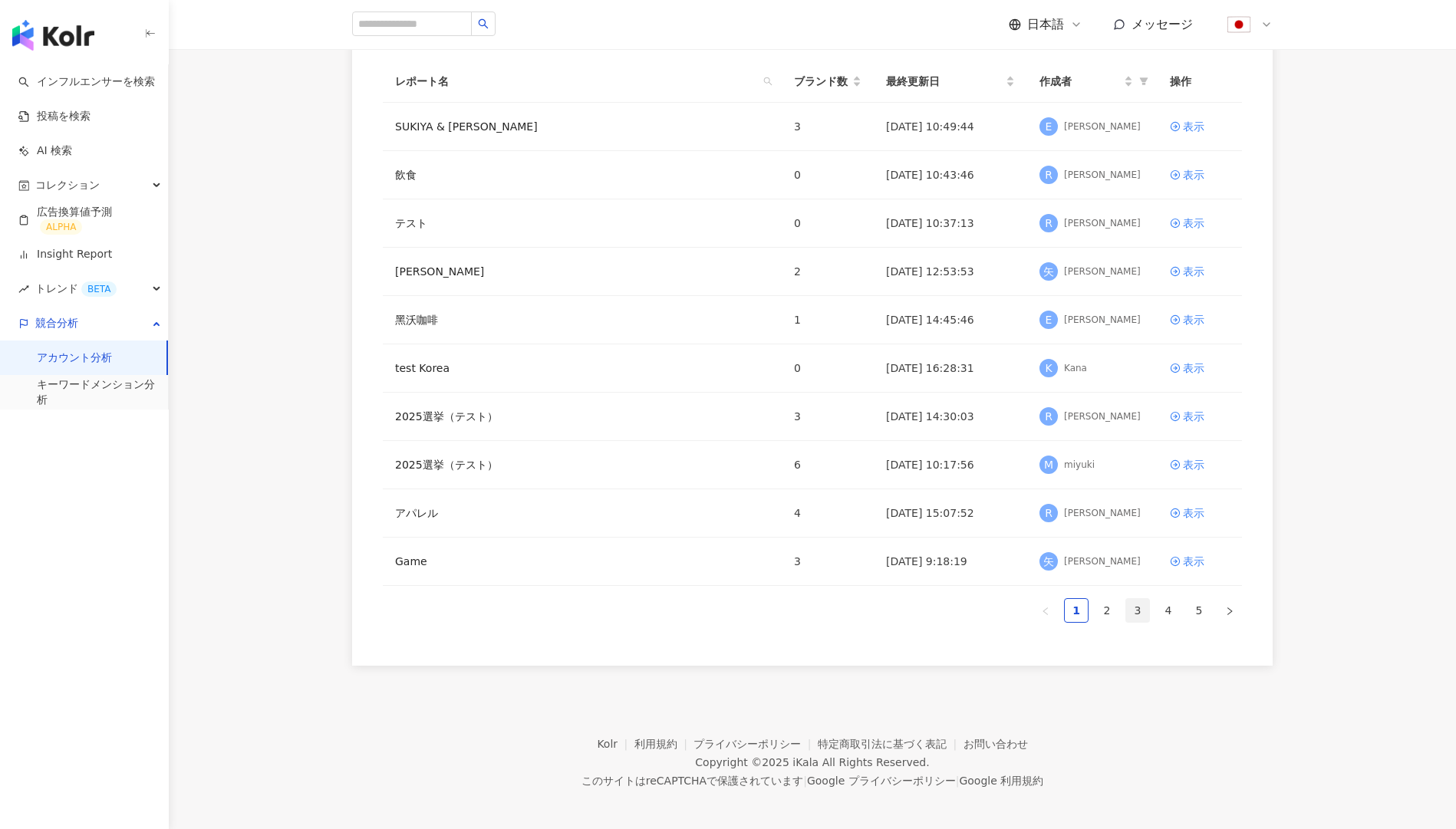
click at [1131, 609] on link "3" at bounding box center [1138, 610] width 23 height 23
click at [1158, 606] on link "4" at bounding box center [1168, 610] width 23 height 23
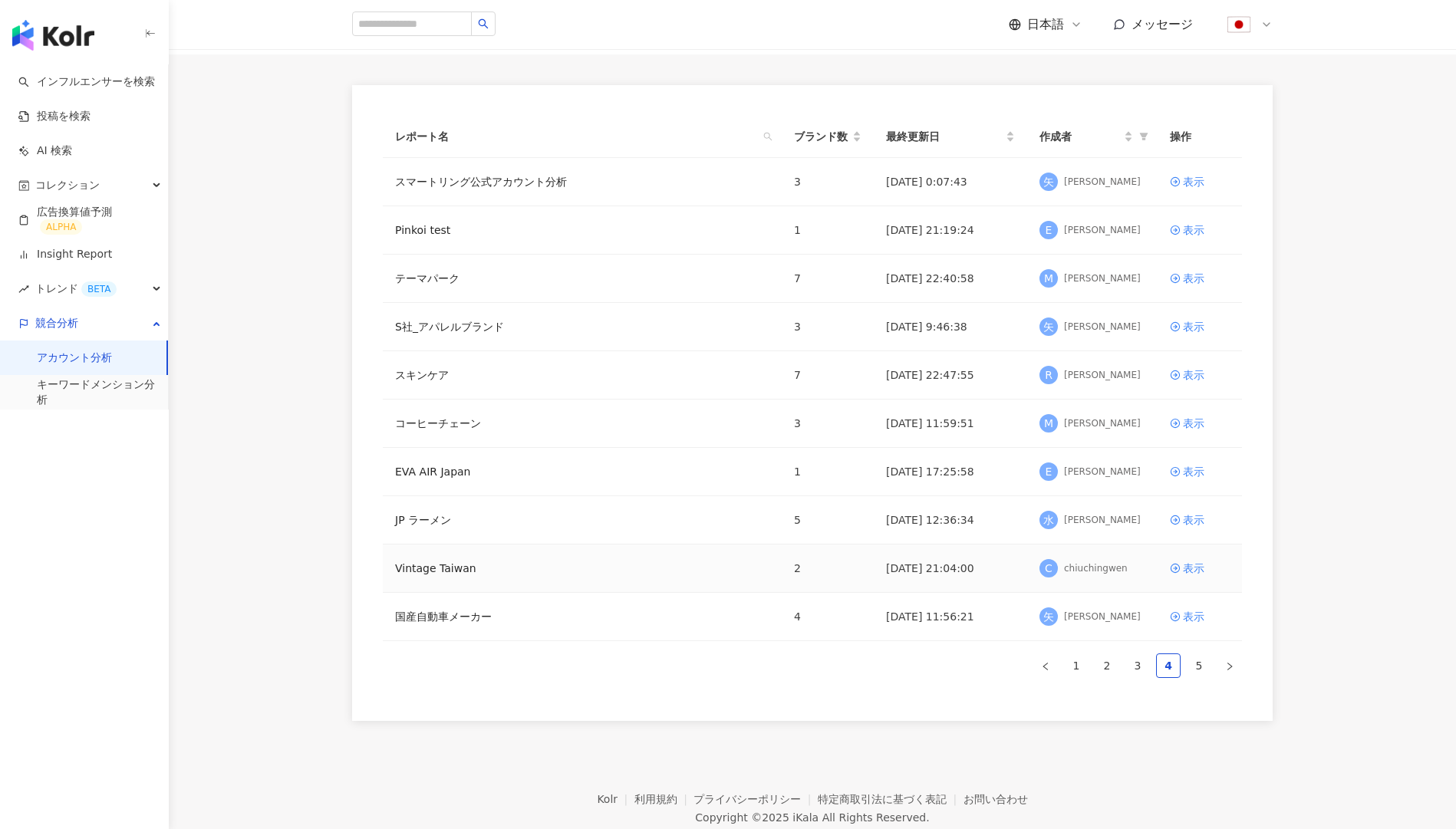
scroll to position [54, 0]
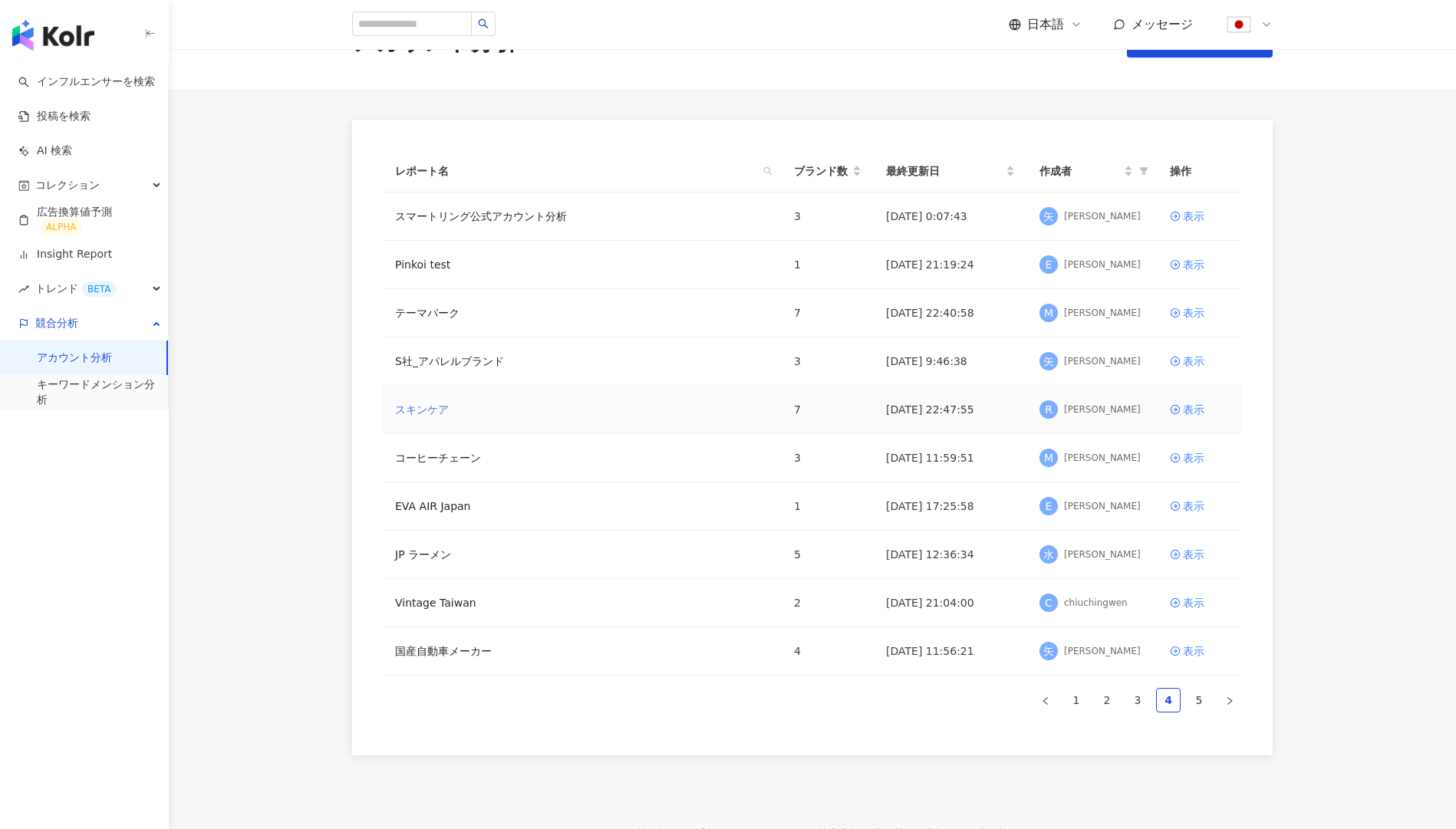
click at [436, 411] on link "スキンケア" at bounding box center [421, 410] width 54 height 17
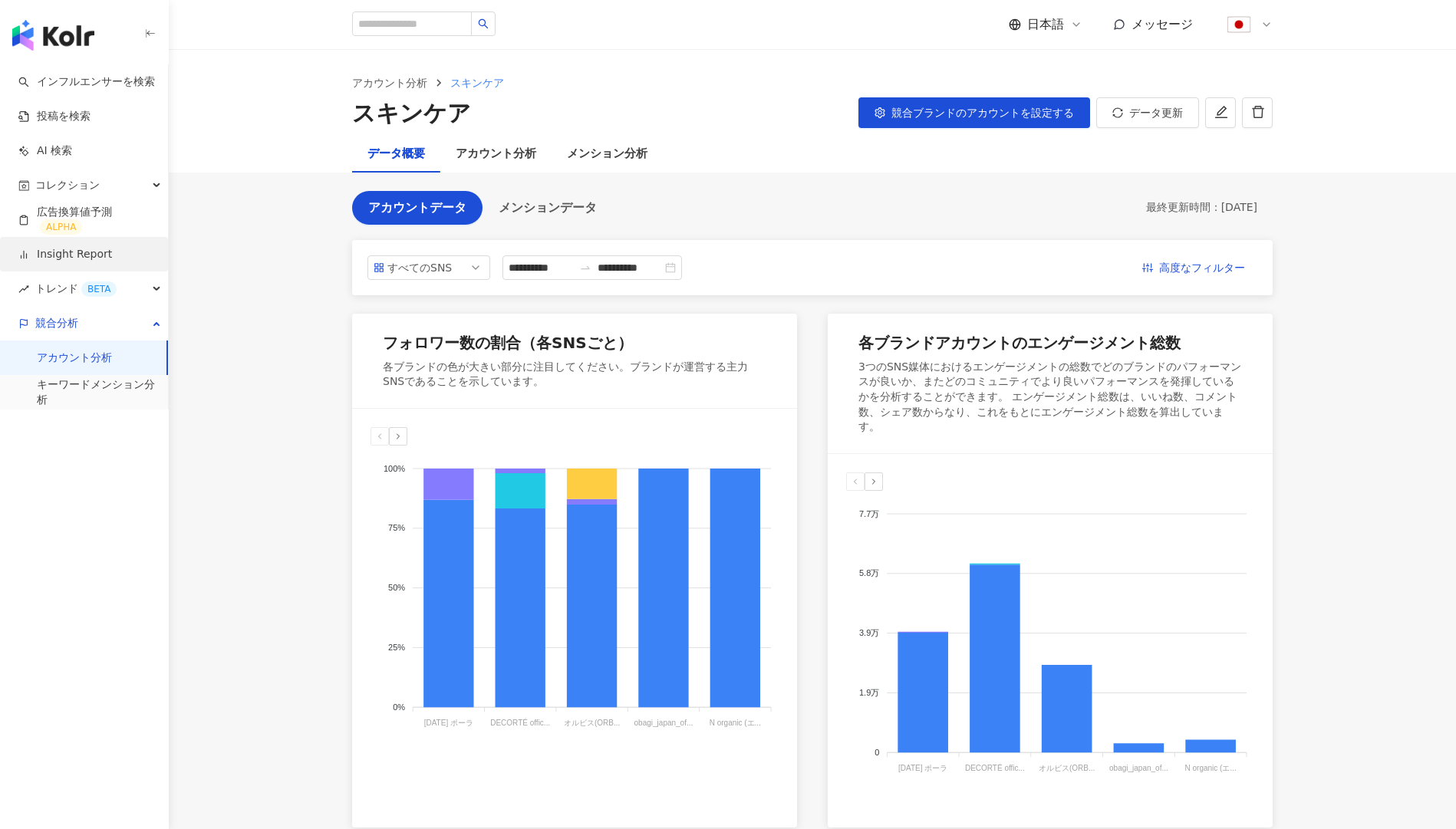
click at [112, 249] on link "Insight Report" at bounding box center [64, 255] width 94 height 15
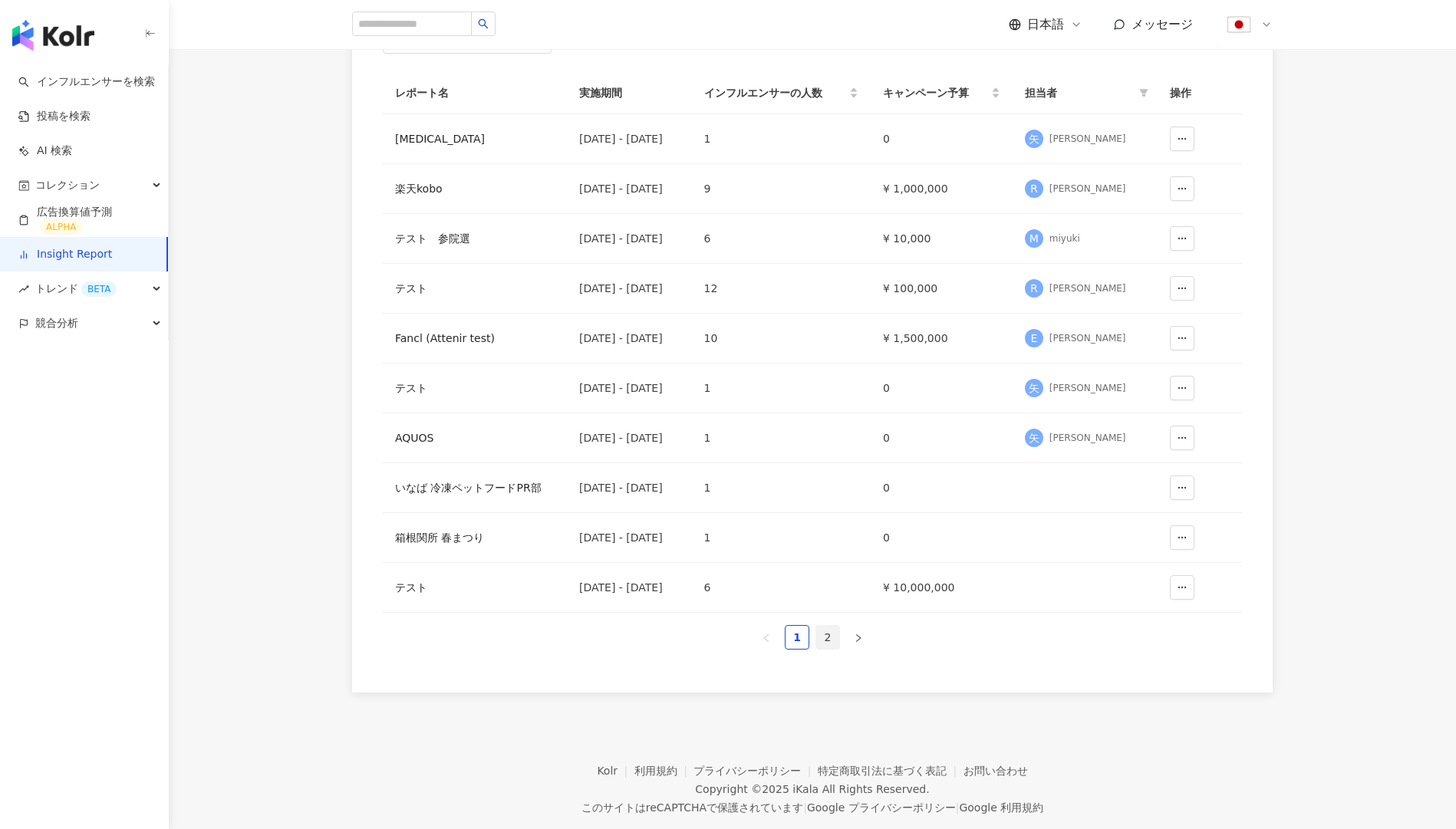
click at [830, 637] on link "2" at bounding box center [827, 637] width 23 height 23
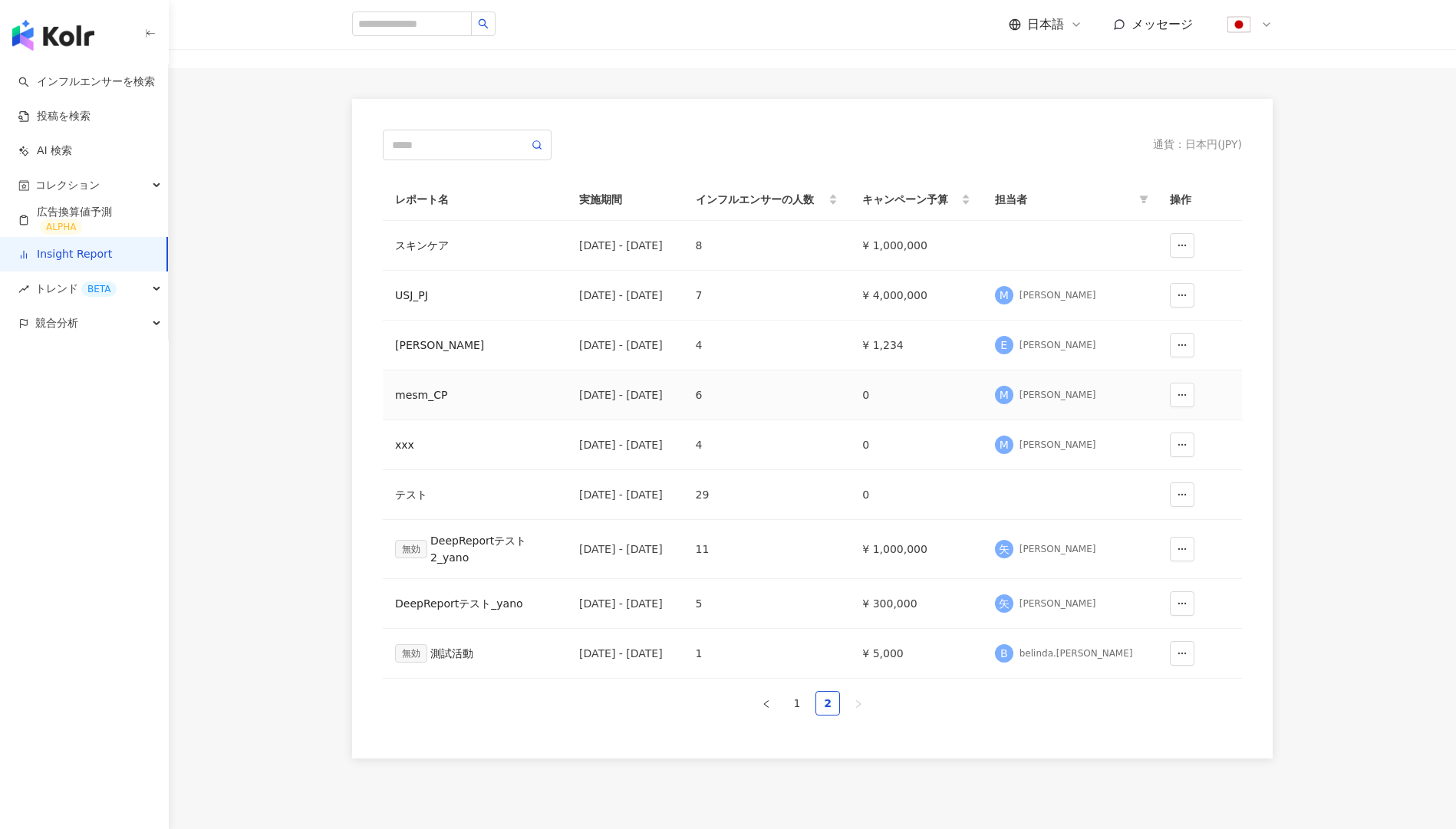
scroll to position [50, 0]
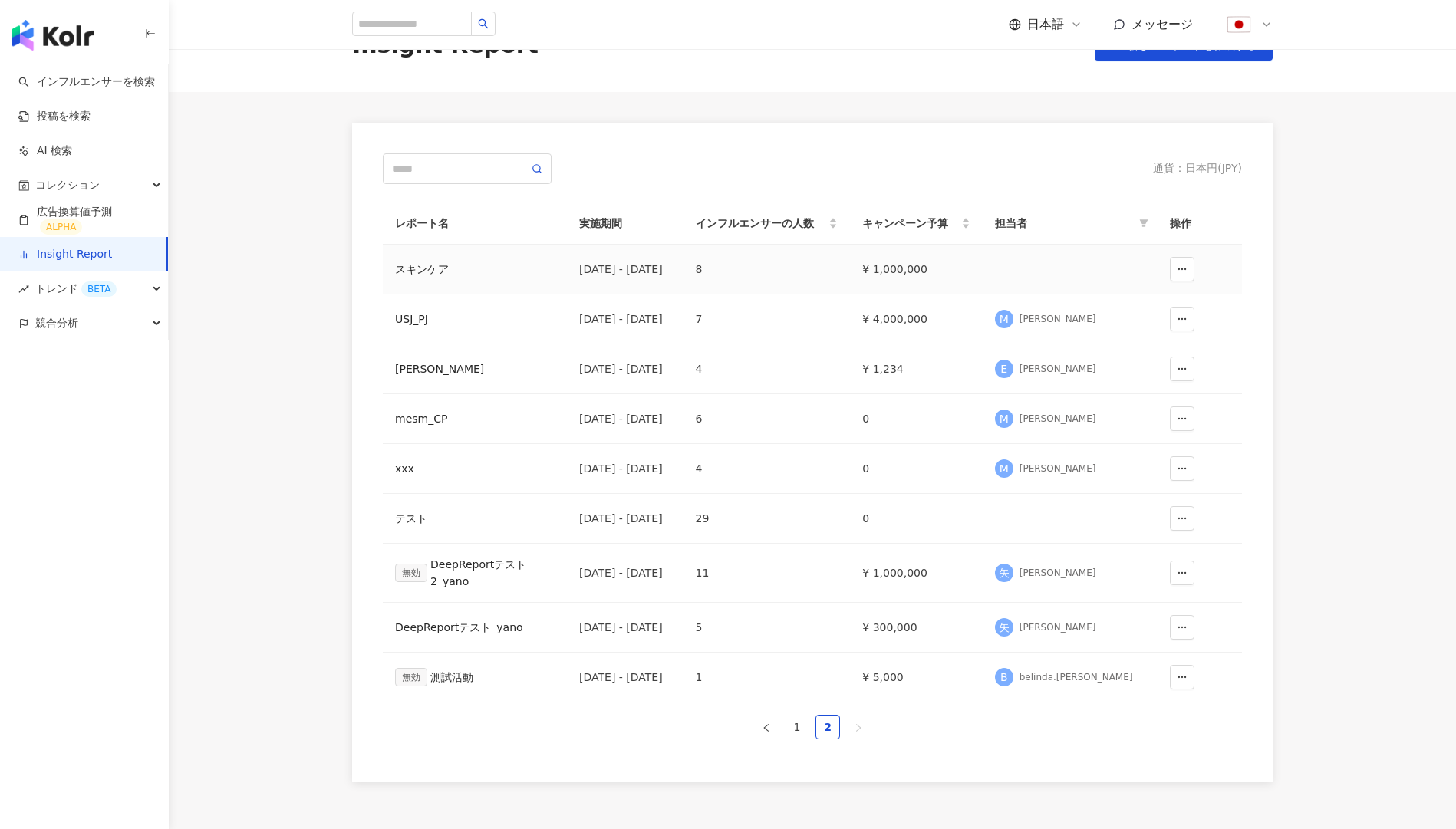
click at [442, 269] on div "スキンケア" at bounding box center [474, 270] width 160 height 17
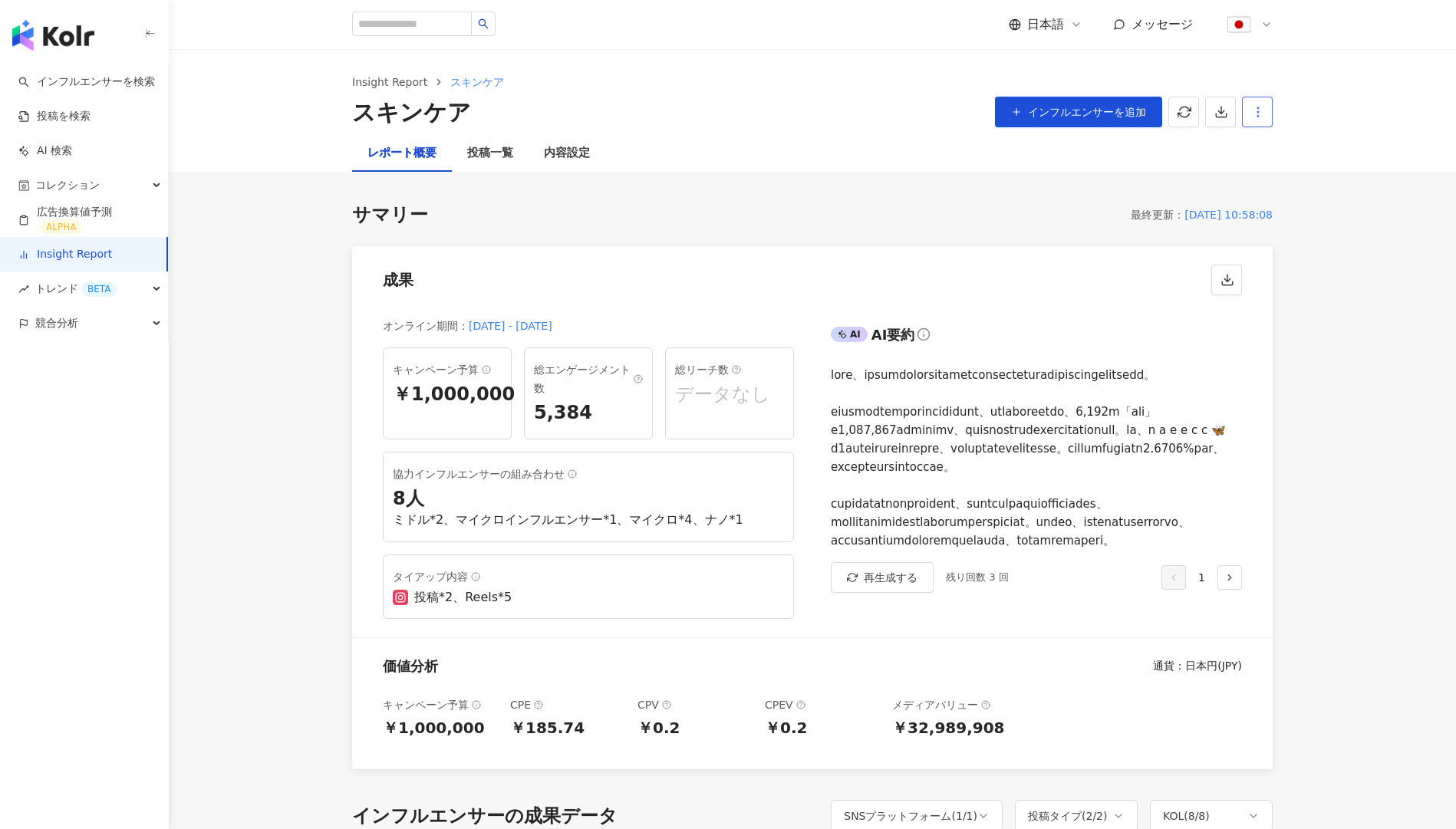
click at [1267, 113] on button "button" at bounding box center [1257, 112] width 30 height 30
click at [1299, 155] on div "レポート設定" at bounding box center [1322, 149] width 135 height 17
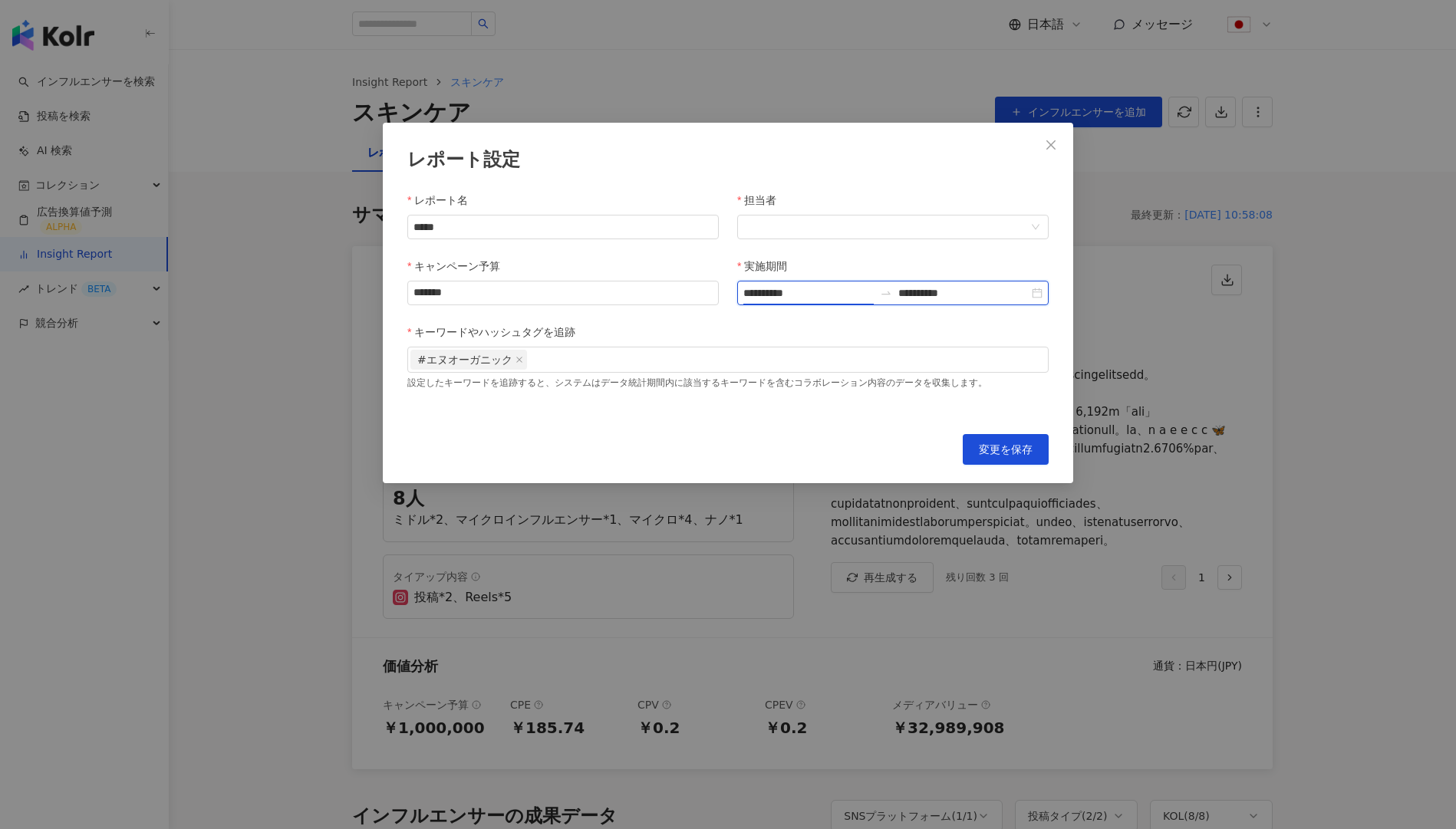
click at [767, 294] on input "**********" at bounding box center [808, 293] width 131 height 17
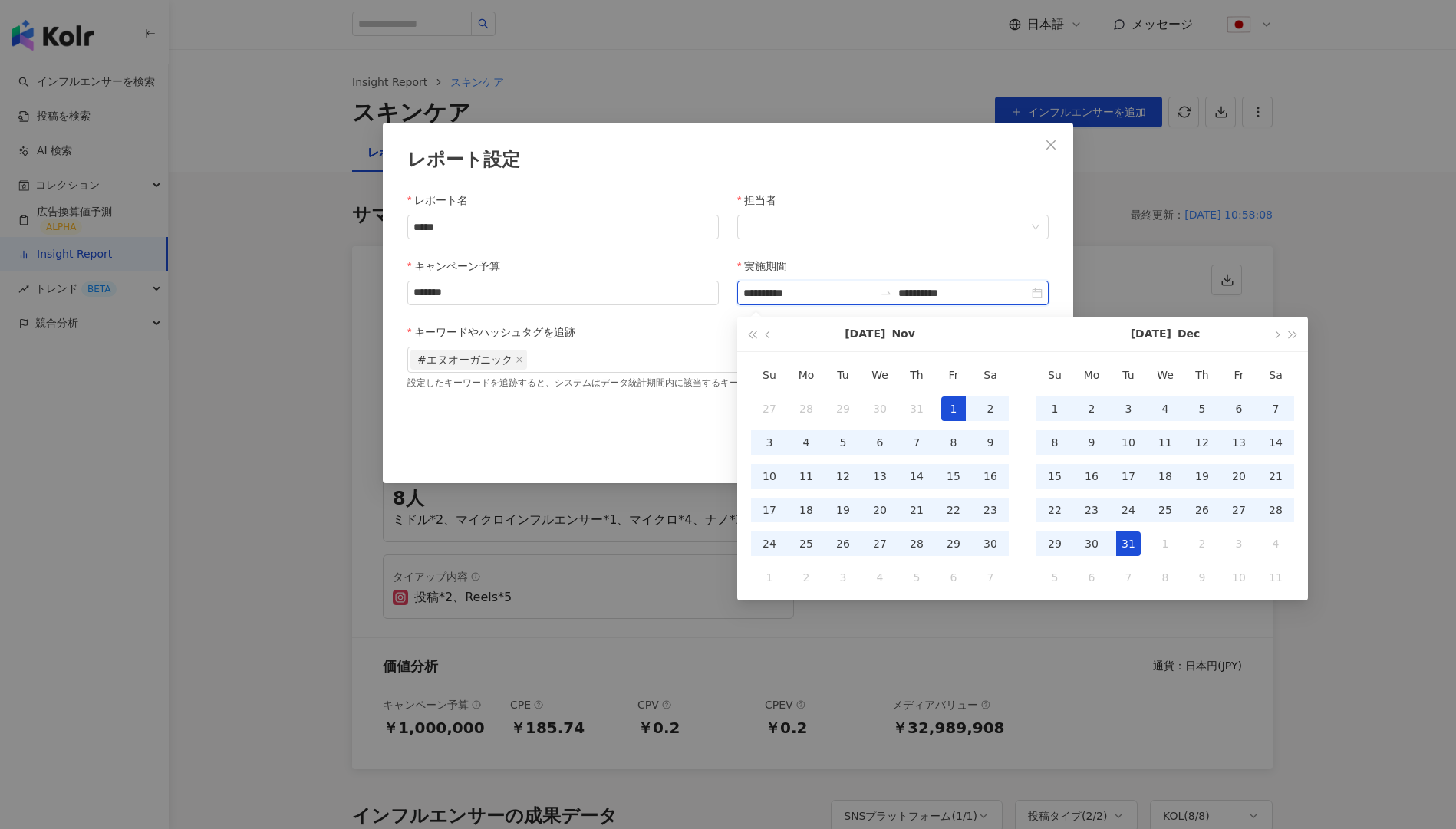
click at [946, 288] on input "**********" at bounding box center [964, 293] width 131 height 17
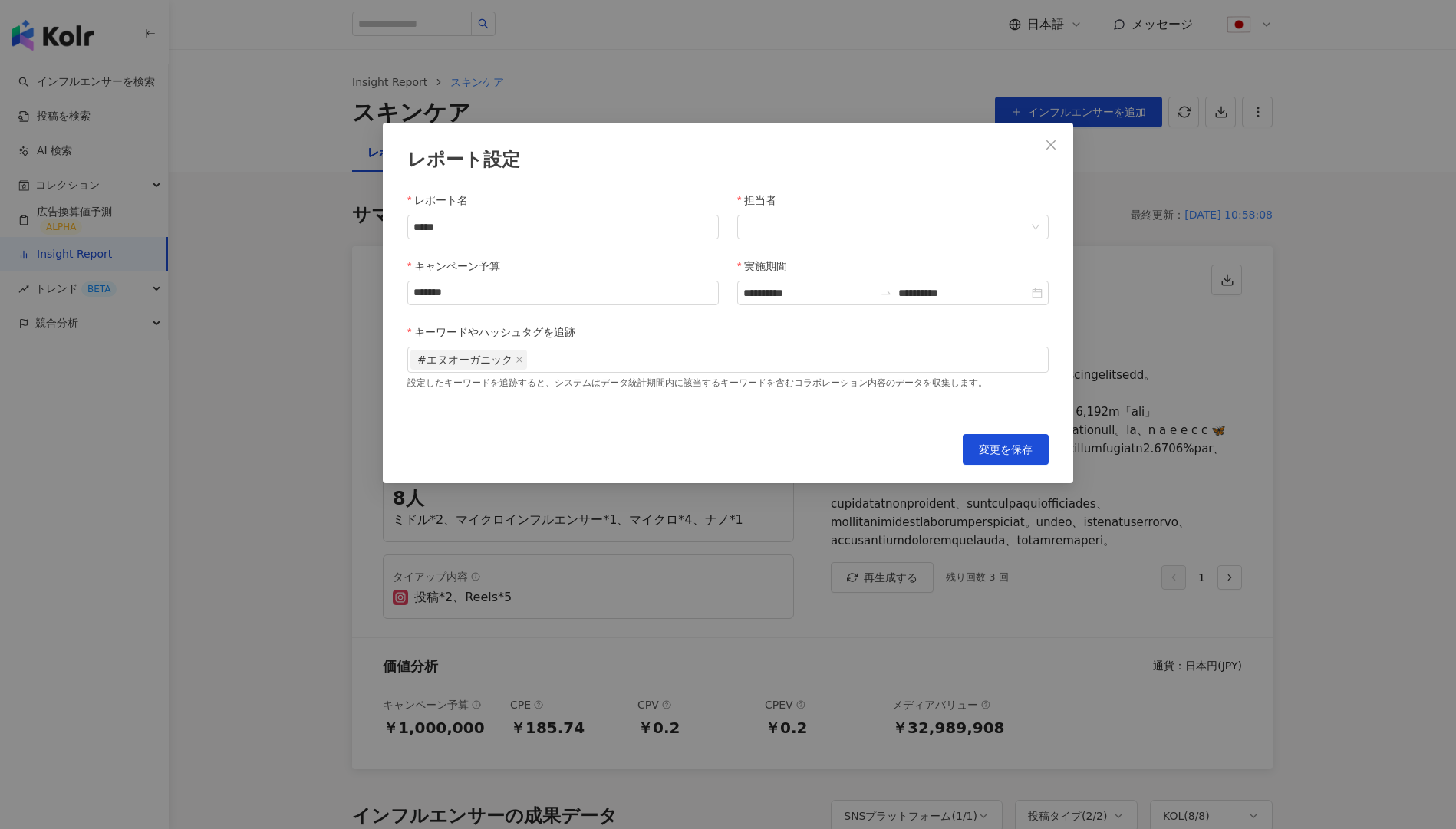
click at [993, 249] on div "**********" at bounding box center [728, 304] width 642 height 224
click at [999, 445] on span "変更を保存" at bounding box center [1005, 449] width 54 height 12
click at [1050, 145] on icon "close" at bounding box center [1051, 144] width 9 height 9
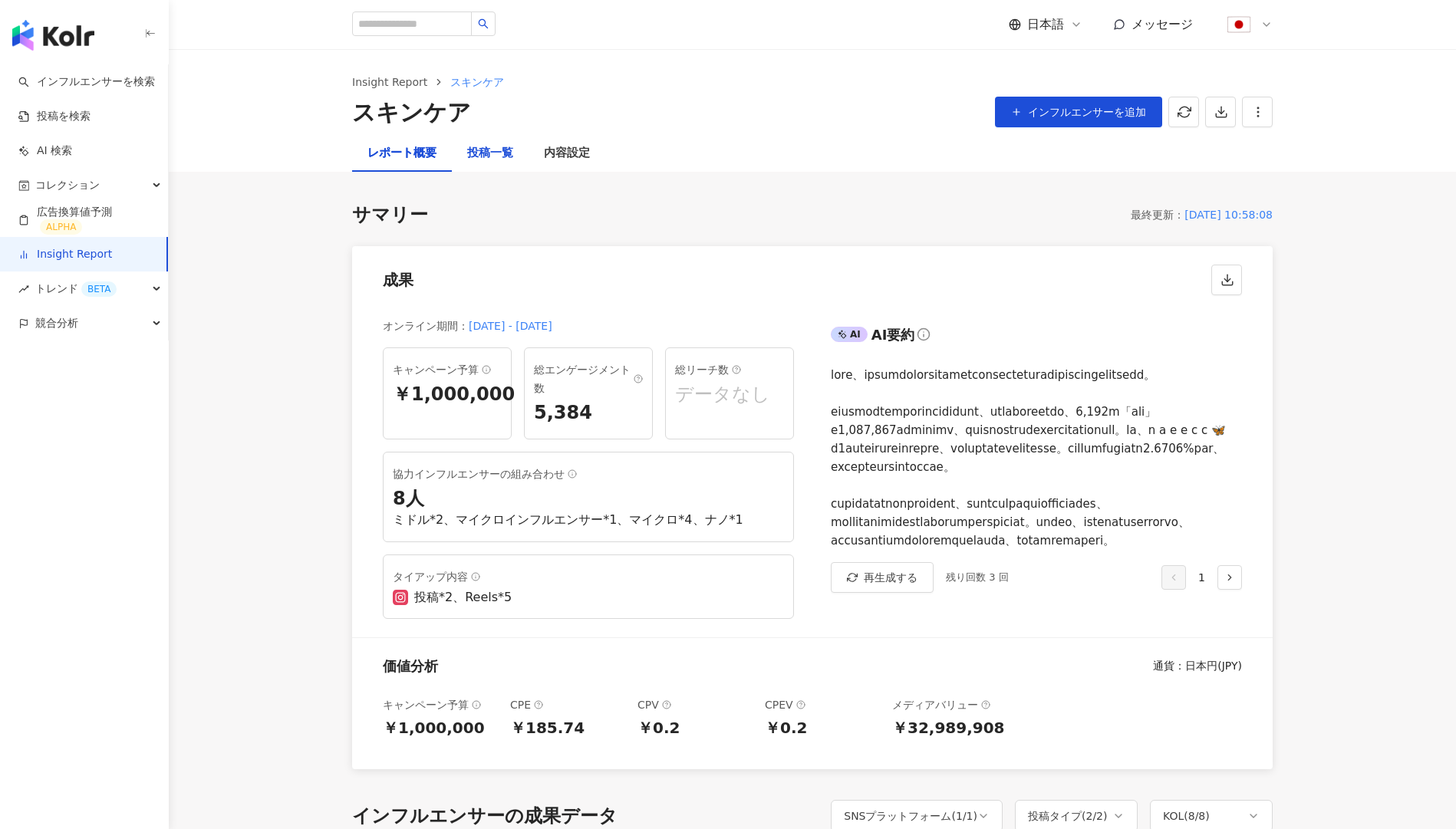
click at [475, 157] on div "投稿一覧" at bounding box center [490, 152] width 46 height 18
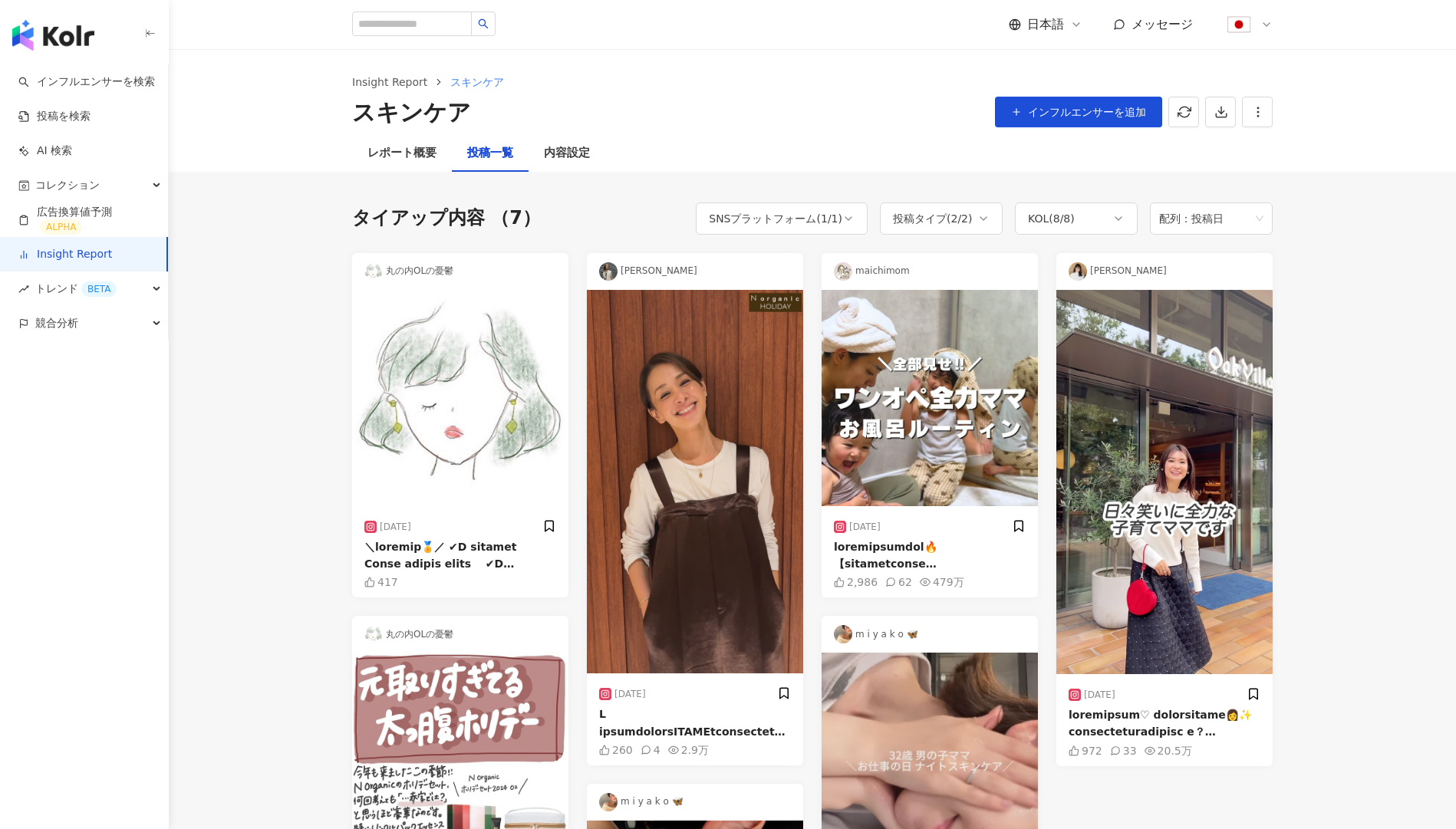
click at [408, 131] on div "Insight Report スキンケア スキンケア インフルエンサーを追加" at bounding box center [812, 92] width 1287 height 86
click at [406, 143] on div "レポート概要" at bounding box center [401, 153] width 99 height 37
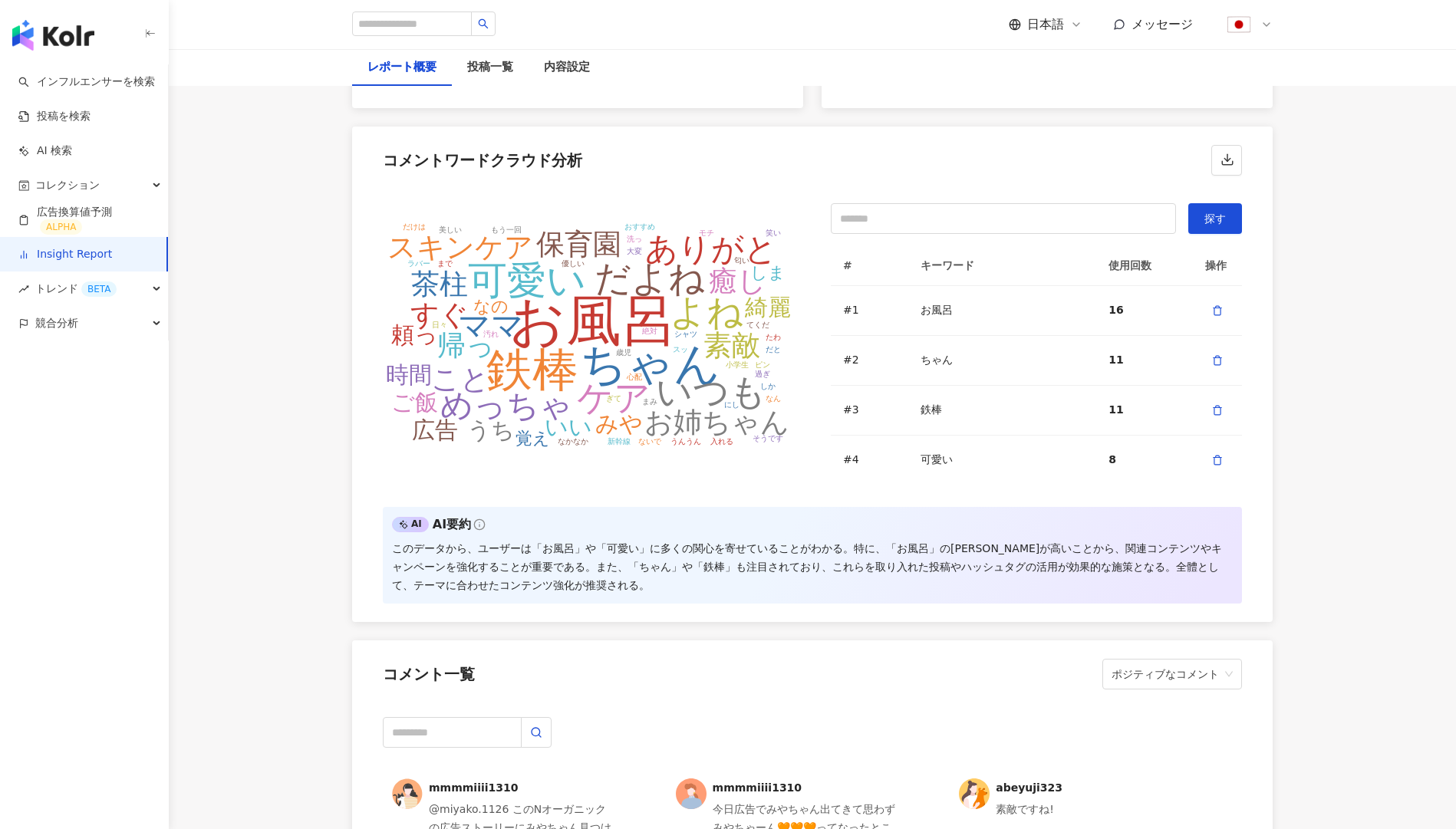
scroll to position [4003, 0]
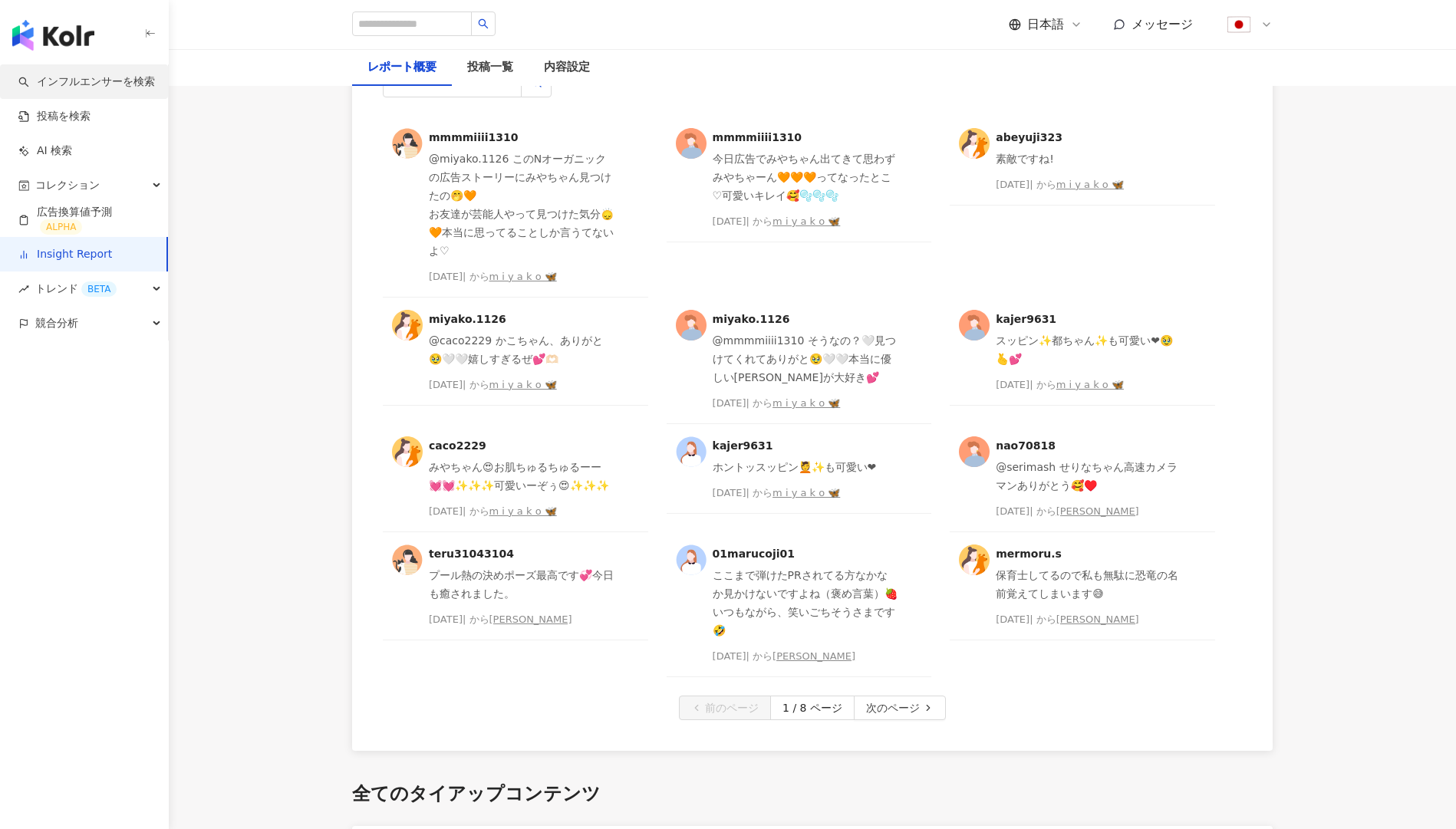
click at [120, 75] on link "インフルエンサーを検索" at bounding box center [86, 82] width 136 height 15
click at [115, 77] on link "インフルエンサーを検索" at bounding box center [86, 82] width 136 height 15
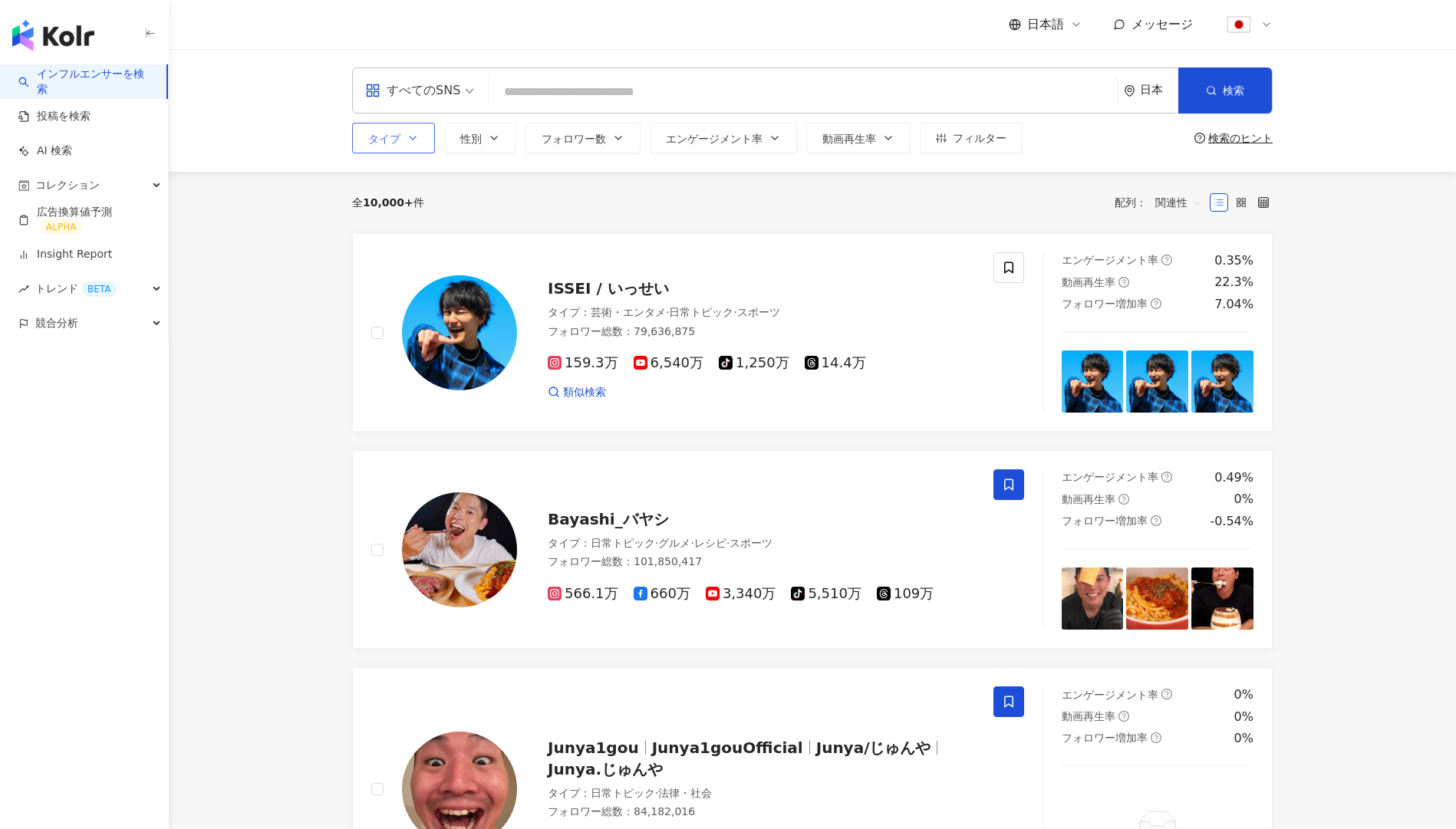
click at [407, 142] on icon "button" at bounding box center [413, 137] width 12 height 12
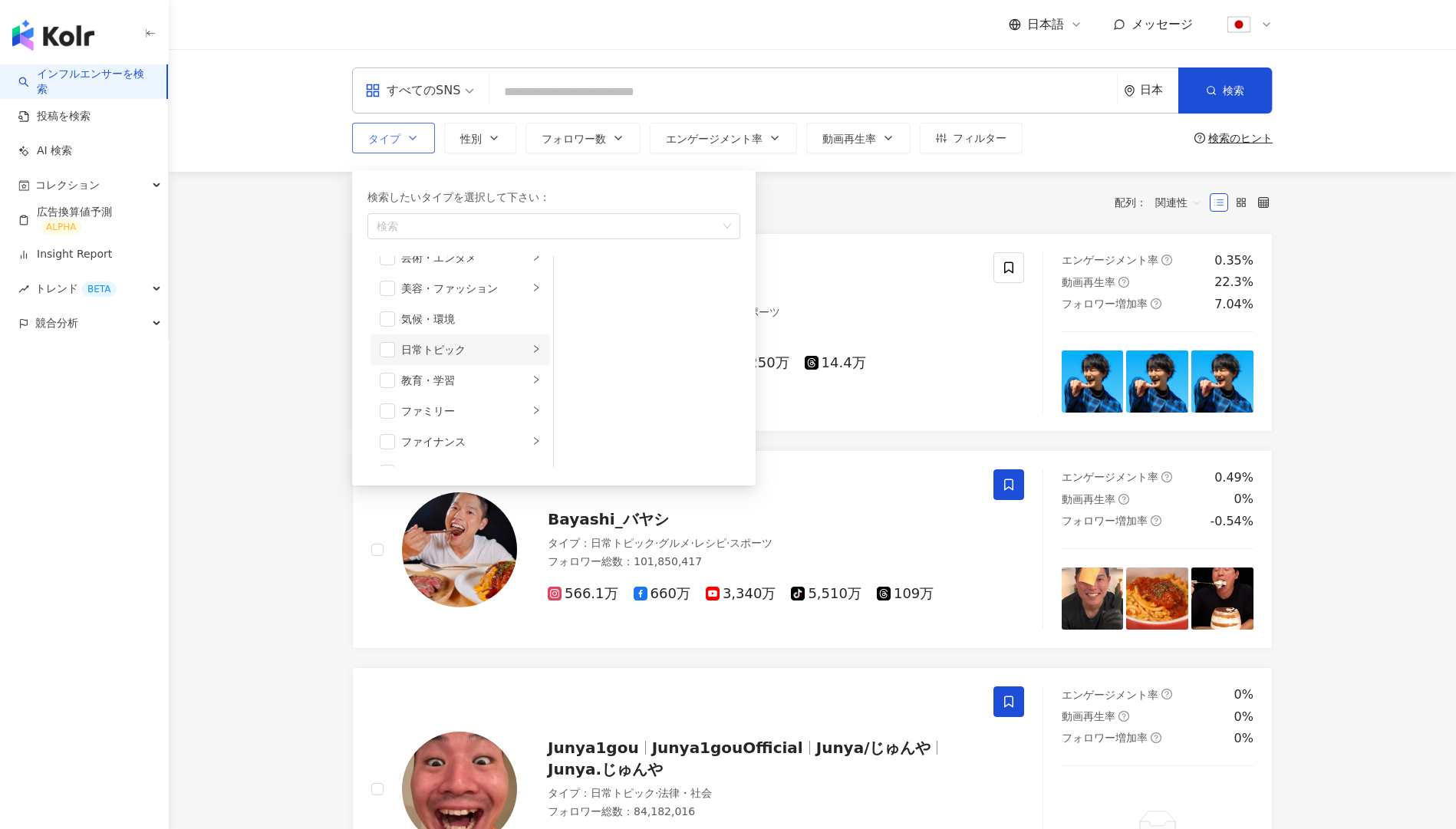
scroll to position [23, 0]
click at [436, 74] on input "search" at bounding box center [419, 80] width 109 height 25
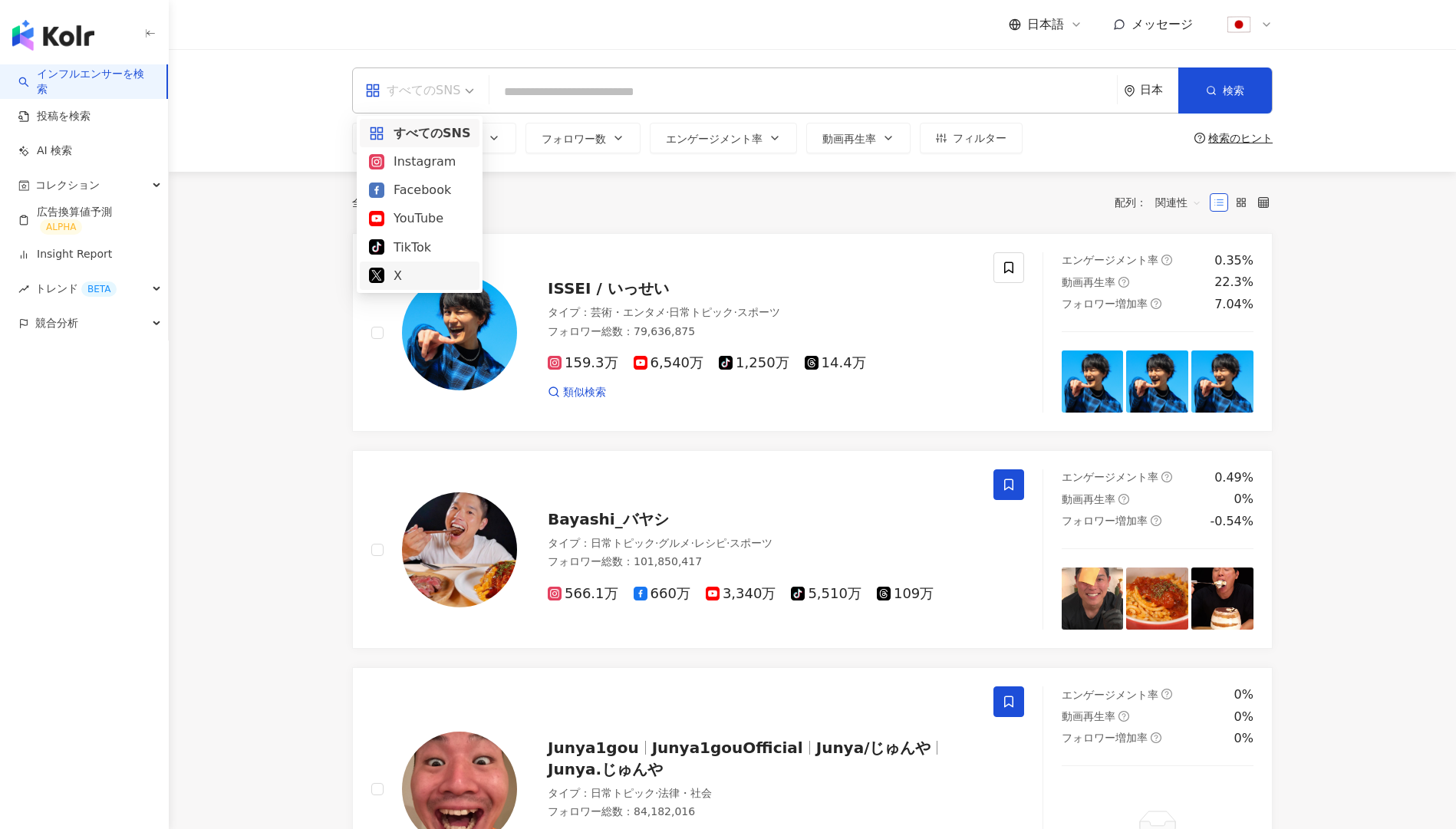
click at [398, 135] on span "タイプ" at bounding box center [384, 138] width 32 height 12
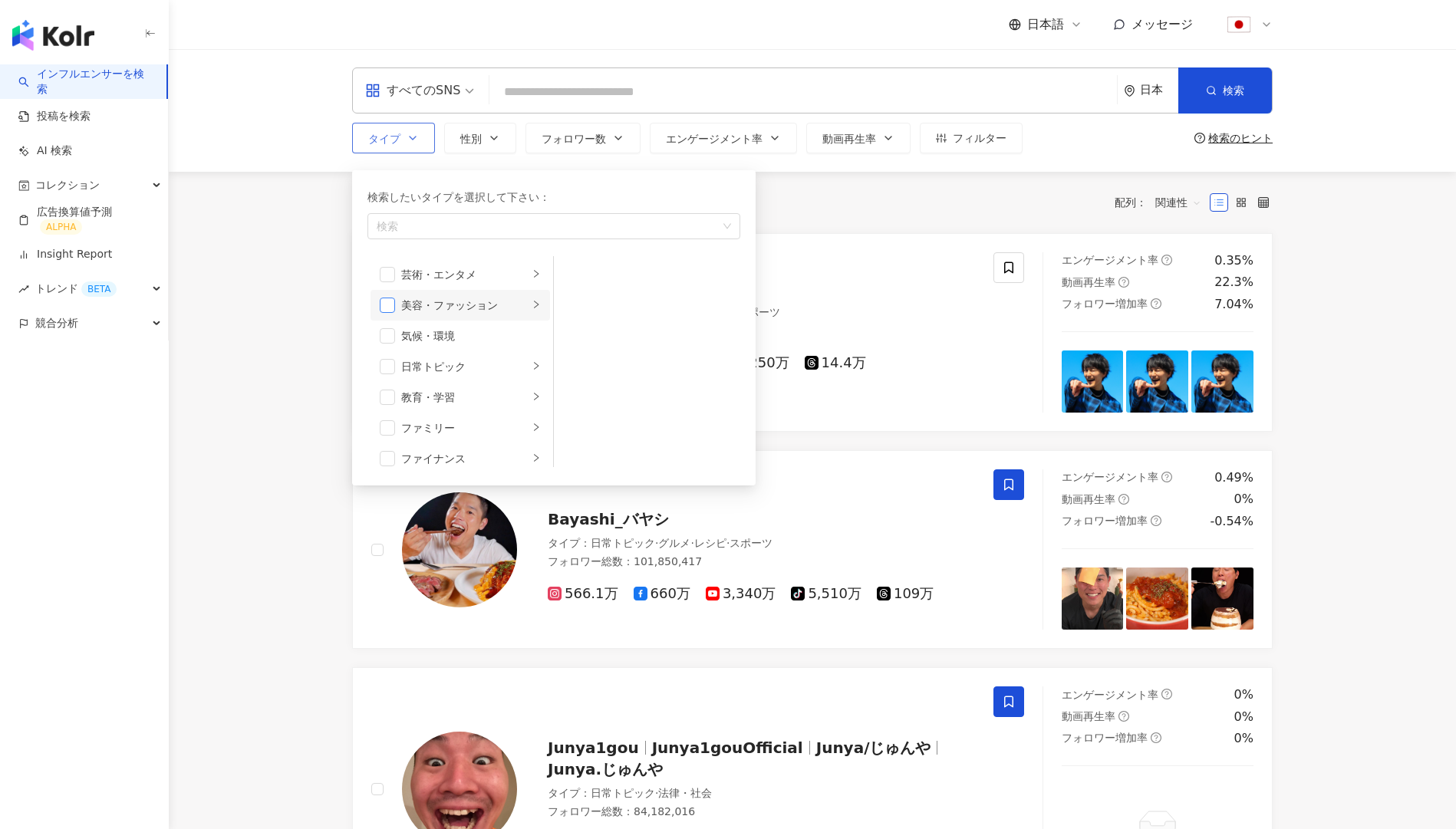
click at [393, 303] on span "button" at bounding box center [387, 305] width 15 height 15
click at [460, 303] on div "美容・ファッション" at bounding box center [465, 306] width 128 height 17
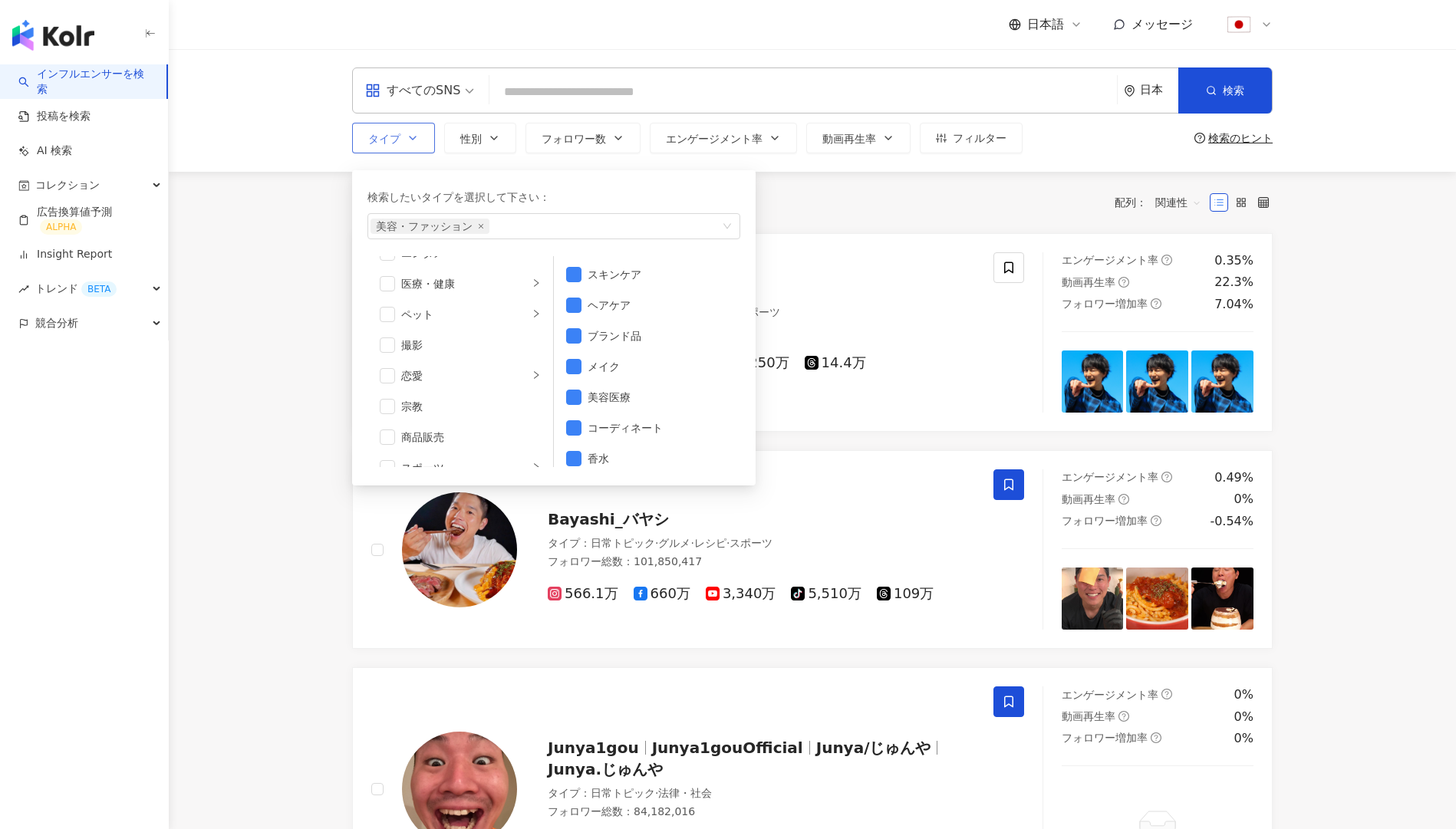
scroll to position [391, 0]
click at [463, 277] on div "医療・健康" at bounding box center [465, 283] width 128 height 17
click at [629, 337] on div "栄養・ヘルスケア" at bounding box center [658, 336] width 140 height 17
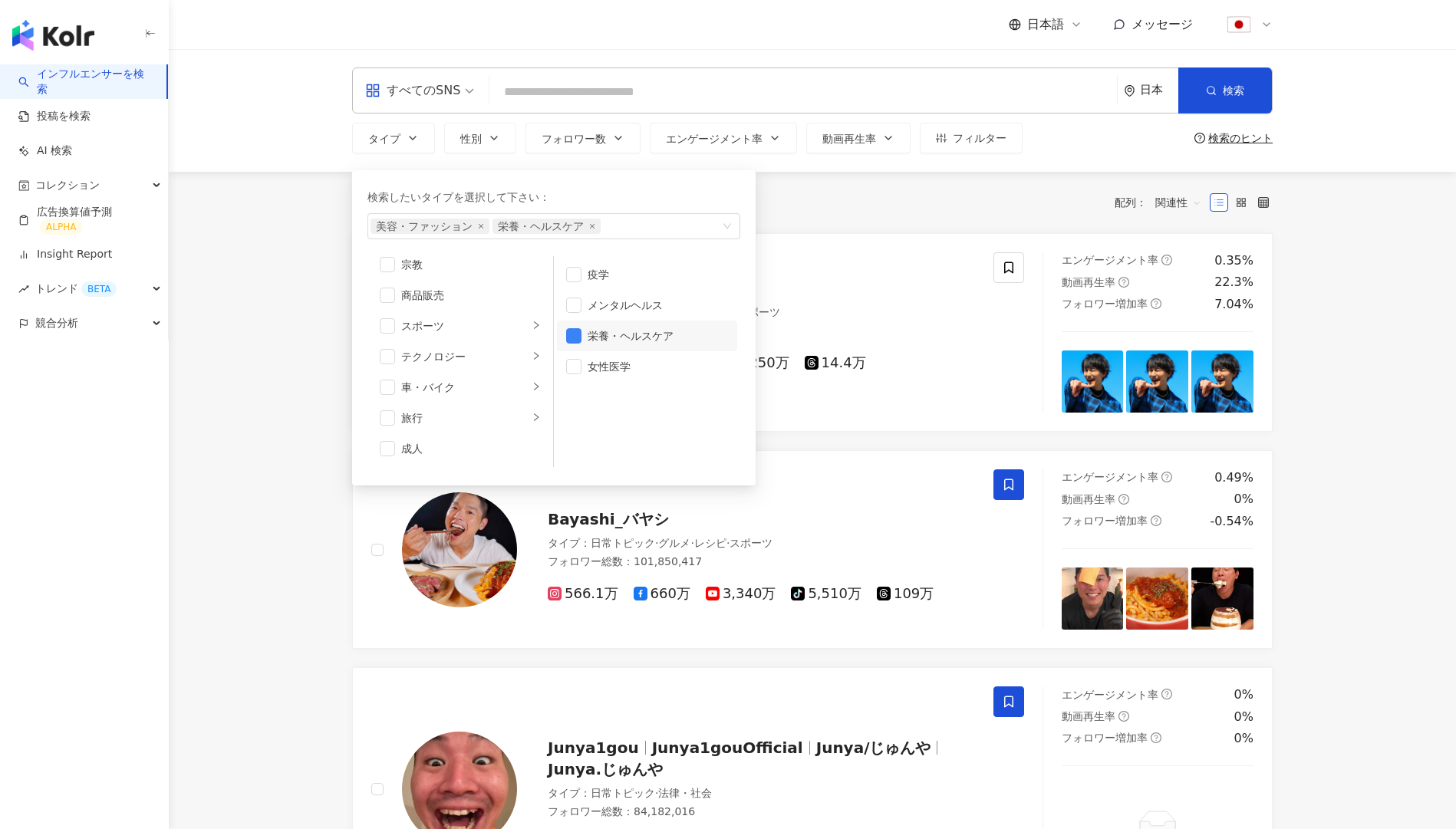
click at [861, 217] on div "全 10,000+ 件 配列： 関連性" at bounding box center [812, 203] width 921 height 62
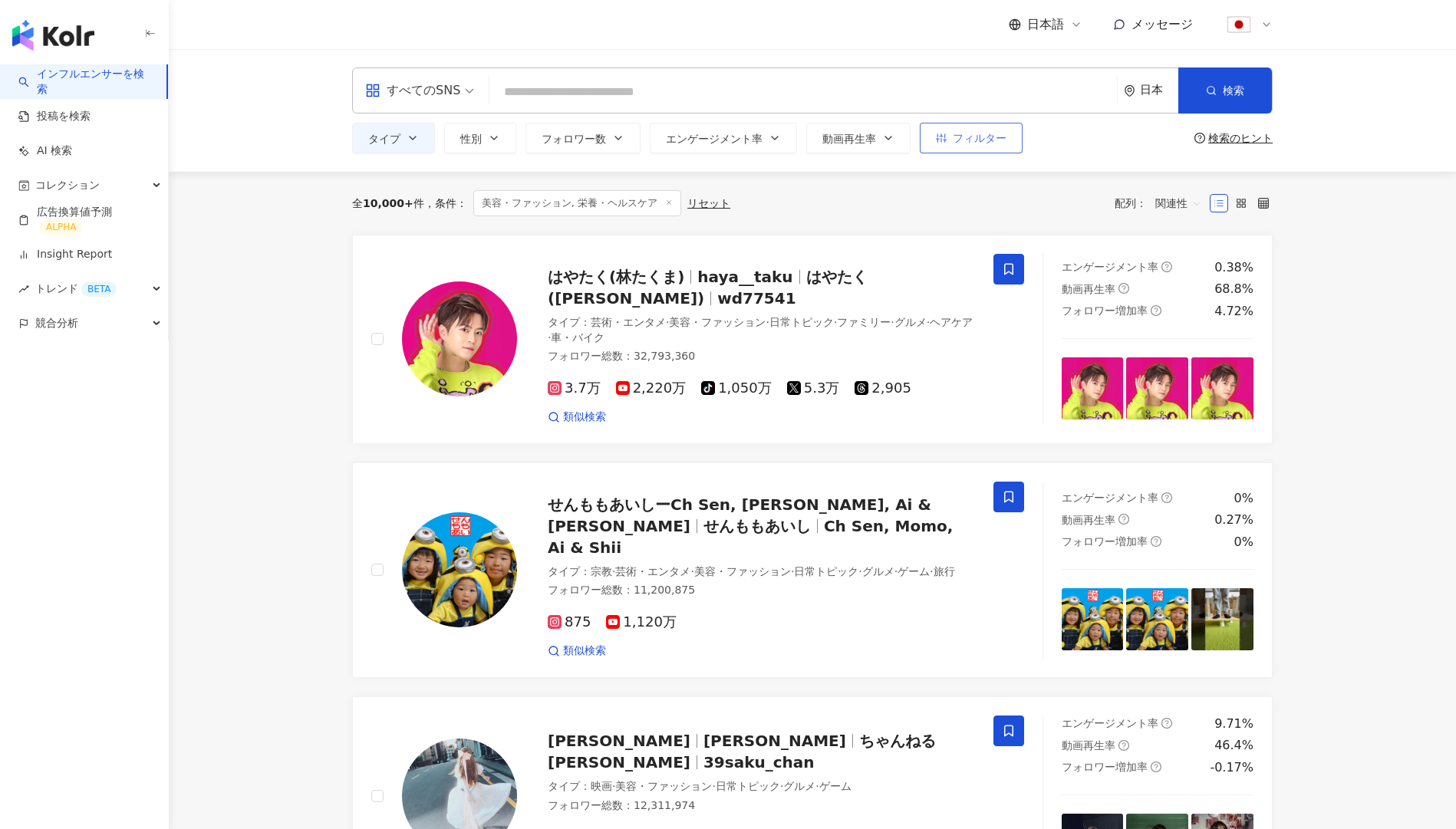
click at [936, 139] on icon "button" at bounding box center [941, 138] width 10 height 9
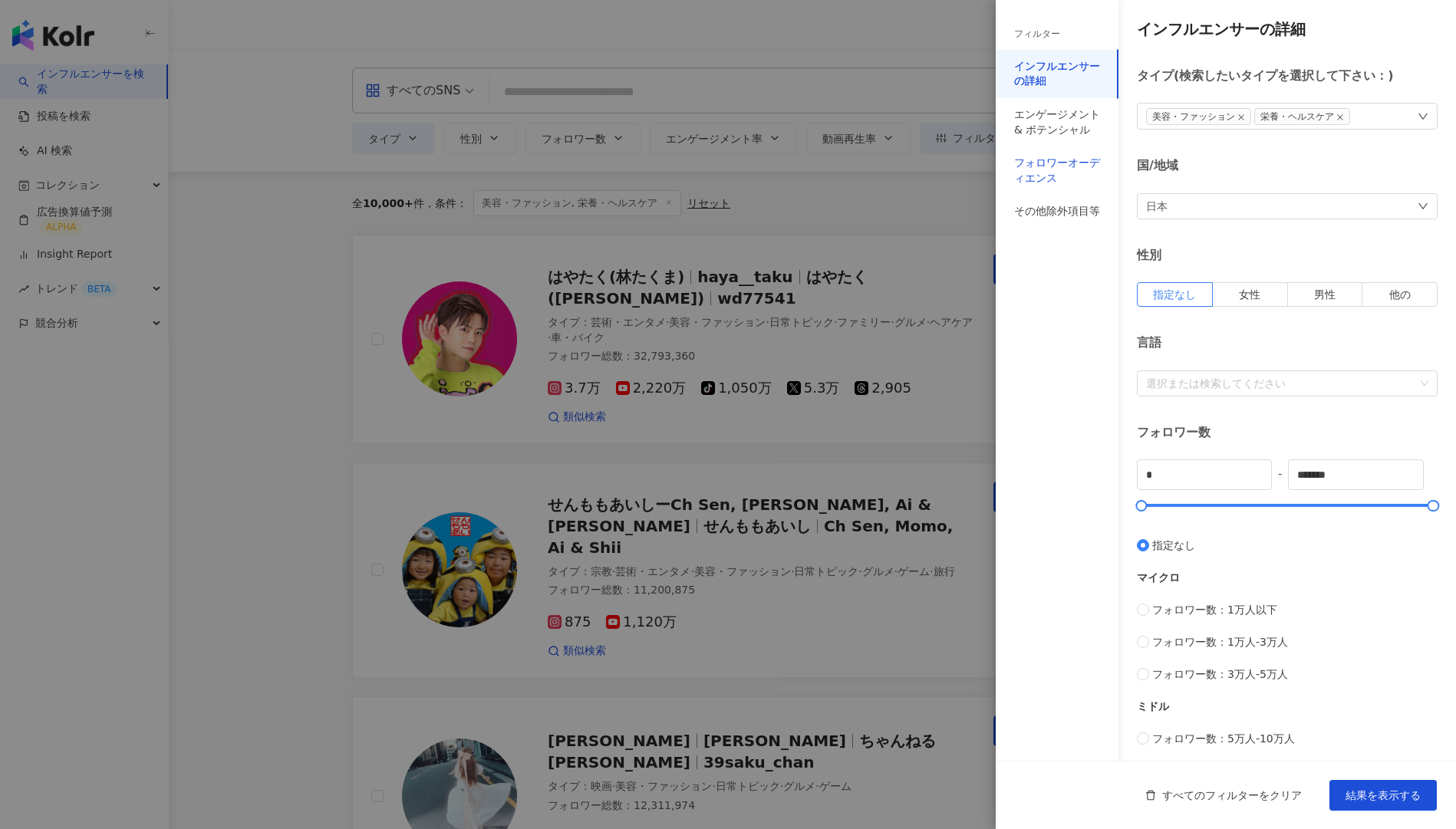
click at [1046, 162] on div "フォロワーオーディエンス" at bounding box center [1056, 171] width 86 height 30
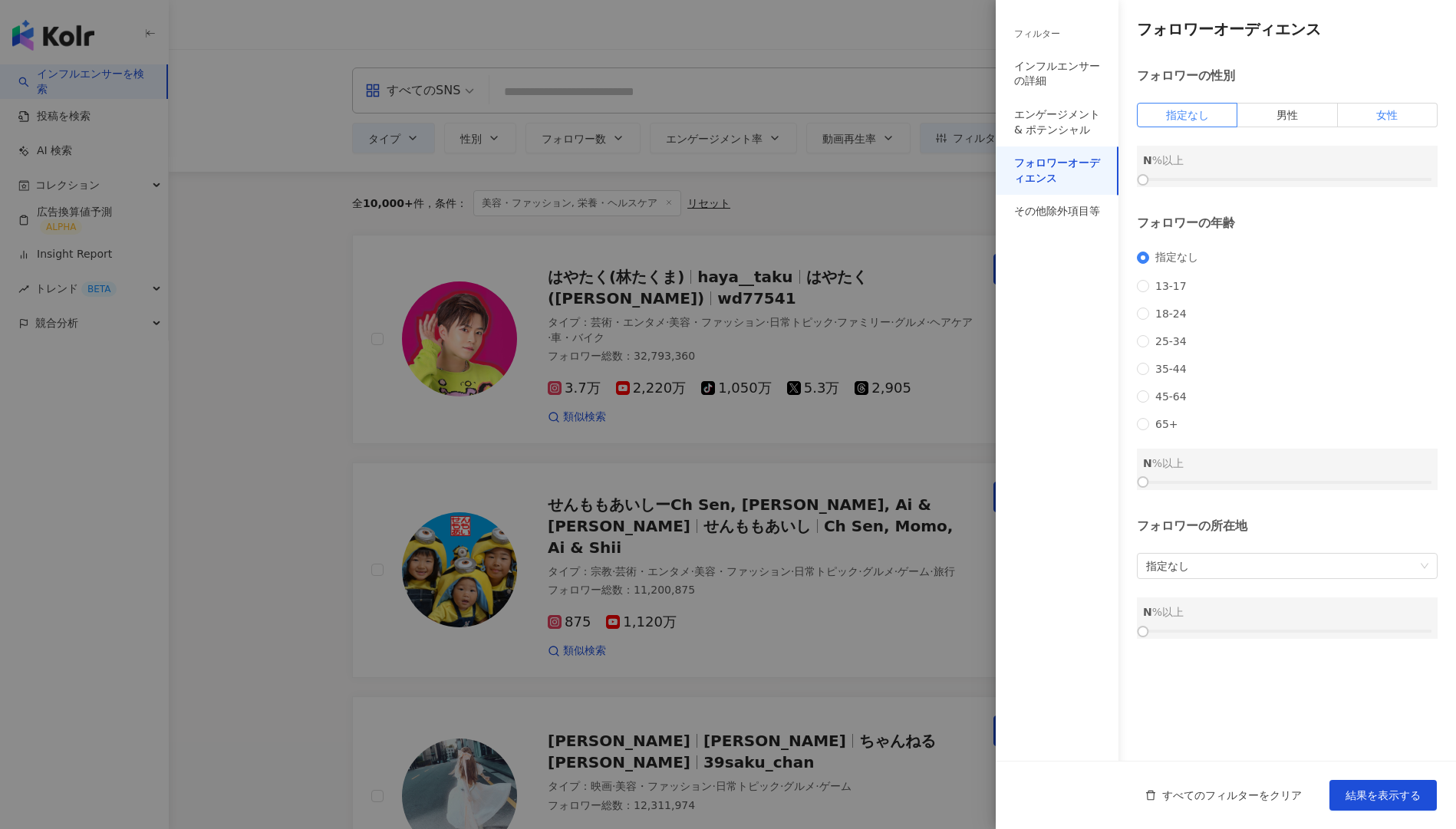
click at [1382, 120] on span "女性" at bounding box center [1387, 115] width 22 height 12
click at [1314, 183] on div at bounding box center [1287, 180] width 289 height 9
click at [1327, 180] on div at bounding box center [1287, 180] width 289 height 9
click at [1163, 347] on span "25-34" at bounding box center [1171, 341] width 44 height 12
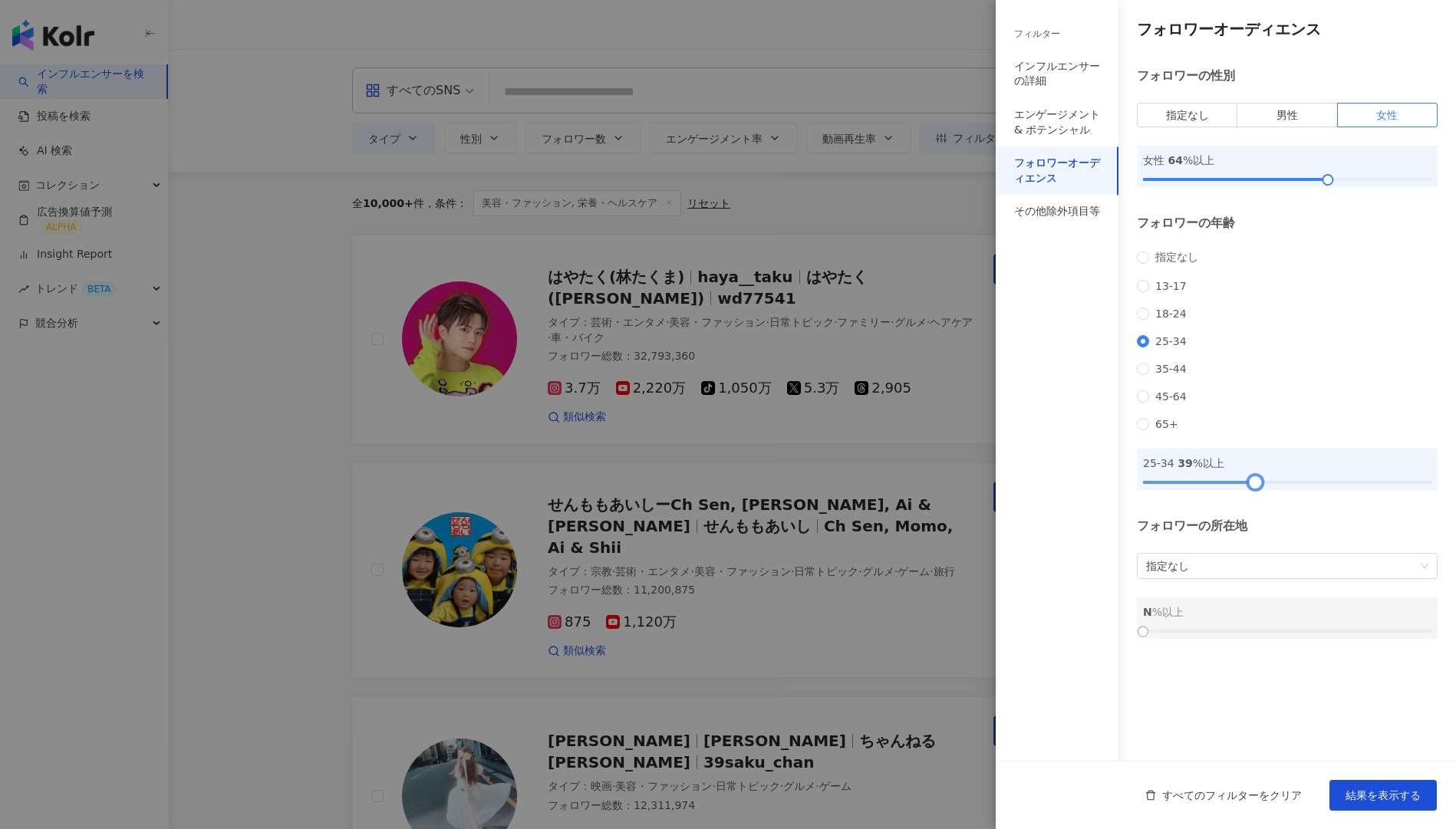
click at [1255, 487] on div at bounding box center [1287, 483] width 289 height 9
click at [1357, 785] on button "結果を表示する" at bounding box center [1382, 795] width 107 height 30
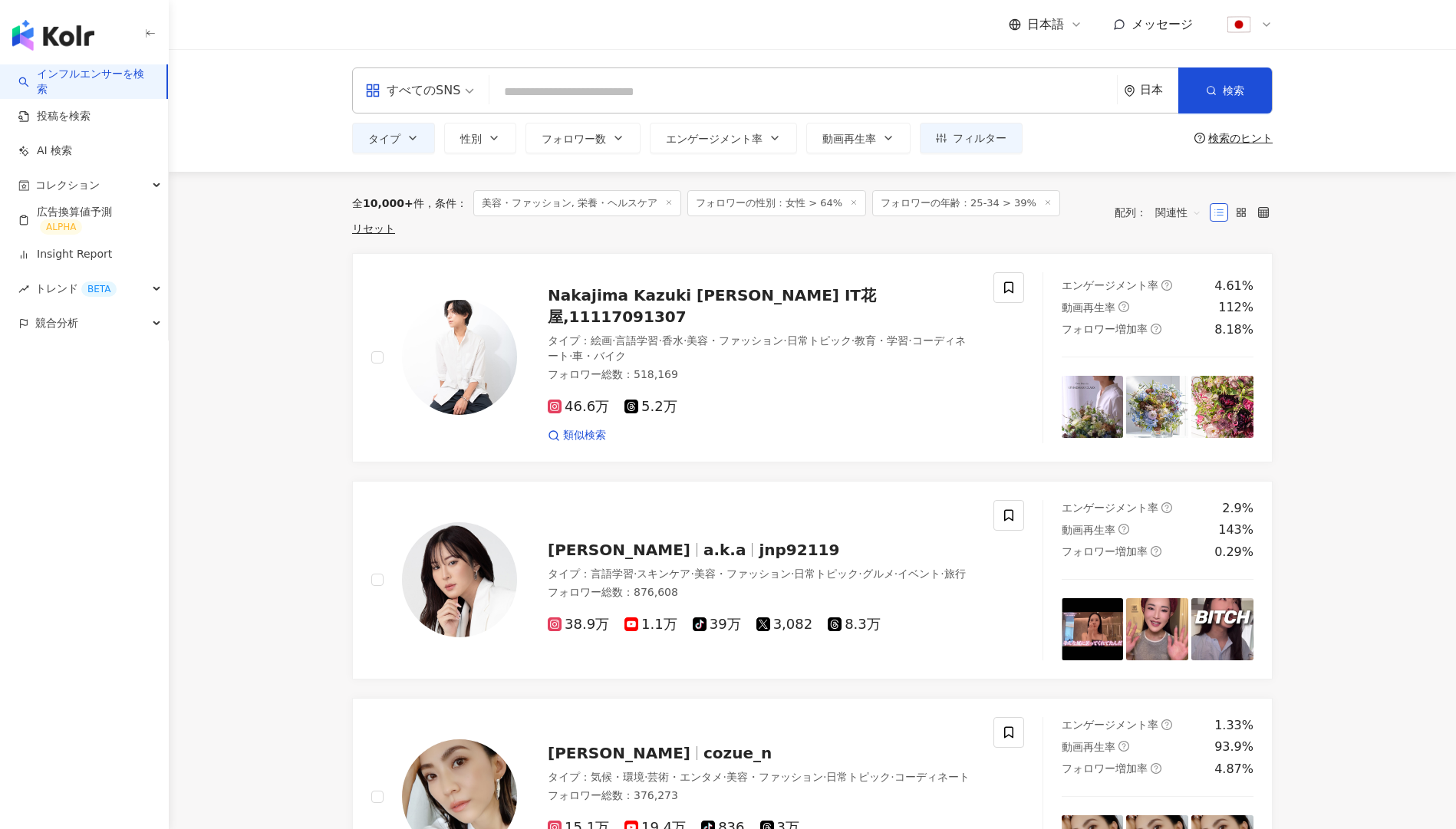
click at [735, 87] on input "search" at bounding box center [804, 92] width 615 height 29
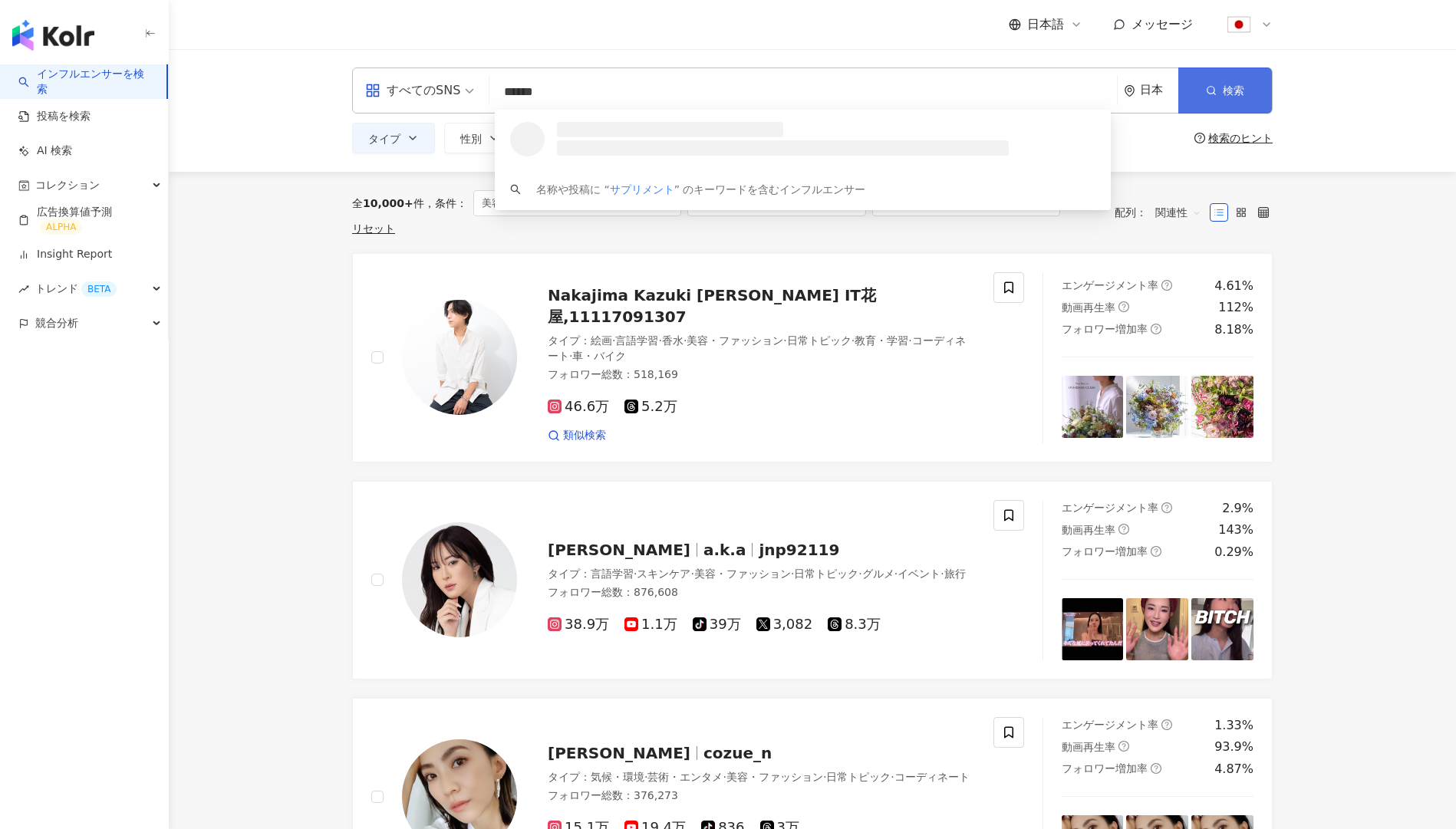
type input "******"
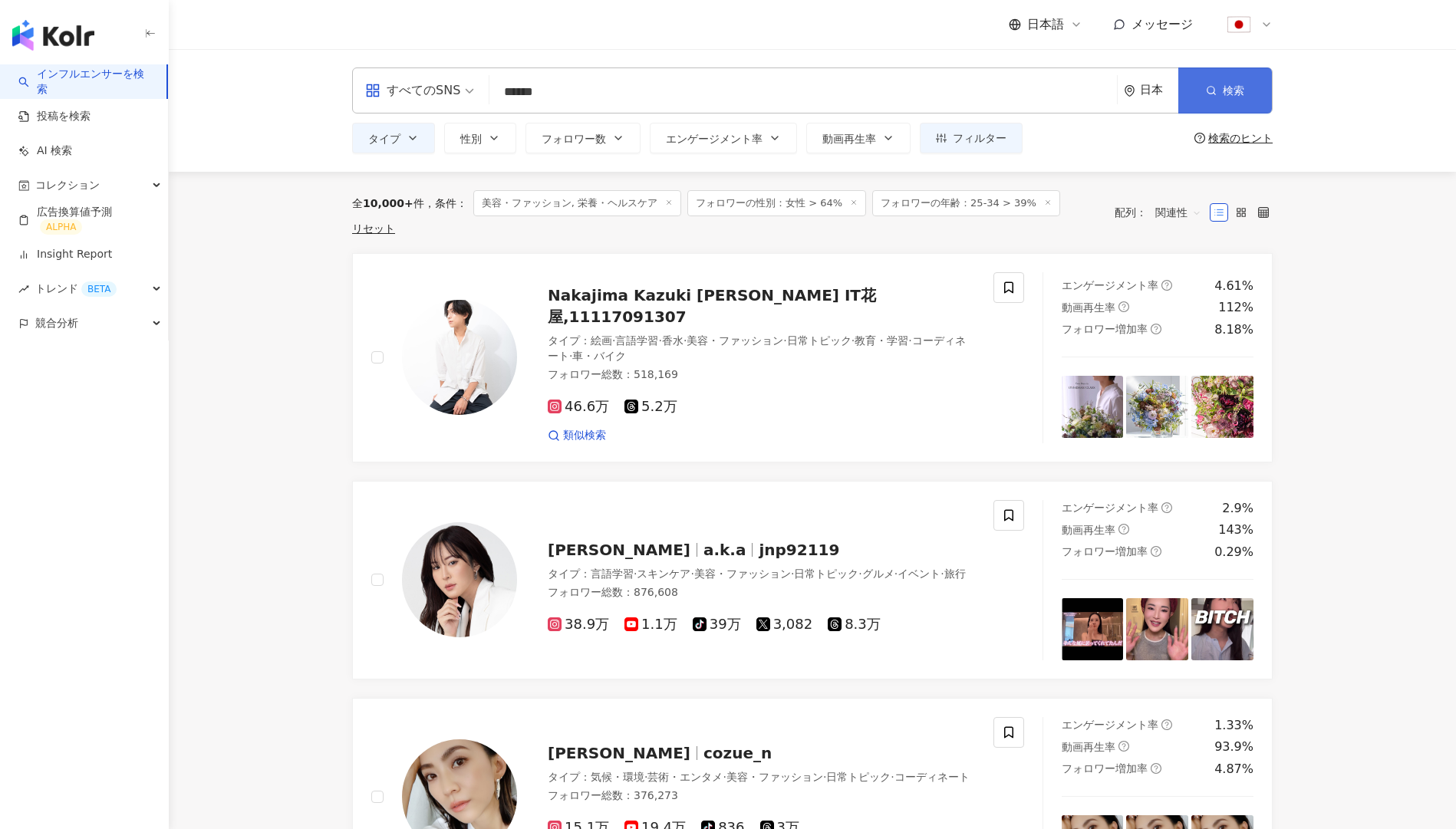
click at [1255, 105] on button "検索" at bounding box center [1225, 90] width 94 height 46
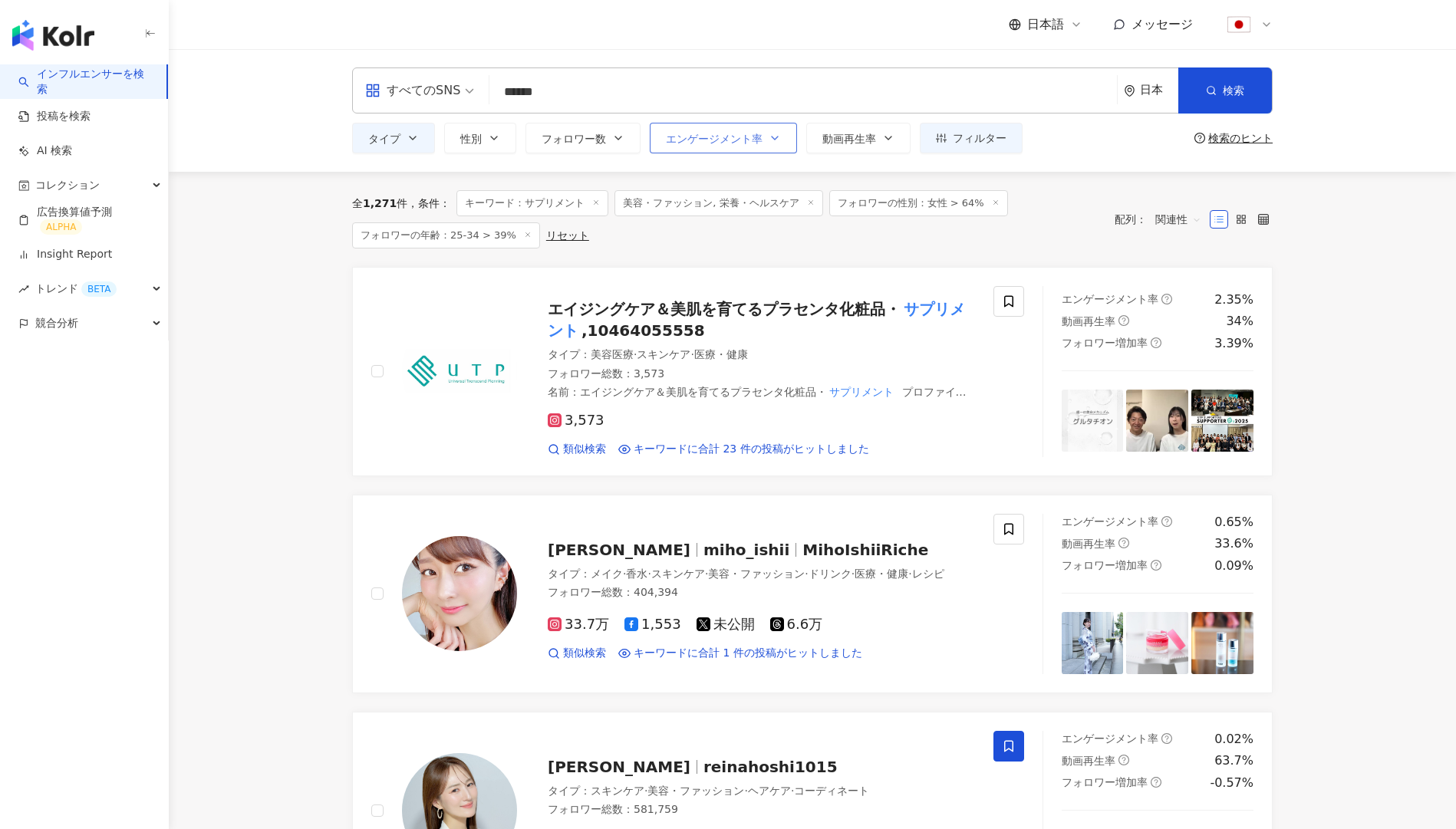
click at [746, 136] on span "エンゲージメント率" at bounding box center [714, 138] width 97 height 12
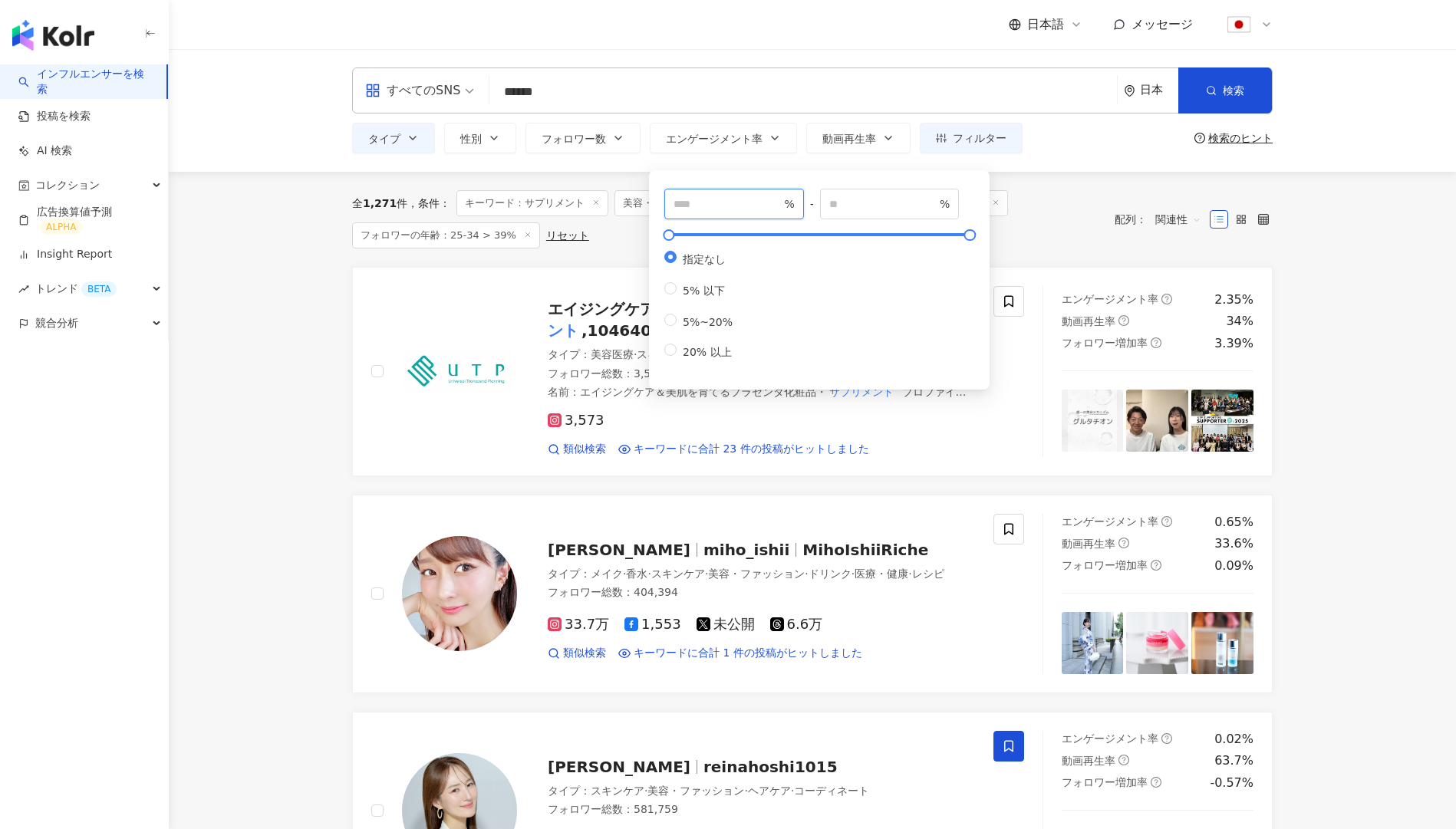
click at [726, 208] on input "number" at bounding box center [727, 204] width 107 height 17
type input "*"
click at [1016, 217] on div "全 1,271 件 条件 ： キーワード：サプリメント 美容・ファッション, 栄養・ヘルスケア フォロワーの性別：女性 > 64% フォロワーの年齢：25-3…" at bounding box center [725, 220] width 747 height 59
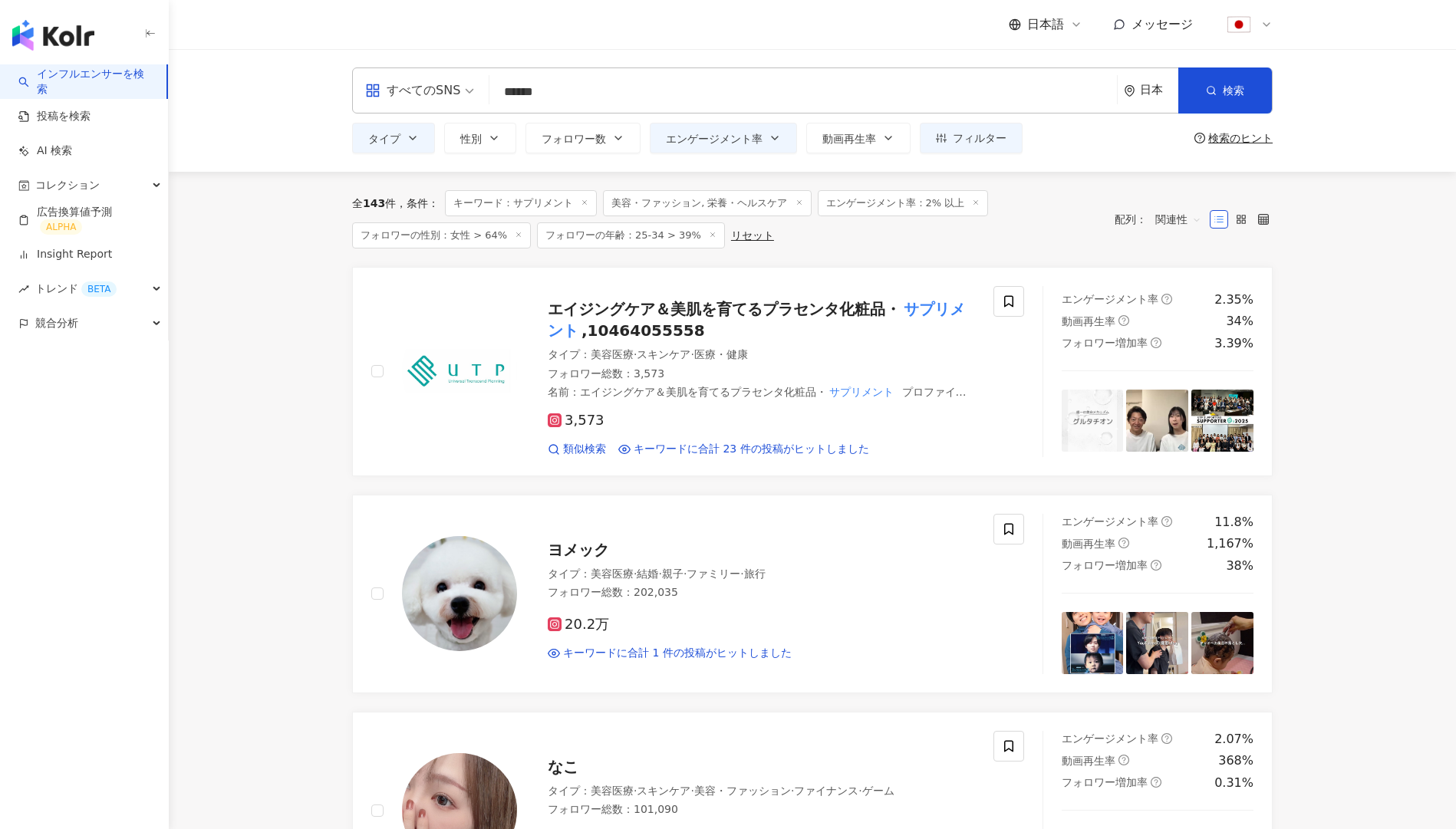
click at [1170, 218] on span "関連性" at bounding box center [1179, 220] width 46 height 25
click at [1208, 379] on div "キーワード" at bounding box center [1208, 381] width 97 height 17
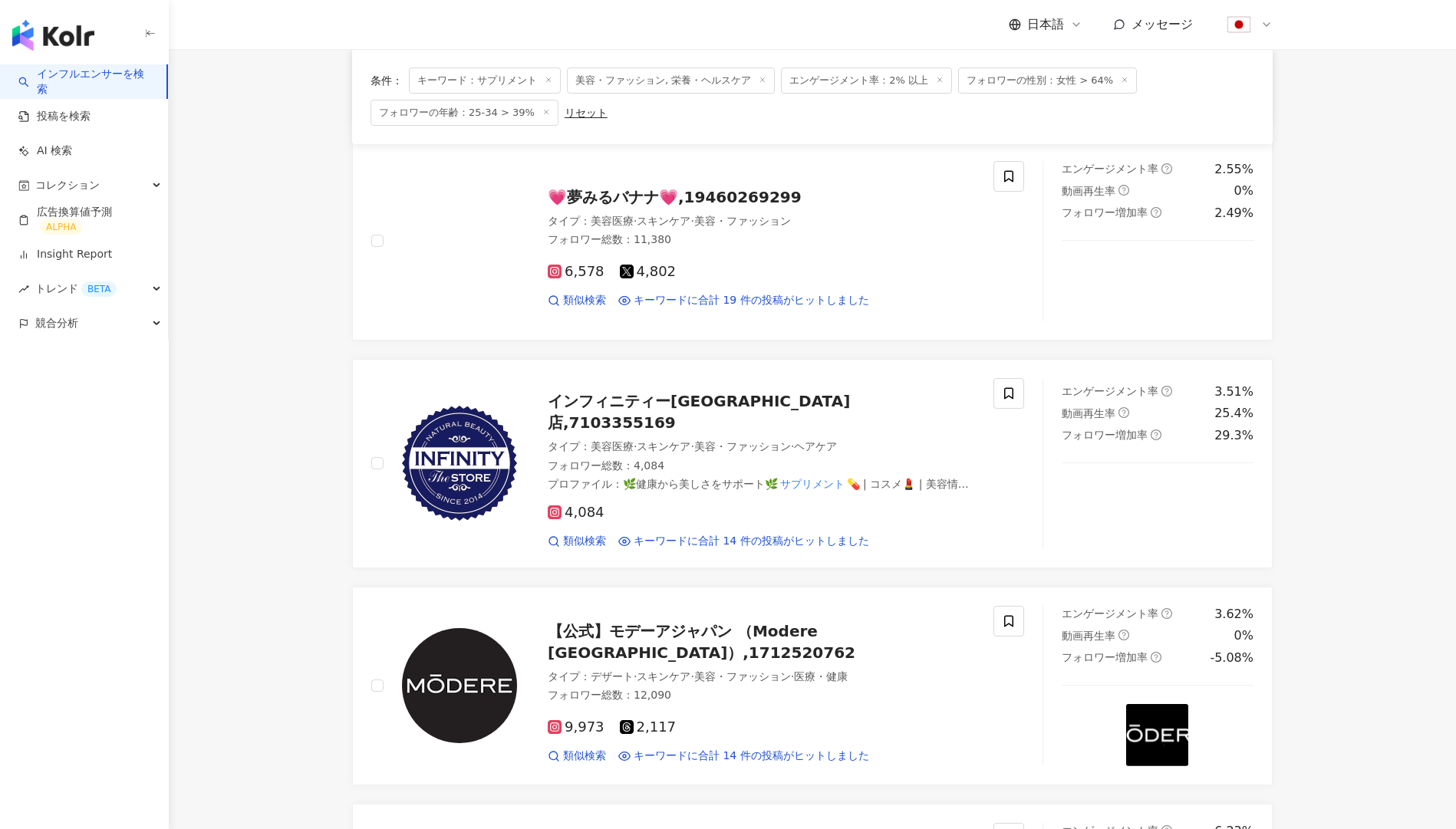
scroll to position [1438, 0]
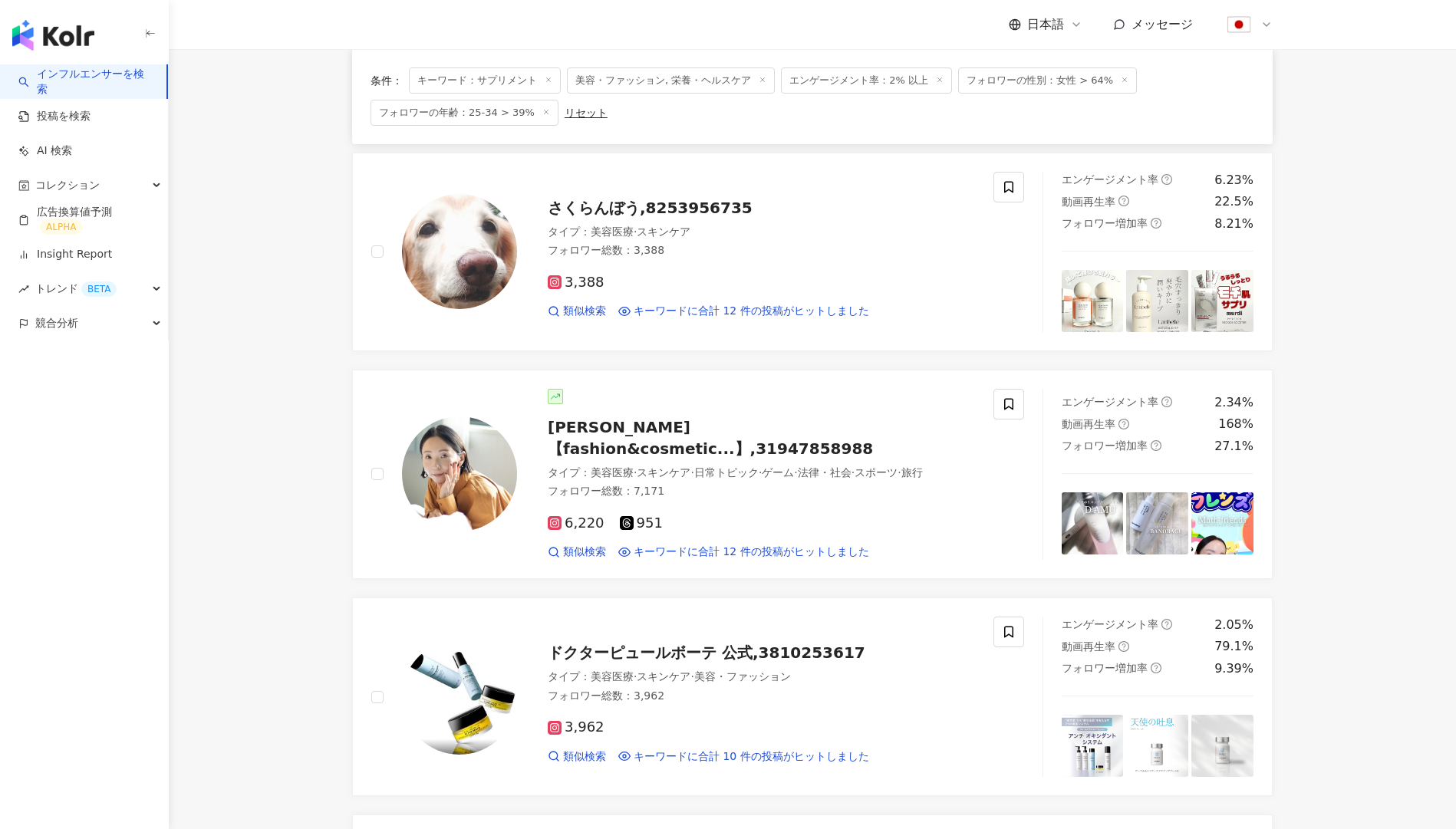
click at [800, 484] on div "フォロワー総数 ： 7,171" at bounding box center [761, 491] width 427 height 15
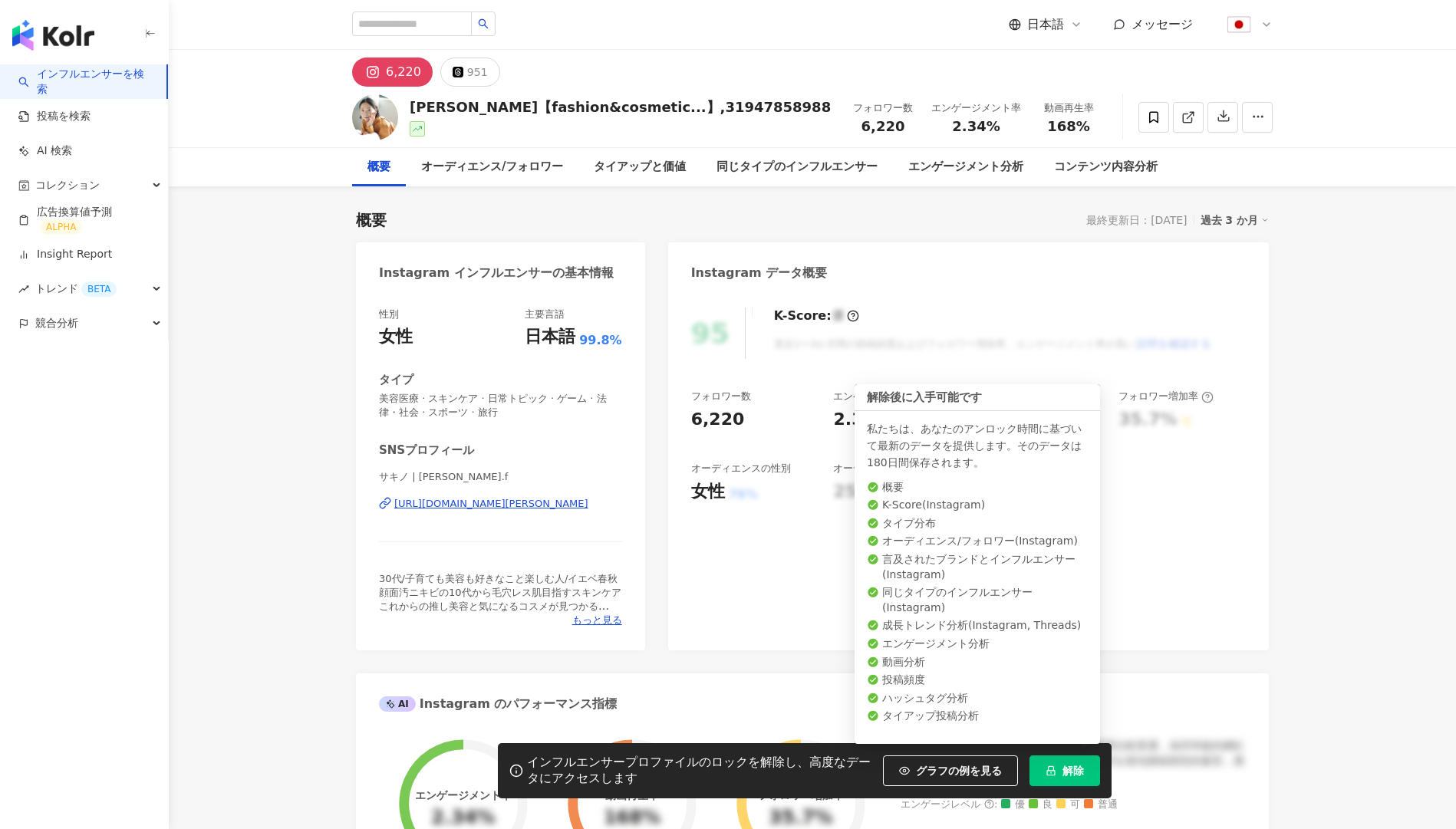
click at [1066, 768] on span "解除" at bounding box center [1073, 770] width 22 height 12
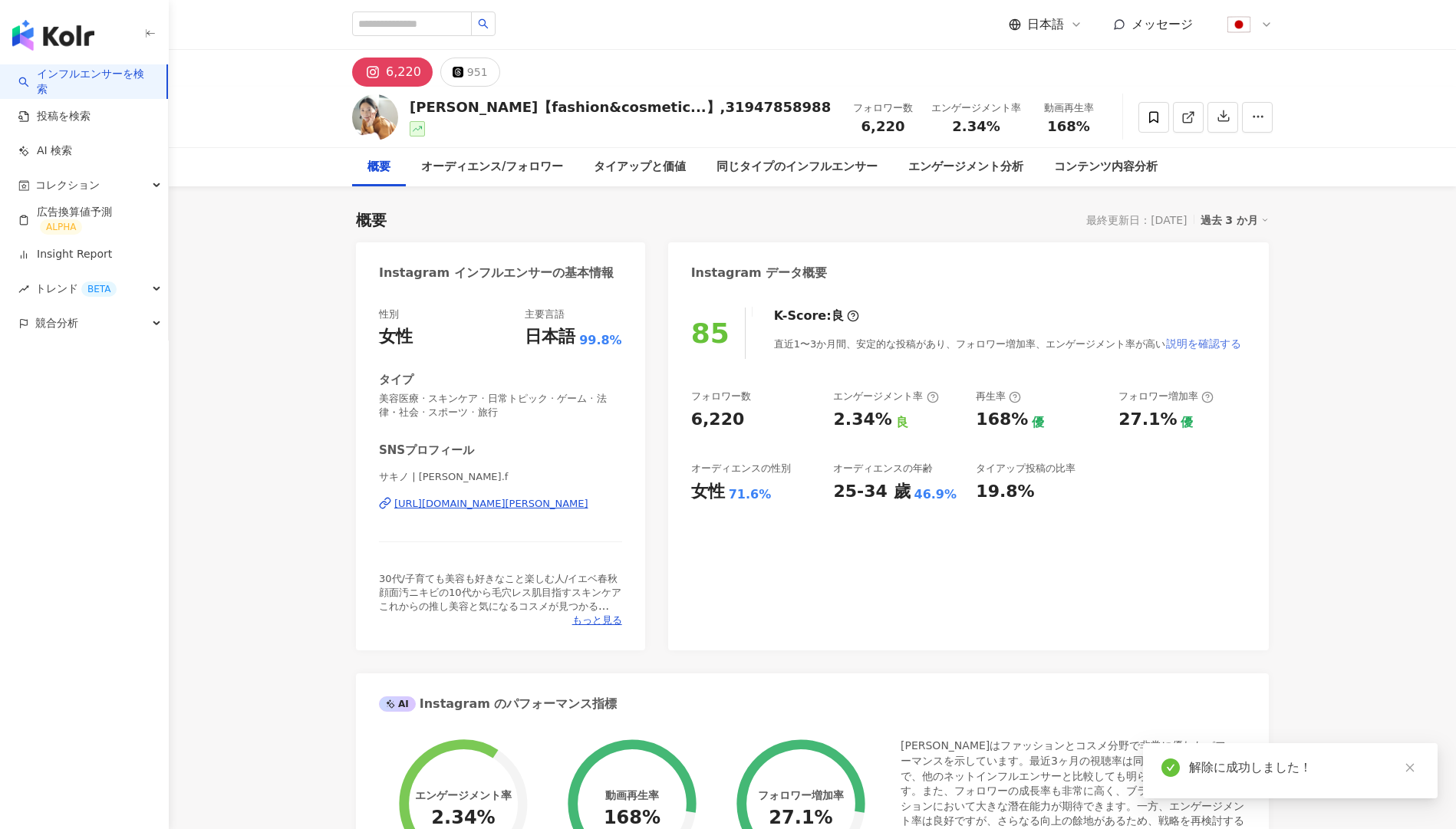
click at [1194, 338] on span "説明を確認する" at bounding box center [1203, 344] width 75 height 12
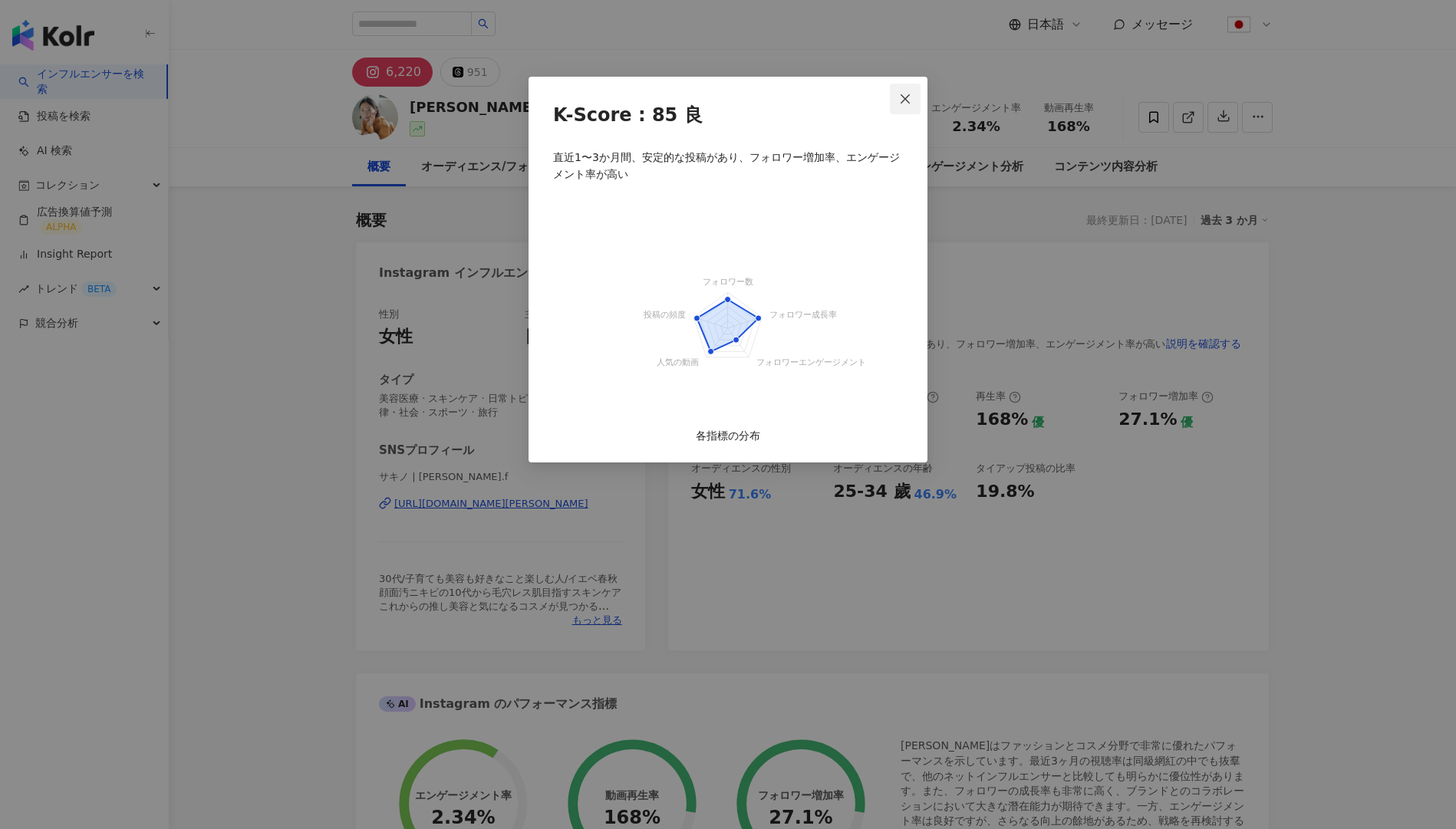
click at [910, 91] on button "Close" at bounding box center [905, 98] width 30 height 30
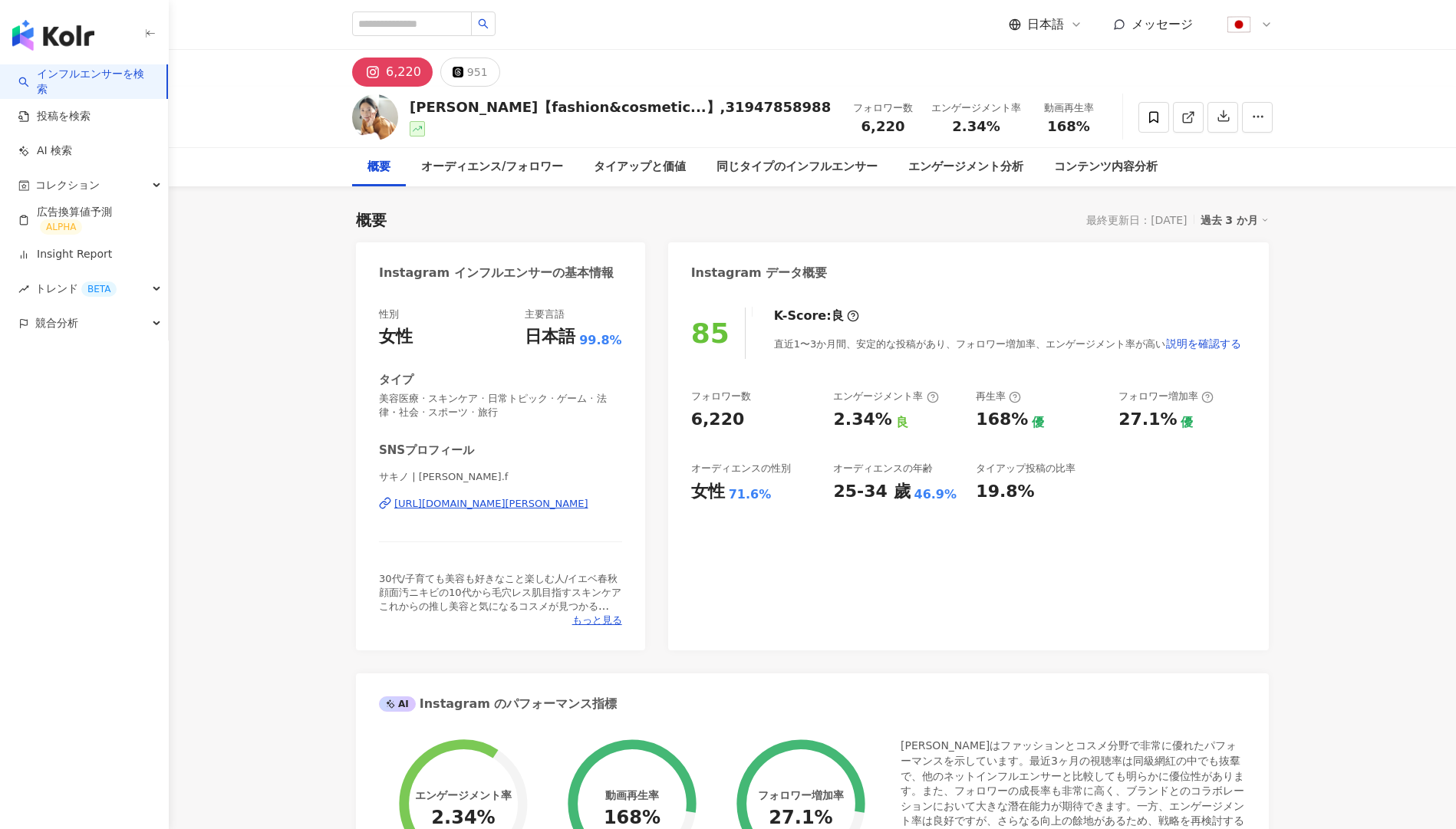
click at [524, 503] on div "[URL][DOMAIN_NAME][PERSON_NAME]" at bounding box center [491, 503] width 194 height 14
click at [495, 503] on div "[URL][DOMAIN_NAME][PERSON_NAME]" at bounding box center [491, 503] width 194 height 14
click at [101, 86] on link "インフルエンサーを検索" at bounding box center [85, 82] width 135 height 30
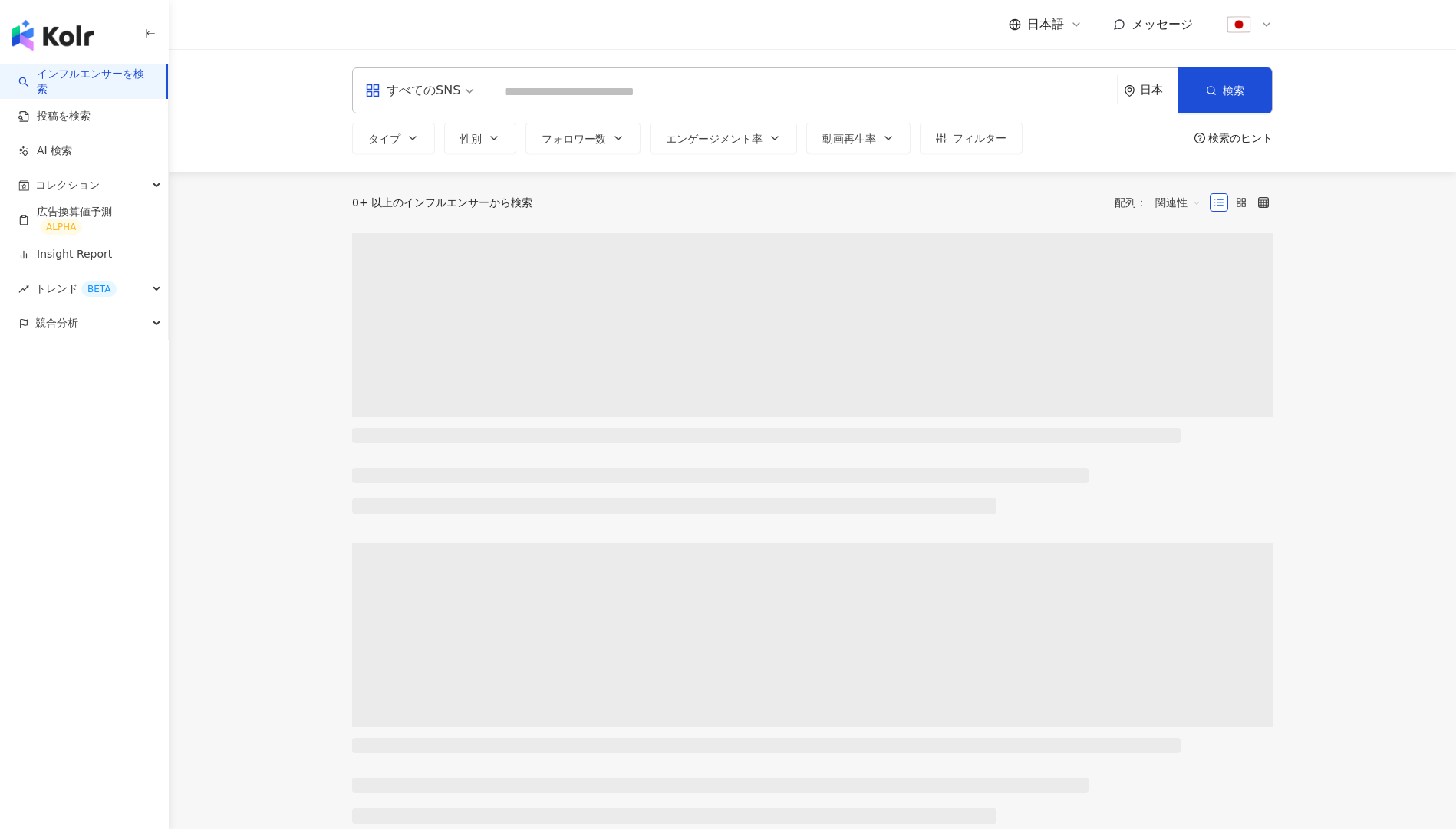
click at [1146, 95] on div "日本" at bounding box center [1159, 90] width 39 height 13
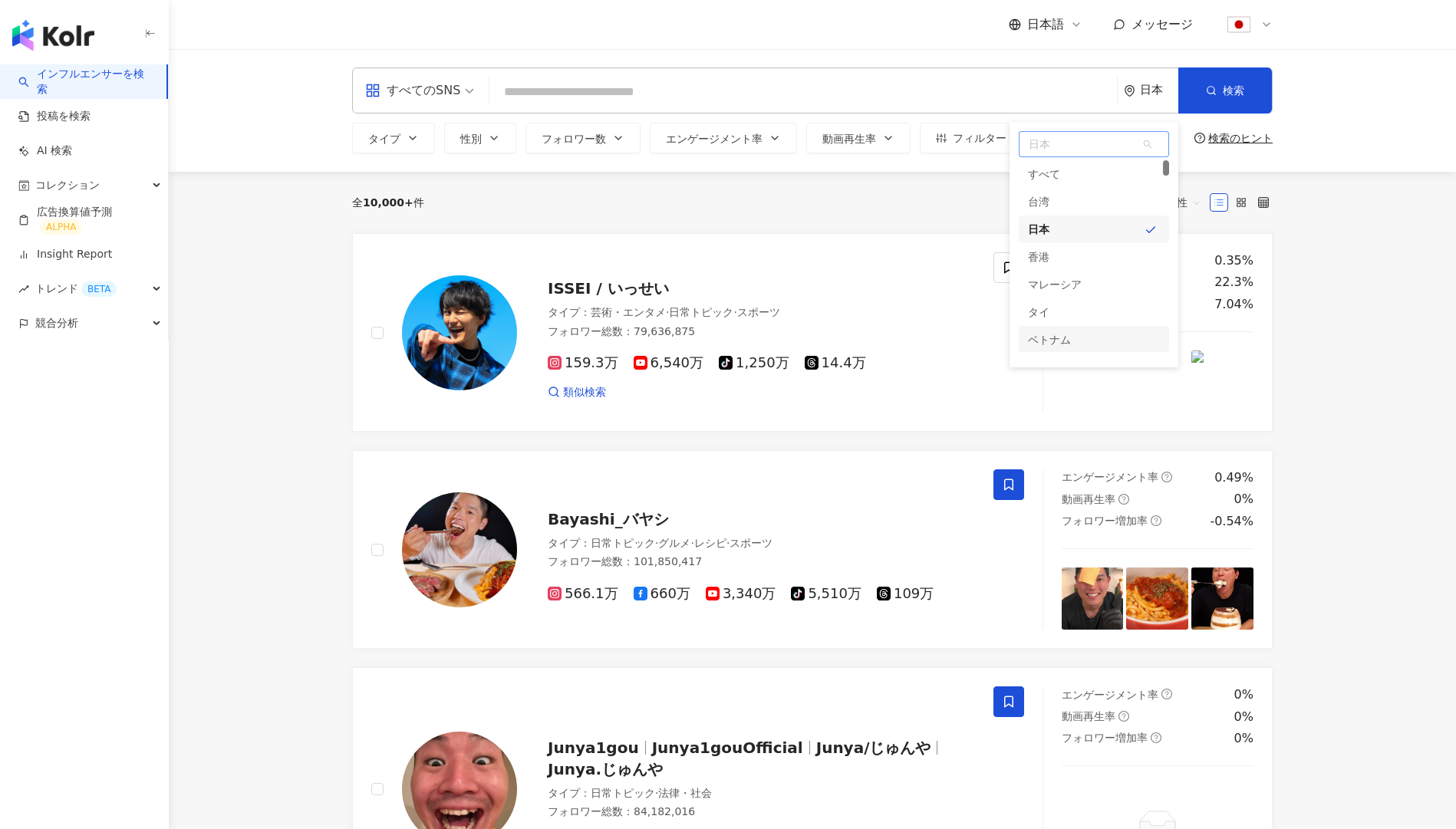
scroll to position [67, 0]
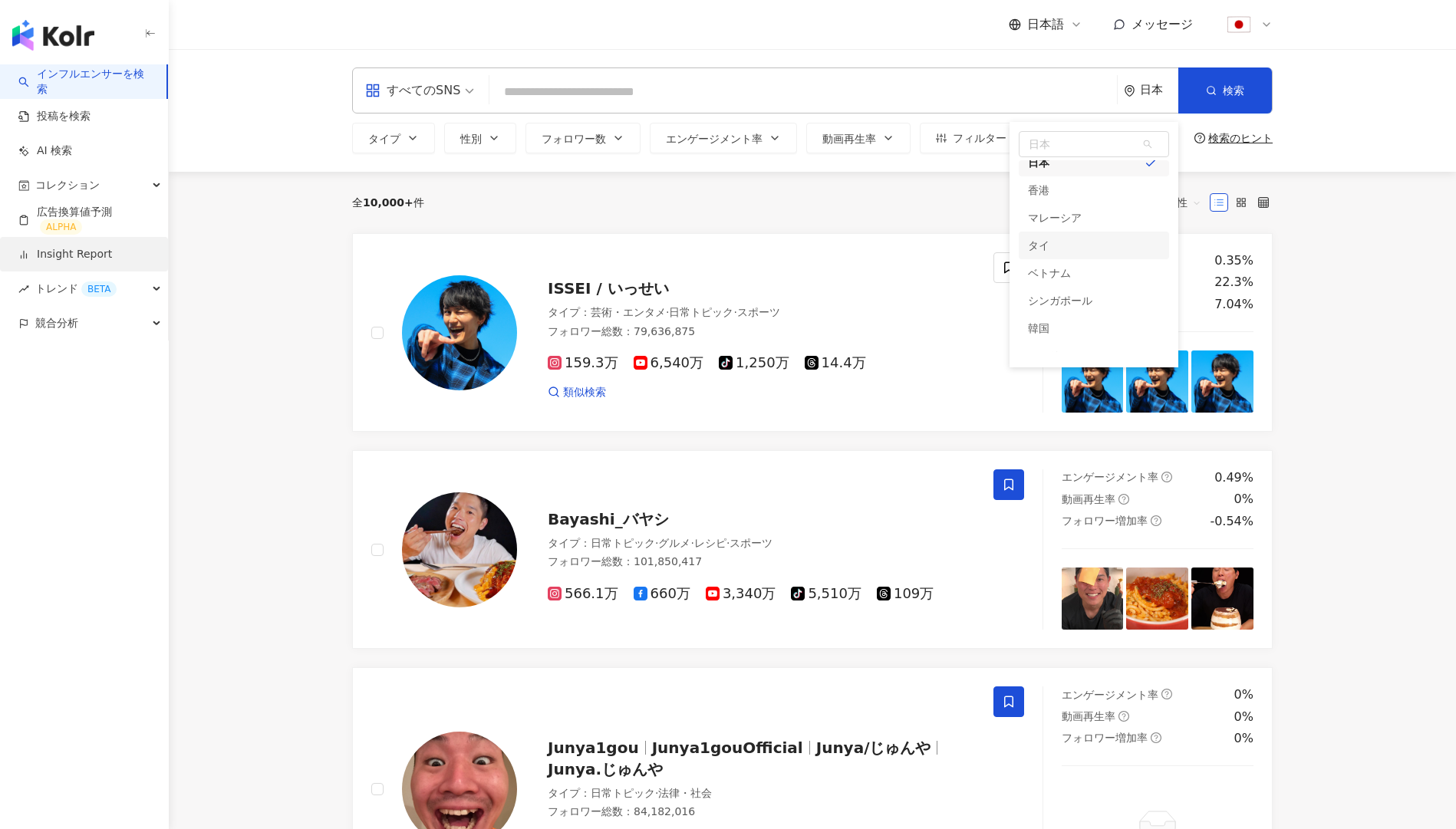
click at [112, 257] on link "Insight Report" at bounding box center [64, 255] width 94 height 15
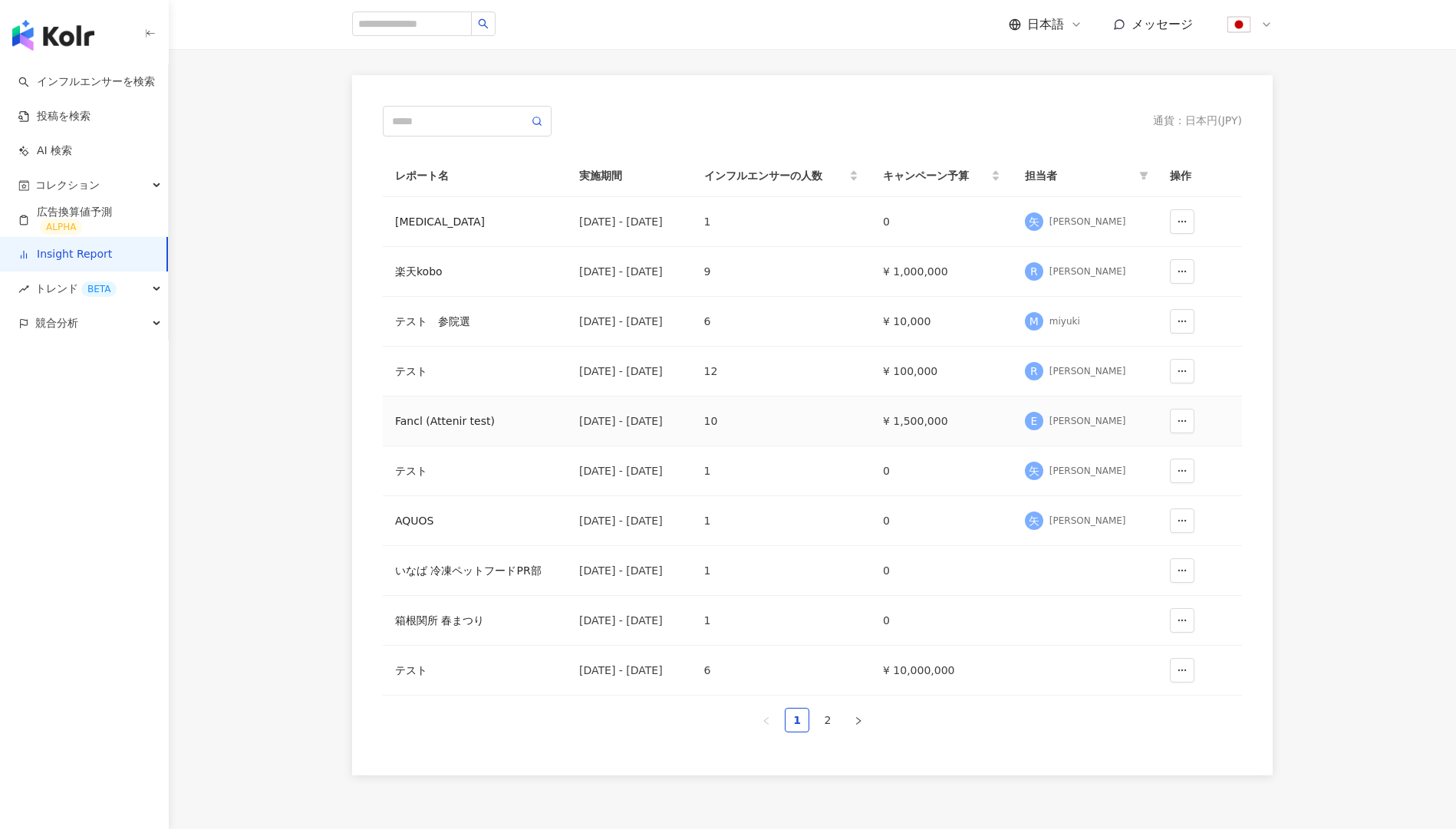
scroll to position [108, 0]
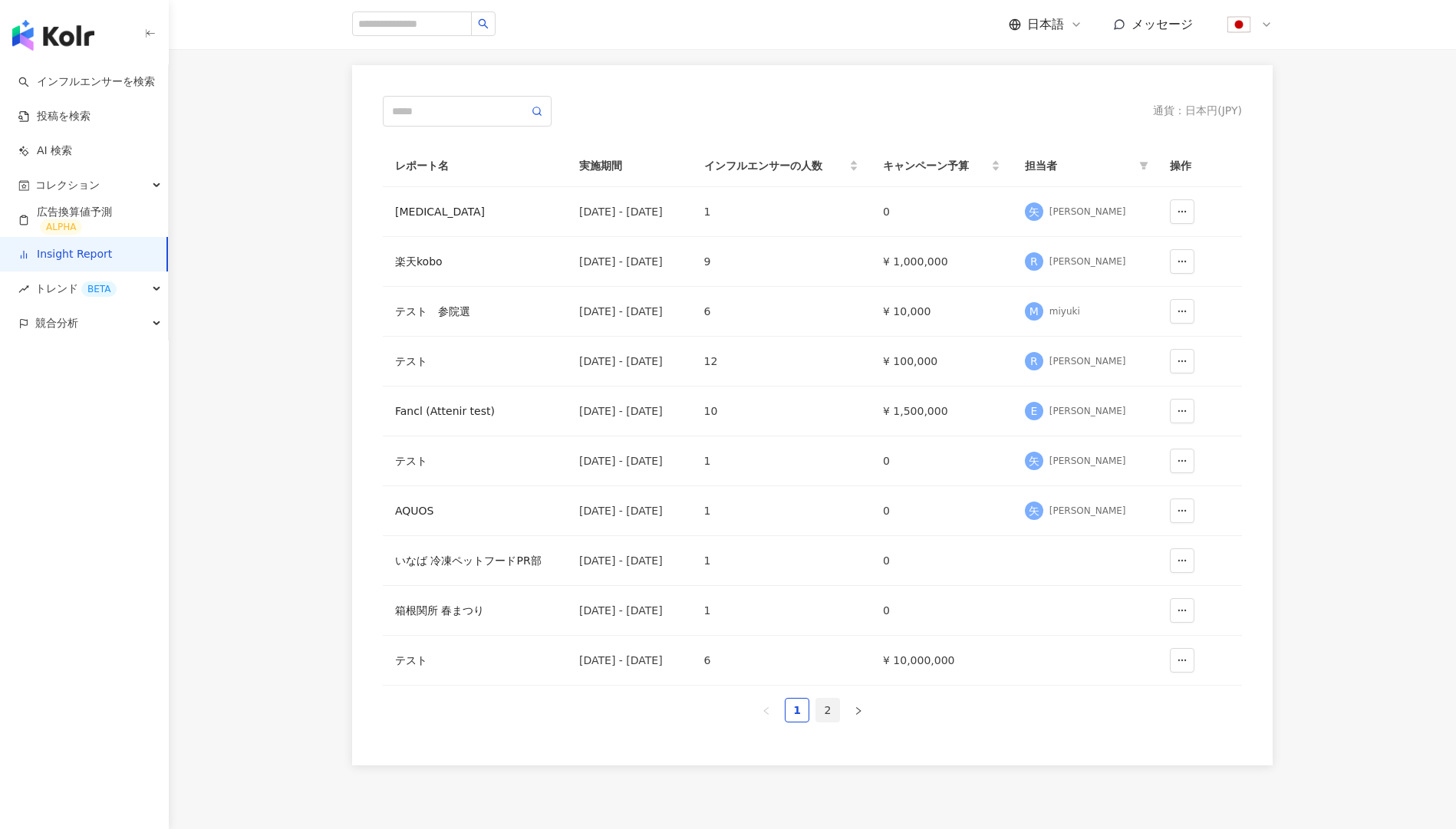
click at [829, 717] on link "2" at bounding box center [827, 710] width 23 height 23
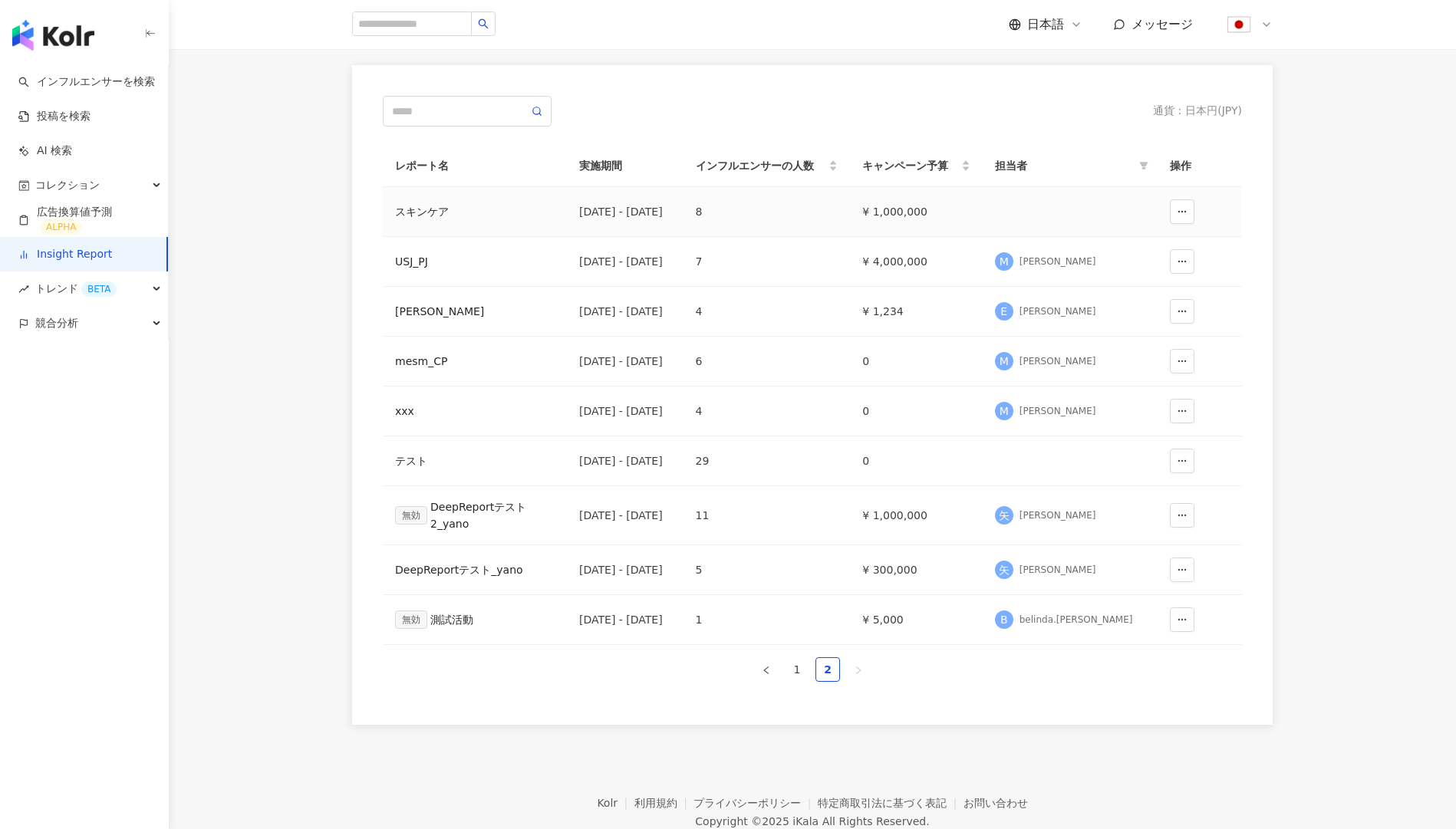
click at [430, 205] on div "スキンケア" at bounding box center [474, 212] width 160 height 17
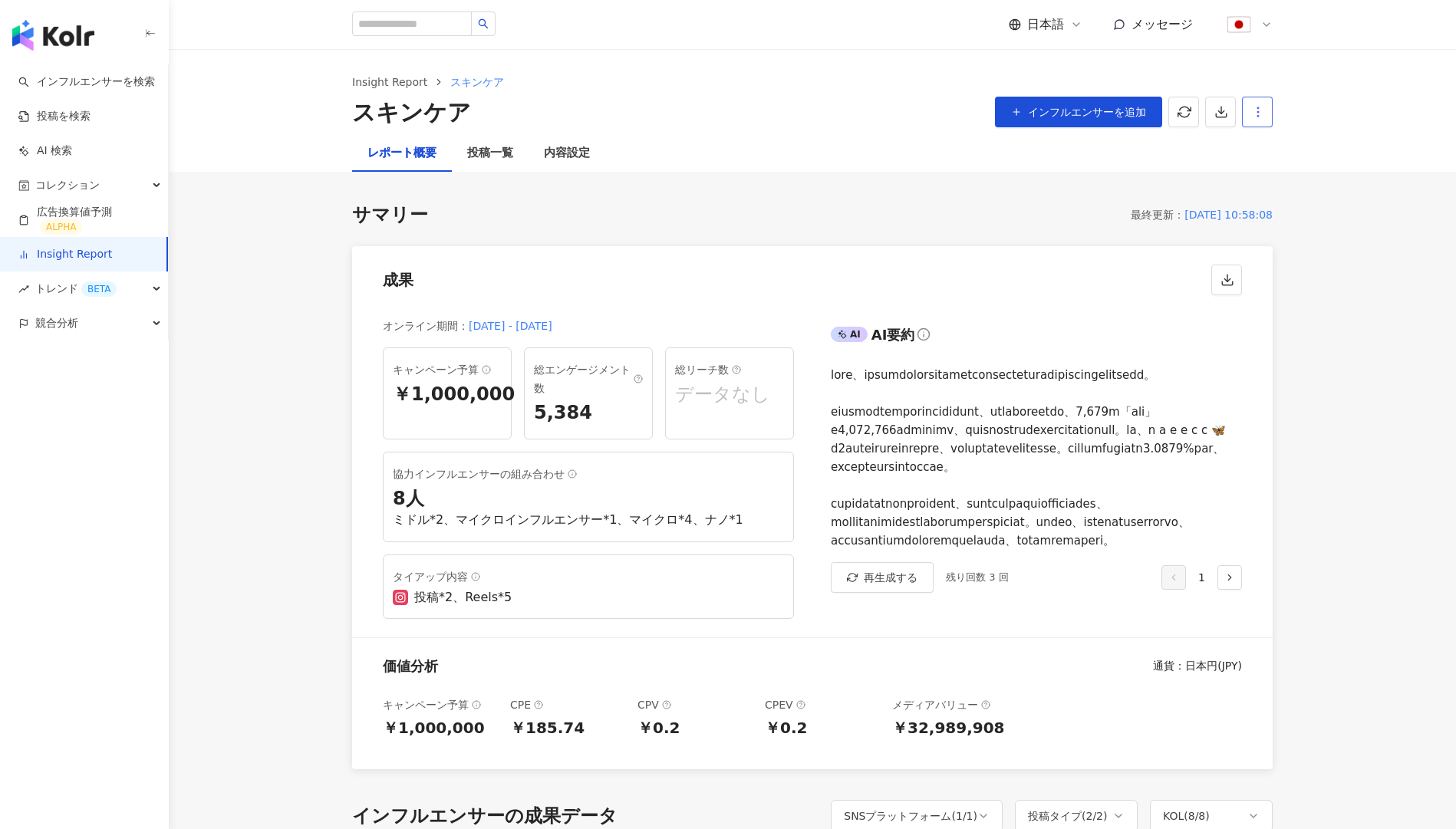
click at [1254, 122] on button "button" at bounding box center [1257, 112] width 30 height 30
click at [1284, 147] on div "レポート設定" at bounding box center [1322, 149] width 135 height 17
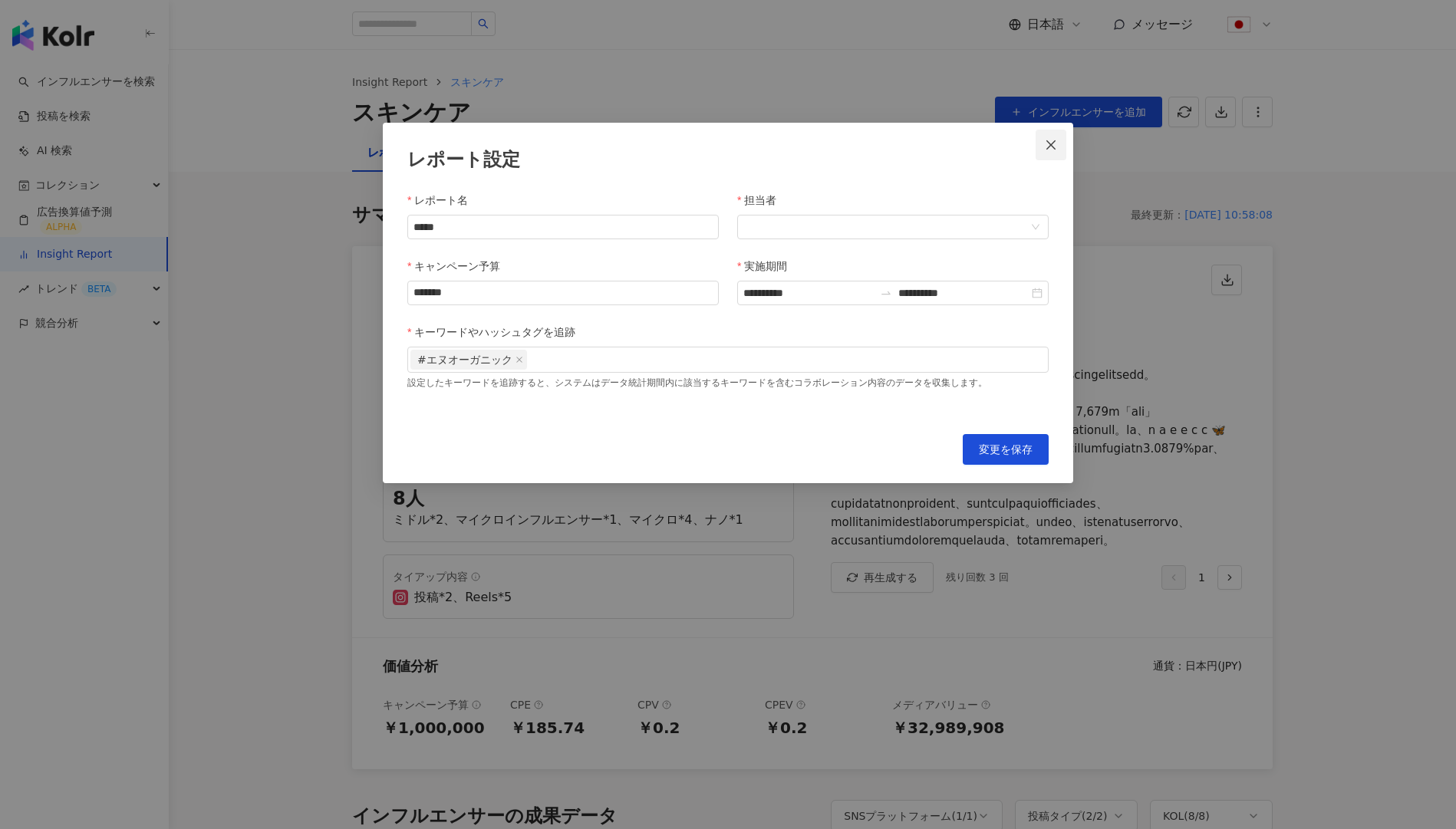
click at [1054, 148] on icon "close" at bounding box center [1051, 145] width 12 height 12
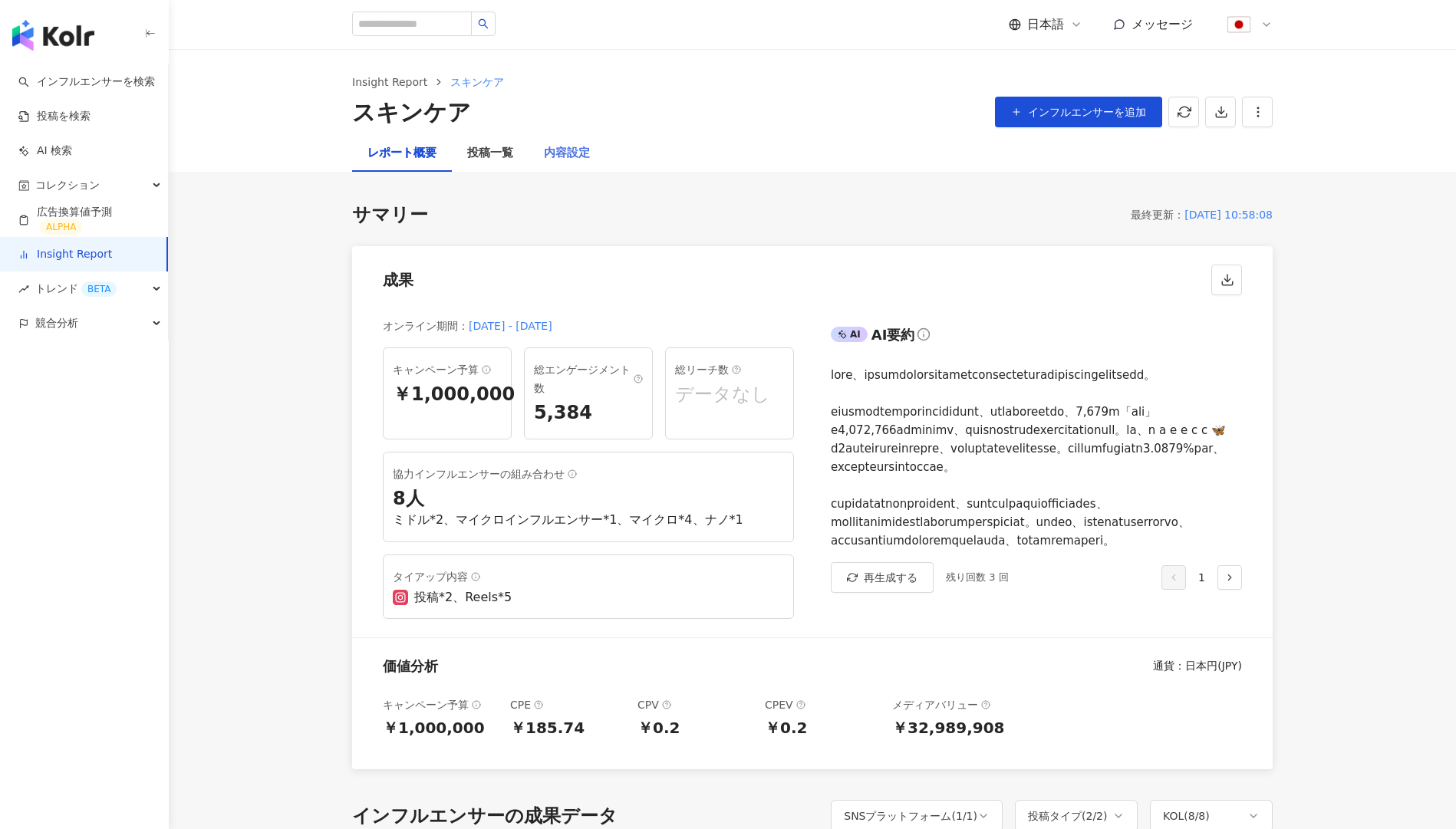
click at [542, 151] on div "内容設定" at bounding box center [566, 153] width 77 height 37
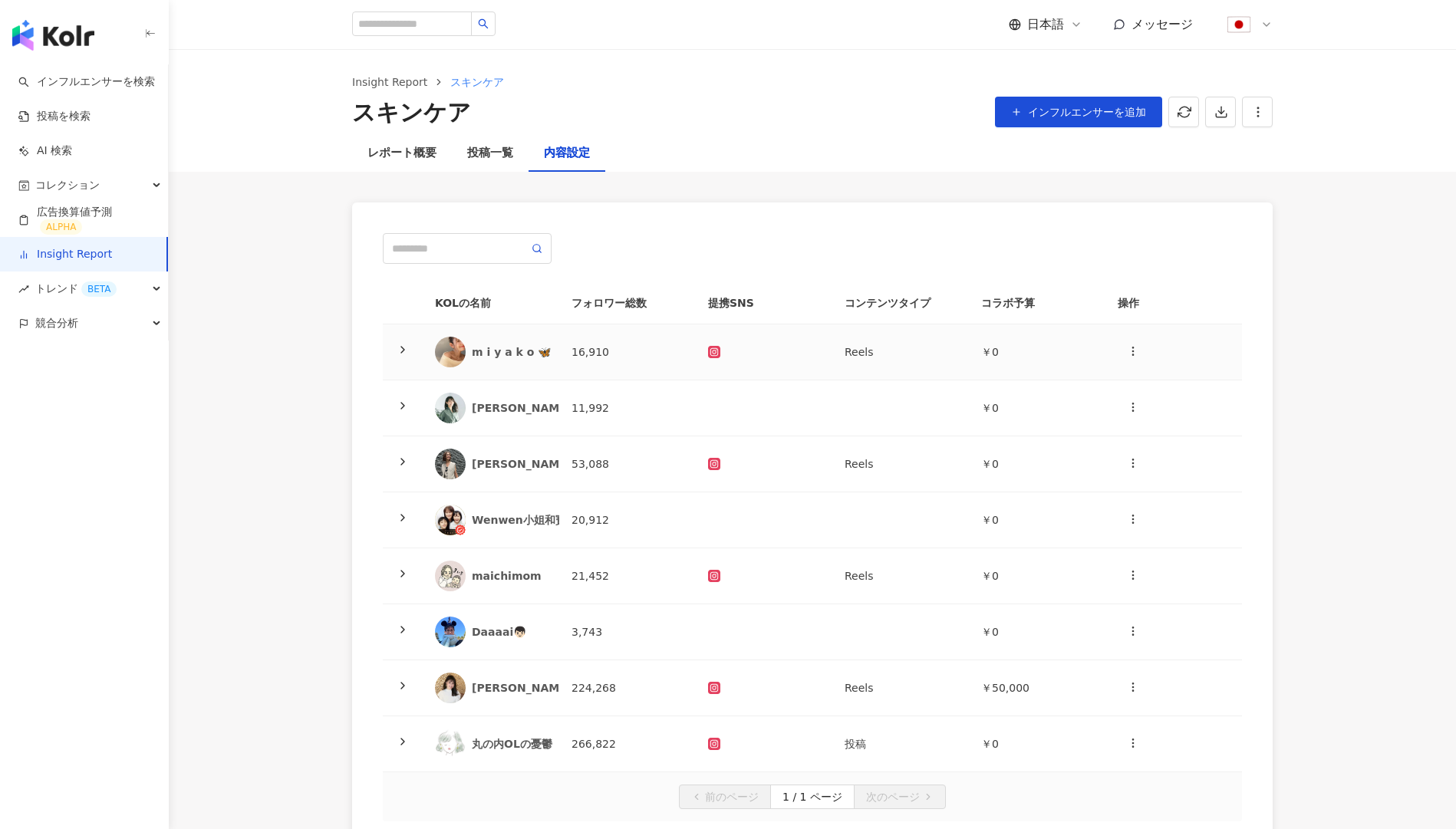
click at [400, 344] on icon at bounding box center [402, 349] width 12 height 12
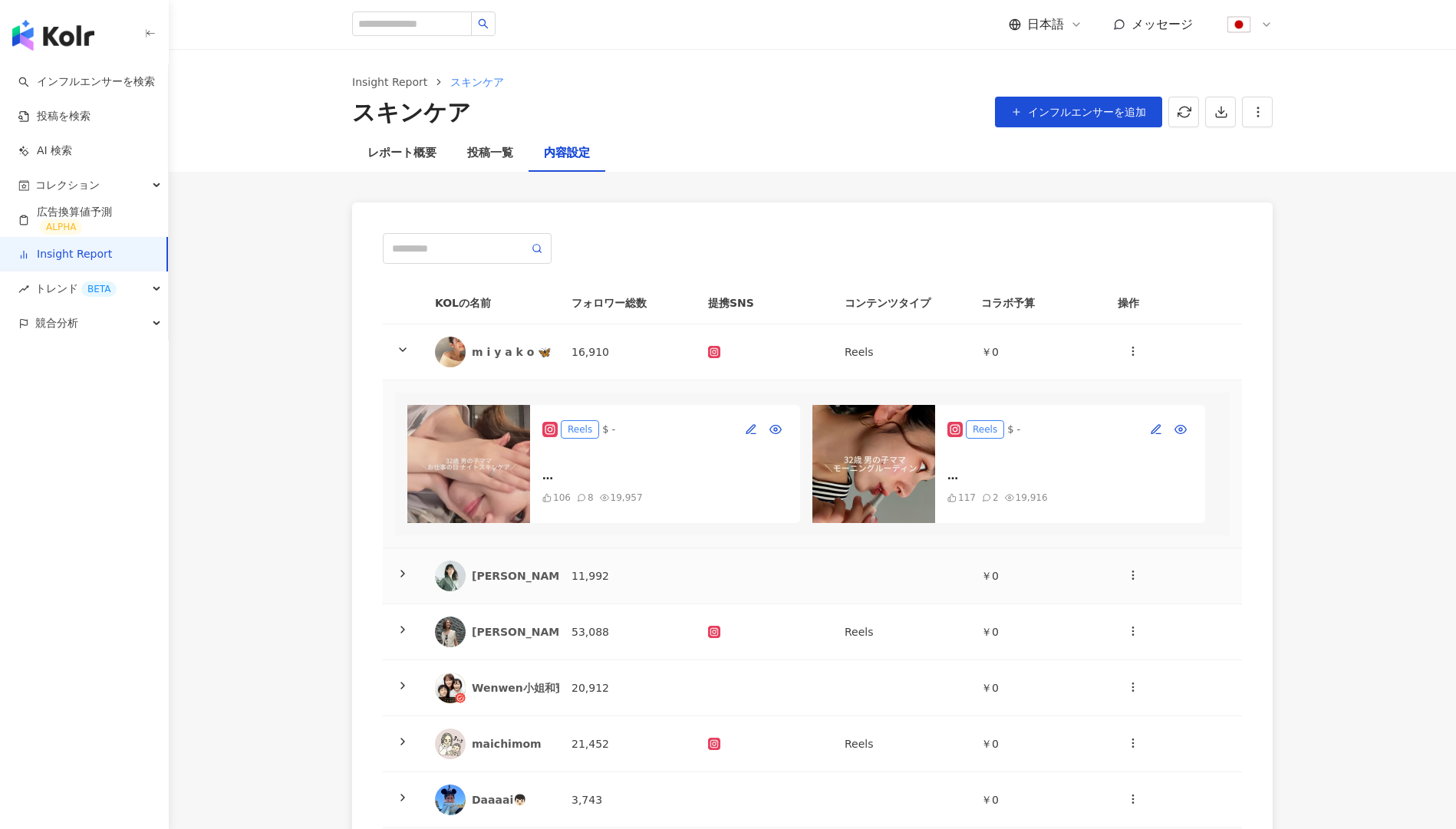
click at [402, 581] on span at bounding box center [402, 575] width 12 height 12
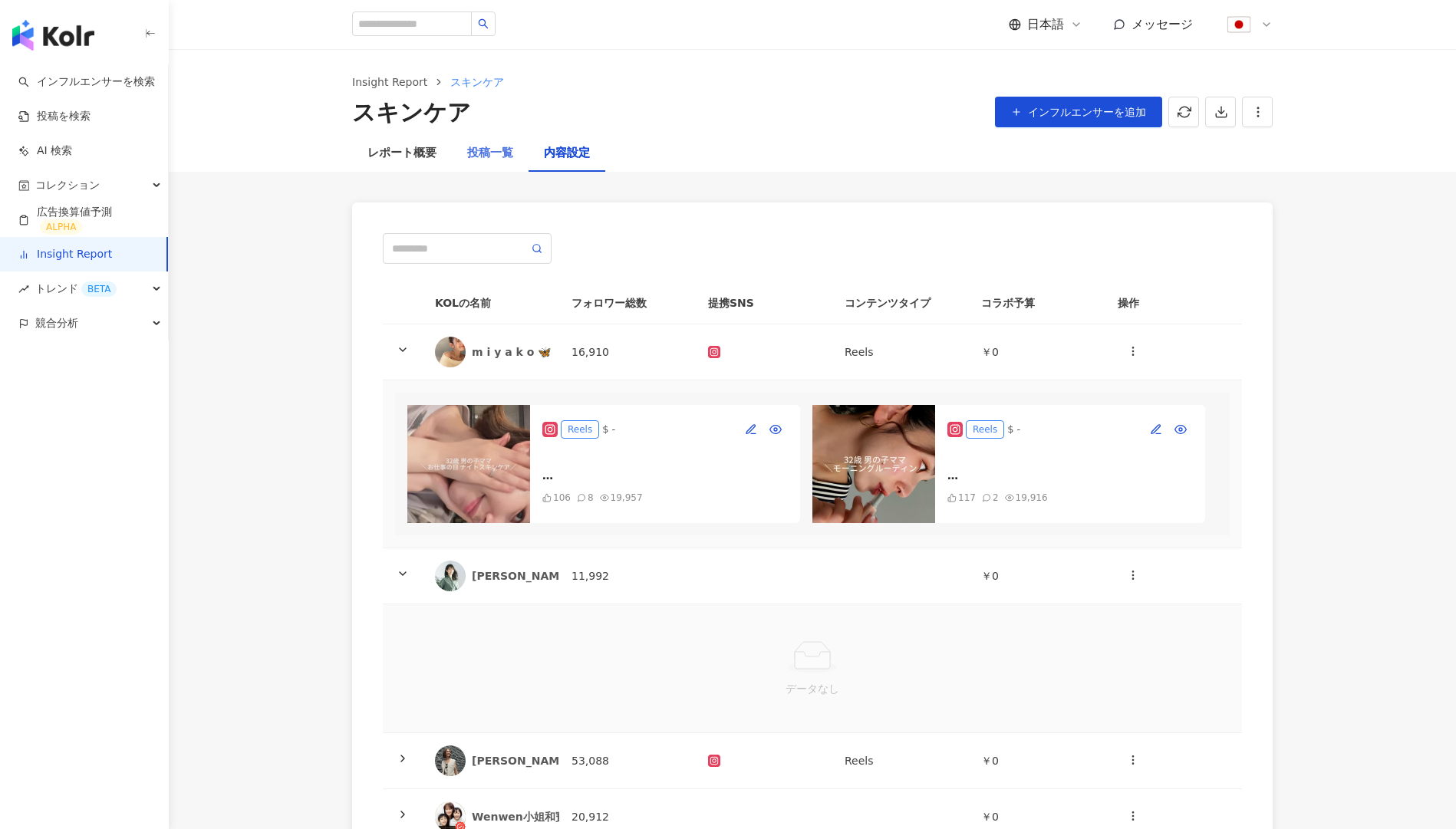
click at [461, 156] on div "投稿一覧" at bounding box center [489, 153] width 77 height 37
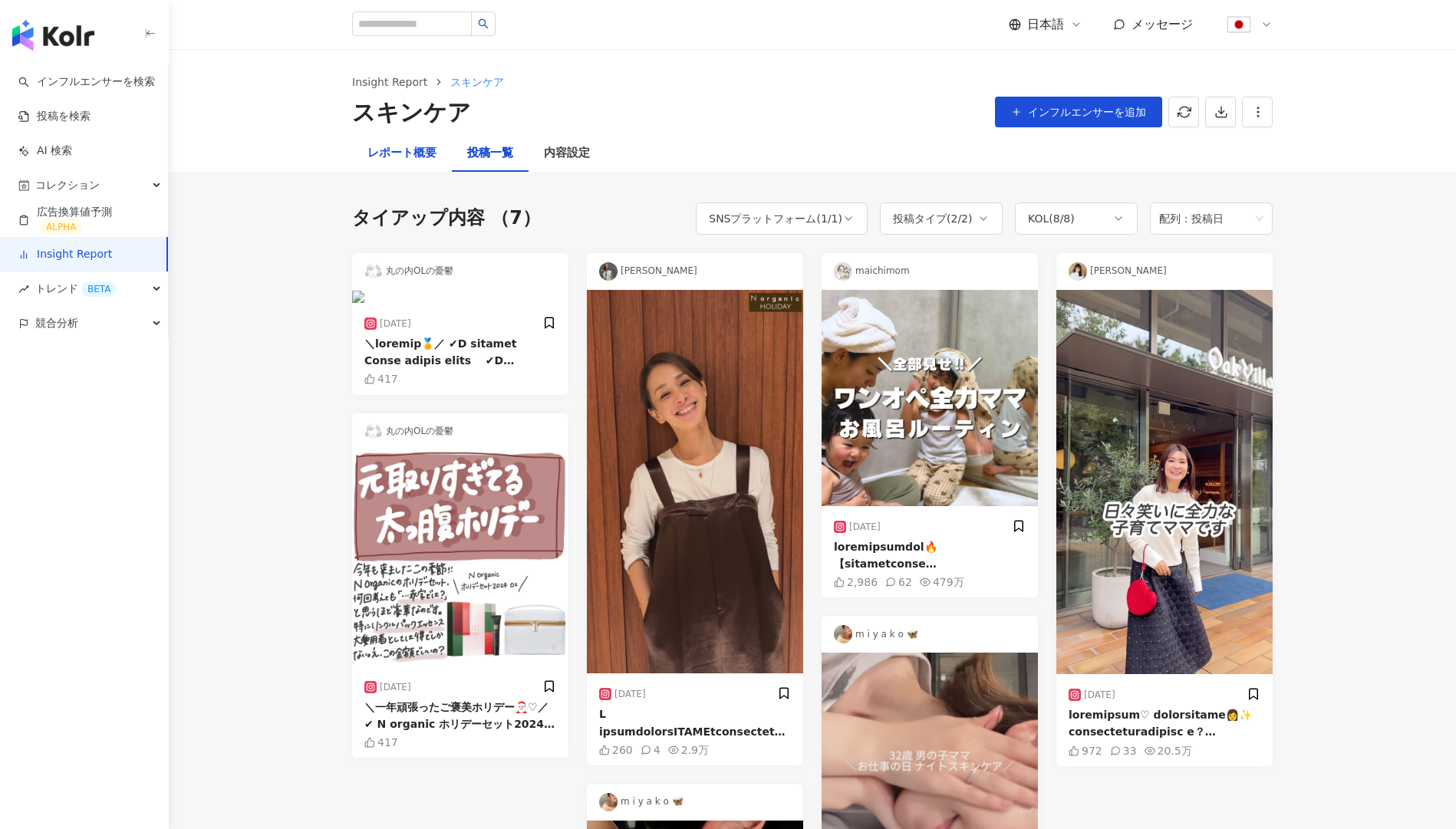
click at [395, 151] on div "レポート概要" at bounding box center [401, 152] width 69 height 18
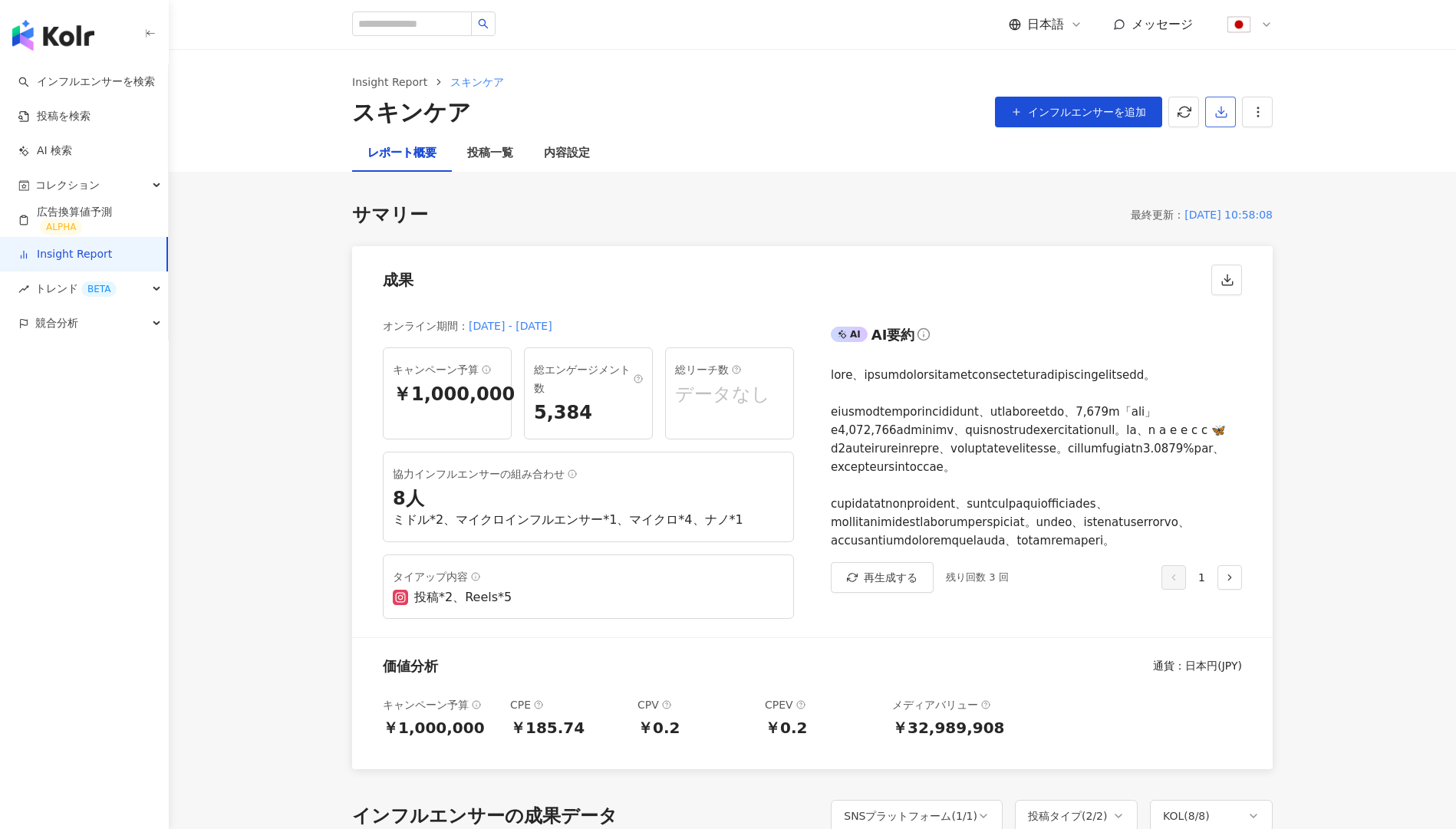
click at [1212, 113] on button "button" at bounding box center [1220, 112] width 30 height 30
click at [1248, 153] on span "プレゼンテーションを出力" at bounding box center [1282, 149] width 129 height 17
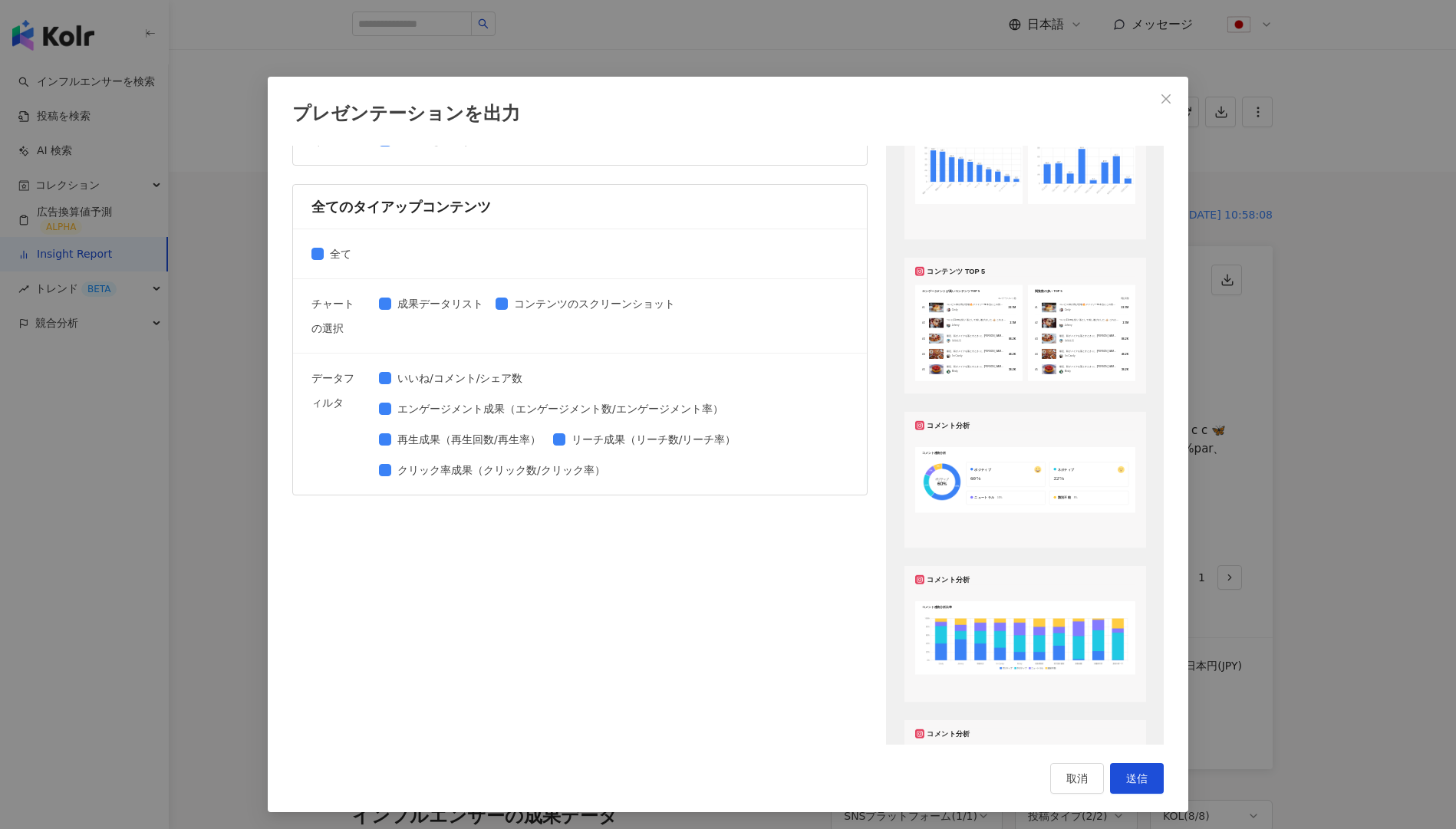
scroll to position [878, 0]
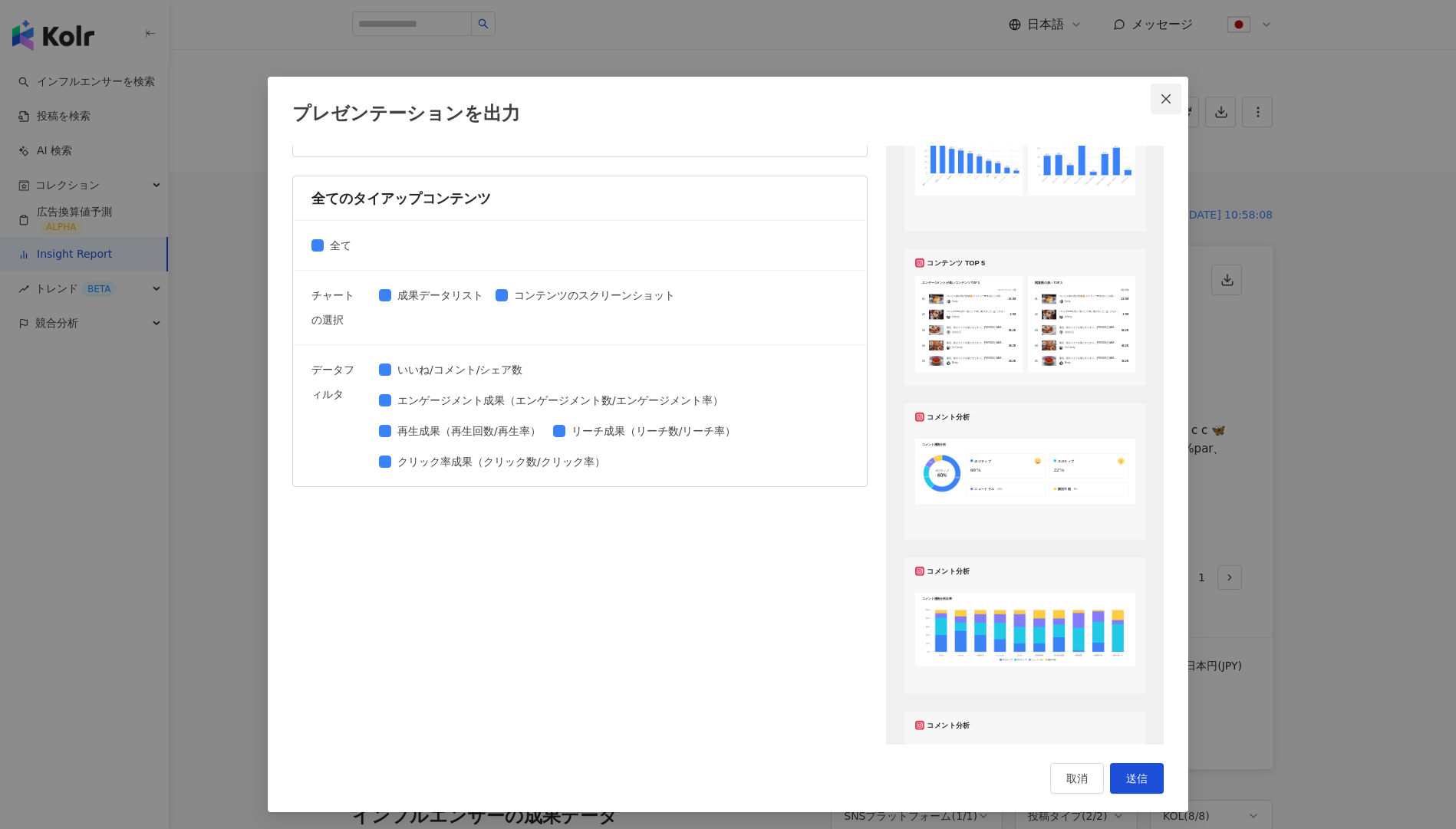
click at [1171, 93] on icon "close" at bounding box center [1165, 98] width 12 height 12
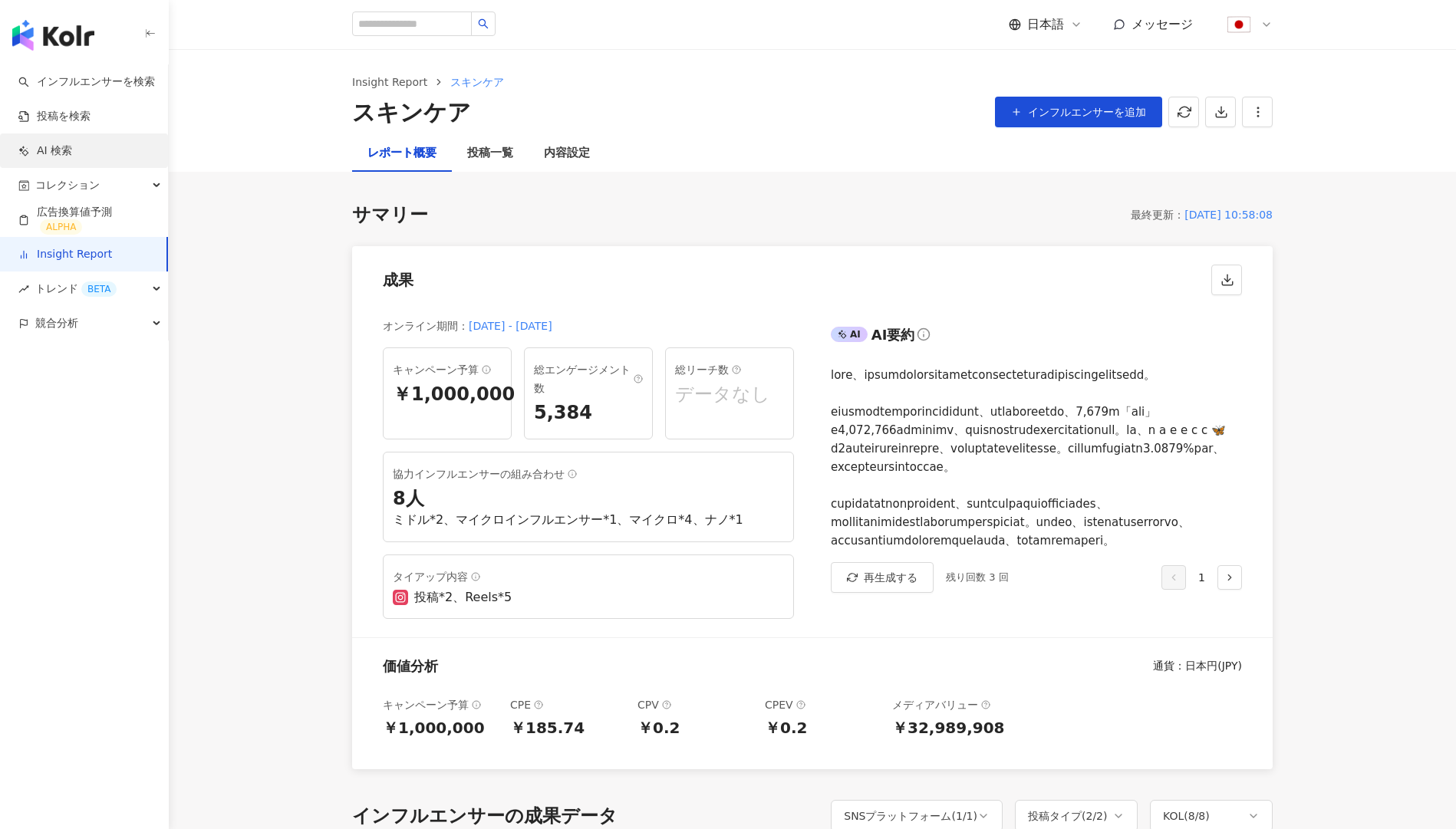
click at [72, 144] on link "AI 検索" at bounding box center [44, 151] width 54 height 15
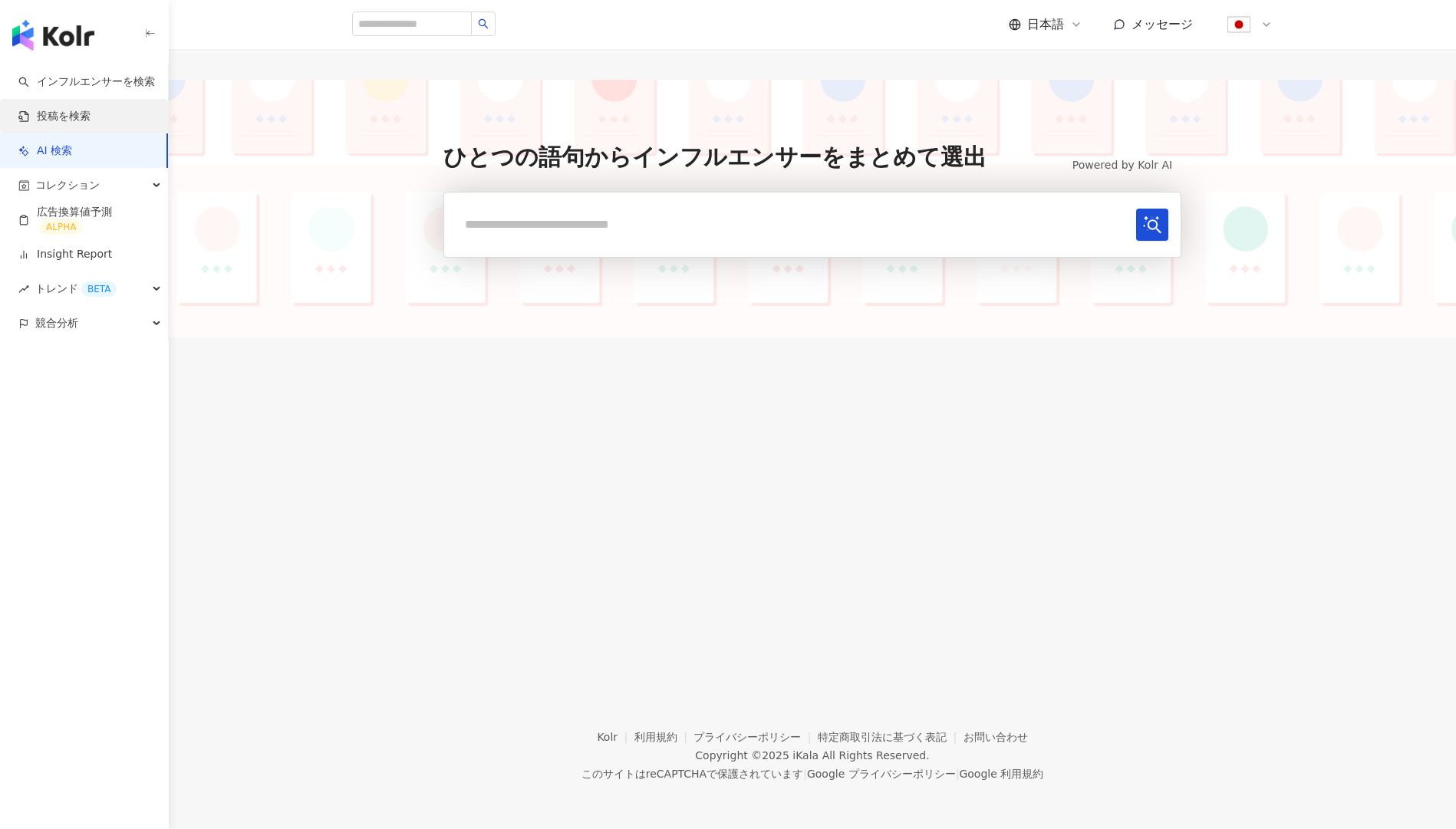
click at [80, 124] on link "投稿を検索" at bounding box center [54, 116] width 72 height 15
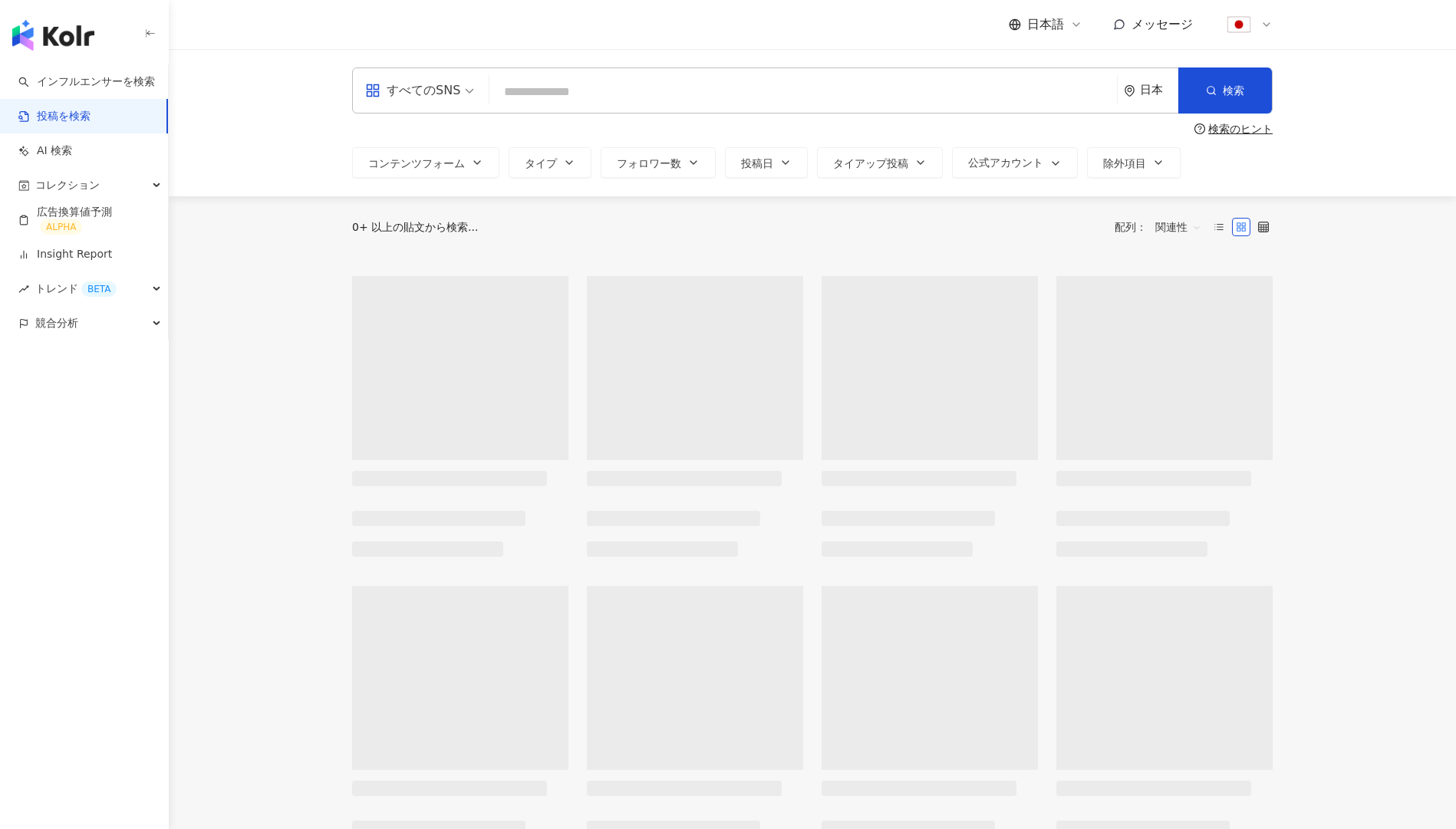
click at [511, 83] on input "search" at bounding box center [804, 91] width 615 height 33
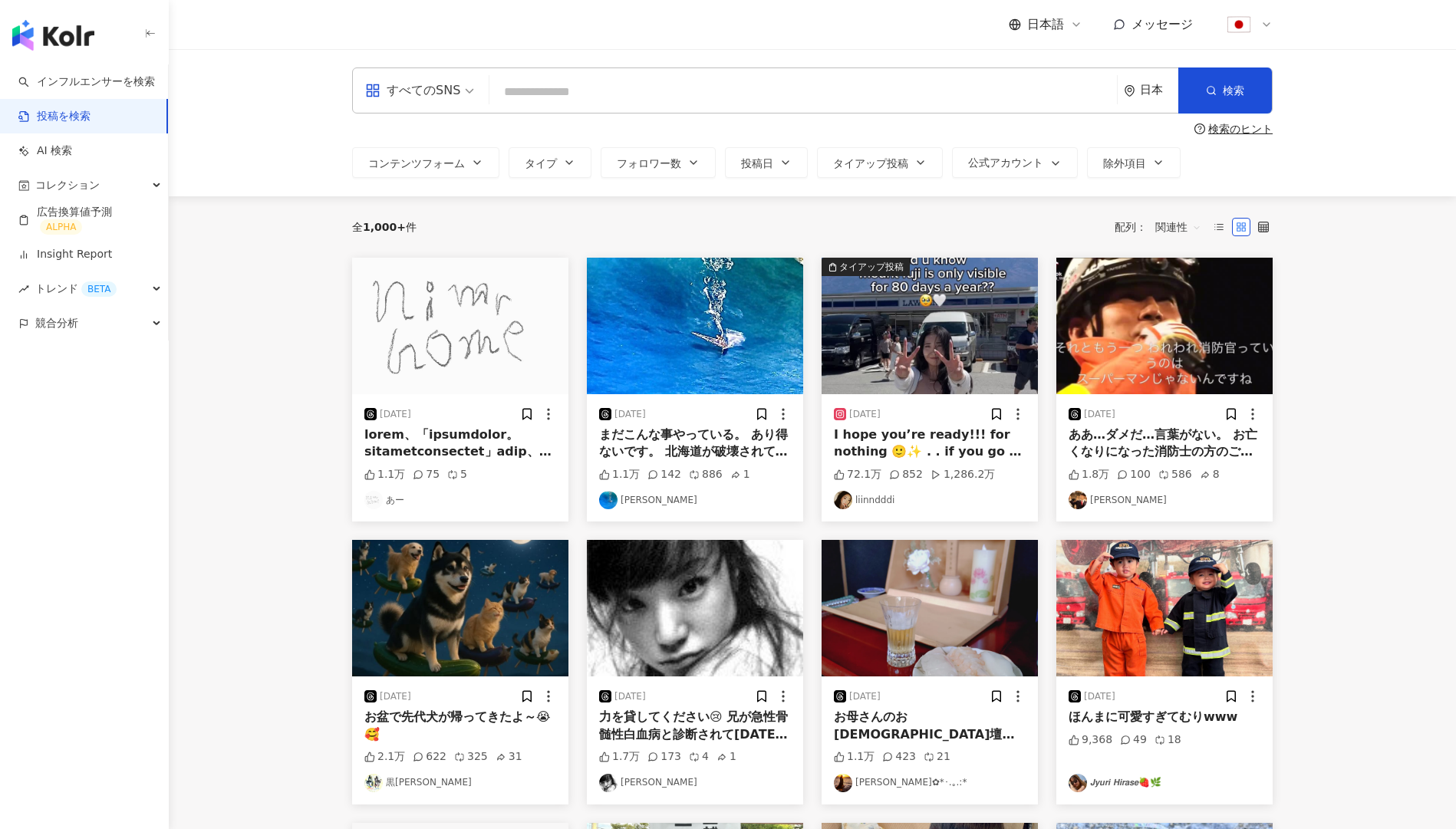
type input "*"
click at [122, 87] on link "インフルエンサーを検索" at bounding box center [86, 82] width 136 height 15
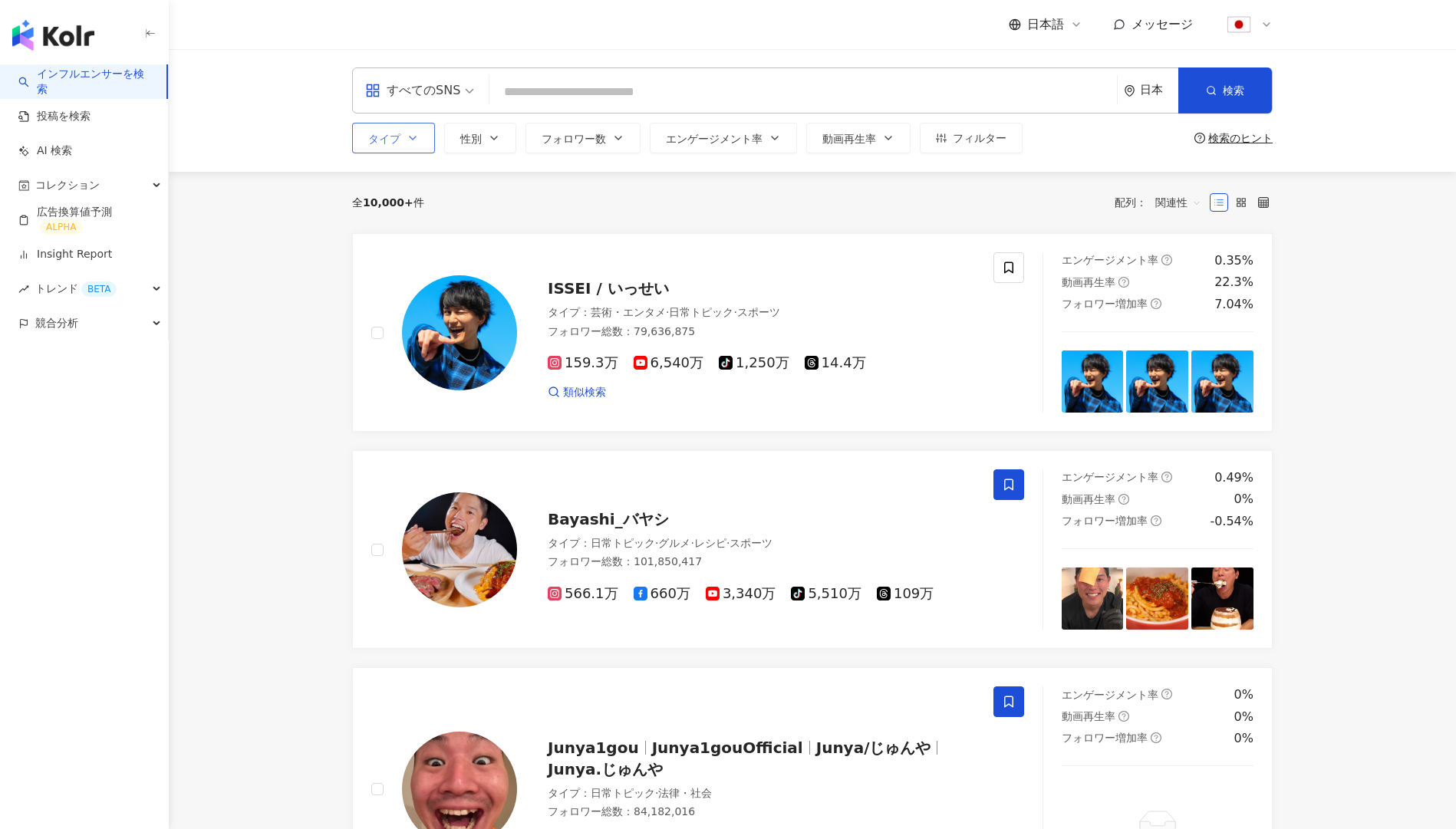
click at [413, 135] on icon "button" at bounding box center [413, 137] width 12 height 12
